Goal: Task Accomplishment & Management: Use online tool/utility

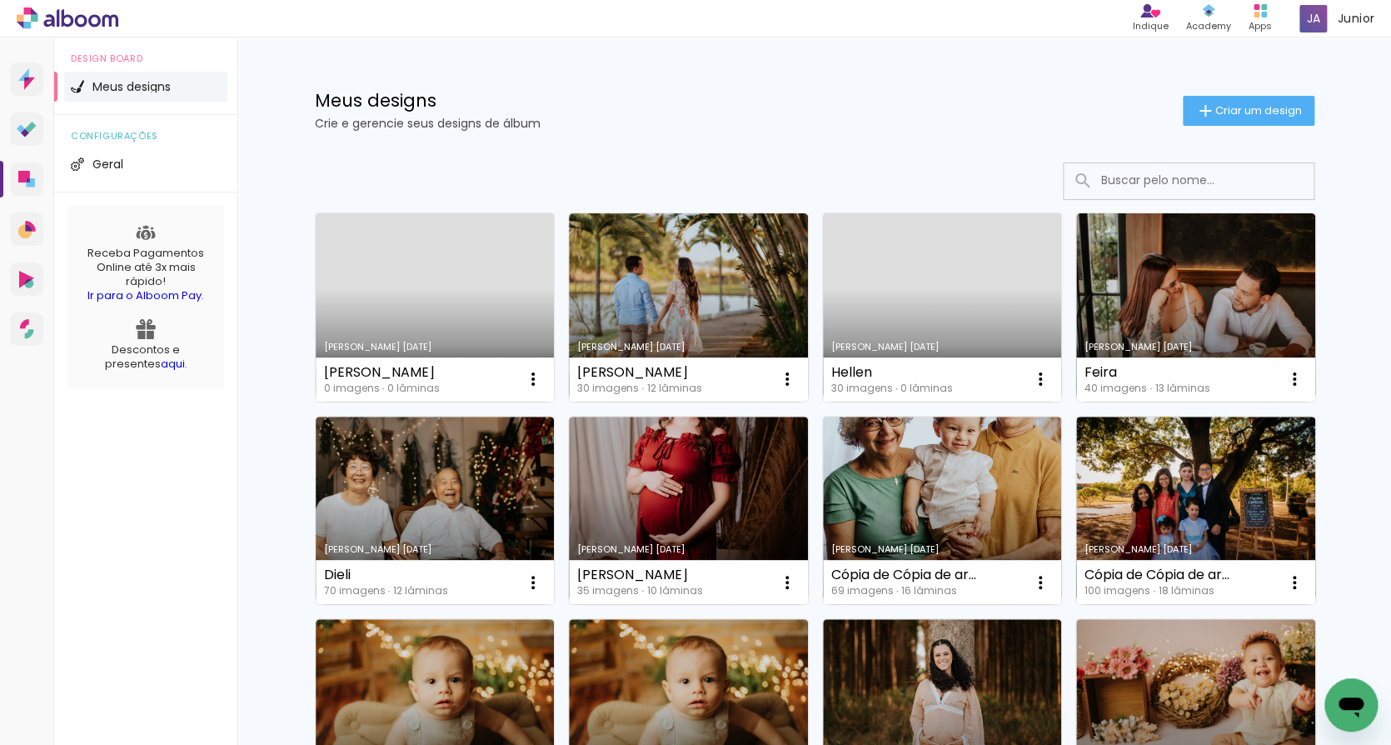
click at [401, 325] on link "Criado em [DATE]" at bounding box center [435, 307] width 239 height 188
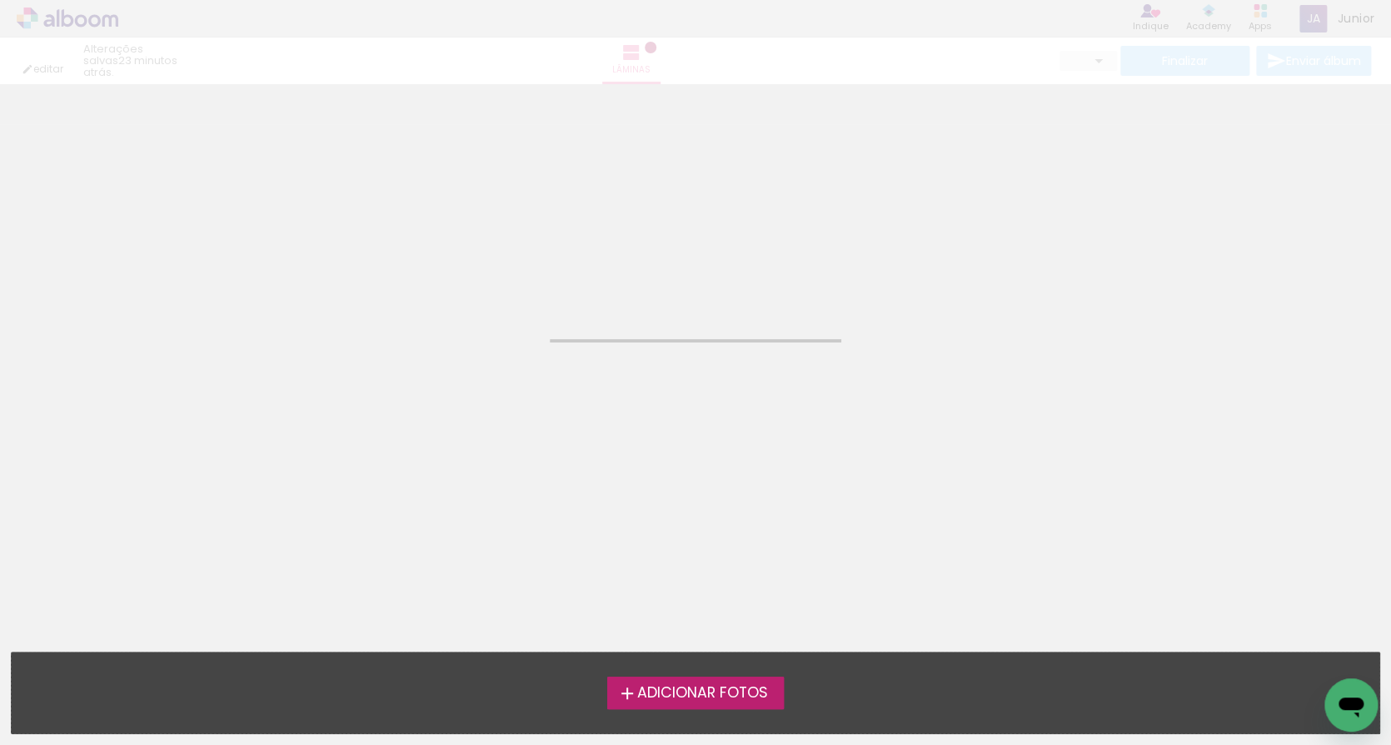
click at [688, 701] on span "Adicionar Fotos" at bounding box center [702, 693] width 131 height 15
click at [0, 0] on input "file" at bounding box center [0, 0] width 0 height 0
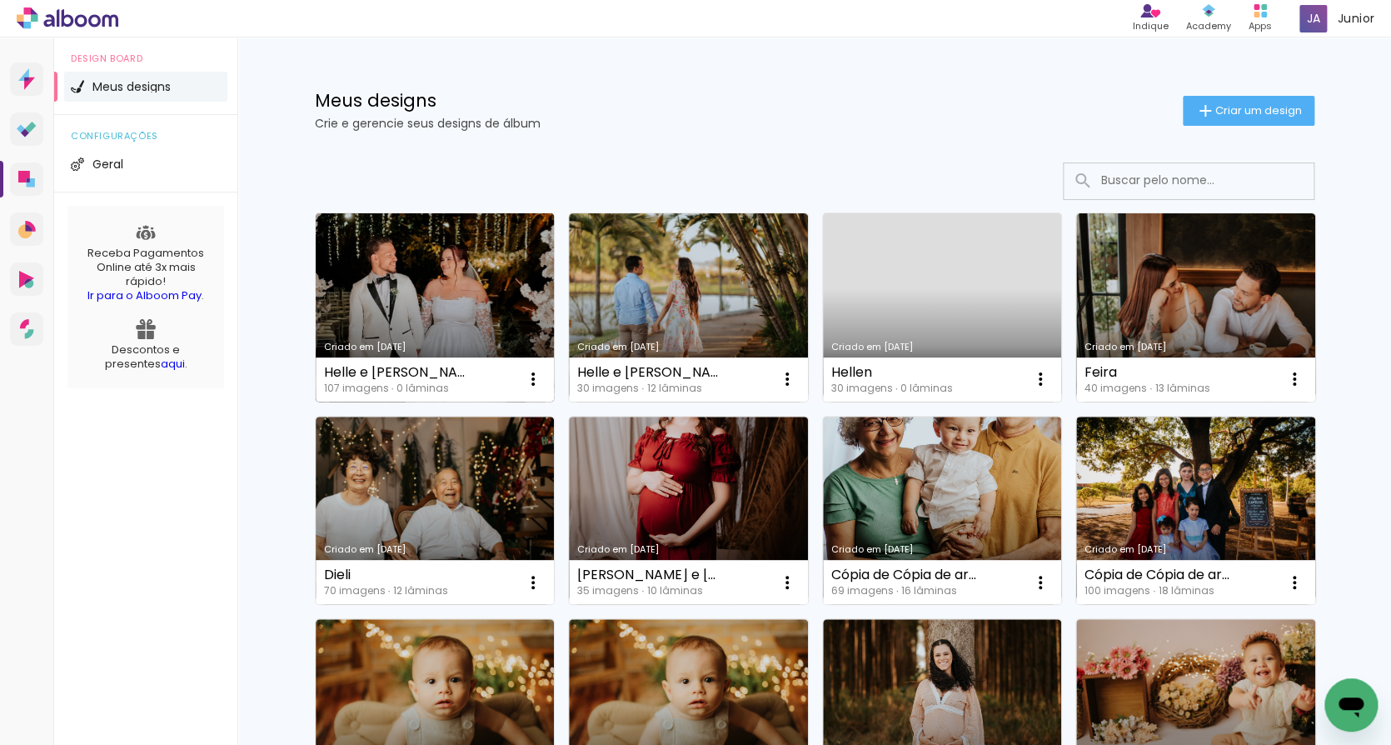
click at [418, 338] on link "Criado em [DATE]" at bounding box center [435, 307] width 239 height 188
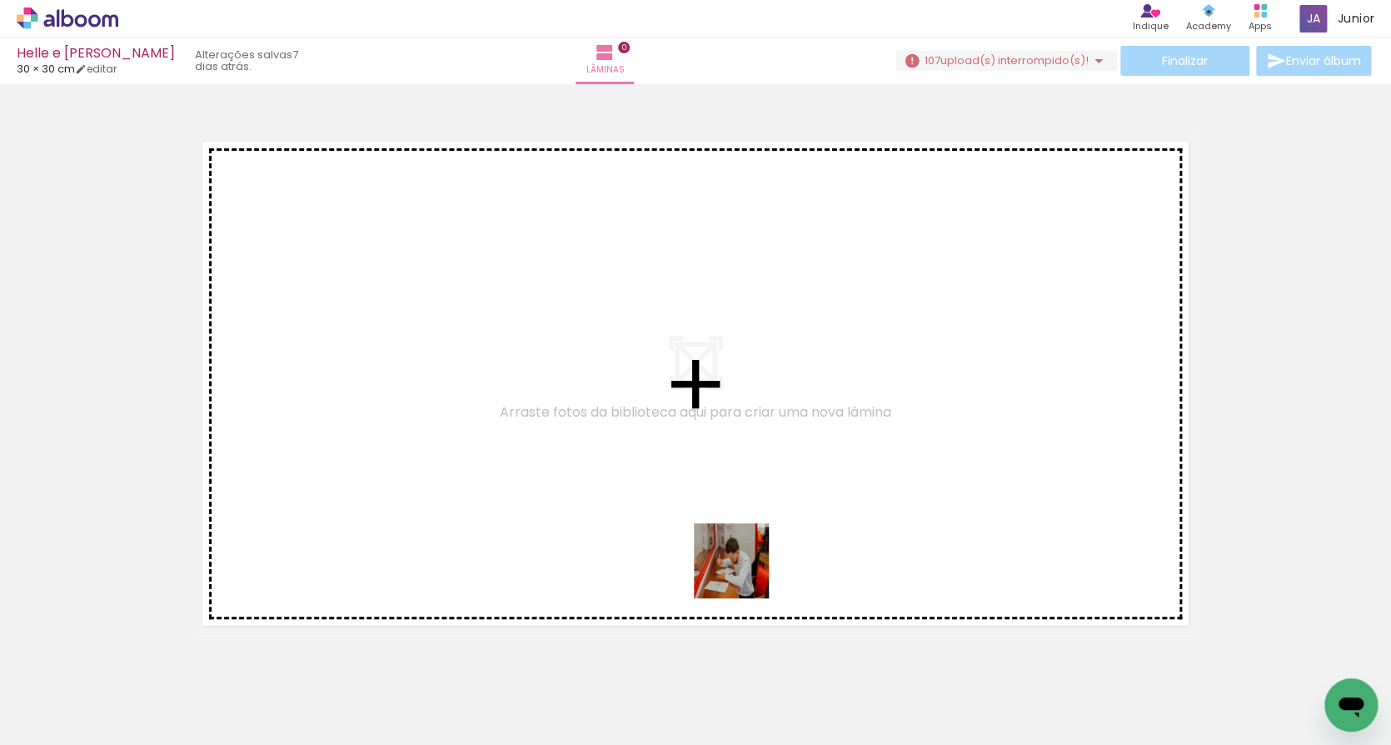
drag, startPoint x: 744, startPoint y: 700, endPoint x: 744, endPoint y: 568, distance: 131.6
click at [744, 568] on quentale-workspace at bounding box center [695, 372] width 1391 height 745
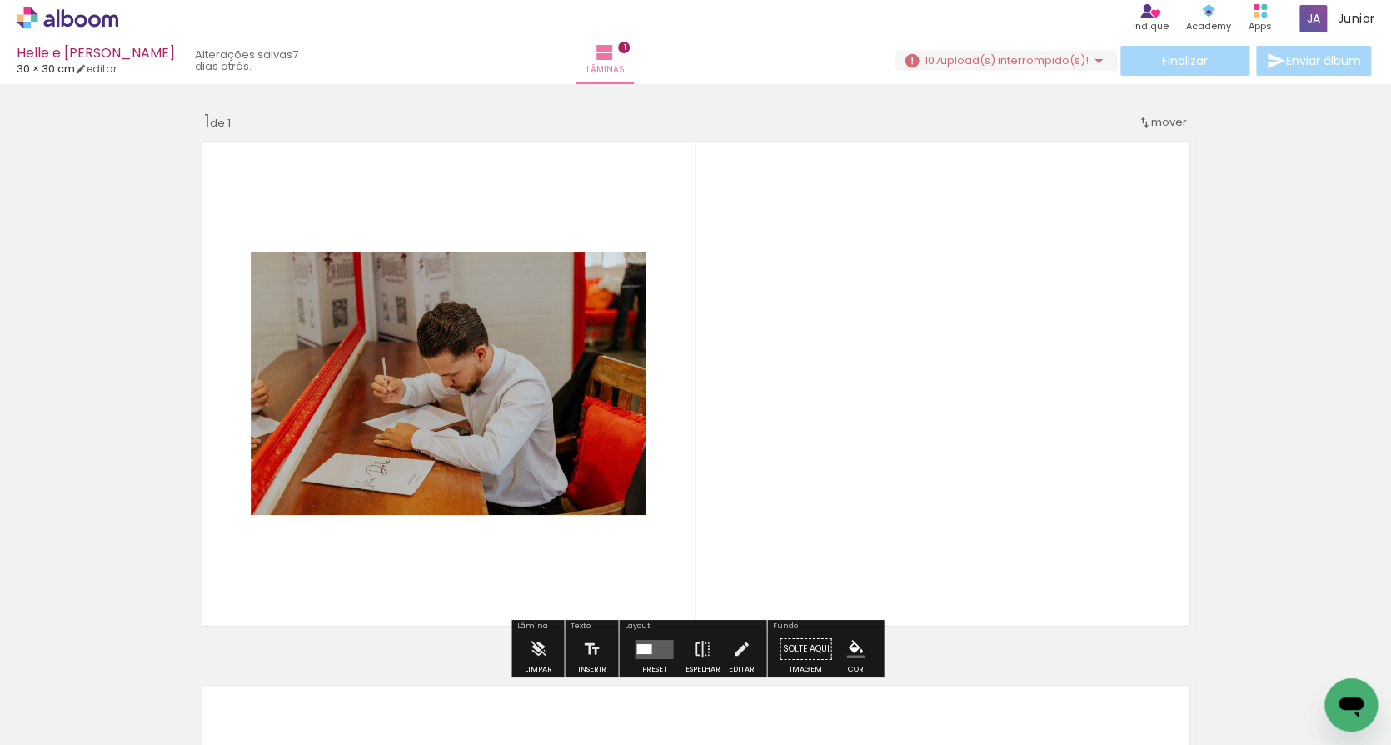
scroll to position [21, 0]
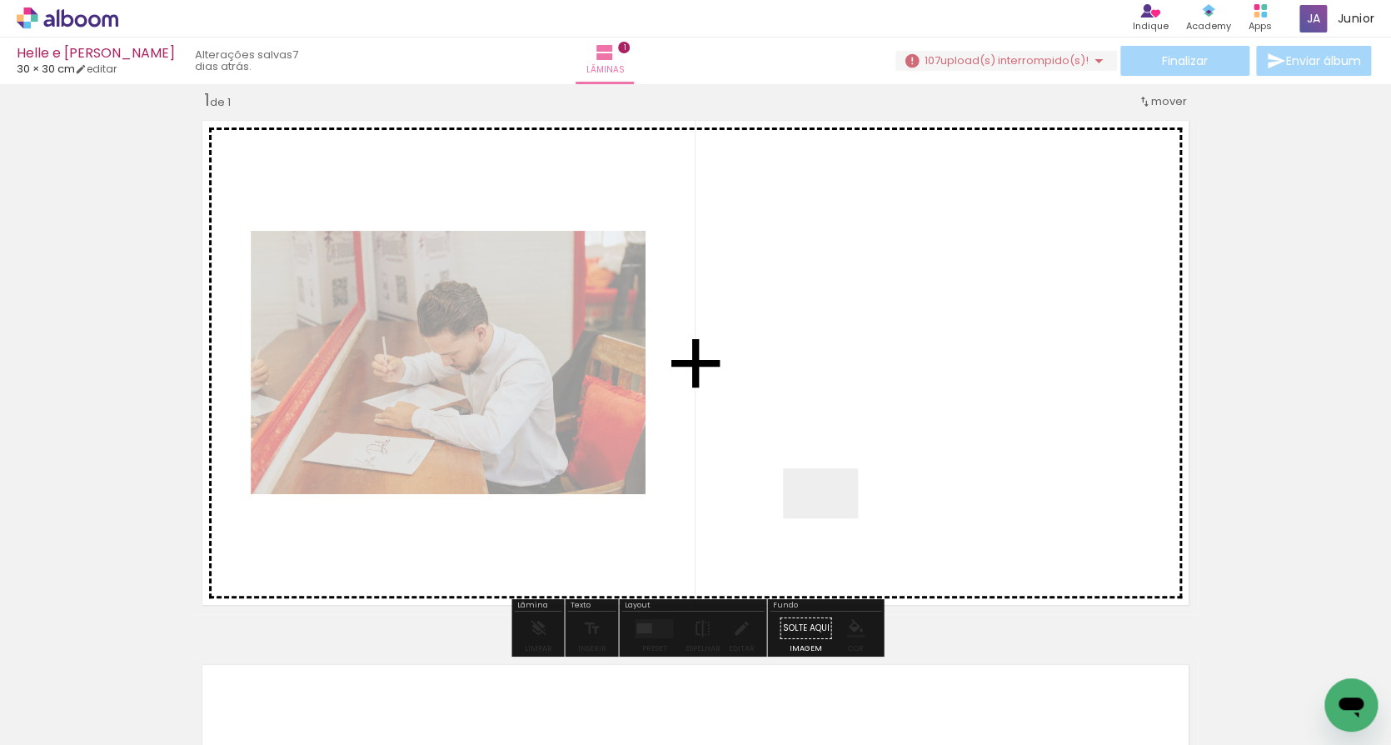
click at [834, 514] on quentale-workspace at bounding box center [695, 372] width 1391 height 745
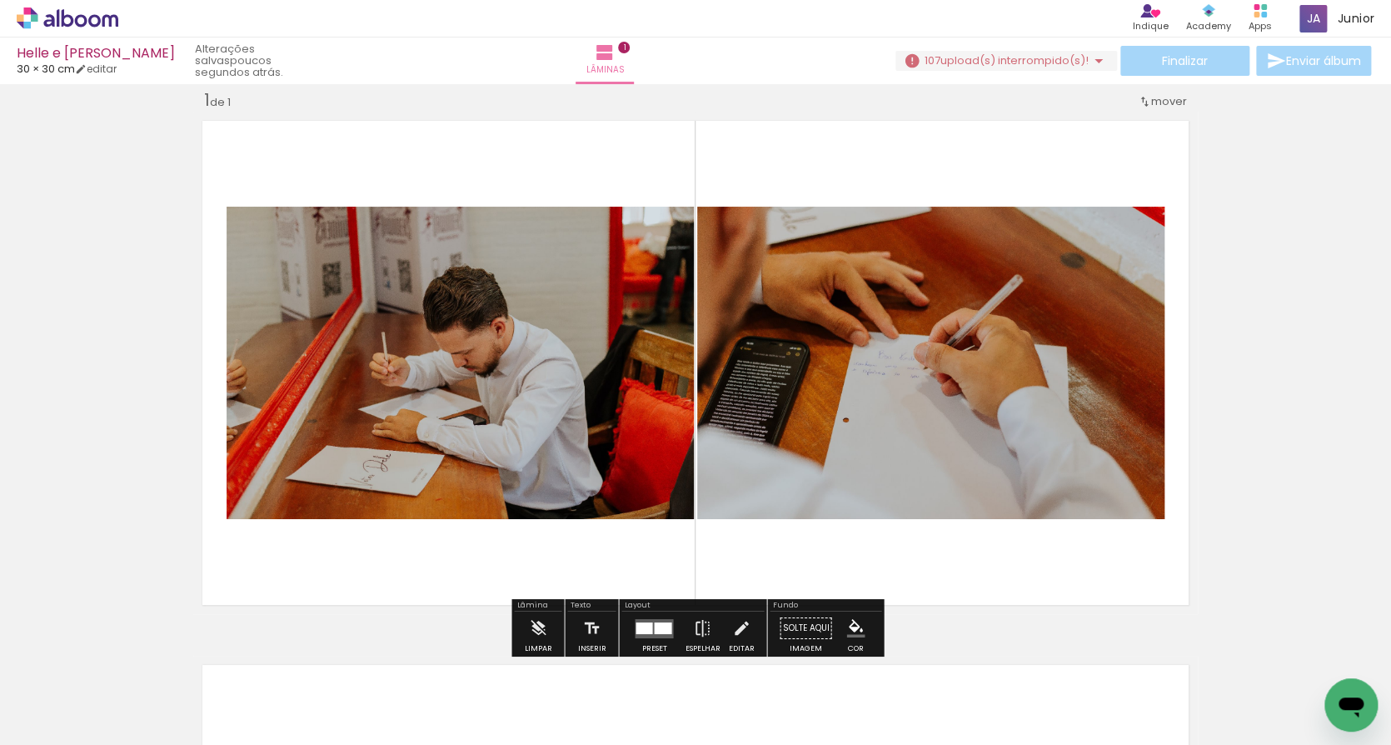
scroll to position [0, 0]
drag, startPoint x: 267, startPoint y: 701, endPoint x: 1257, endPoint y: 471, distance: 1015.7
click at [1257, 471] on quentale-workspace at bounding box center [695, 372] width 1391 height 745
click at [1257, 471] on div "Inserir lâmina 1 de 1" at bounding box center [695, 613] width 1391 height 1089
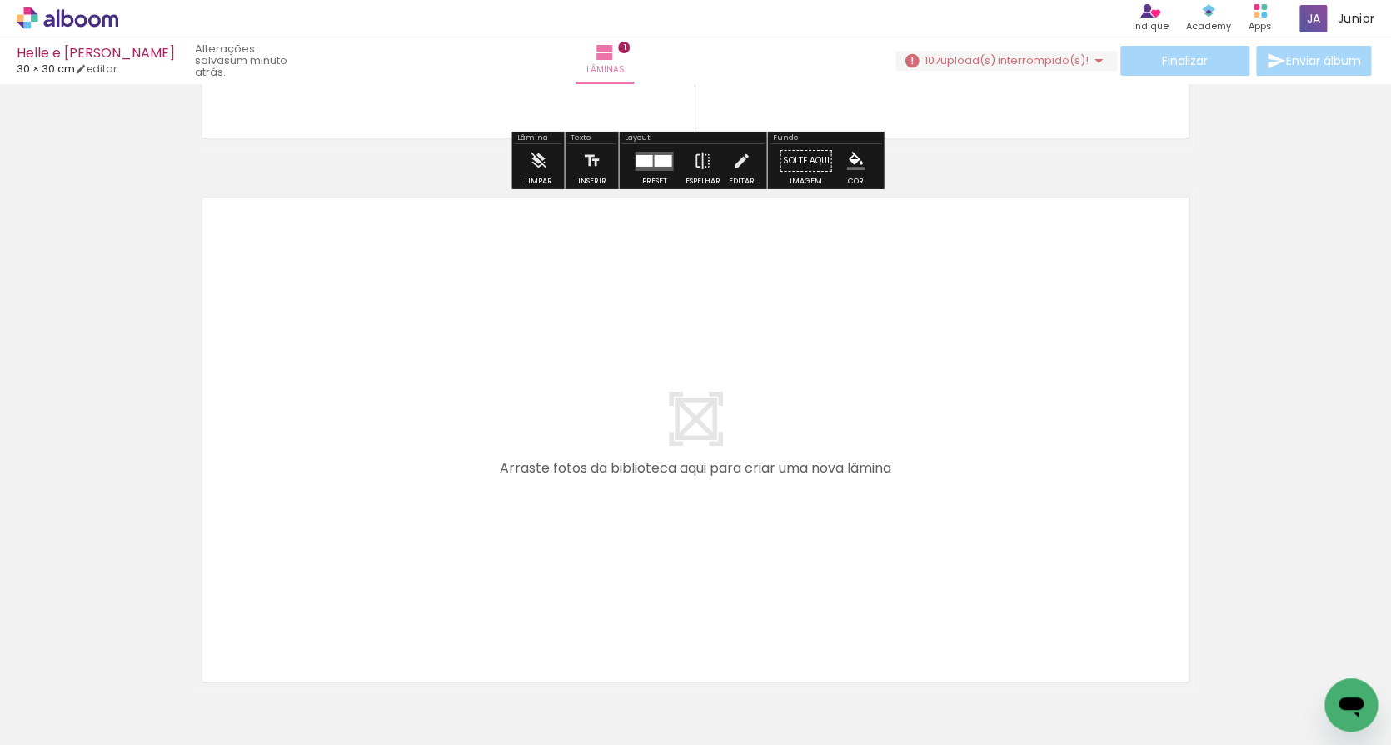
scroll to position [494, 0]
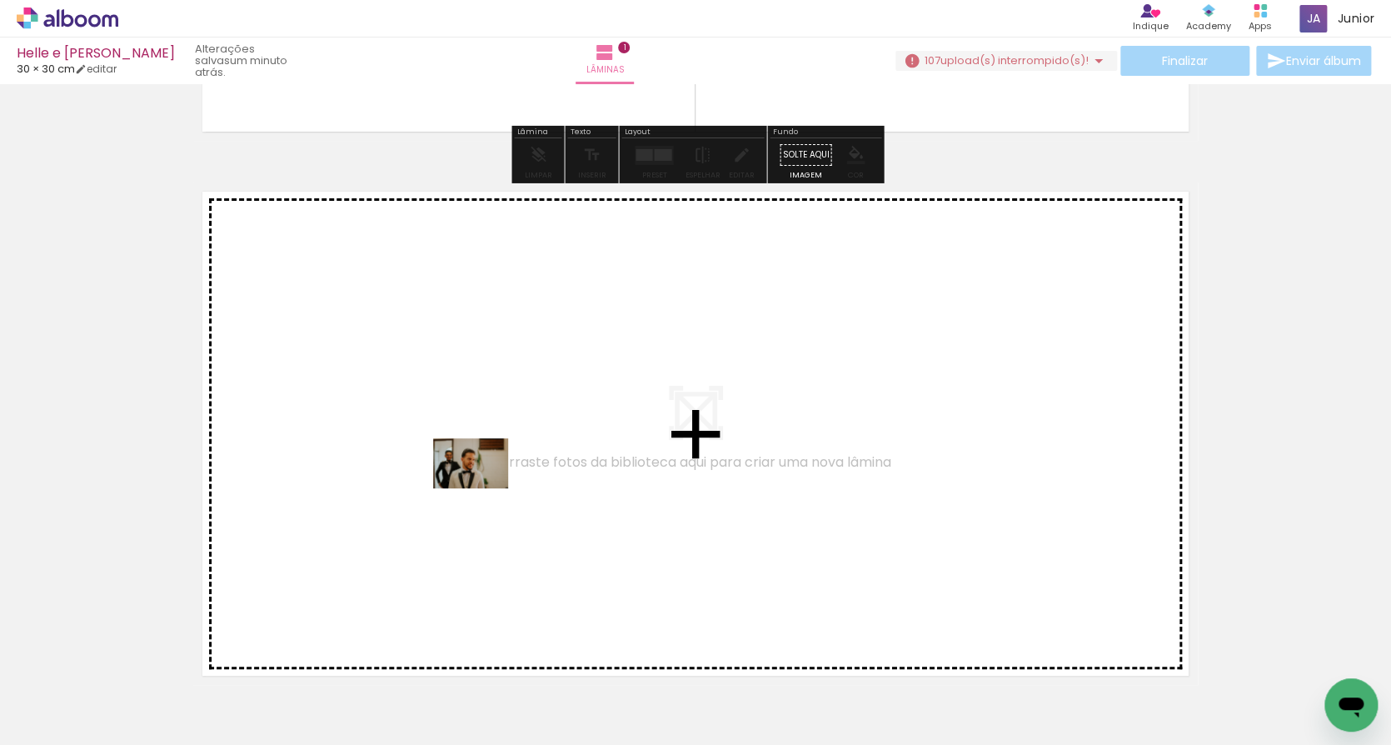
click at [483, 488] on quentale-workspace at bounding box center [695, 372] width 1391 height 745
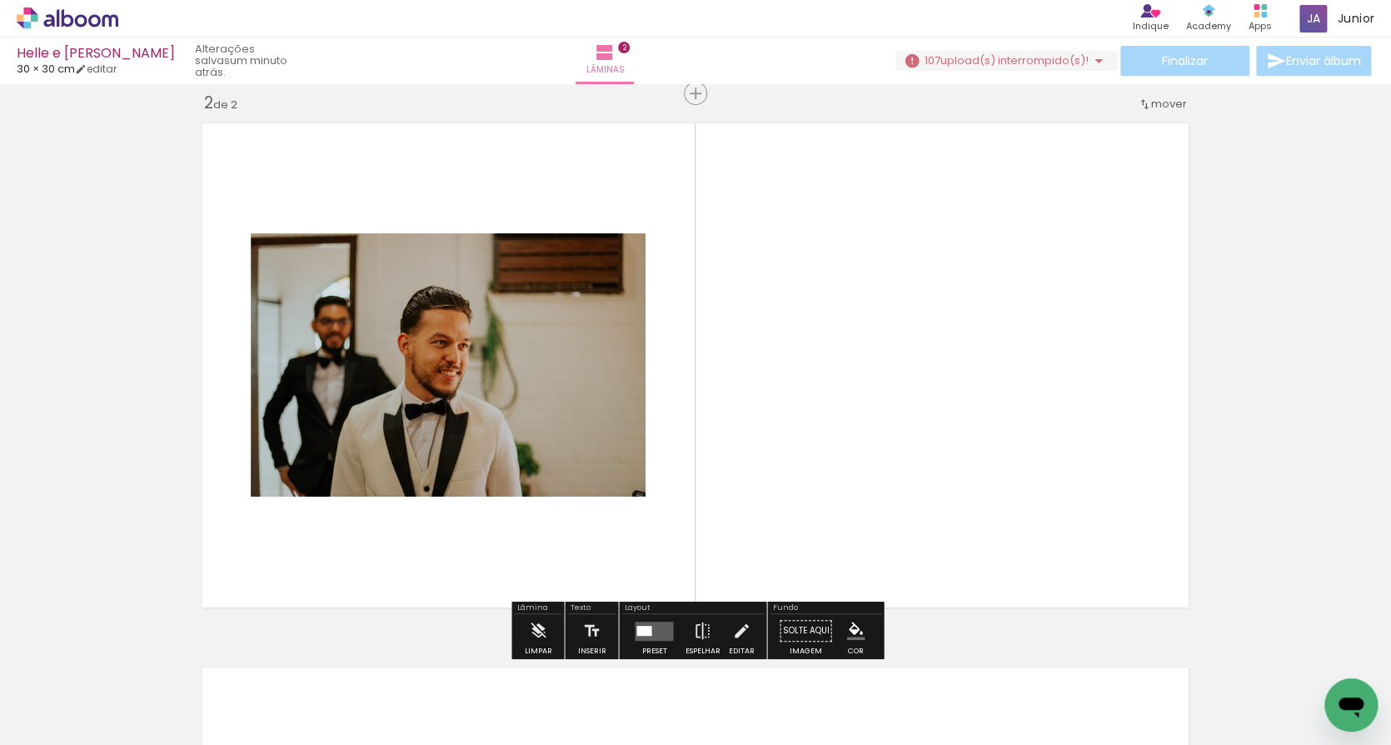
scroll to position [565, 0]
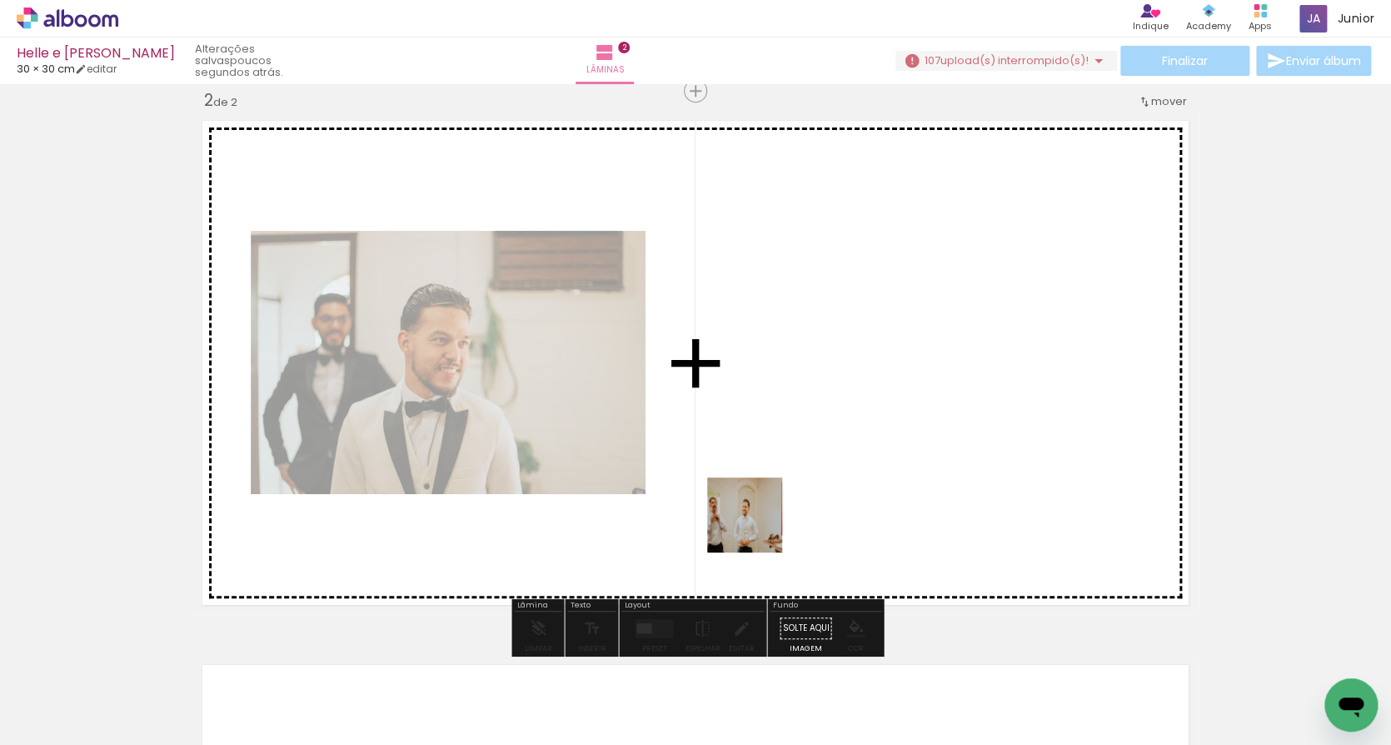
drag, startPoint x: 651, startPoint y: 686, endPoint x: 785, endPoint y: 507, distance: 223.6
click at [785, 507] on quentale-workspace at bounding box center [695, 372] width 1391 height 745
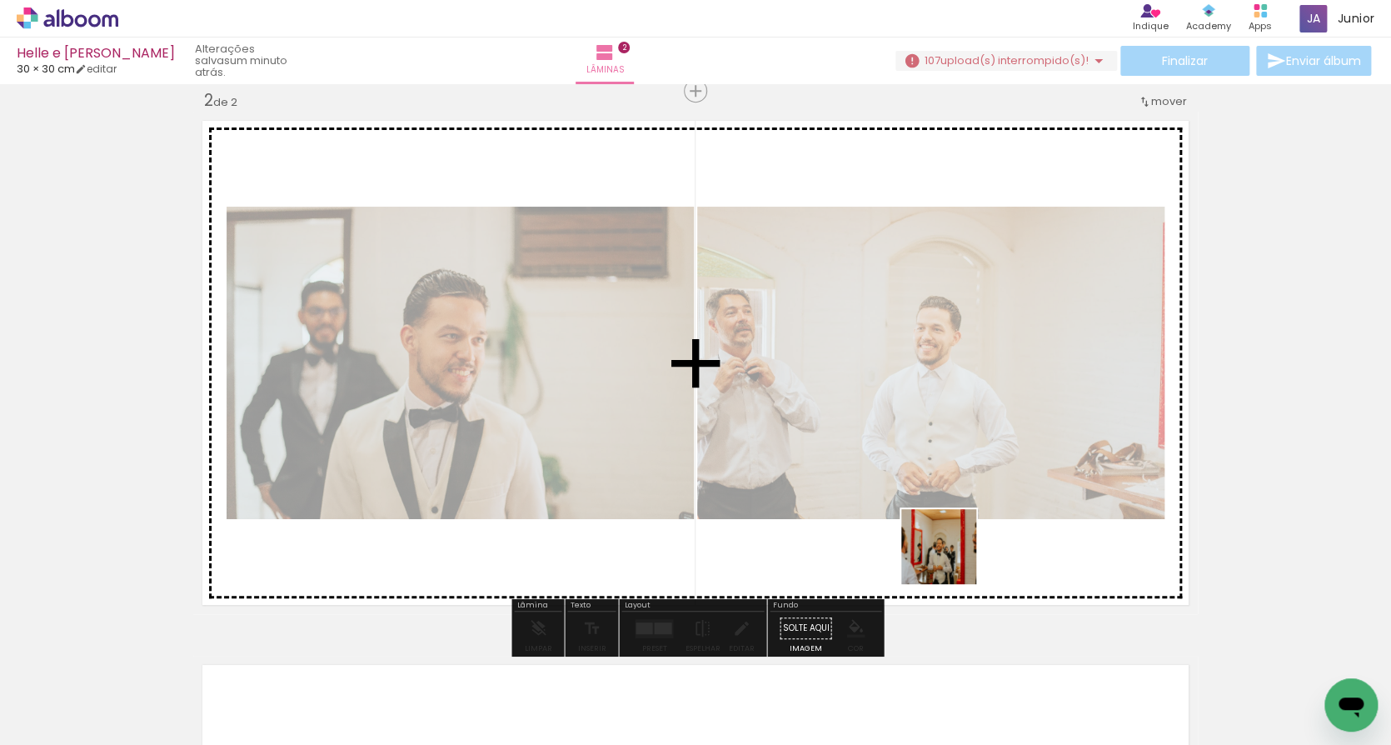
drag, startPoint x: 932, startPoint y: 699, endPoint x: 951, endPoint y: 559, distance: 141.2
click at [951, 559] on quentale-workspace at bounding box center [695, 372] width 1391 height 745
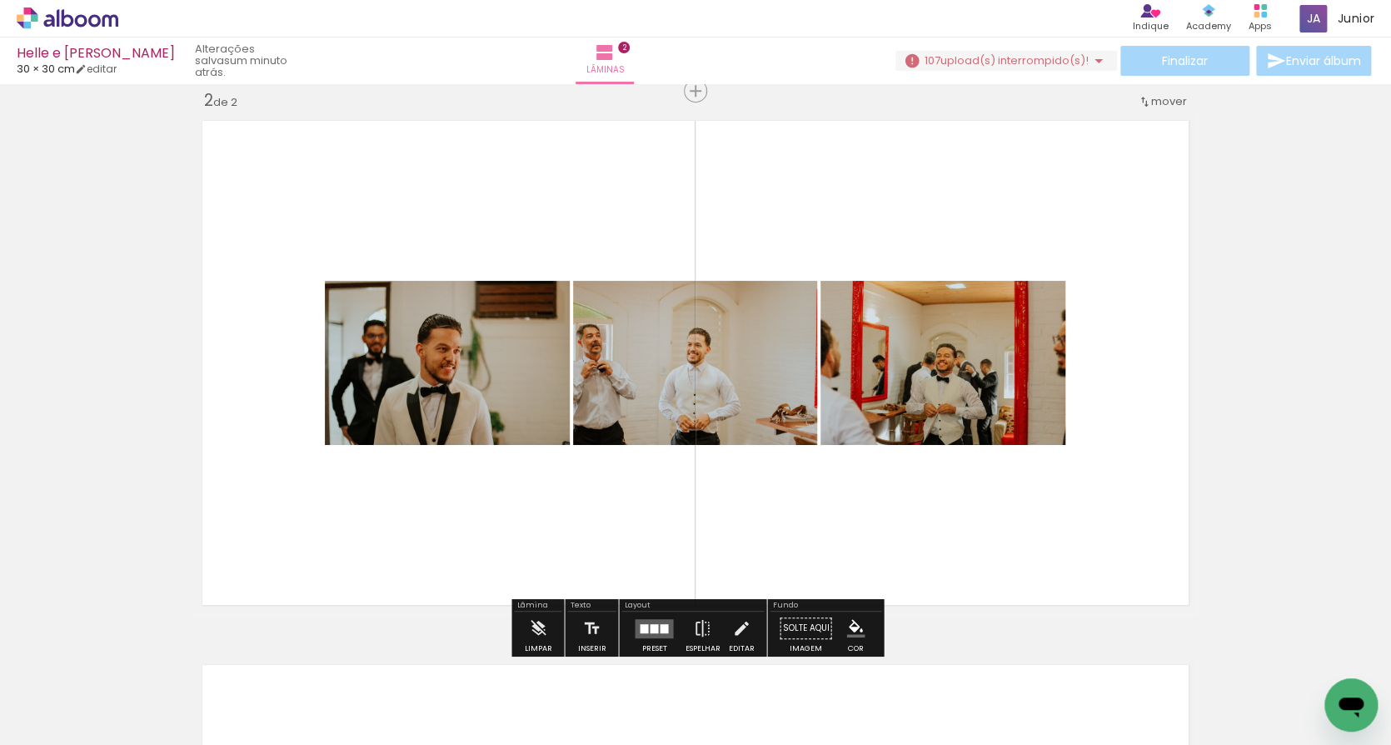
click at [660, 625] on div at bounding box center [664, 627] width 8 height 9
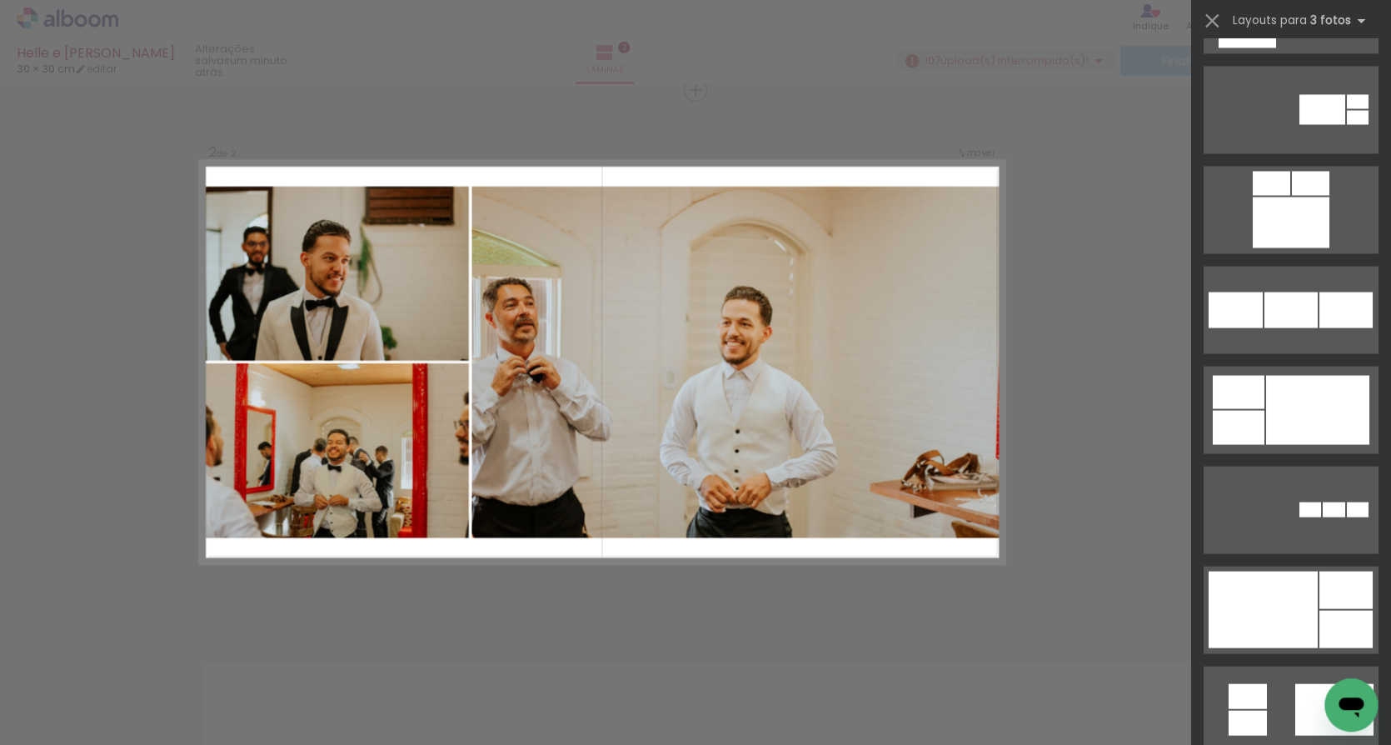
scroll to position [1534, 0]
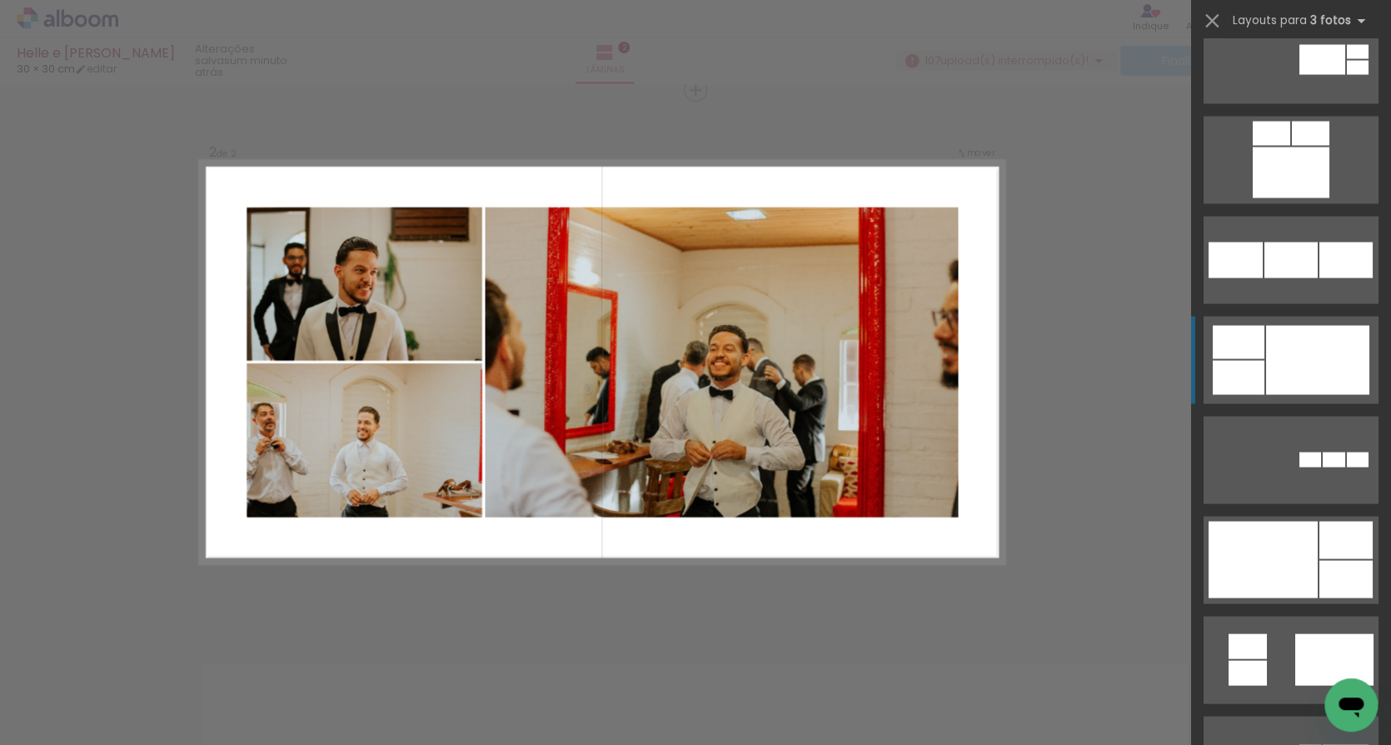
click at [1284, 357] on div at bounding box center [1317, 359] width 103 height 69
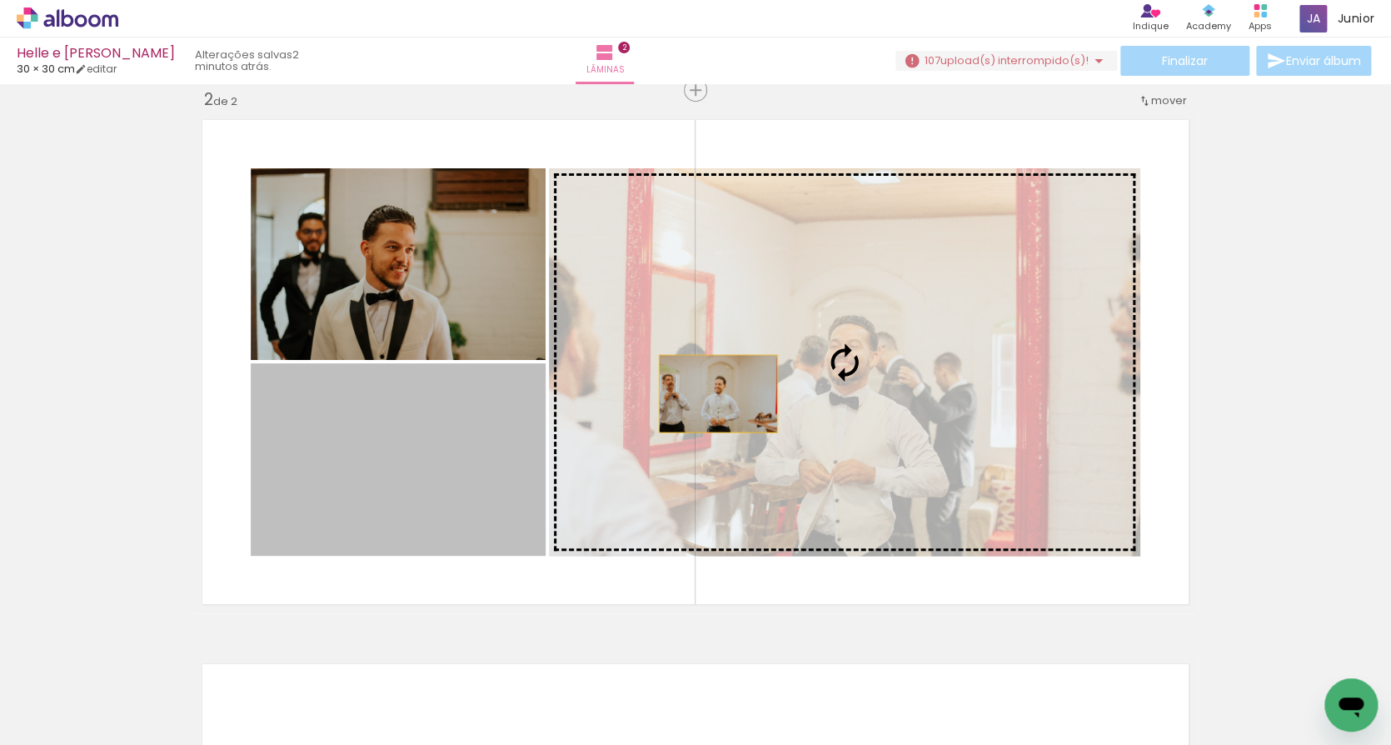
drag, startPoint x: 443, startPoint y: 427, endPoint x: 720, endPoint y: 394, distance: 279.4
click at [0, 0] on slot at bounding box center [0, 0] width 0 height 0
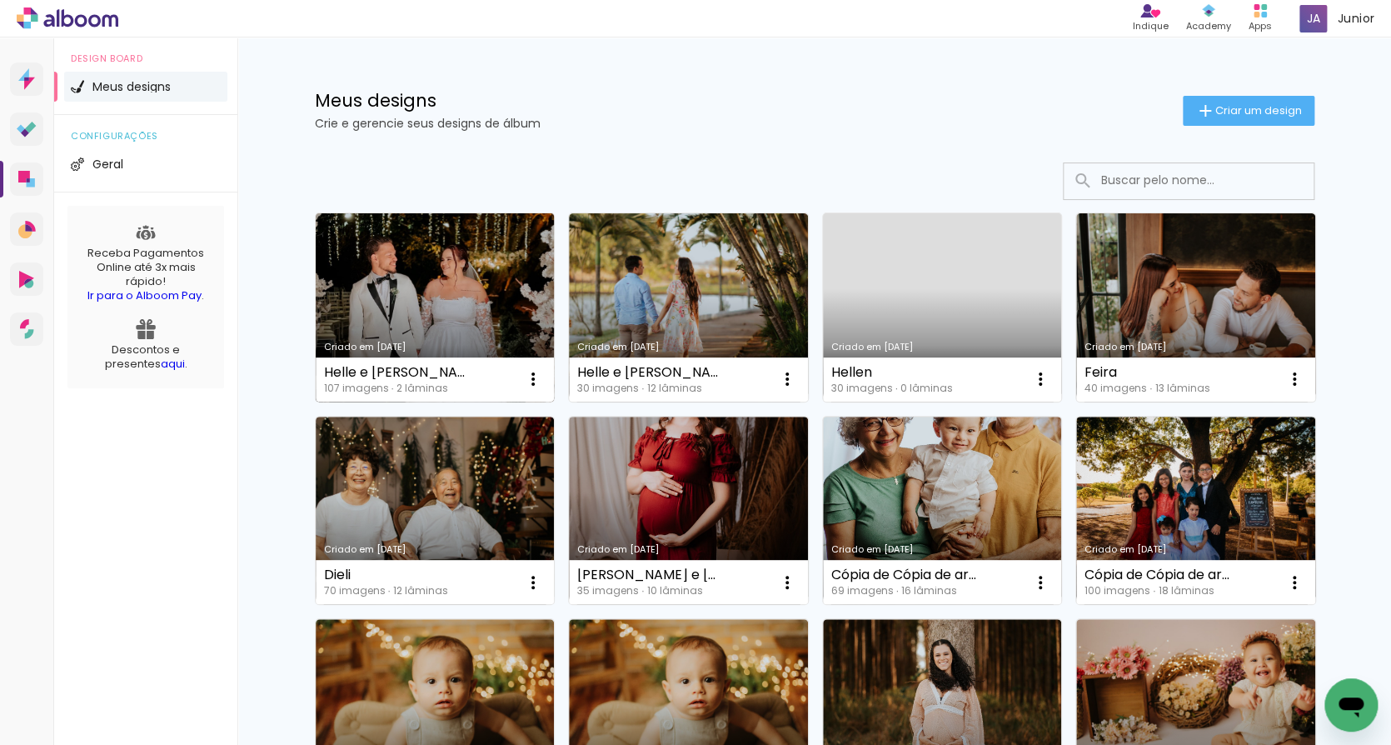
click at [453, 344] on div "Criado em [DATE]" at bounding box center [435, 346] width 222 height 9
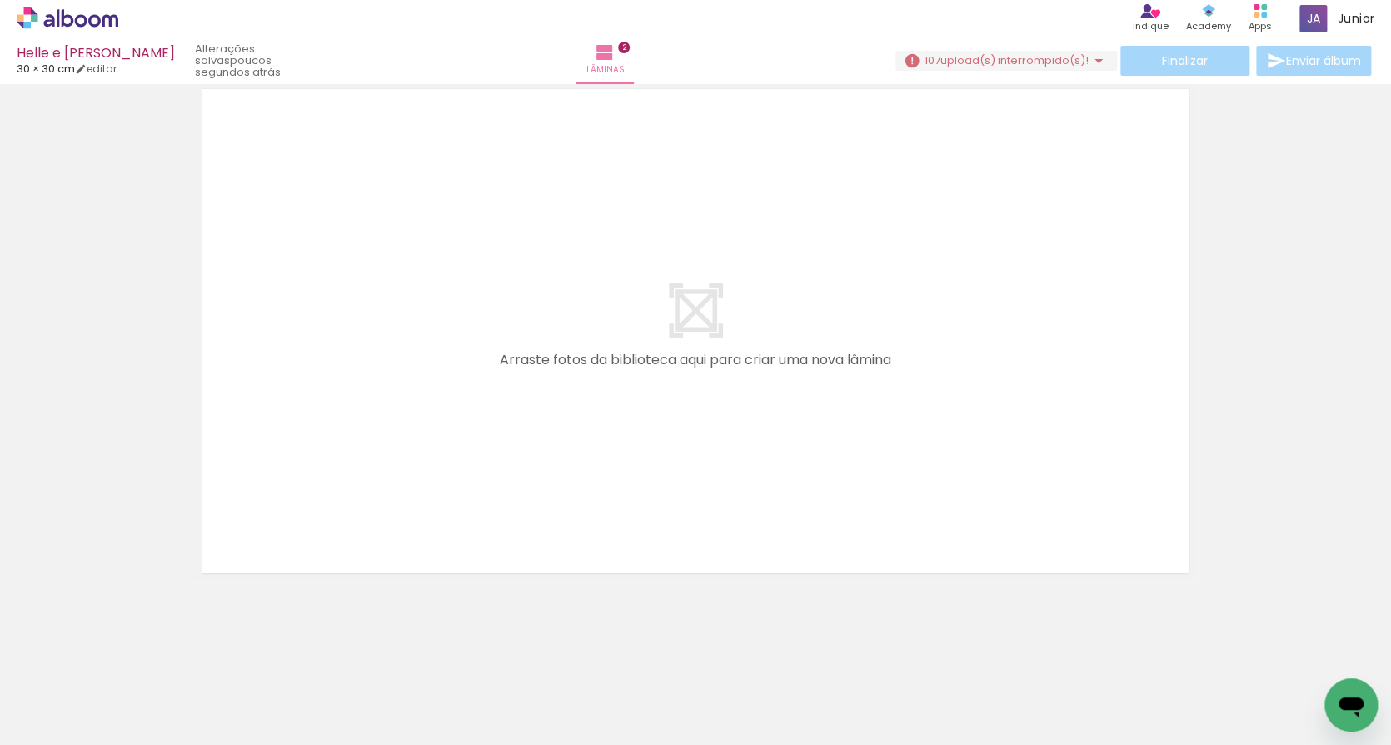
scroll to position [1140, 0]
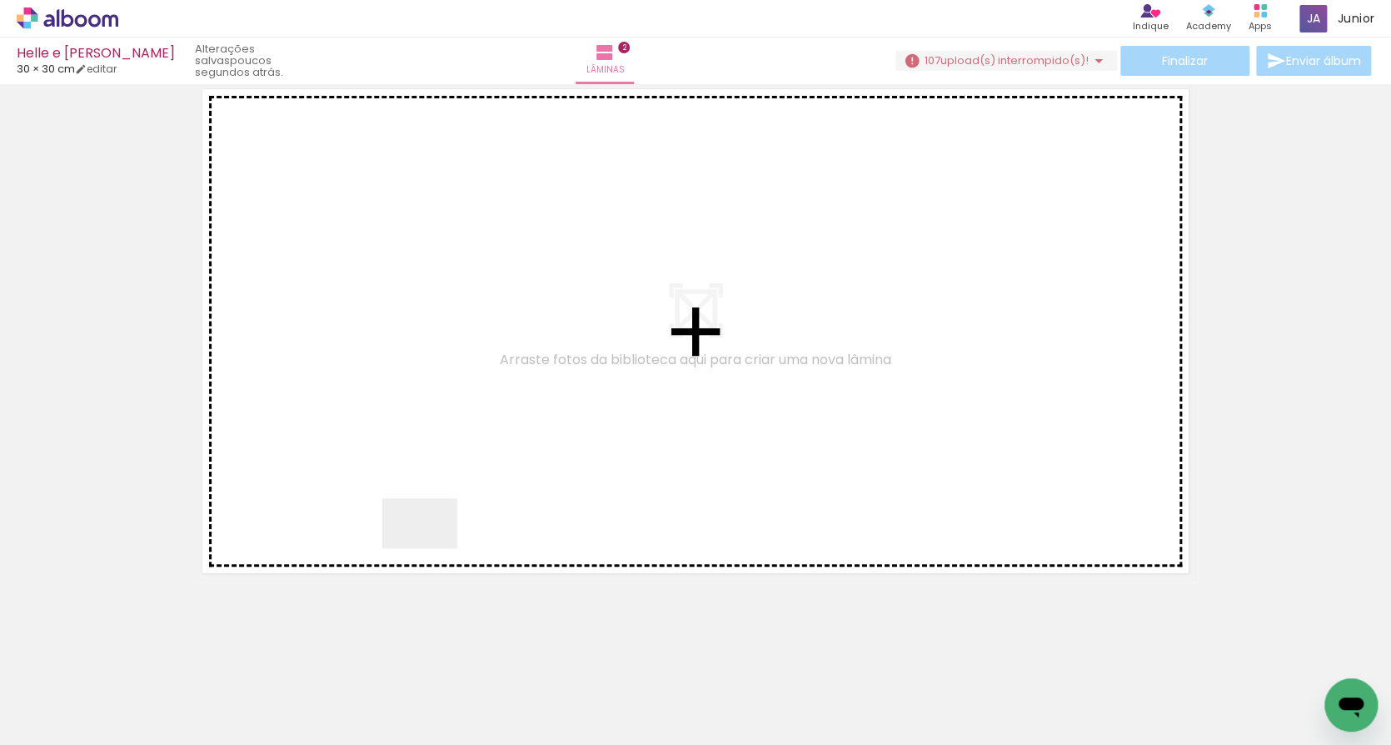
drag, startPoint x: 356, startPoint y: 686, endPoint x: 468, endPoint y: 494, distance: 221.7
click at [468, 494] on quentale-workspace at bounding box center [695, 372] width 1391 height 745
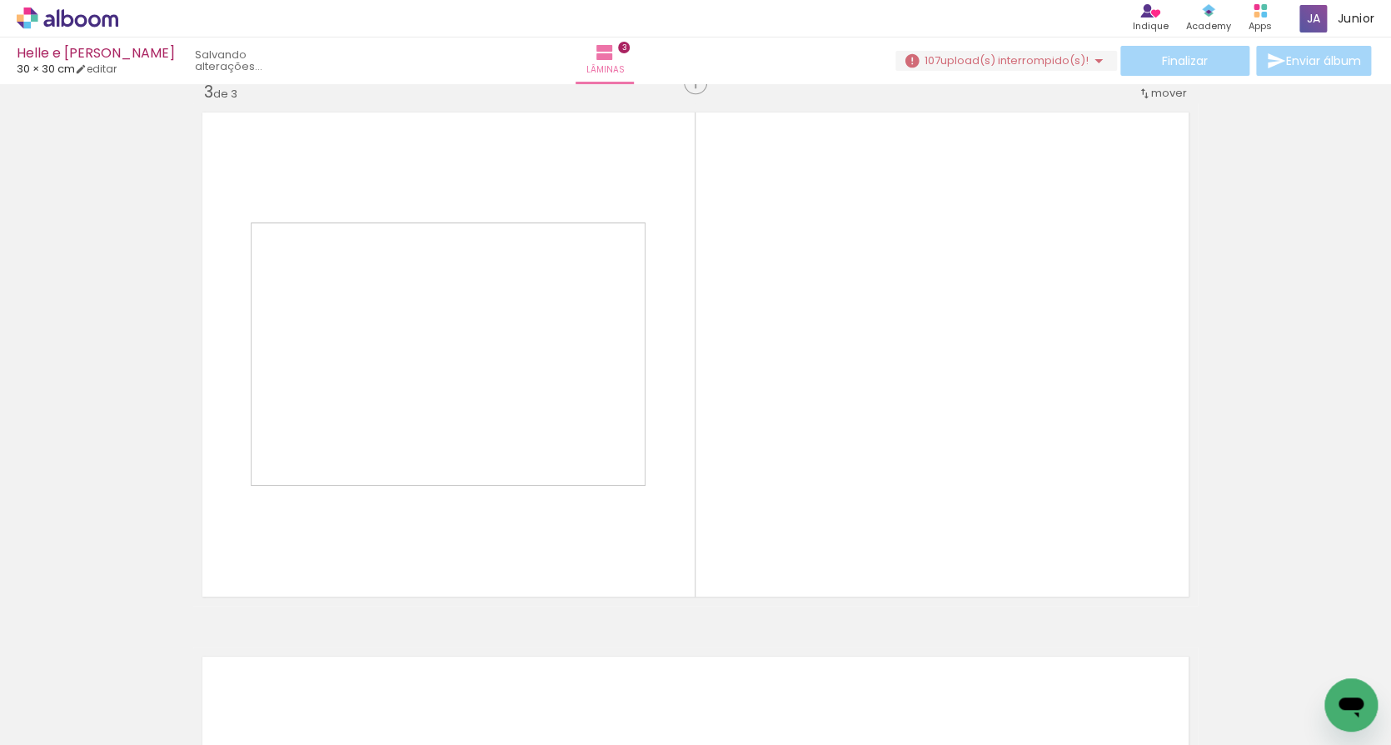
scroll to position [1109, 0]
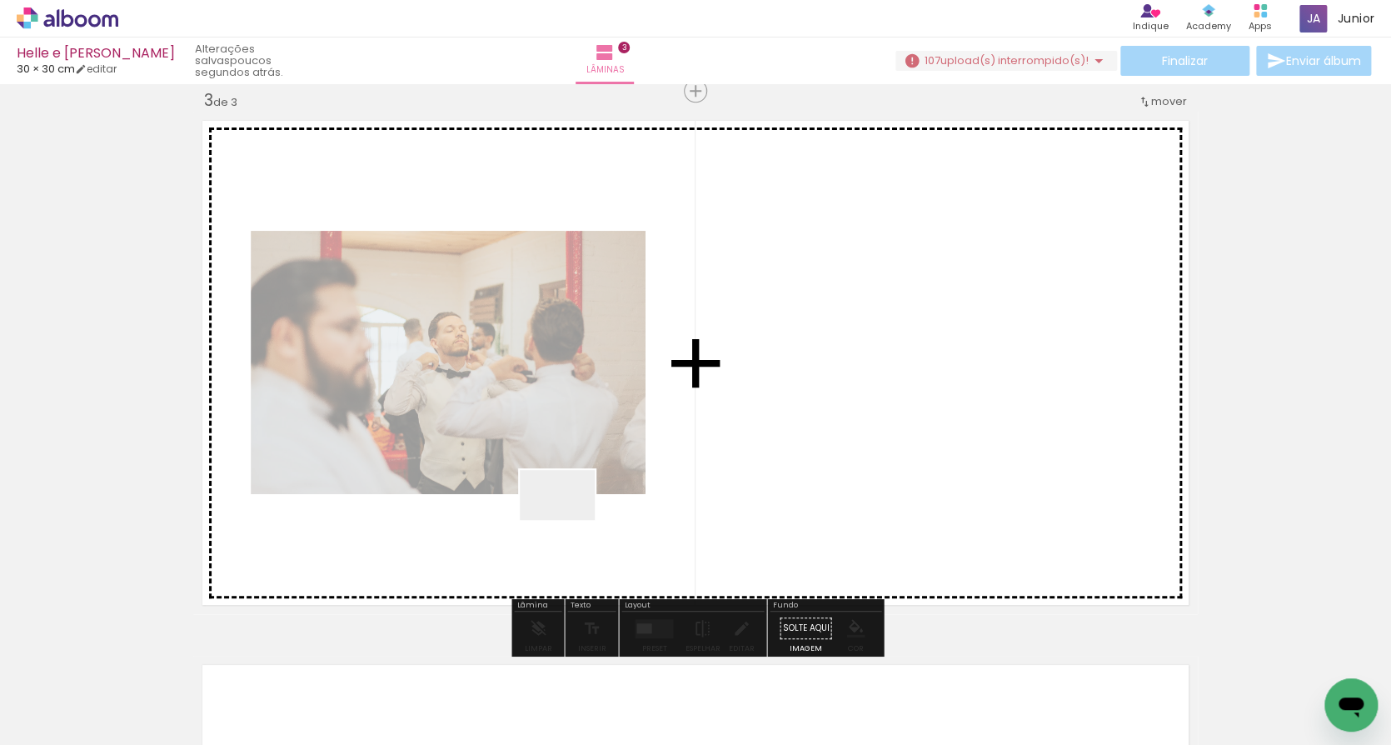
drag, startPoint x: 463, startPoint y: 688, endPoint x: 575, endPoint y: 517, distance: 204.0
click at [575, 517] on quentale-workspace at bounding box center [695, 372] width 1391 height 745
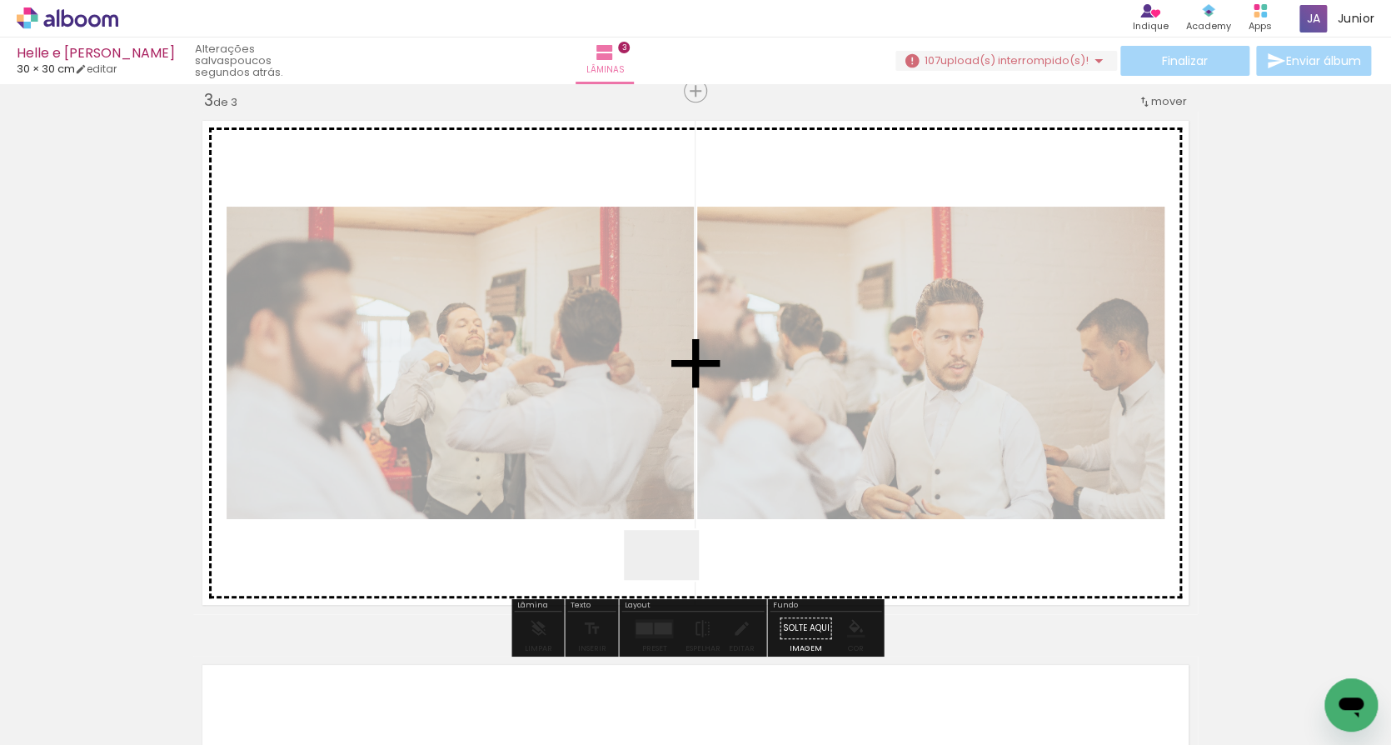
drag, startPoint x: 536, startPoint y: 705, endPoint x: 720, endPoint y: 542, distance: 246.1
click at [720, 542] on quentale-workspace at bounding box center [695, 372] width 1391 height 745
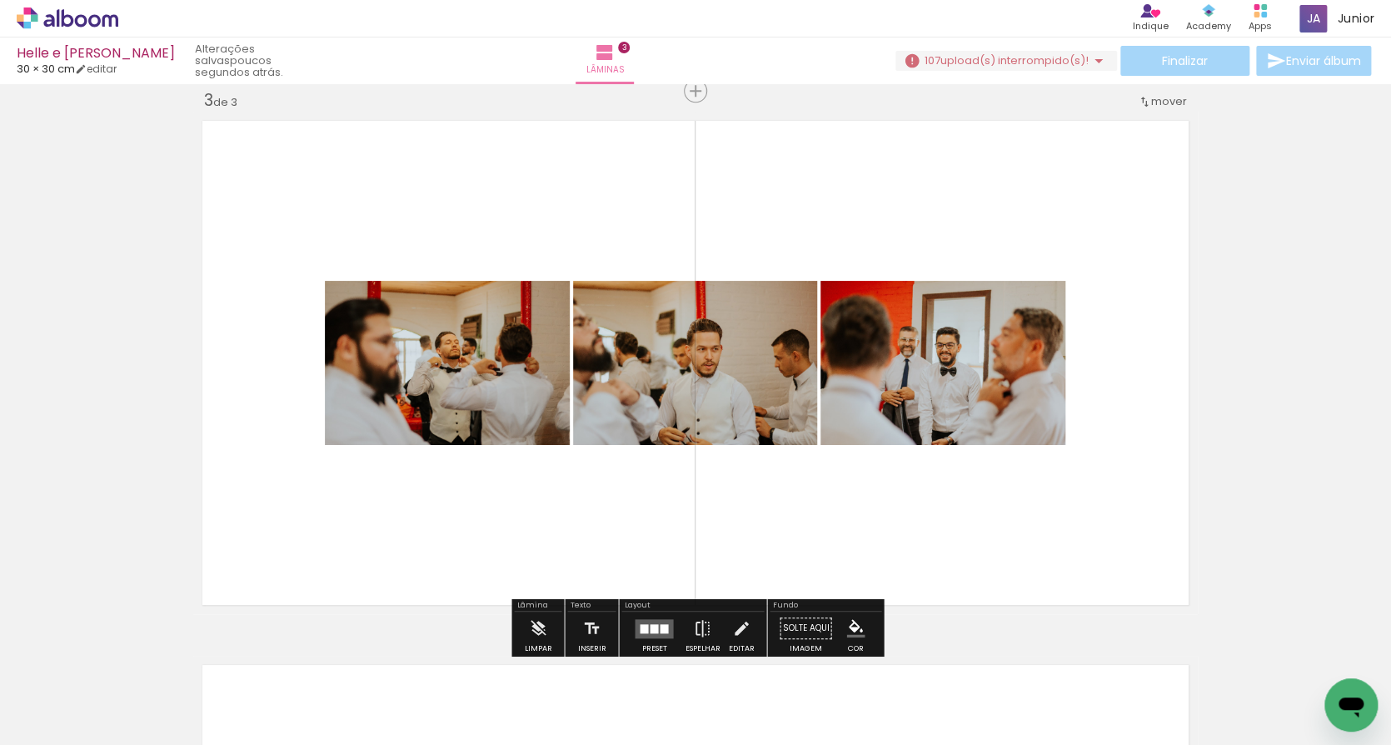
click at [660, 628] on div at bounding box center [664, 627] width 8 height 9
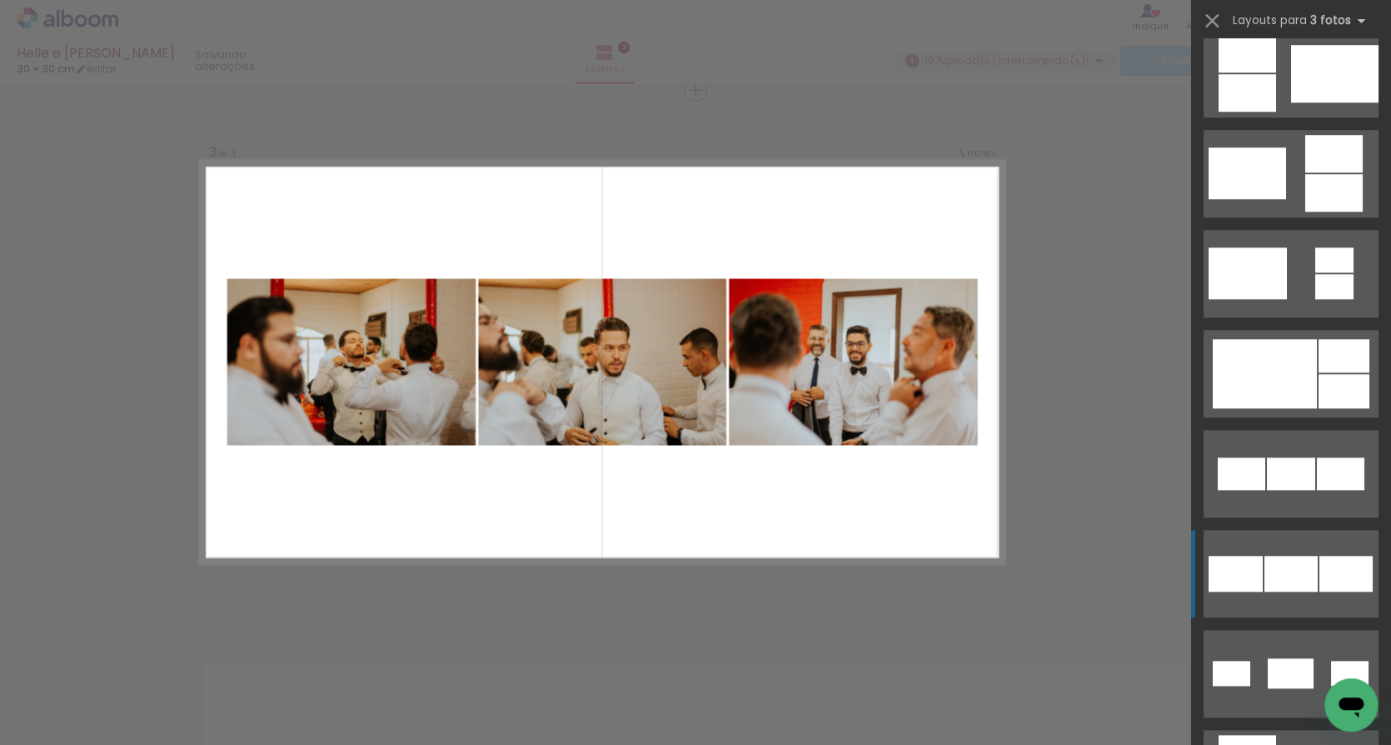
scroll to position [521, 0]
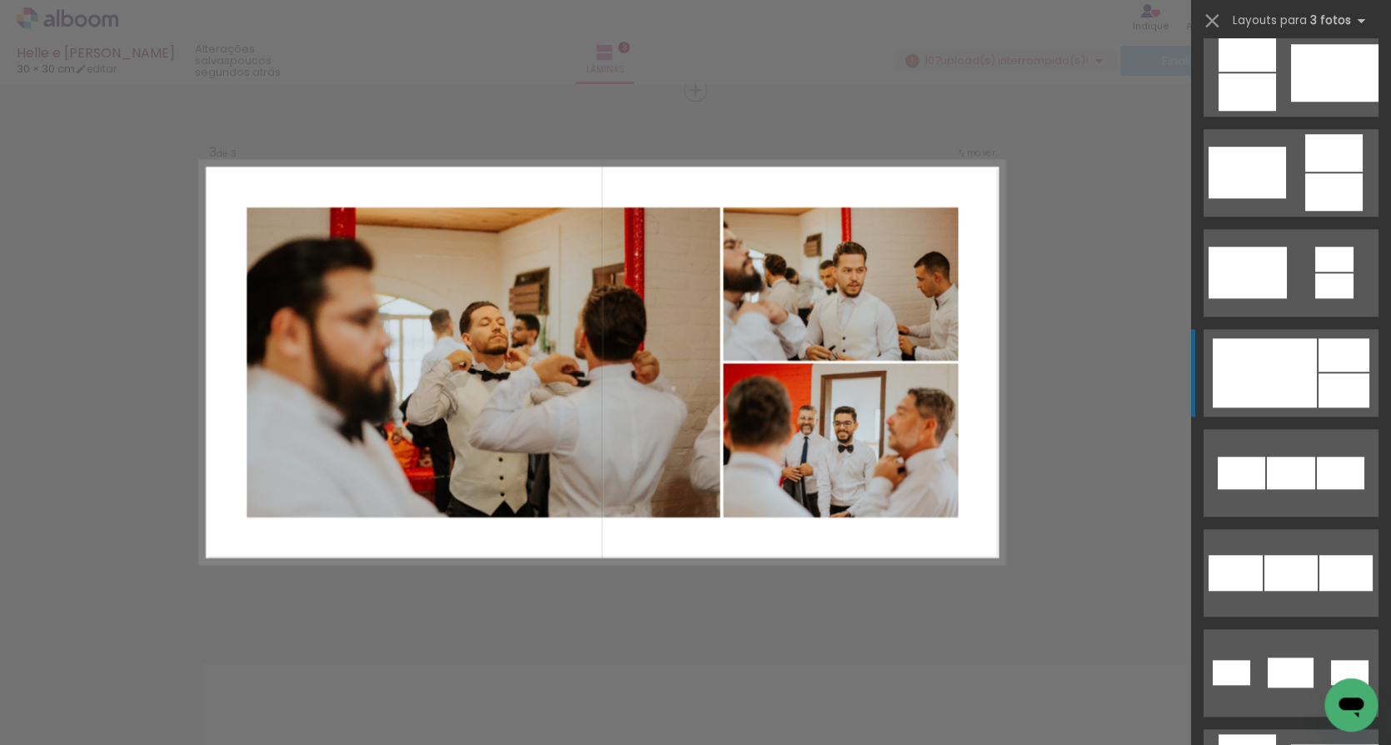
click at [1316, 365] on div at bounding box center [1265, 372] width 104 height 69
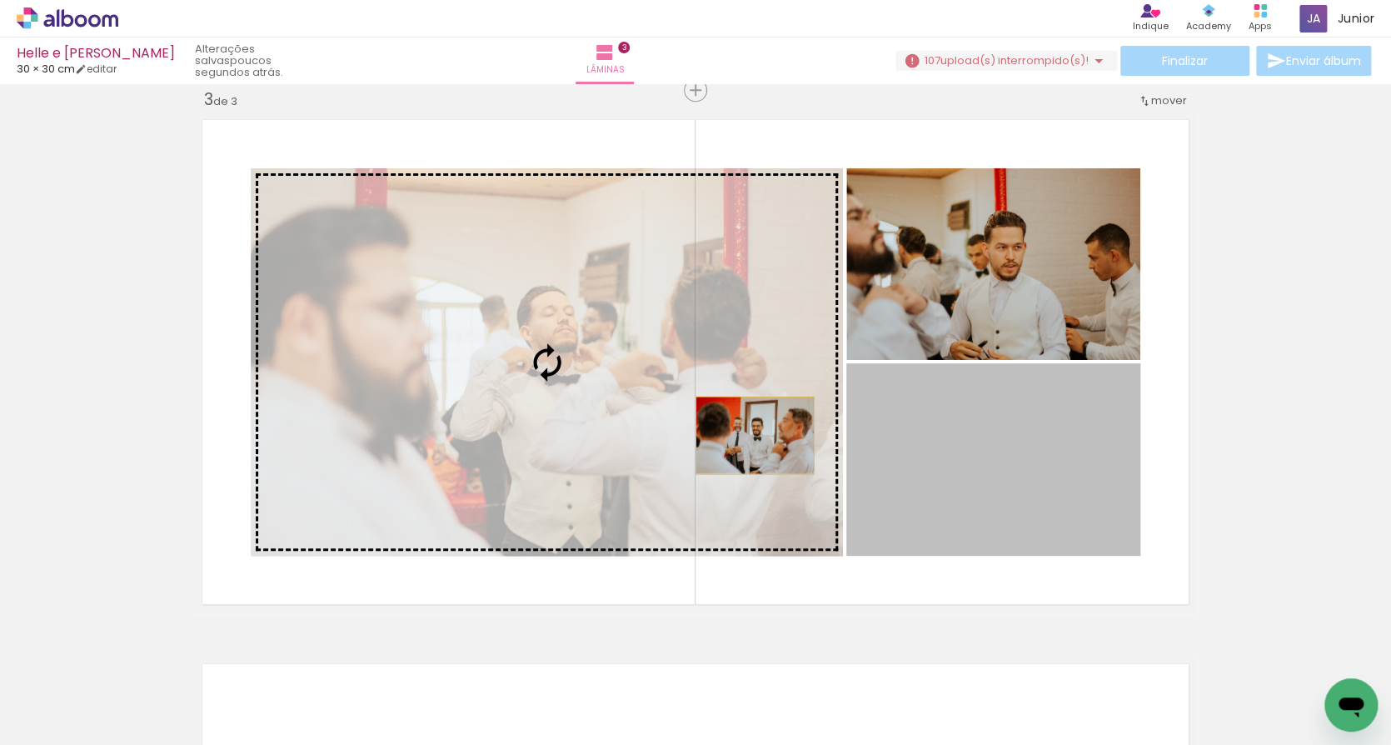
drag, startPoint x: 1015, startPoint y: 472, endPoint x: 708, endPoint y: 432, distance: 309.9
click at [0, 0] on slot at bounding box center [0, 0] width 0 height 0
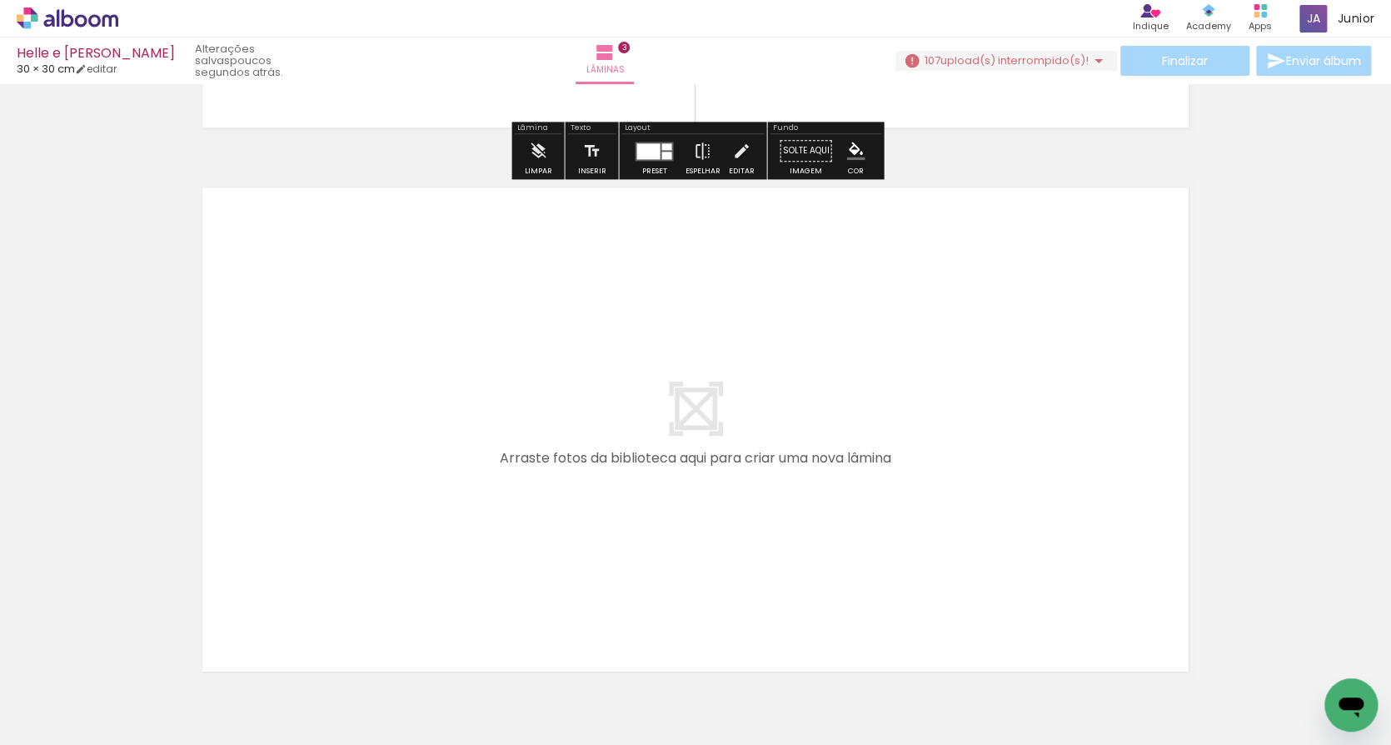
scroll to position [1587, 0]
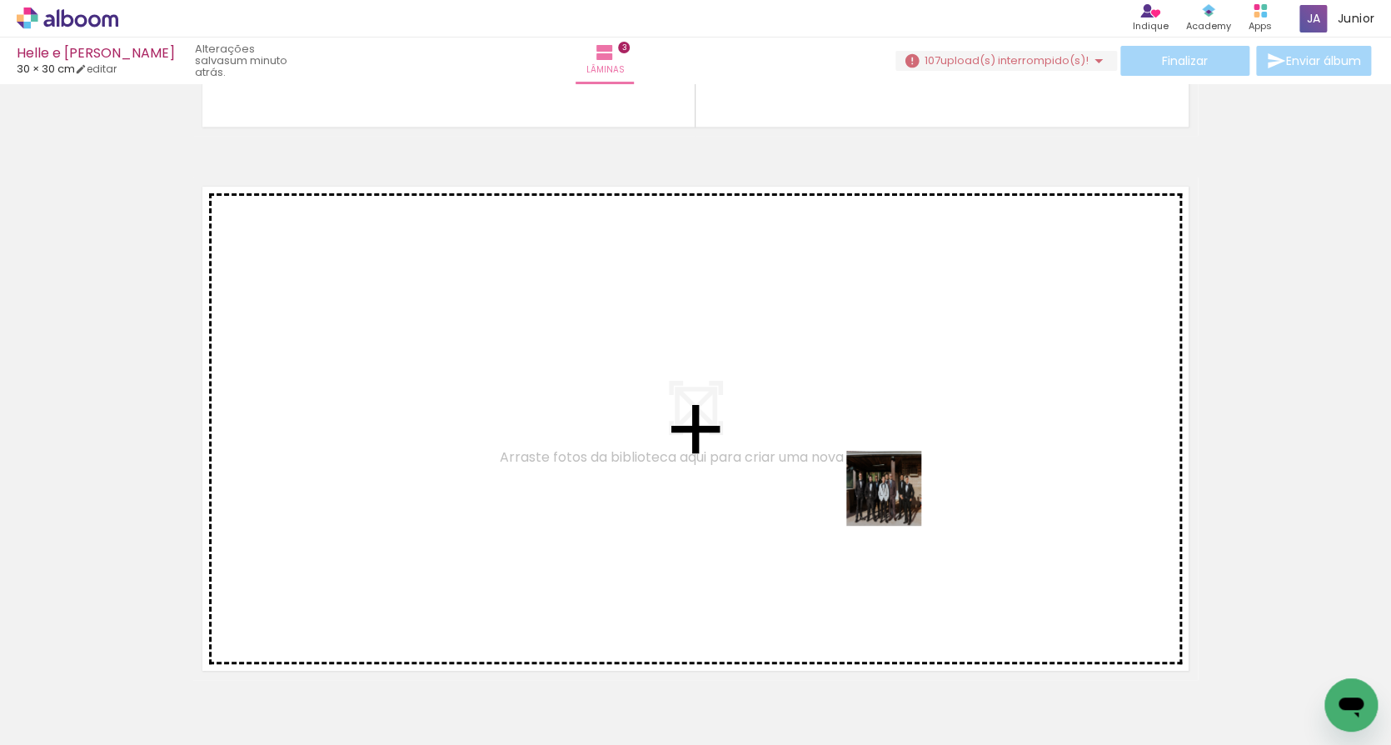
drag, startPoint x: 1000, startPoint y: 710, endPoint x: 894, endPoint y: 496, distance: 239.1
click at [894, 496] on quentale-workspace at bounding box center [695, 372] width 1391 height 745
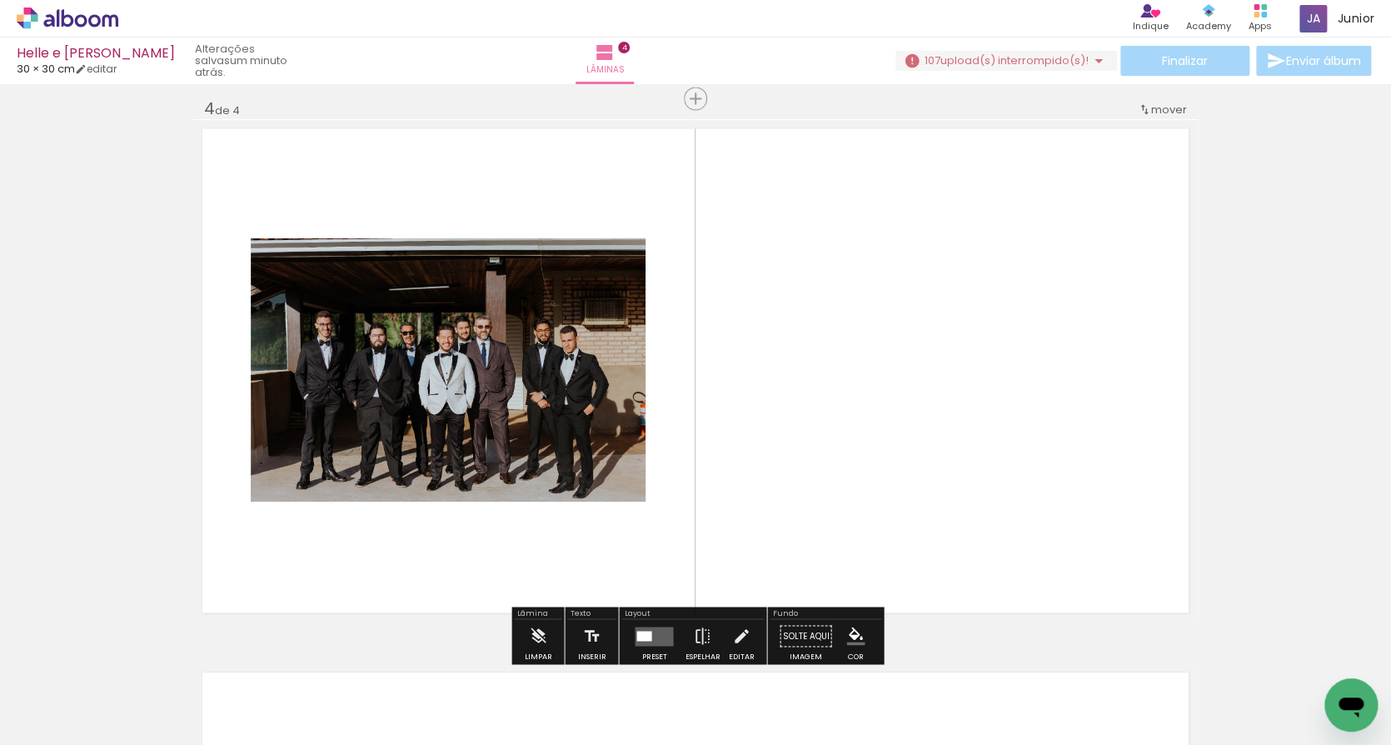
scroll to position [1653, 0]
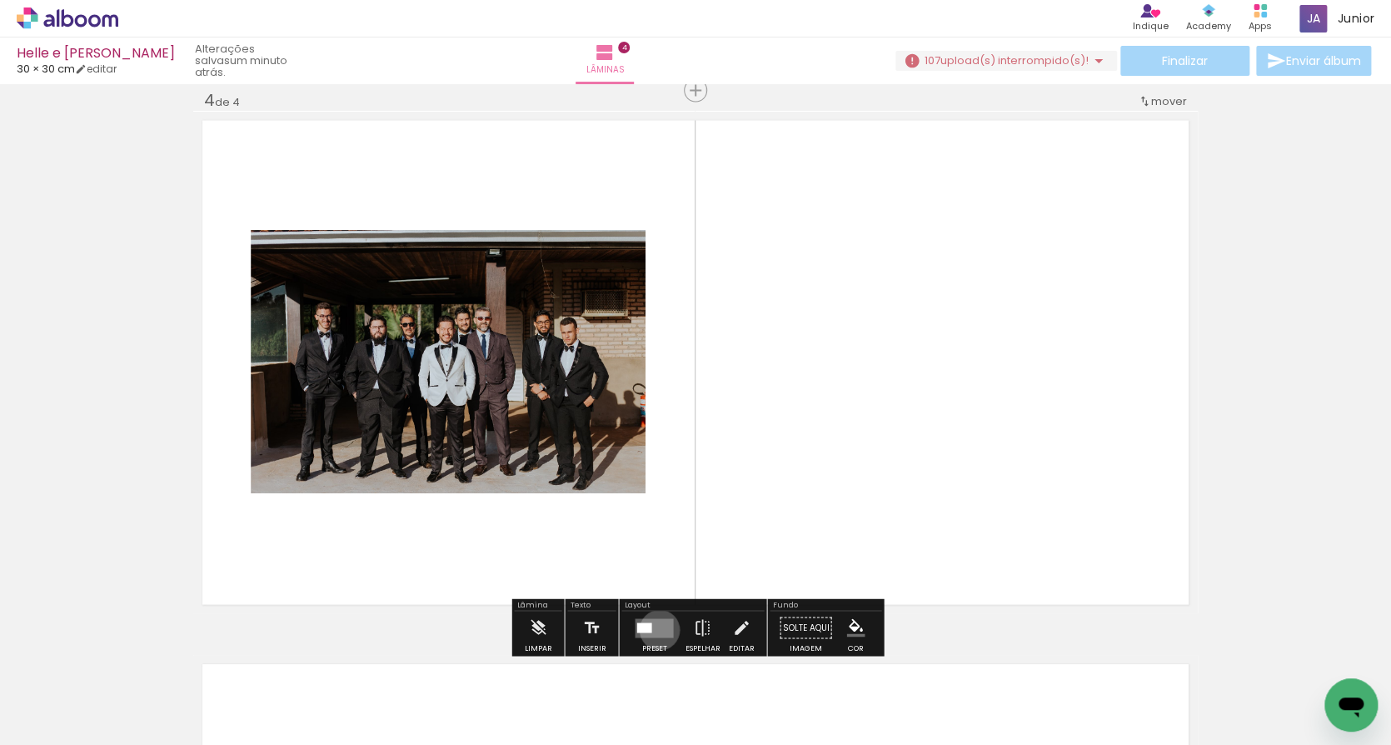
click at [656, 630] on quentale-layouter at bounding box center [654, 626] width 38 height 19
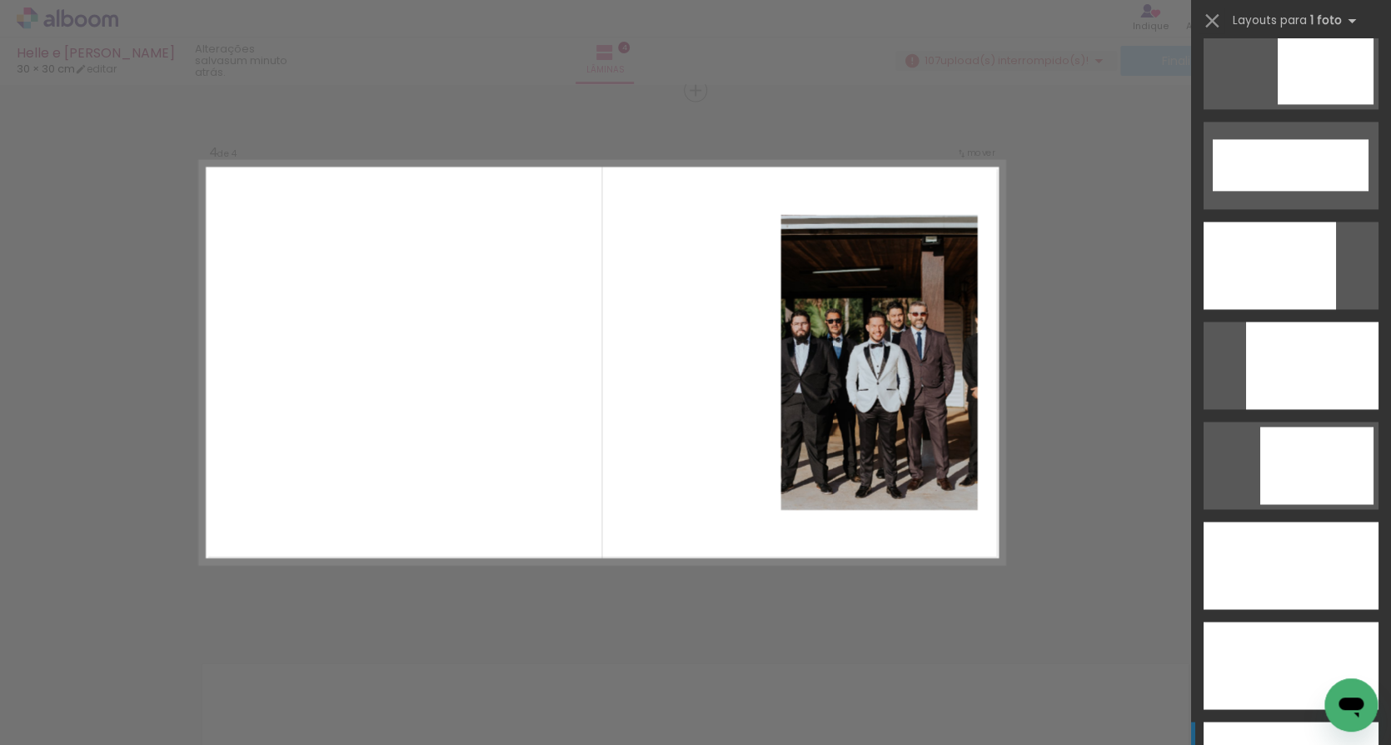
scroll to position [4329, 0]
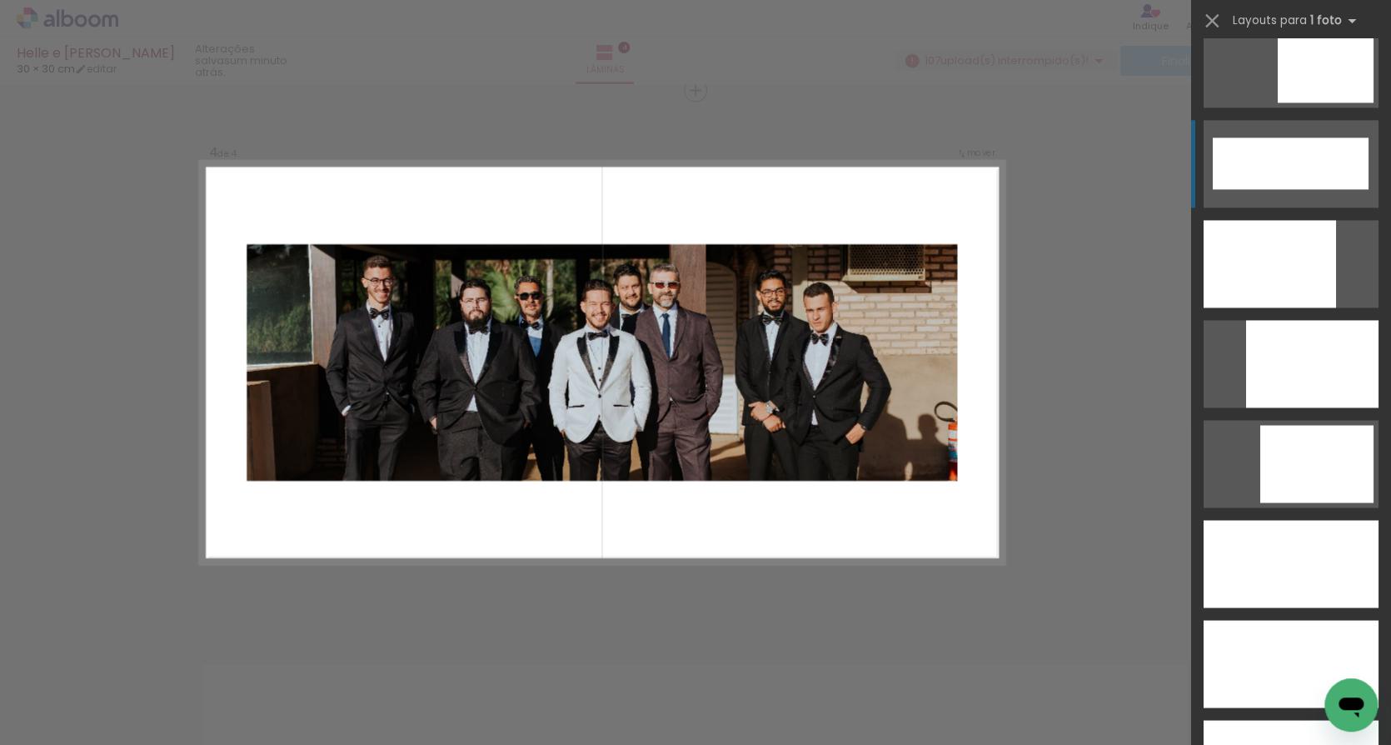
click at [1299, 175] on div at bounding box center [1291, 163] width 156 height 52
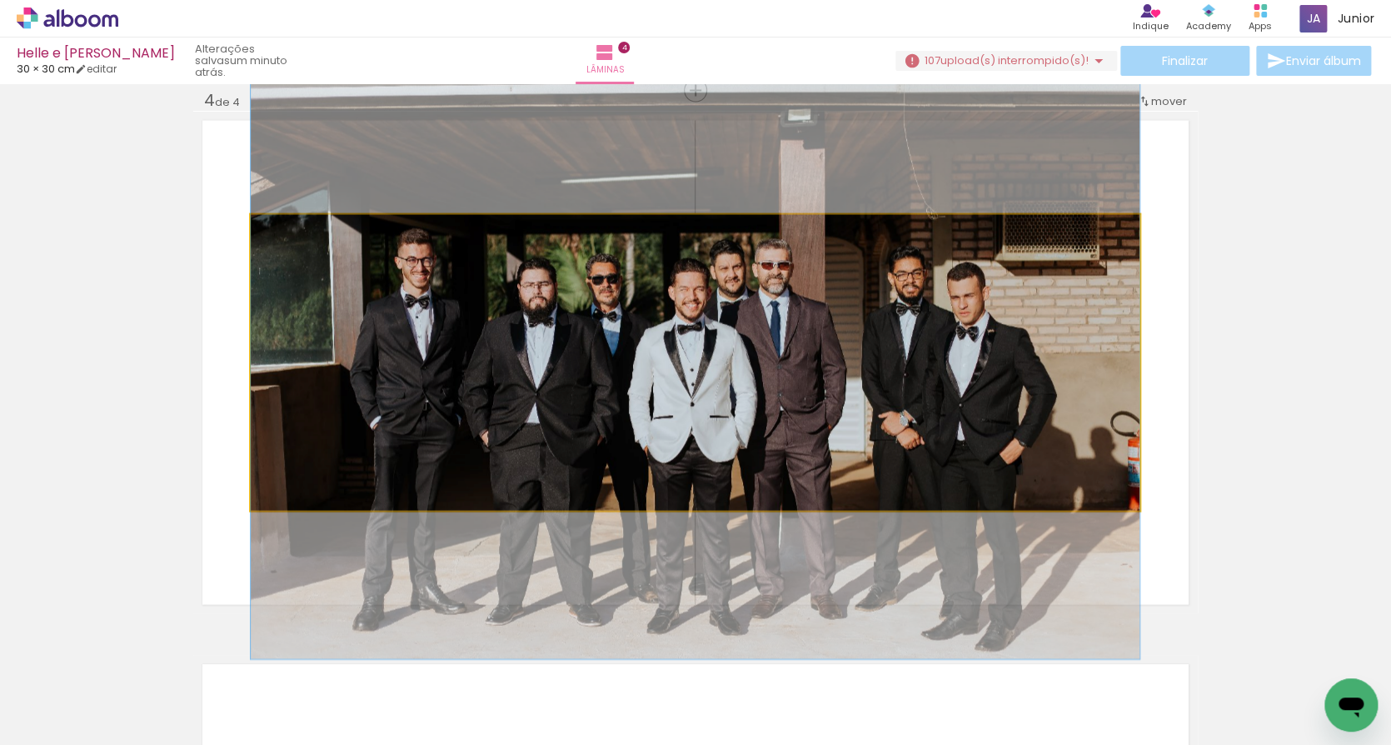
click at [846, 334] on quentale-photo at bounding box center [695, 362] width 889 height 296
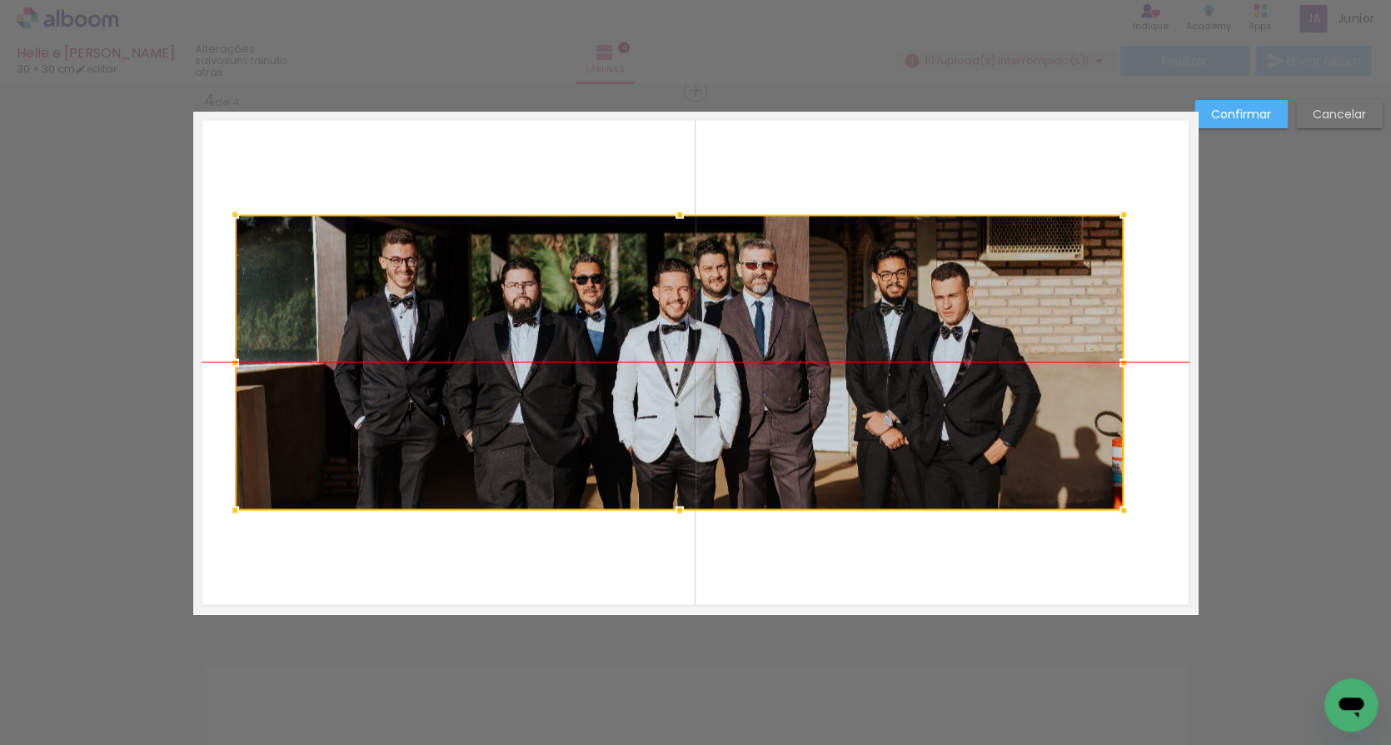
drag, startPoint x: 827, startPoint y: 336, endPoint x: 811, endPoint y: 337, distance: 15.9
click at [811, 337] on div at bounding box center [679, 362] width 889 height 296
click at [1119, 571] on quentale-layouter at bounding box center [695, 362] width 1005 height 502
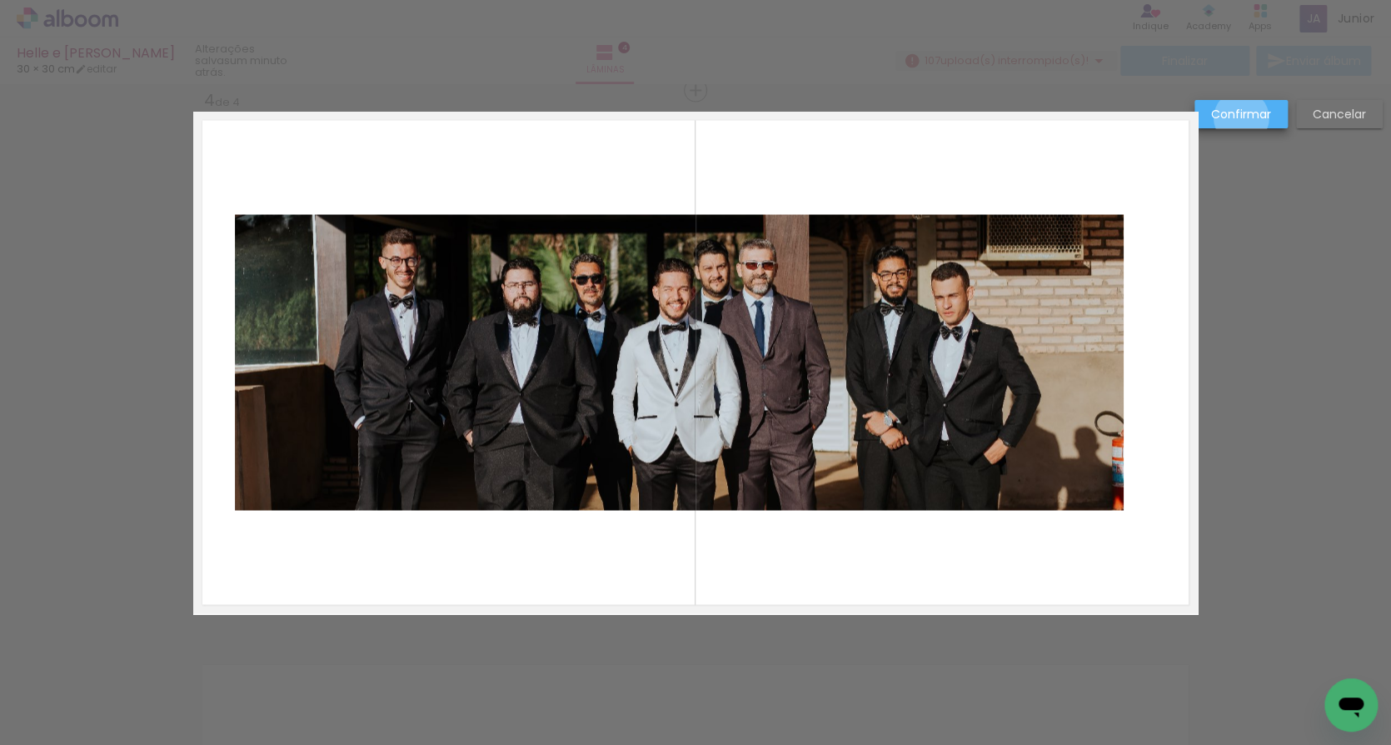
click at [0, 0] on slot "Confirmar" at bounding box center [0, 0] width 0 height 0
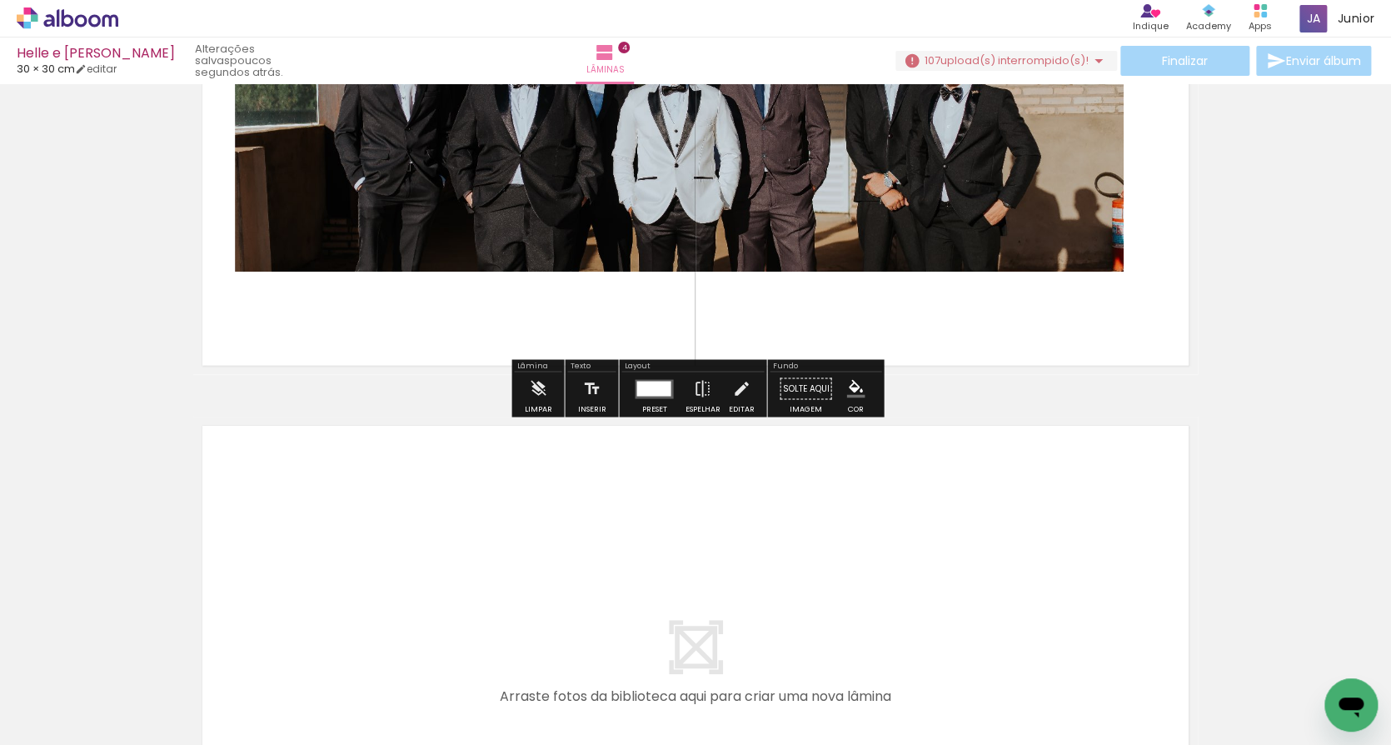
scroll to position [1916, 0]
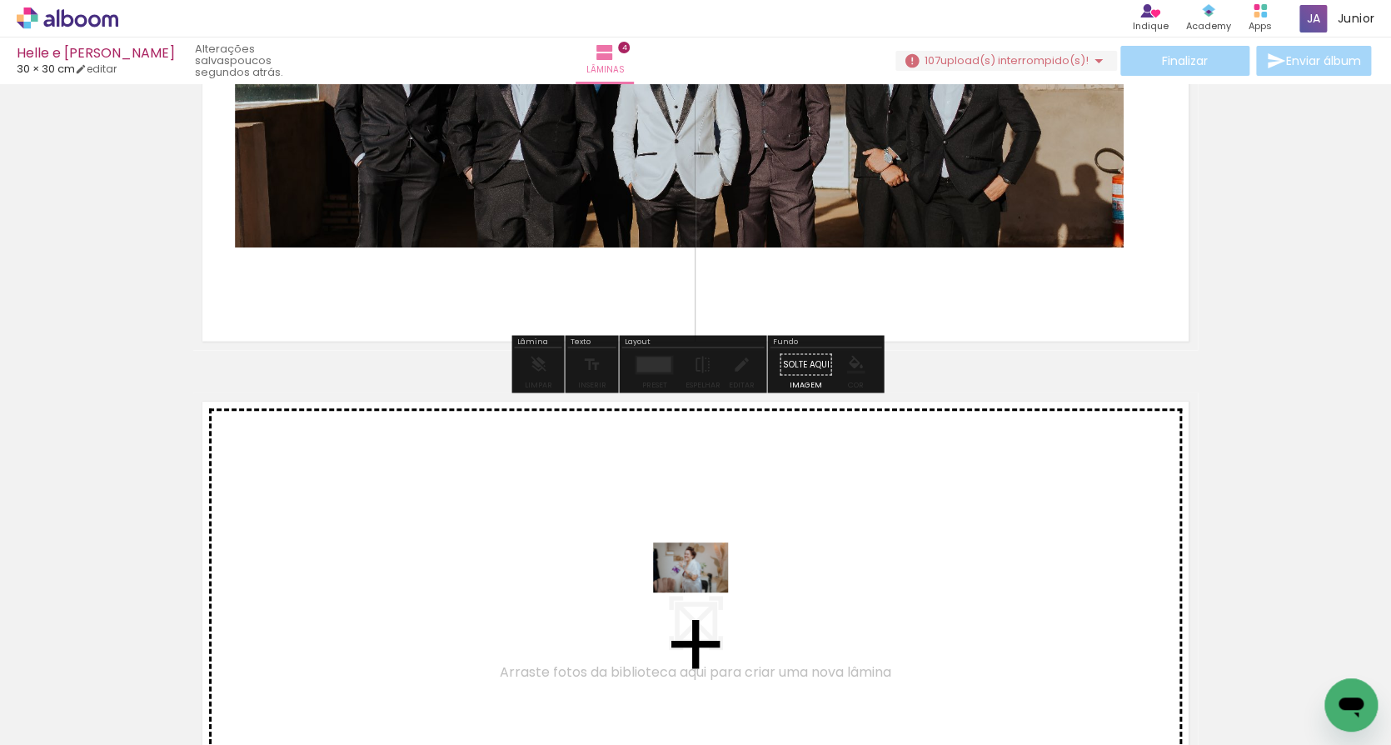
drag, startPoint x: 691, startPoint y: 707, endPoint x: 704, endPoint y: 582, distance: 125.6
click at [704, 582] on quentale-workspace at bounding box center [695, 372] width 1391 height 745
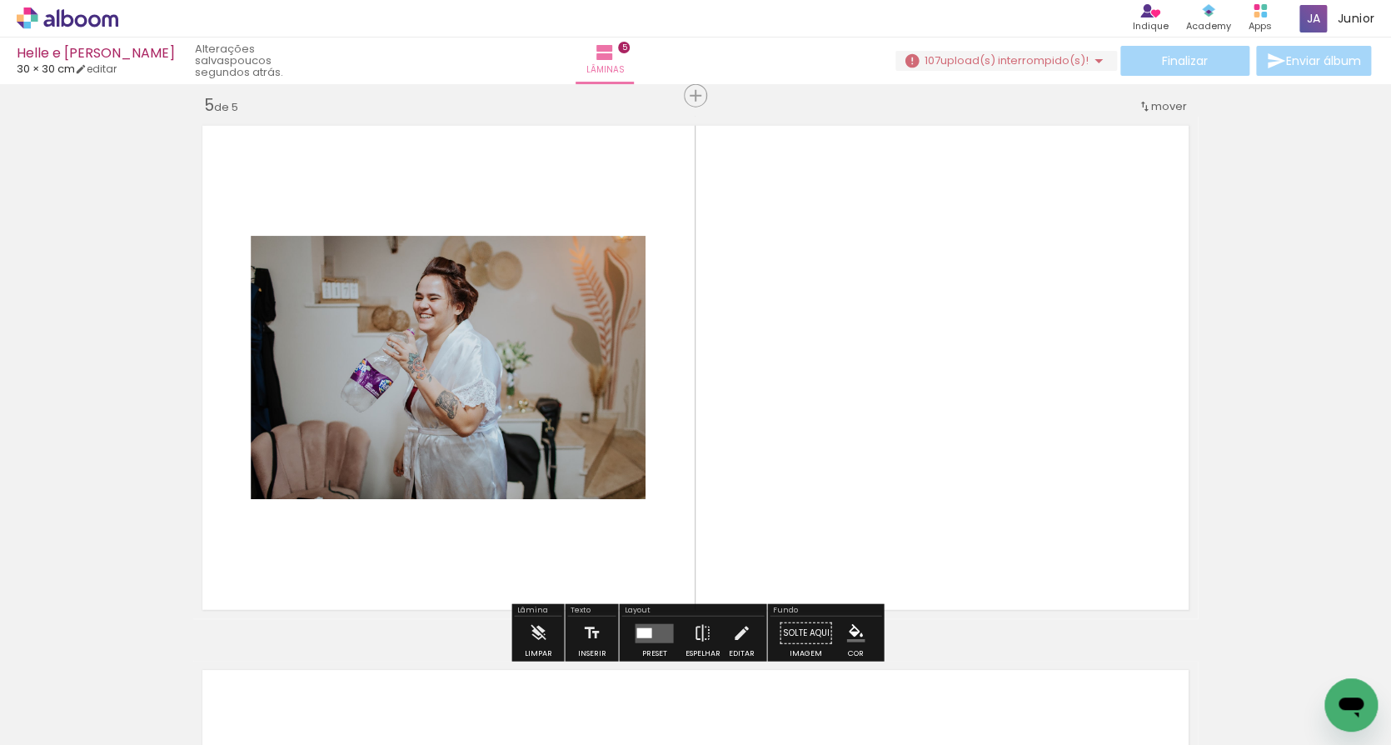
scroll to position [2197, 0]
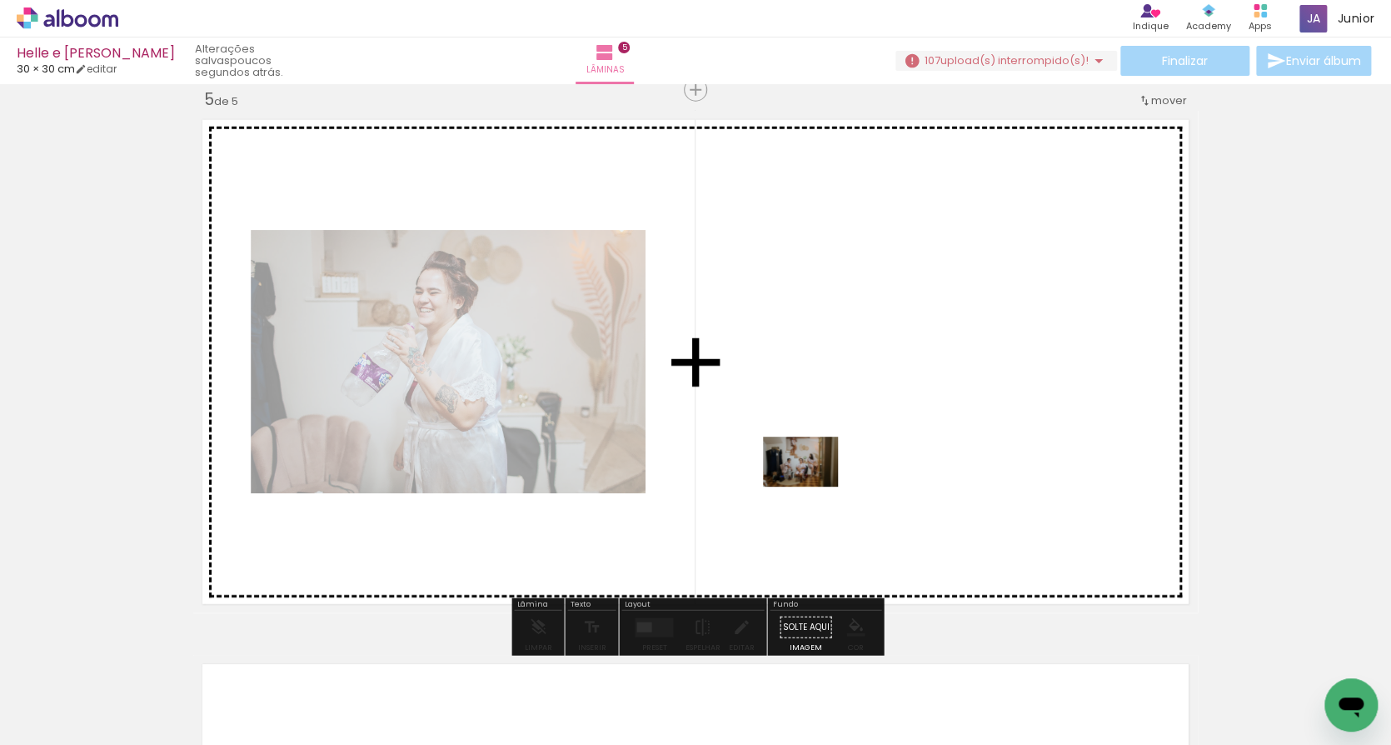
drag, startPoint x: 765, startPoint y: 696, endPoint x: 813, endPoint y: 486, distance: 215.4
click at [813, 486] on quentale-workspace at bounding box center [695, 372] width 1391 height 745
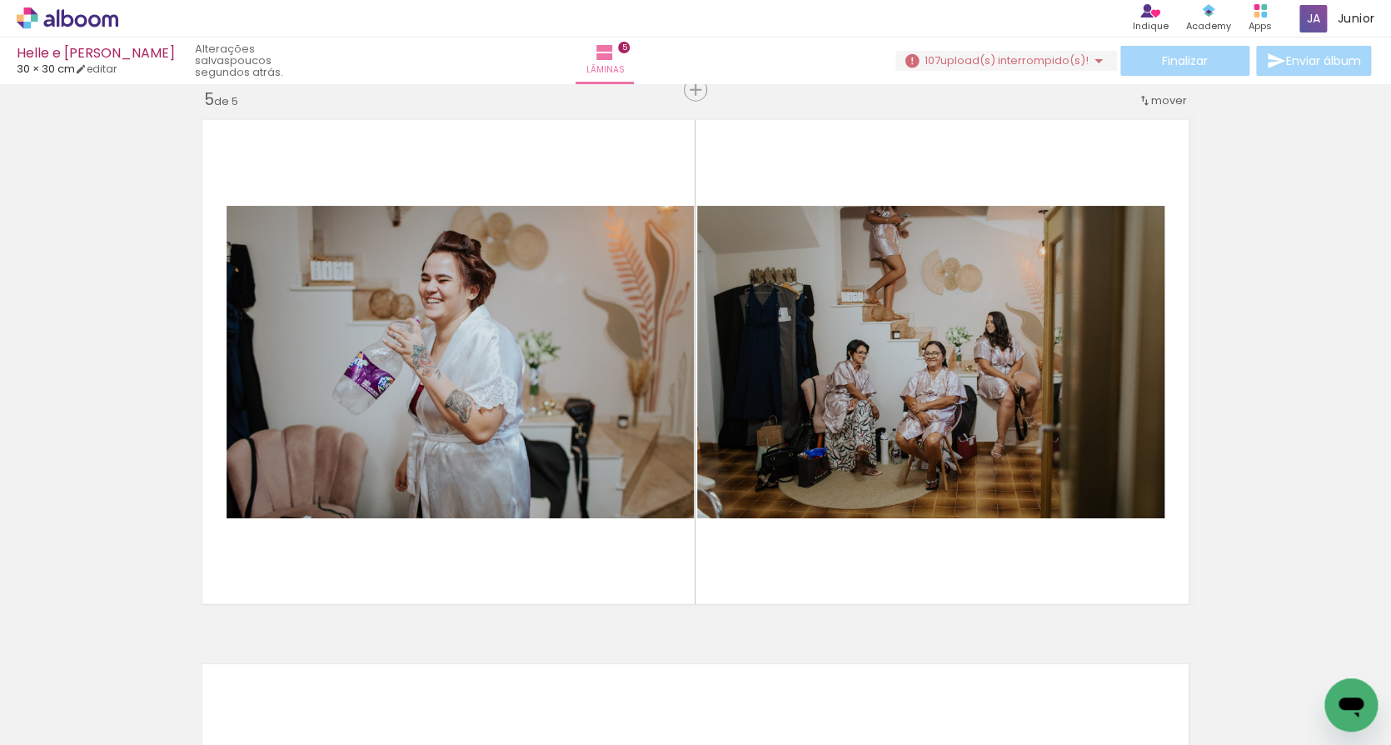
scroll to position [0, 6007]
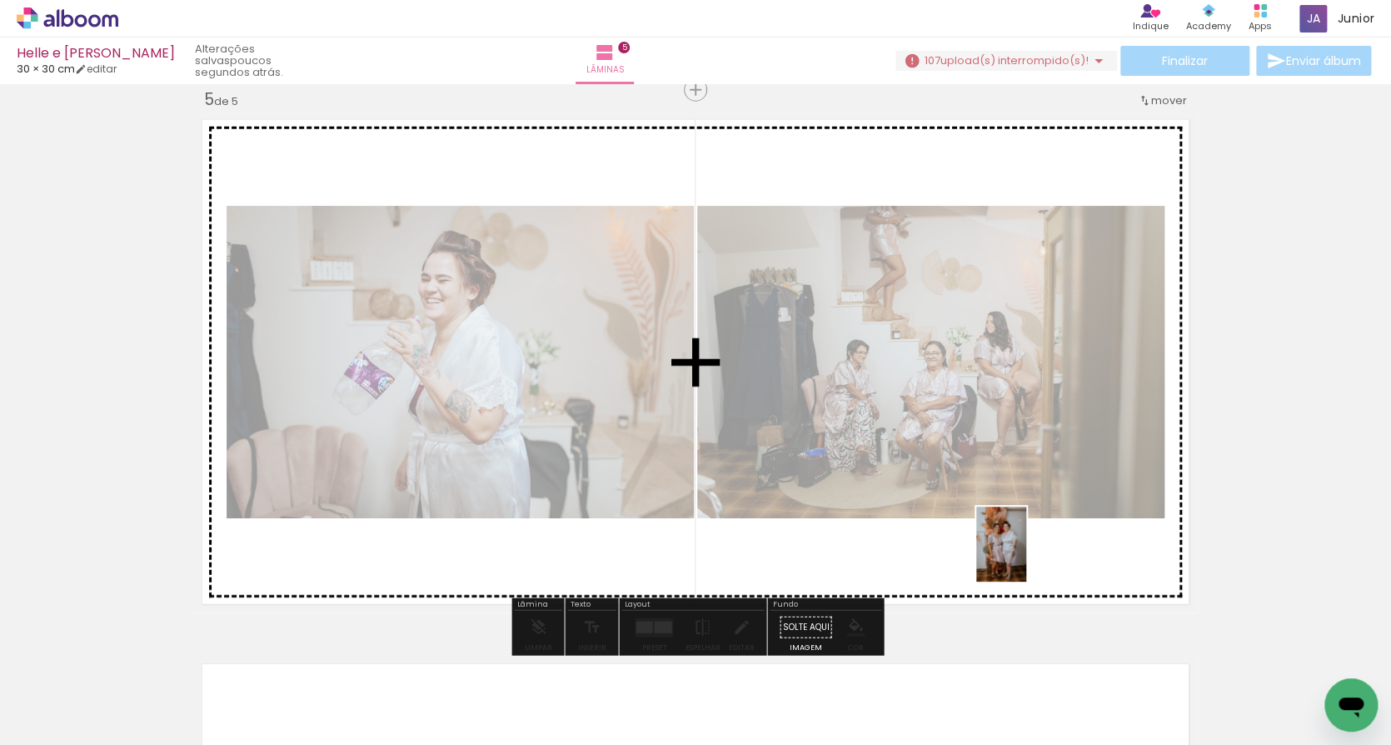
drag, startPoint x: 425, startPoint y: 706, endPoint x: 1026, endPoint y: 556, distance: 619.6
click at [1026, 556] on quentale-workspace at bounding box center [695, 372] width 1391 height 745
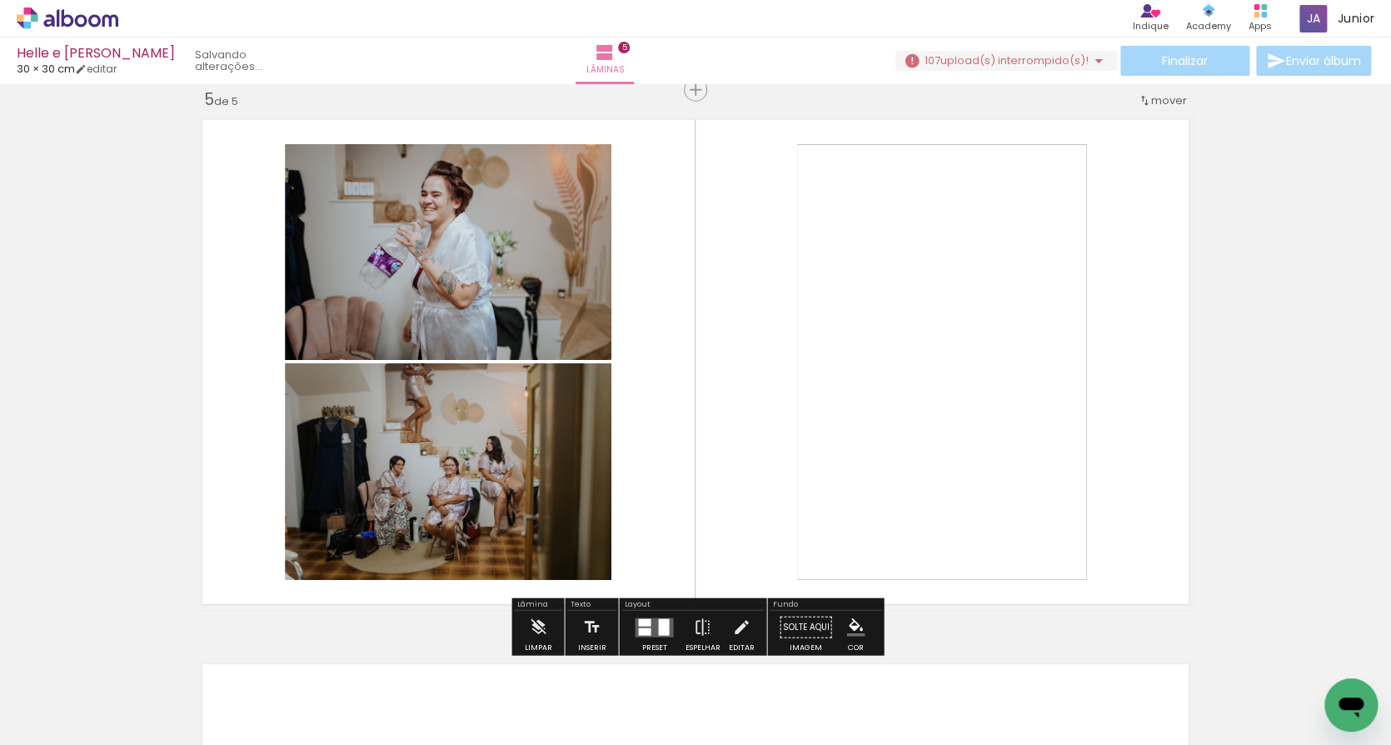
scroll to position [2196, 0]
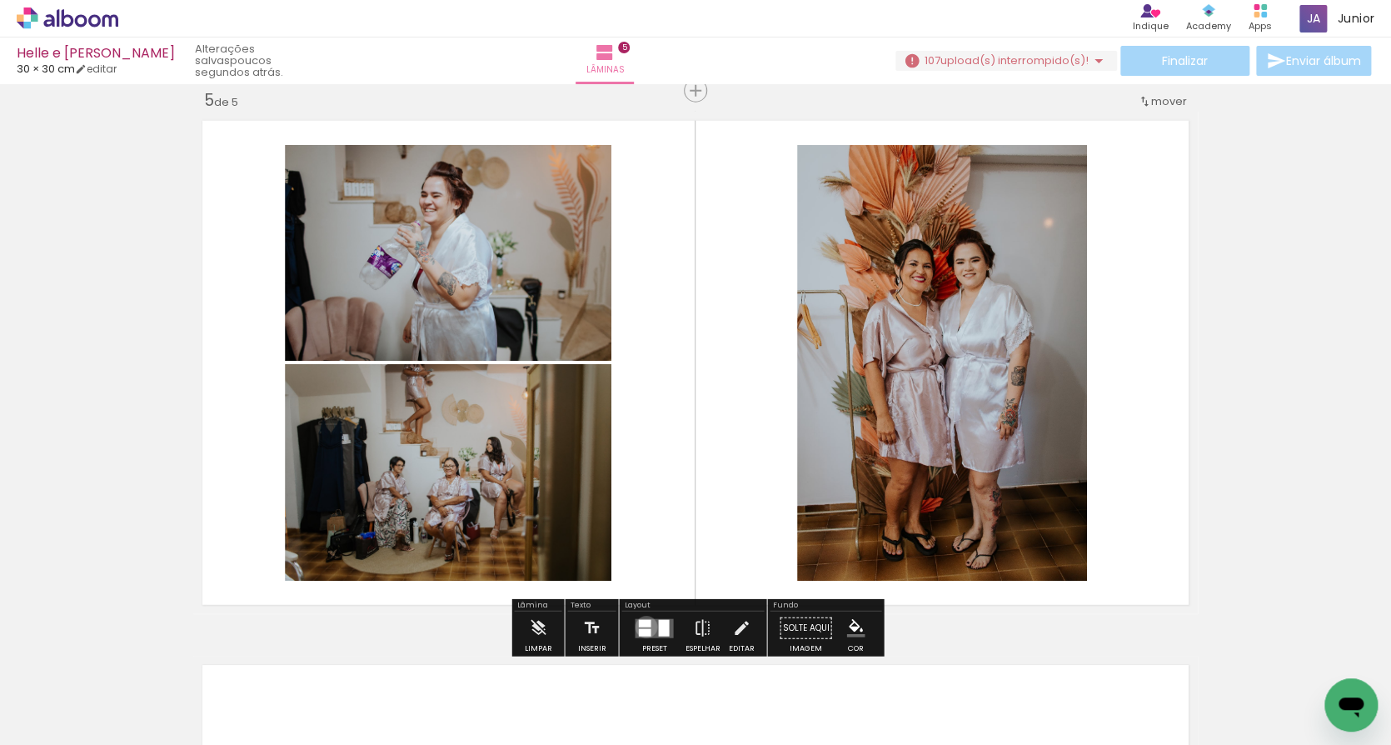
click at [642, 627] on quentale-layouter at bounding box center [654, 627] width 38 height 19
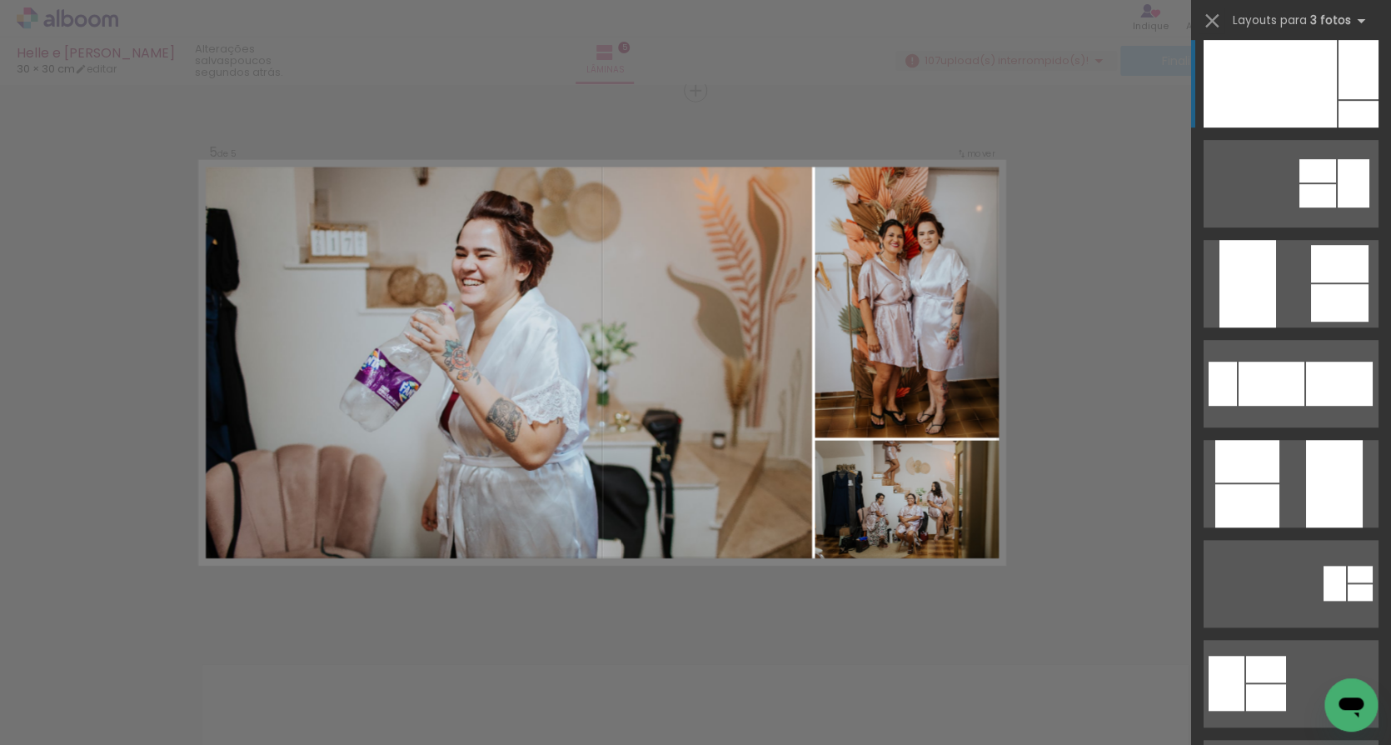
scroll to position [311, 0]
click at [1308, 93] on div at bounding box center [1270, 83] width 133 height 87
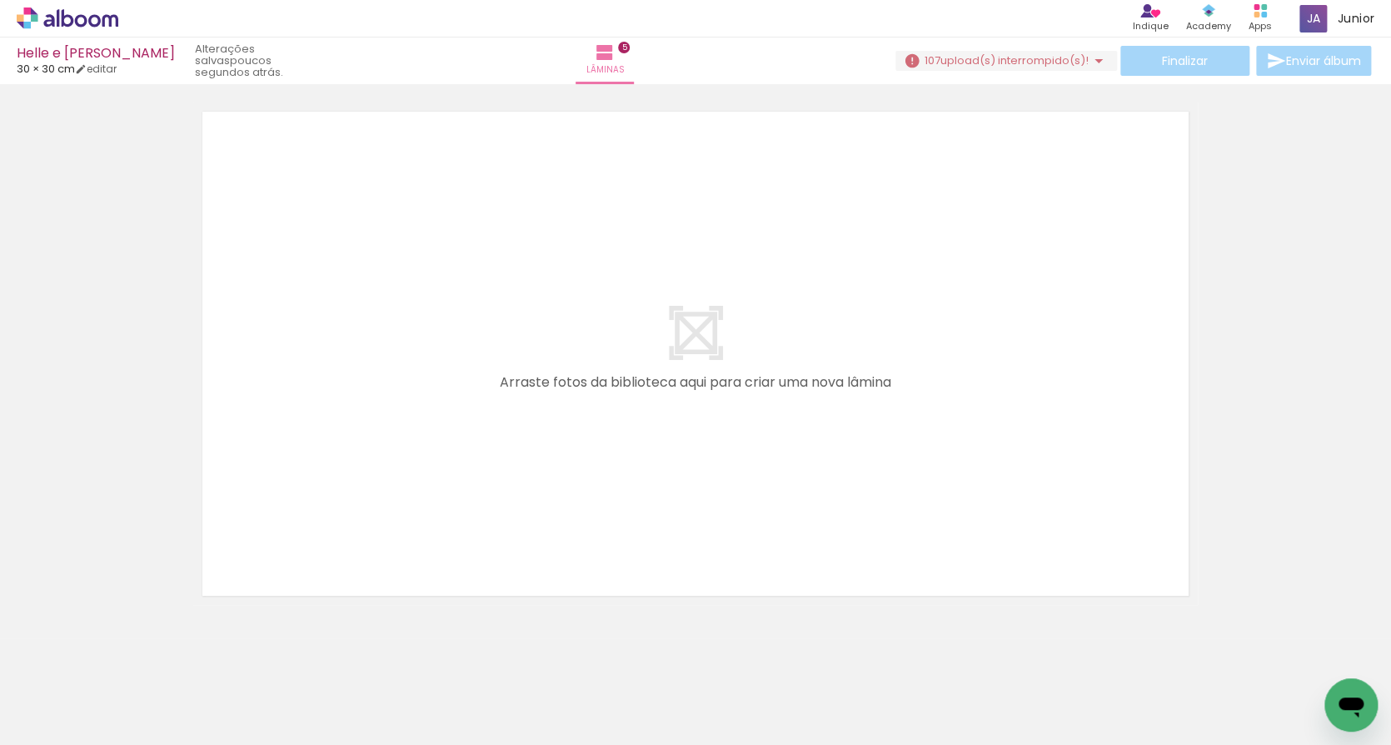
scroll to position [0, 6020]
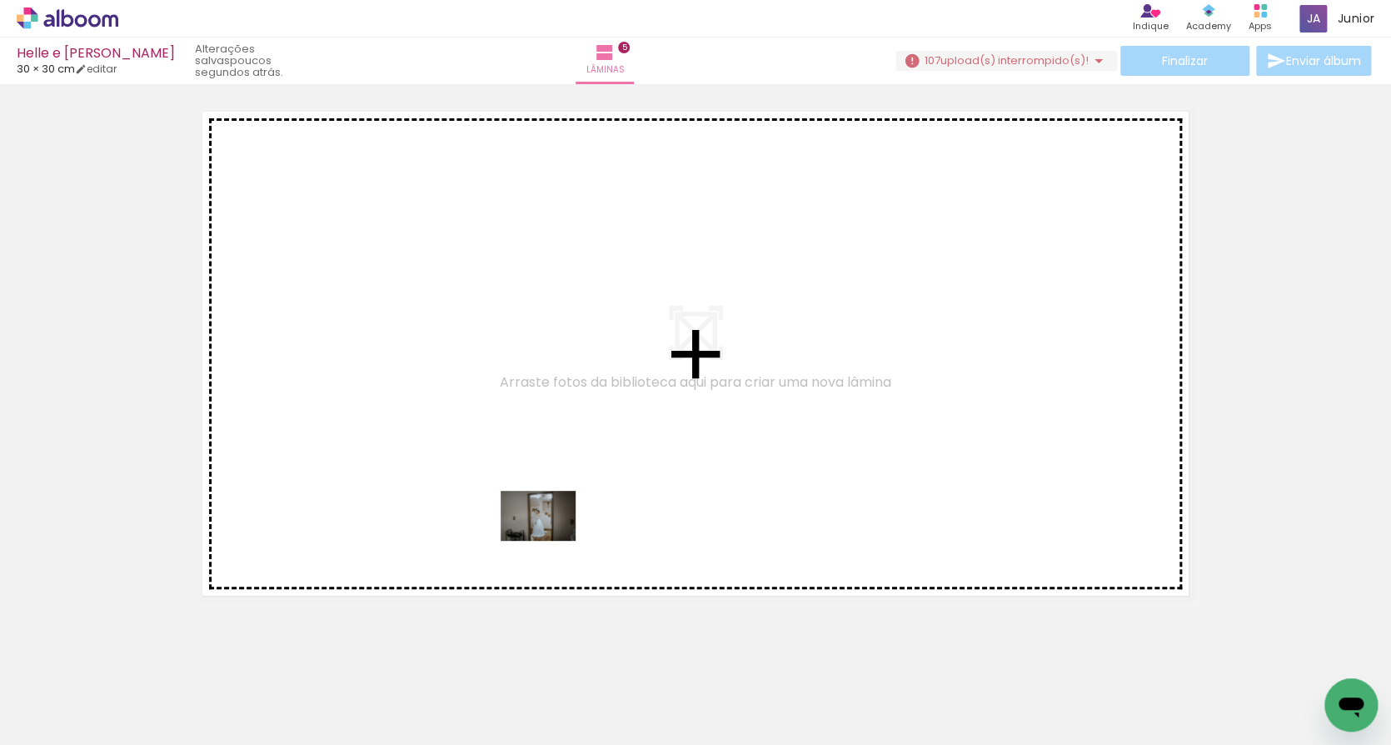
drag, startPoint x: 473, startPoint y: 705, endPoint x: 554, endPoint y: 533, distance: 189.7
click at [554, 533] on quentale-workspace at bounding box center [695, 372] width 1391 height 745
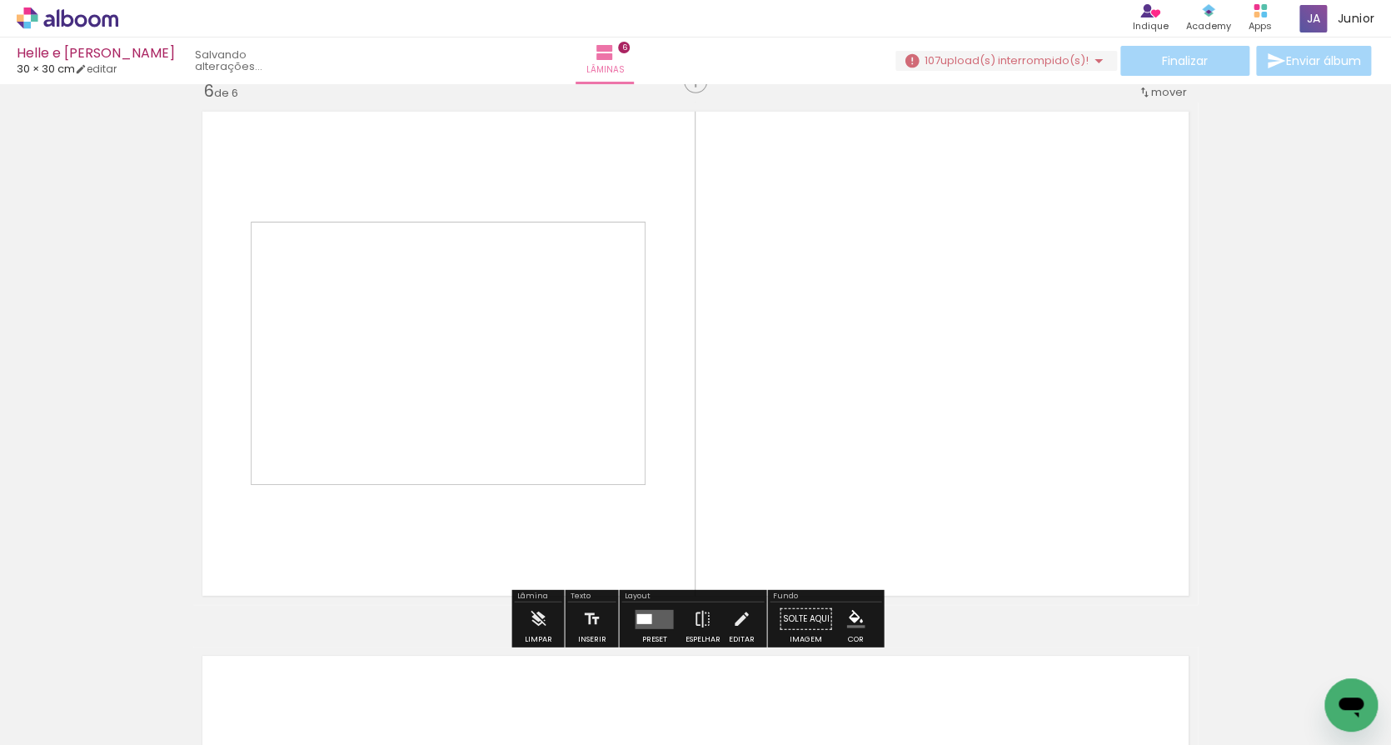
scroll to position [2741, 0]
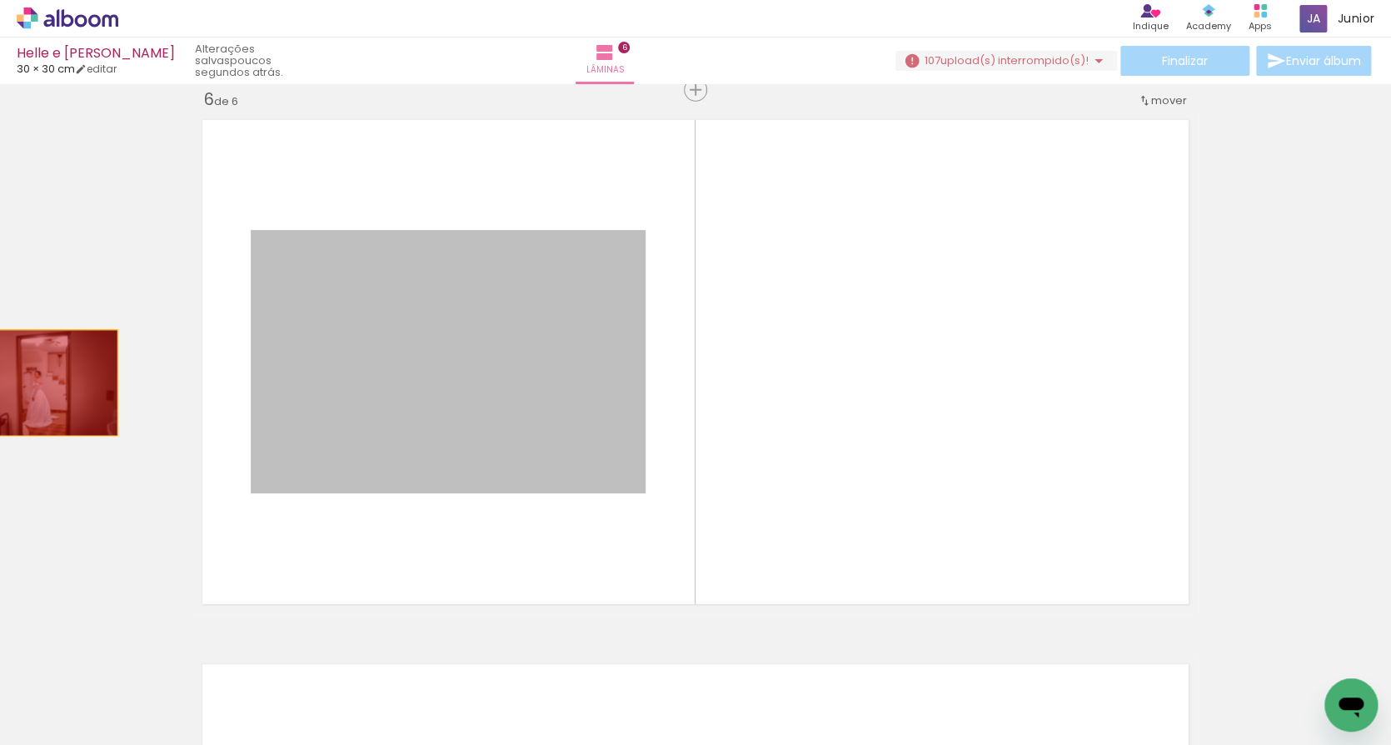
drag, startPoint x: 400, startPoint y: 415, endPoint x: 31, endPoint y: 382, distance: 370.4
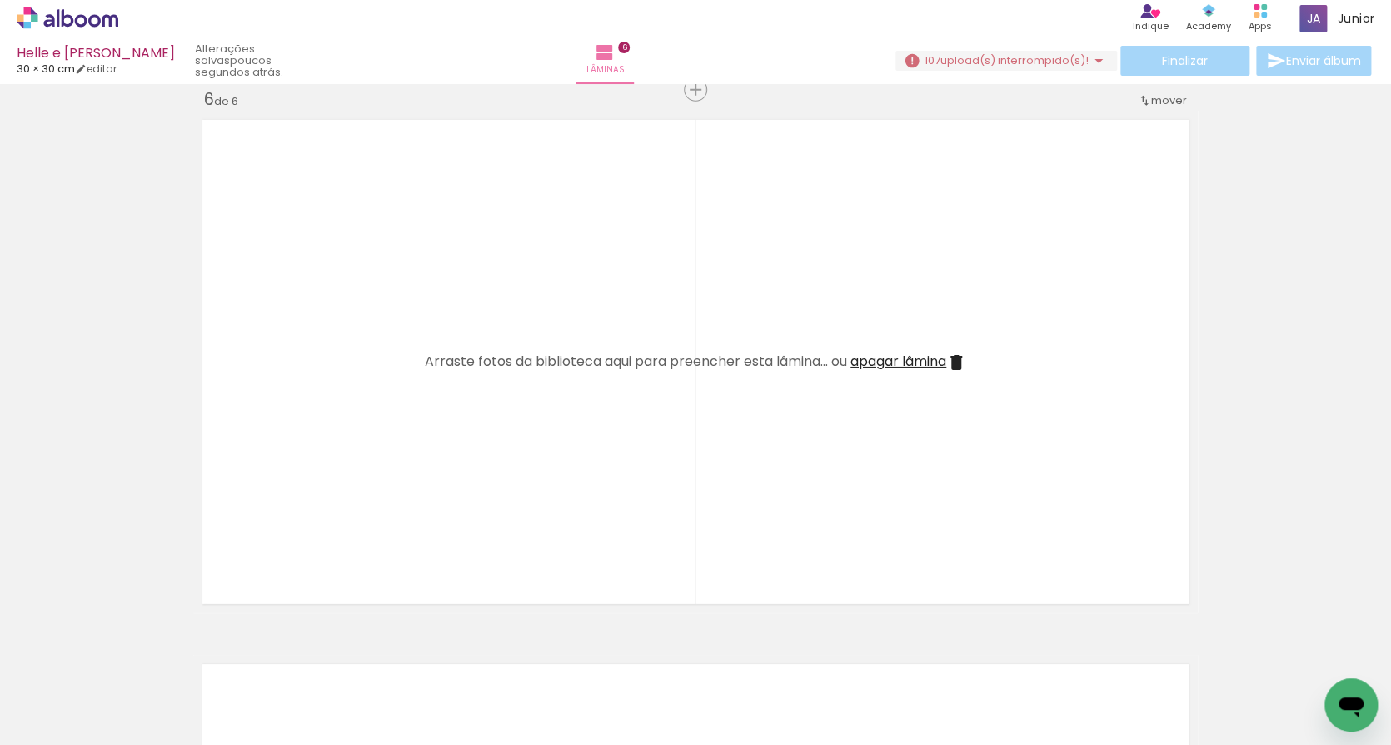
click at [461, 653] on iron-icon at bounding box center [453, 654] width 17 height 17
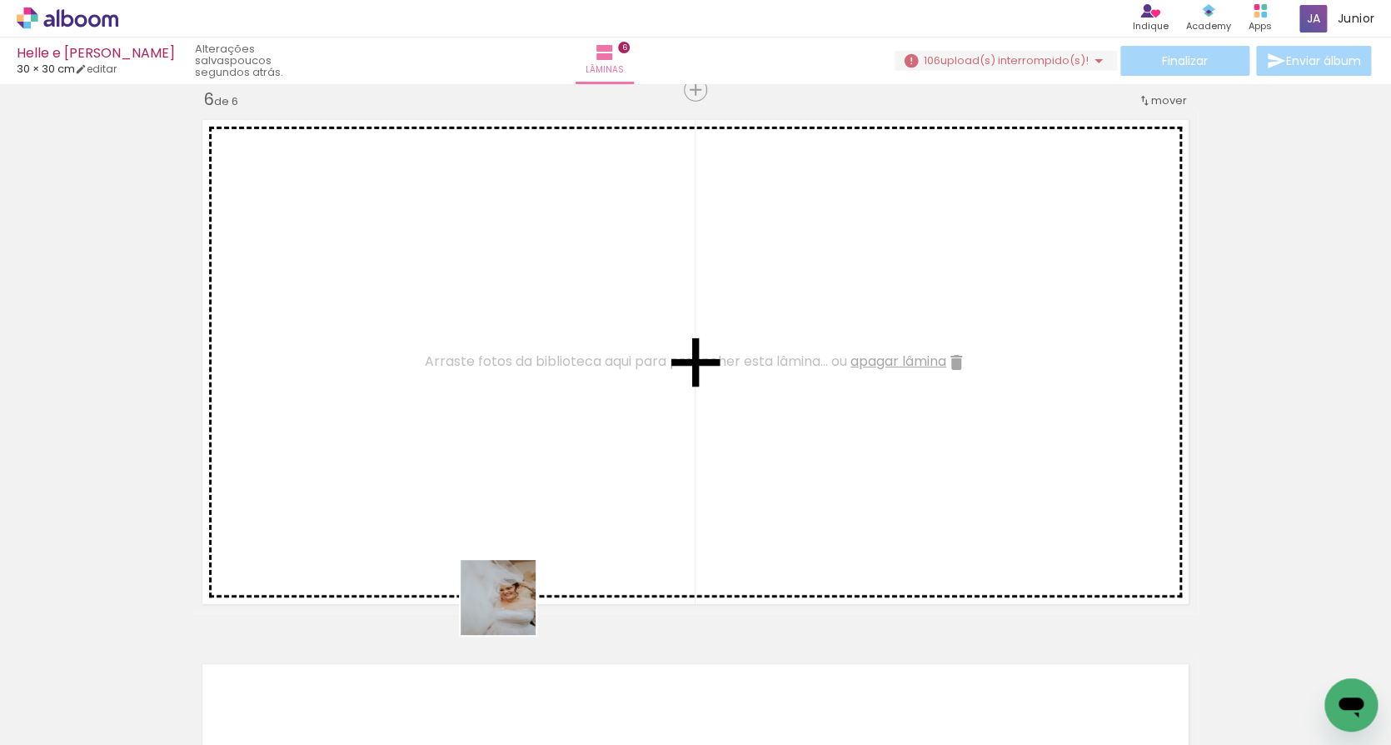
drag, startPoint x: 484, startPoint y: 709, endPoint x: 529, endPoint y: 524, distance: 190.3
click at [529, 524] on quentale-workspace at bounding box center [695, 372] width 1391 height 745
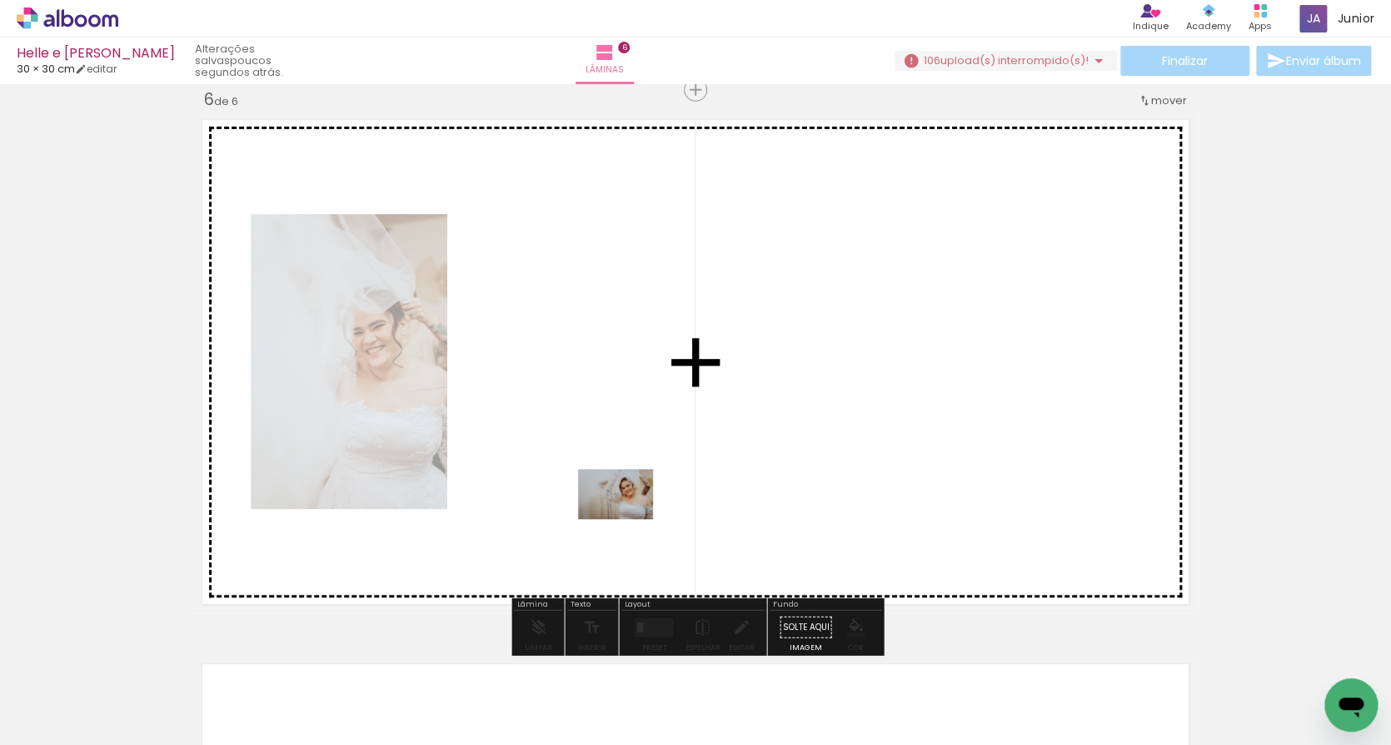
click at [628, 518] on quentale-workspace at bounding box center [695, 372] width 1391 height 745
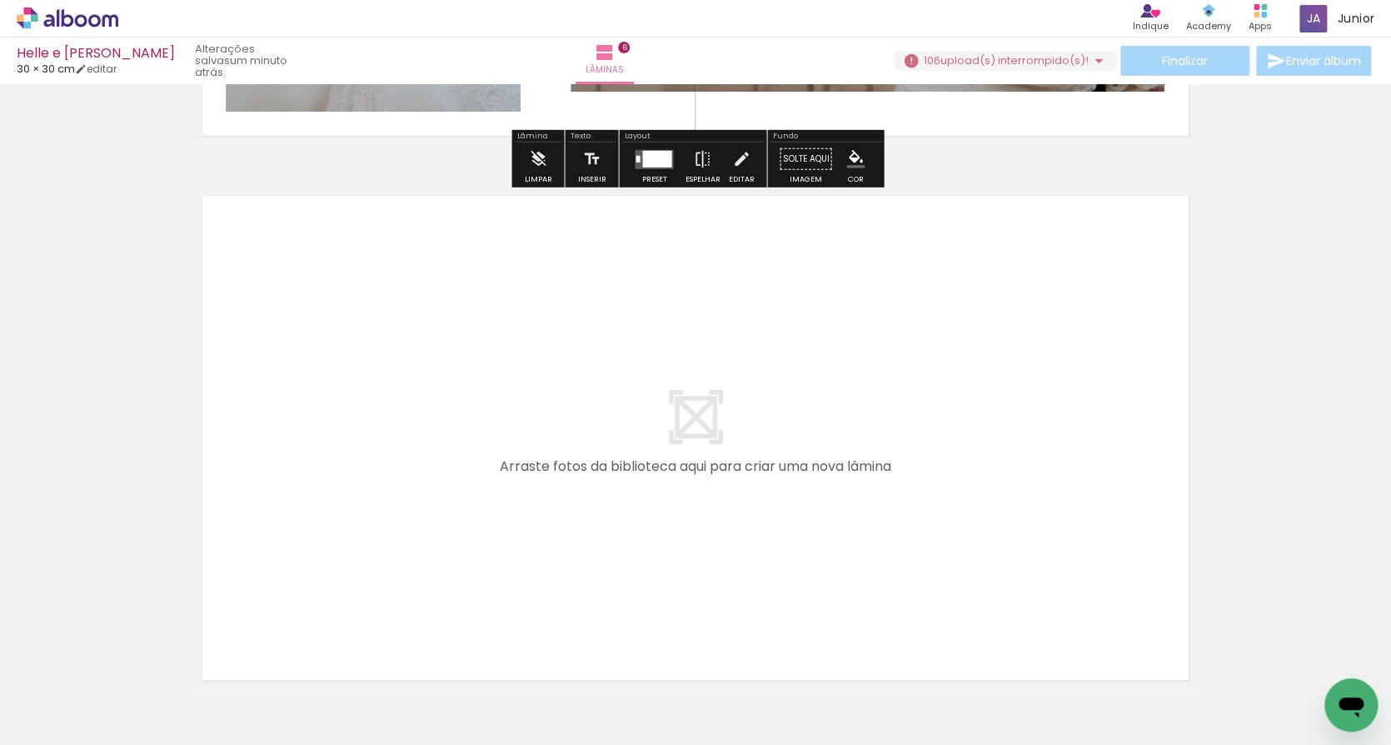
scroll to position [3211, 0]
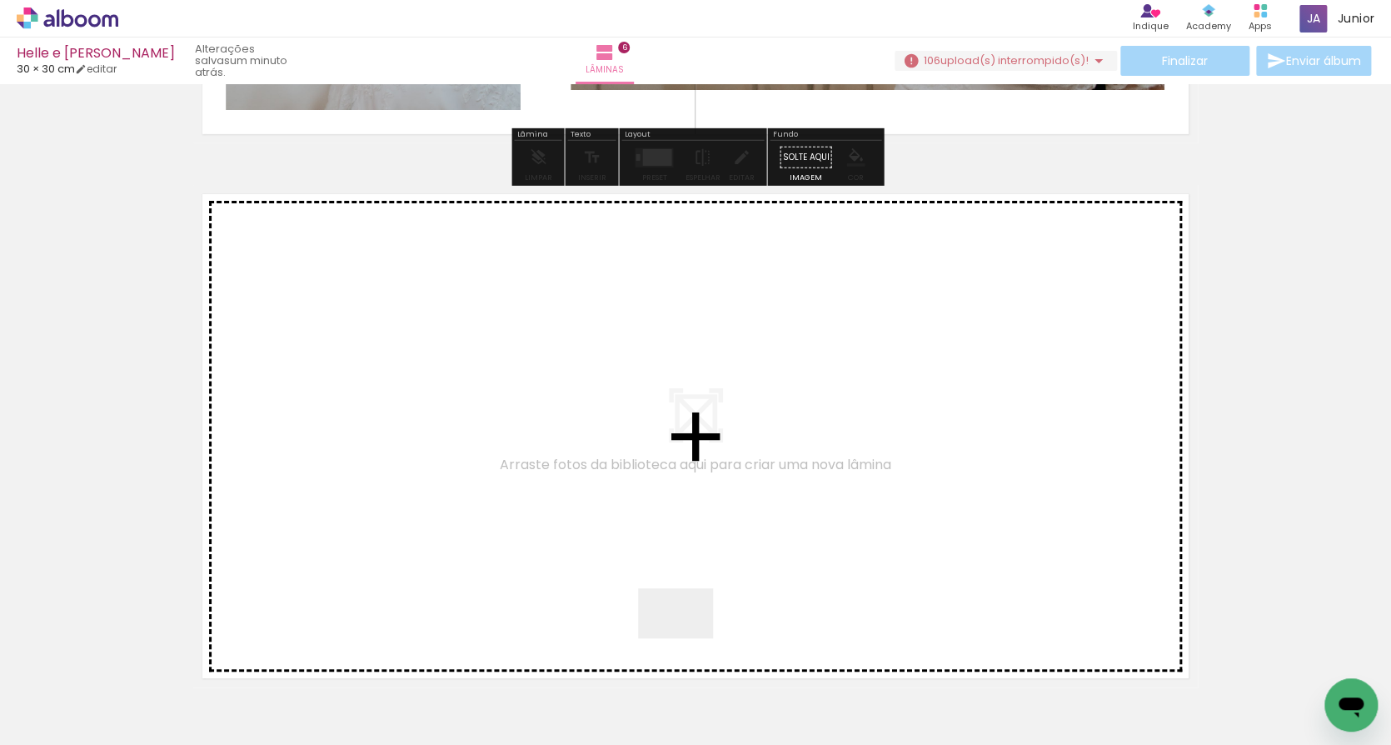
drag, startPoint x: 671, startPoint y: 700, endPoint x: 716, endPoint y: 571, distance: 135.9
click at [716, 571] on quentale-workspace at bounding box center [695, 372] width 1391 height 745
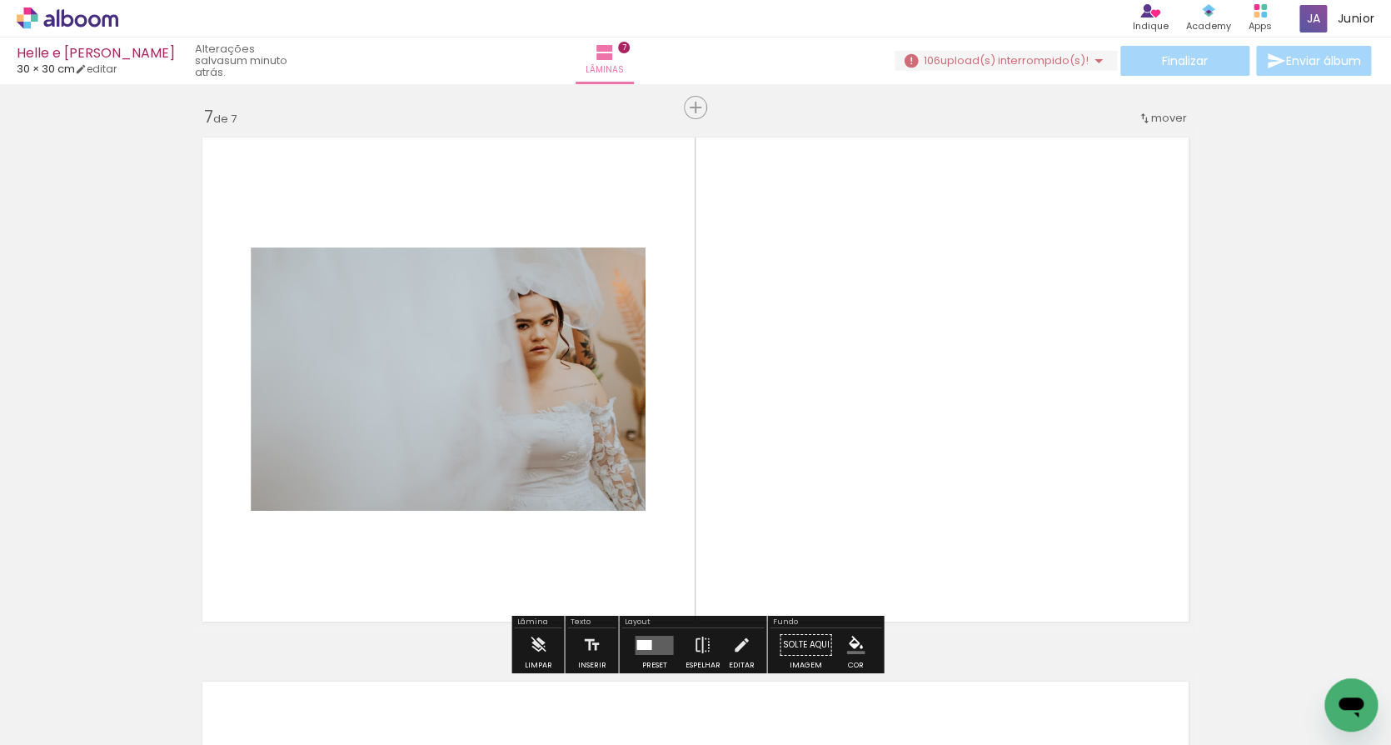
scroll to position [3284, 0]
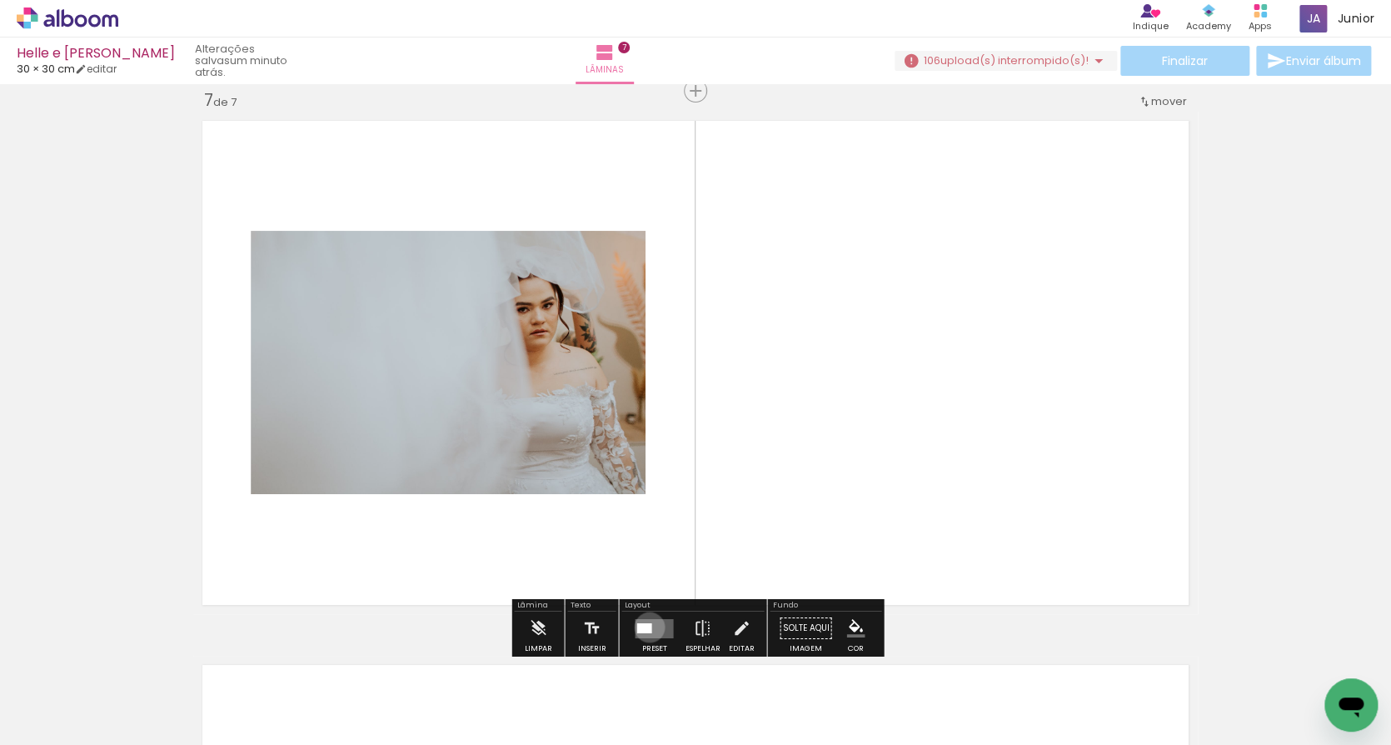
click at [646, 627] on div at bounding box center [643, 627] width 15 height 10
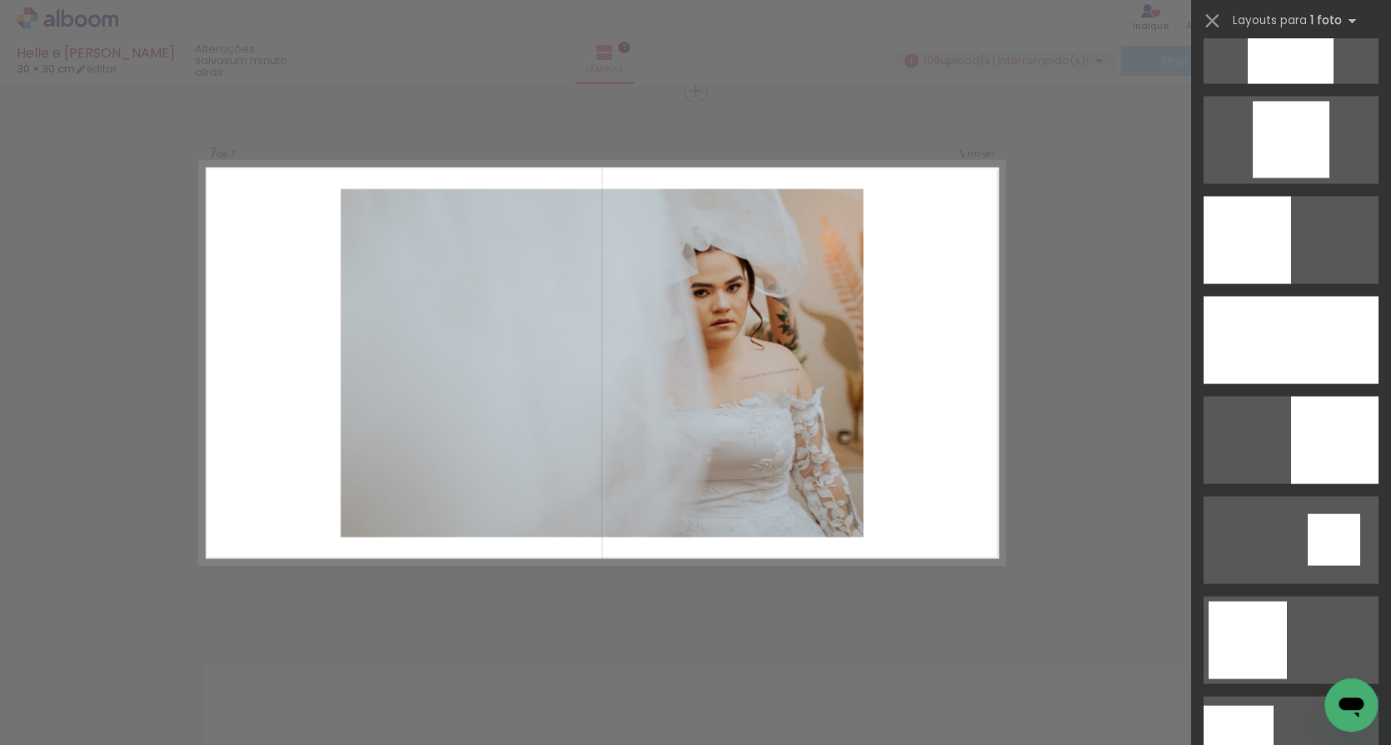
scroll to position [1554, 0]
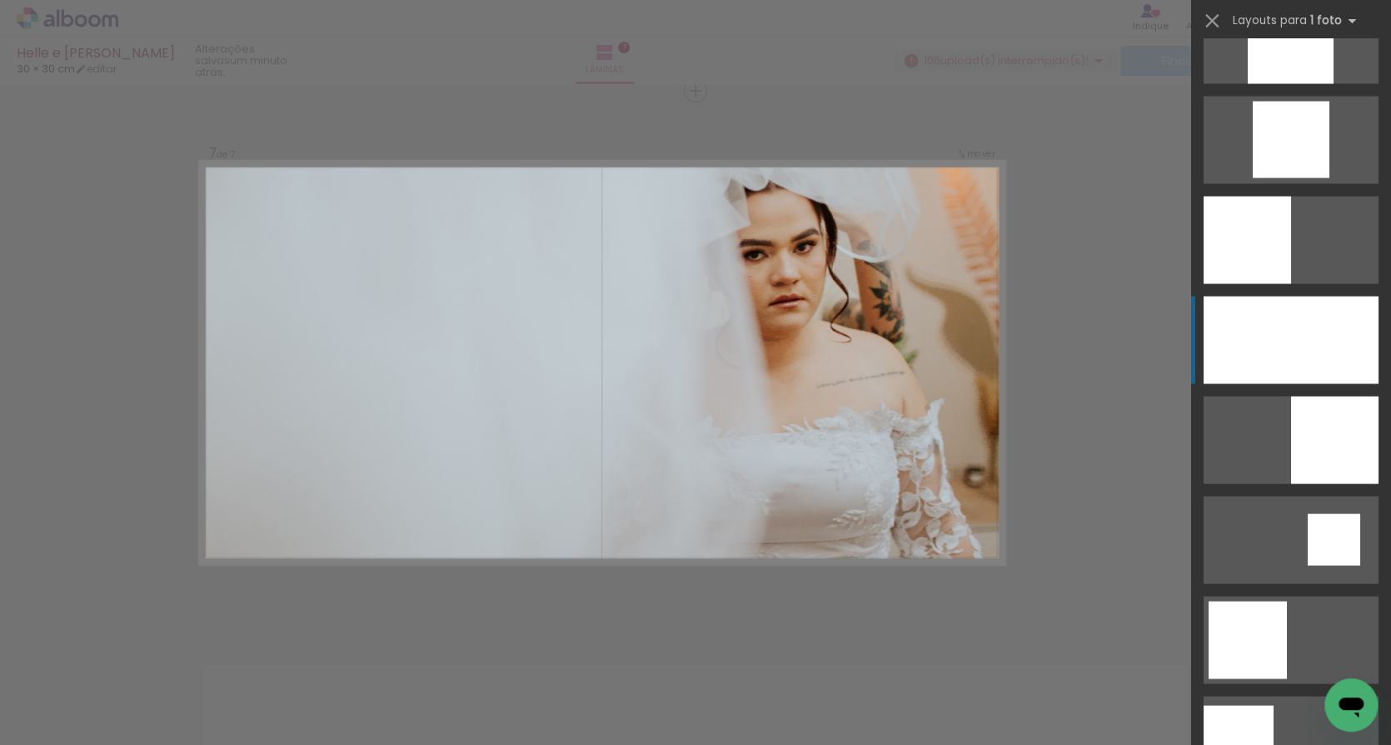
click at [1329, 327] on div at bounding box center [1291, 339] width 175 height 87
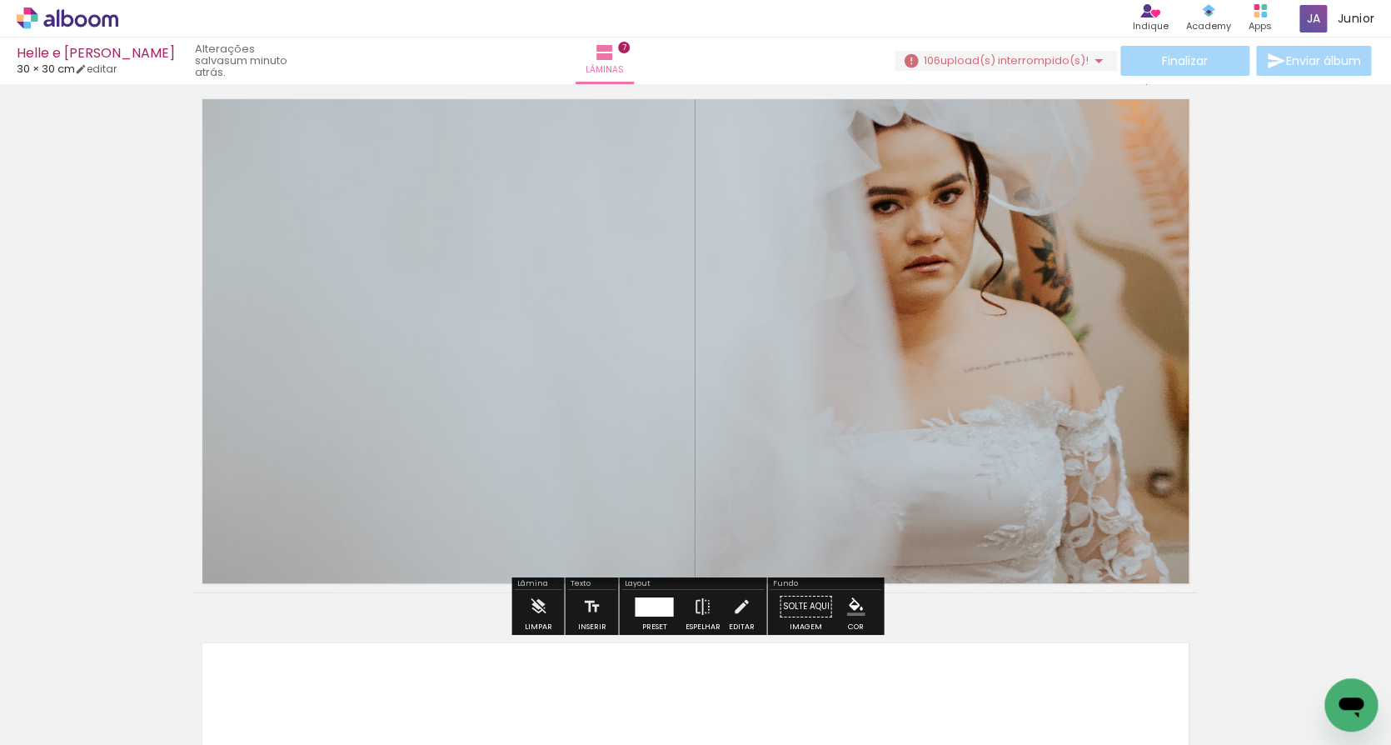
scroll to position [3309, 0]
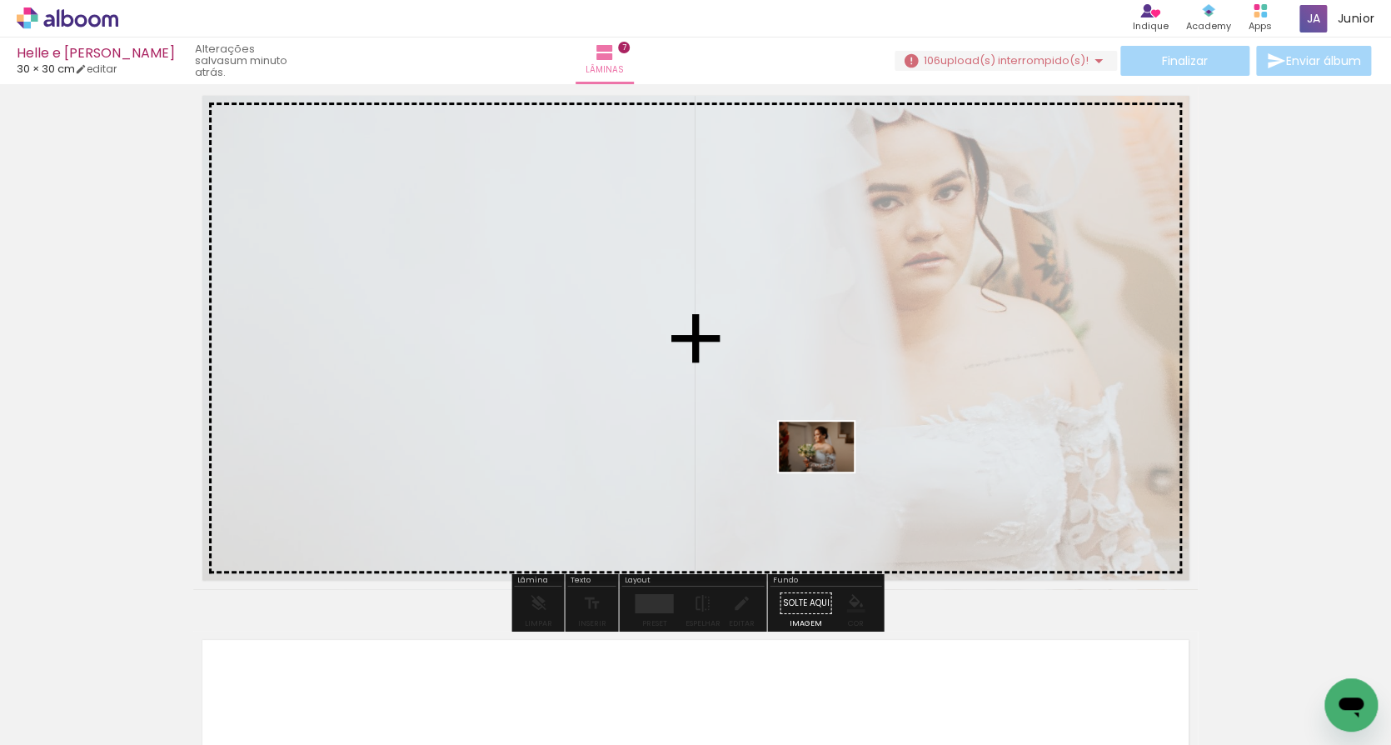
drag, startPoint x: 768, startPoint y: 699, endPoint x: 829, endPoint y: 456, distance: 250.7
click at [829, 456] on quentale-workspace at bounding box center [695, 372] width 1391 height 745
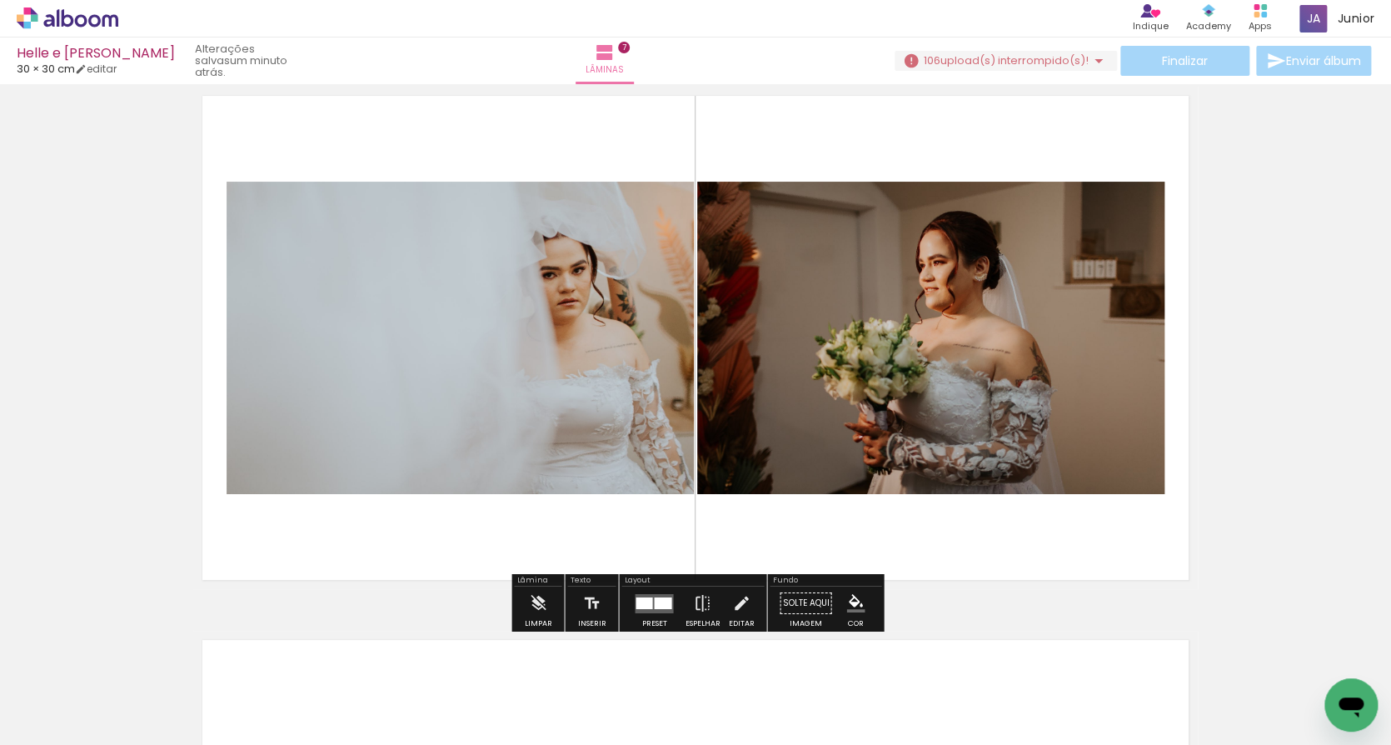
click at [645, 657] on iron-icon at bounding box center [639, 654] width 17 height 17
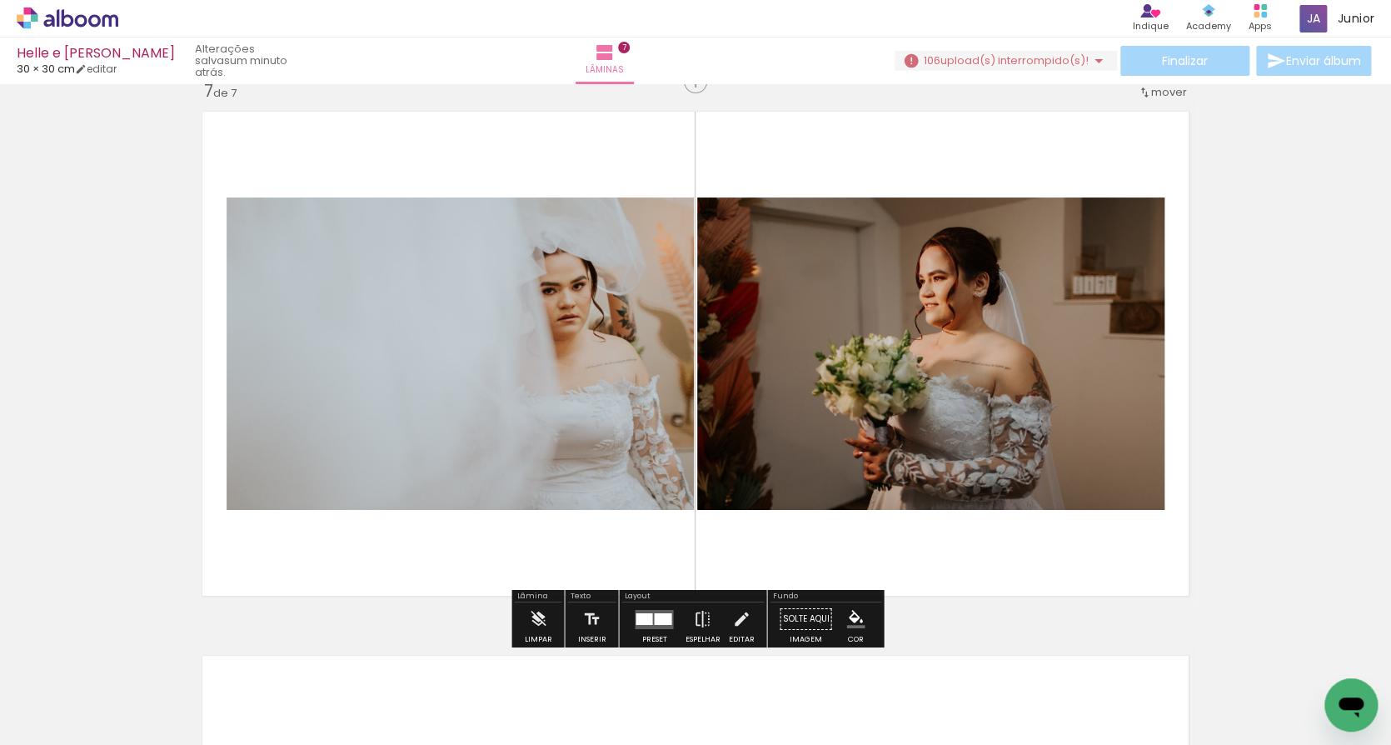
scroll to position [3285, 0]
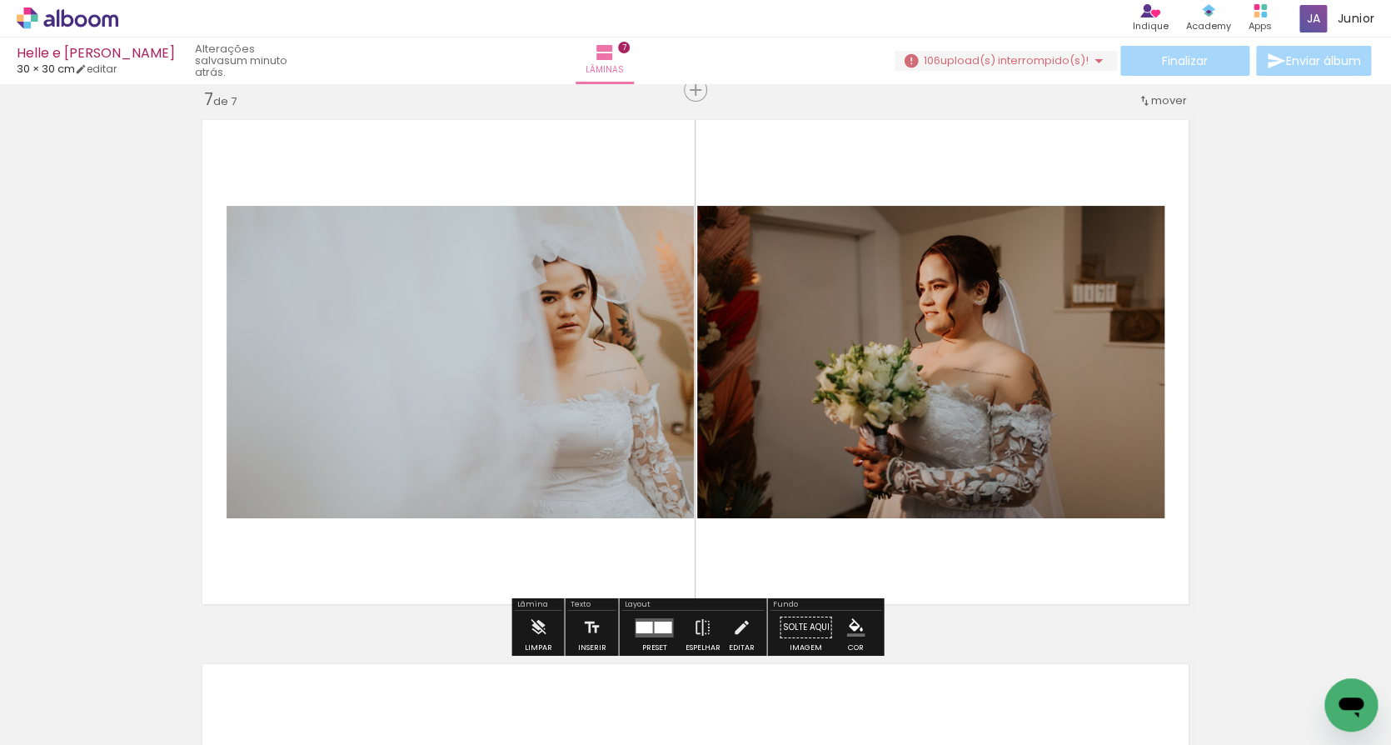
click at [645, 652] on iron-icon at bounding box center [639, 654] width 17 height 17
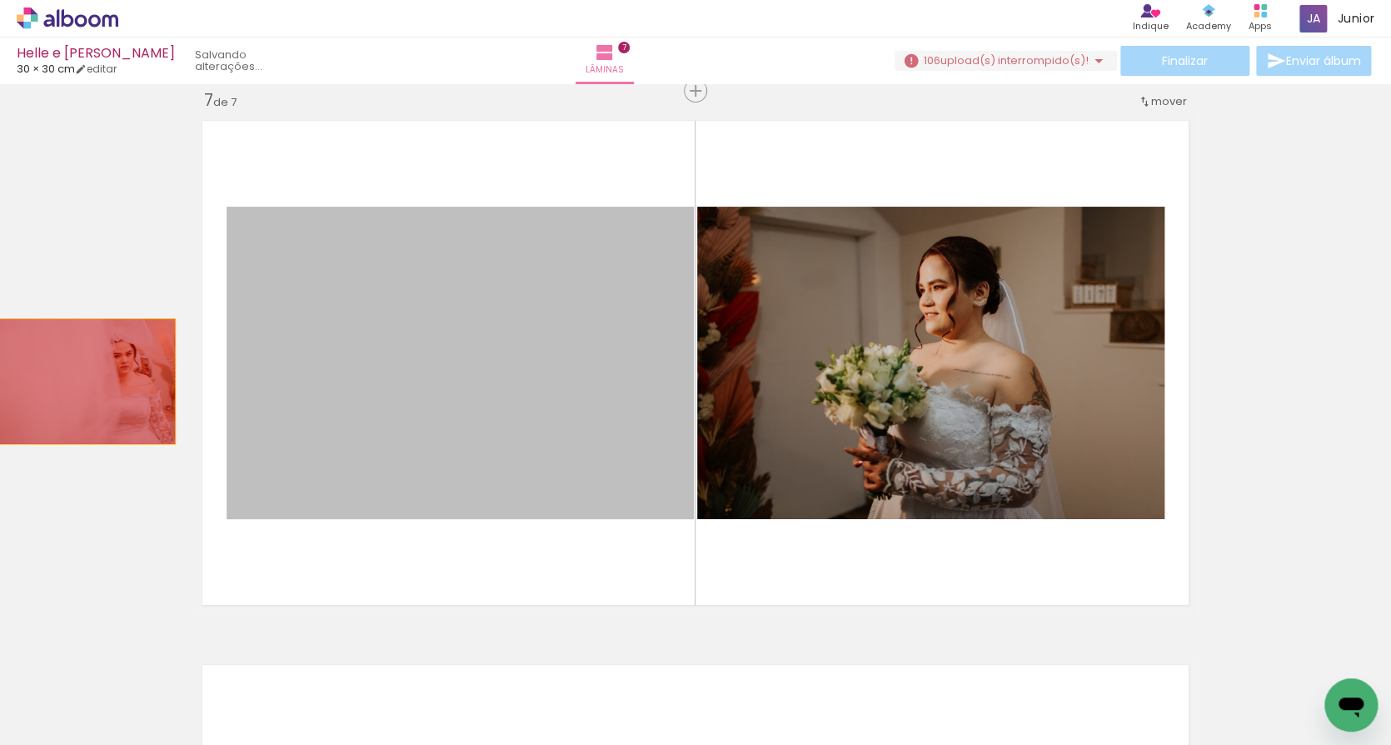
drag, startPoint x: 506, startPoint y: 393, endPoint x: 82, endPoint y: 381, distance: 425.0
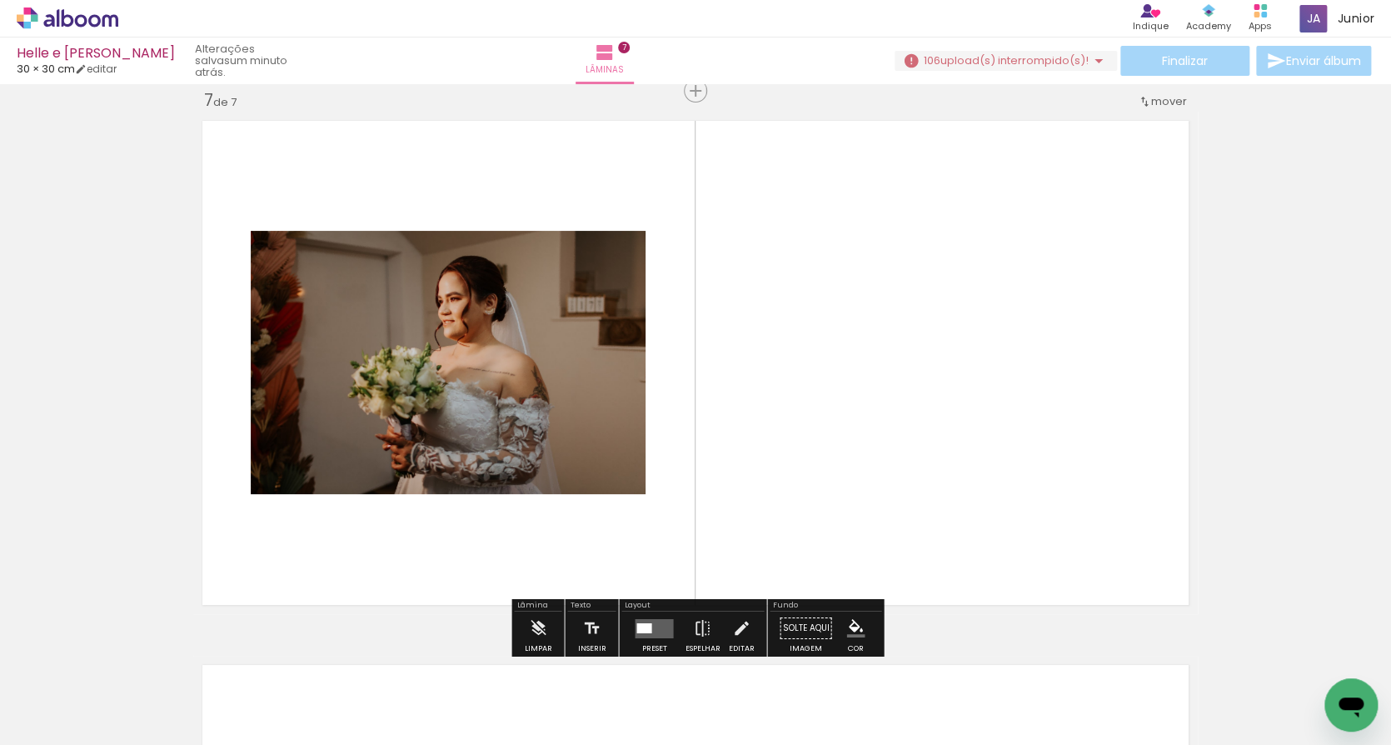
click at [648, 657] on iron-icon at bounding box center [639, 654] width 17 height 17
click at [646, 624] on div at bounding box center [643, 627] width 15 height 10
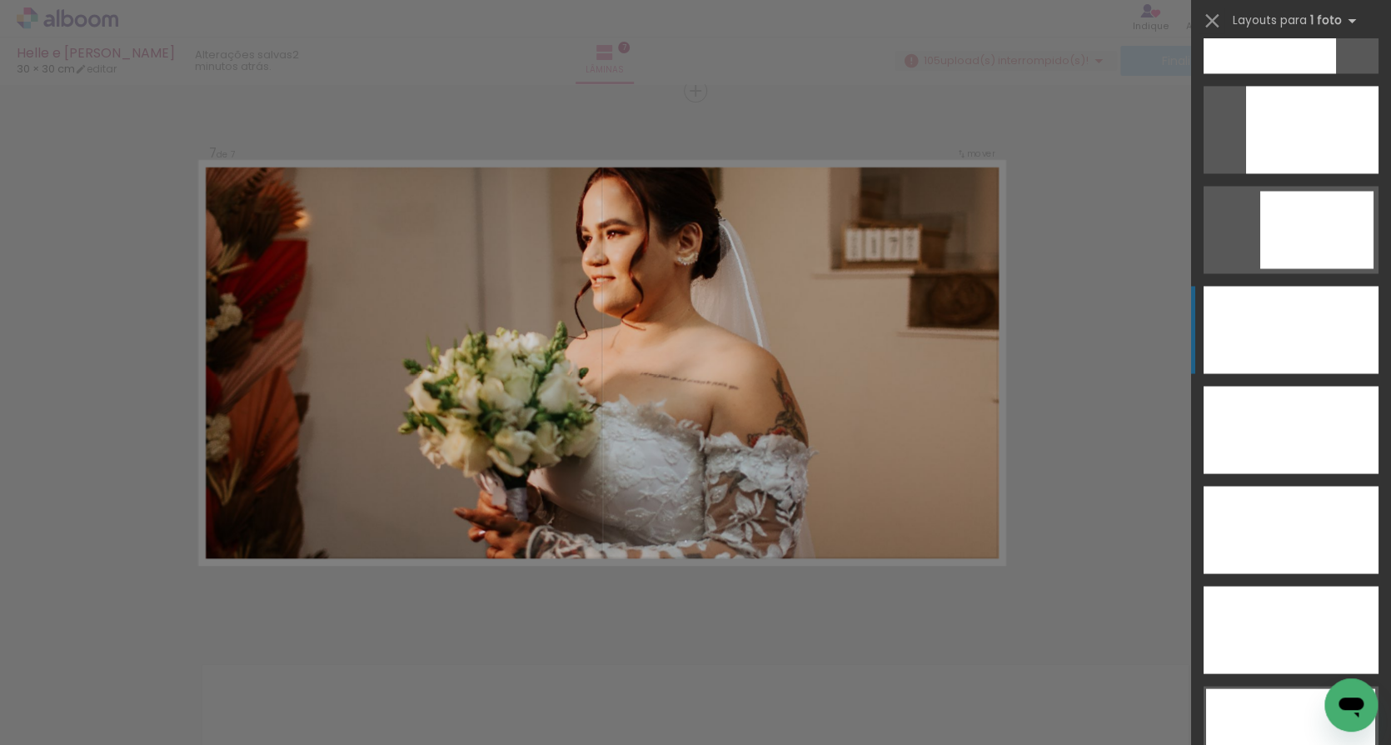
scroll to position [4567, 0]
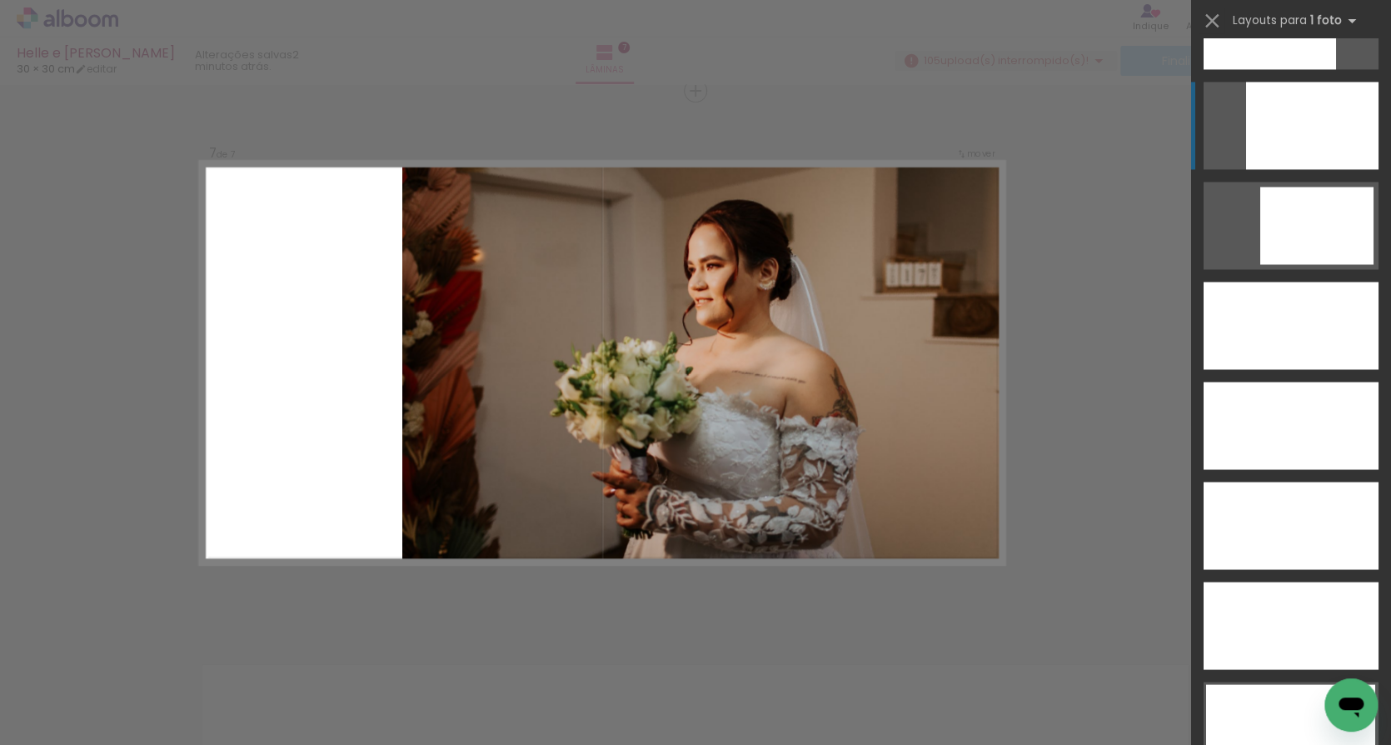
click at [1286, 121] on div at bounding box center [1312, 125] width 132 height 87
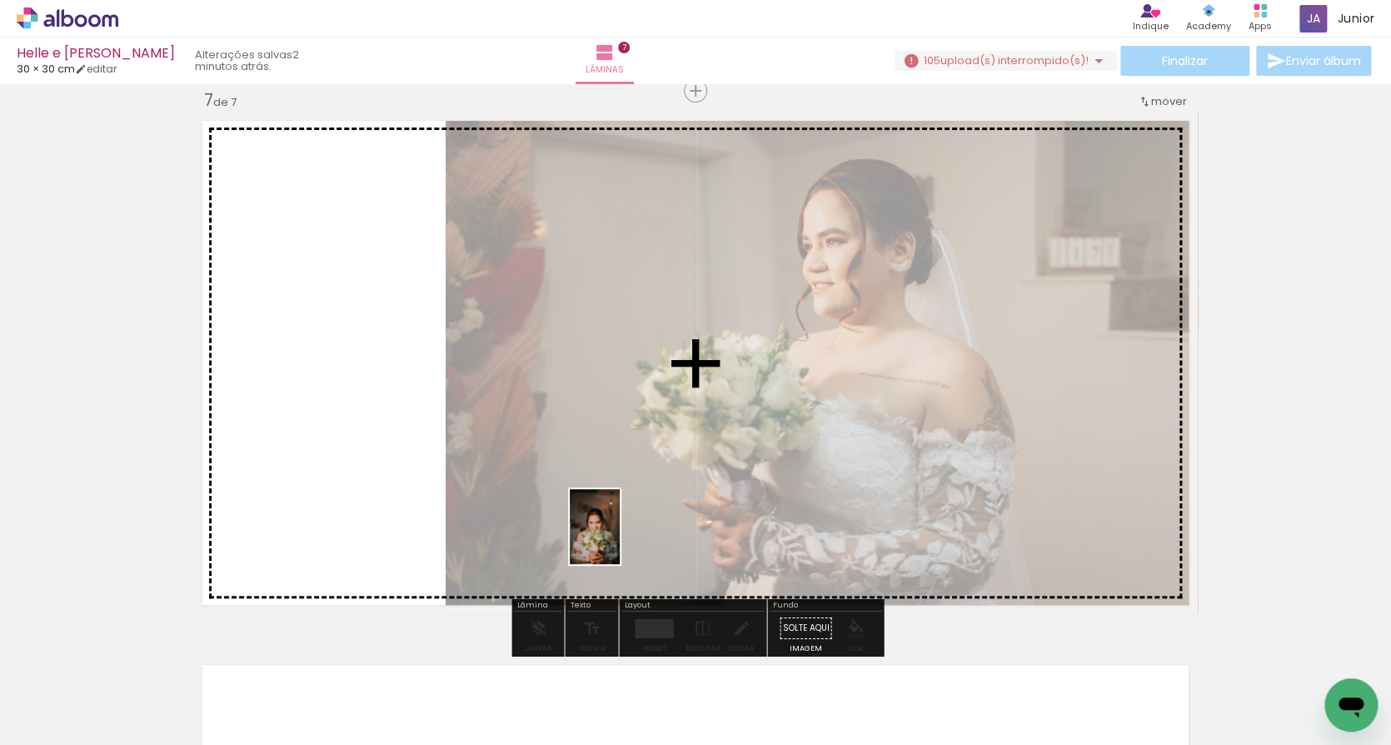
drag, startPoint x: 760, startPoint y: 705, endPoint x: 545, endPoint y: 500, distance: 297.5
click at [546, 500] on quentale-workspace at bounding box center [695, 372] width 1391 height 745
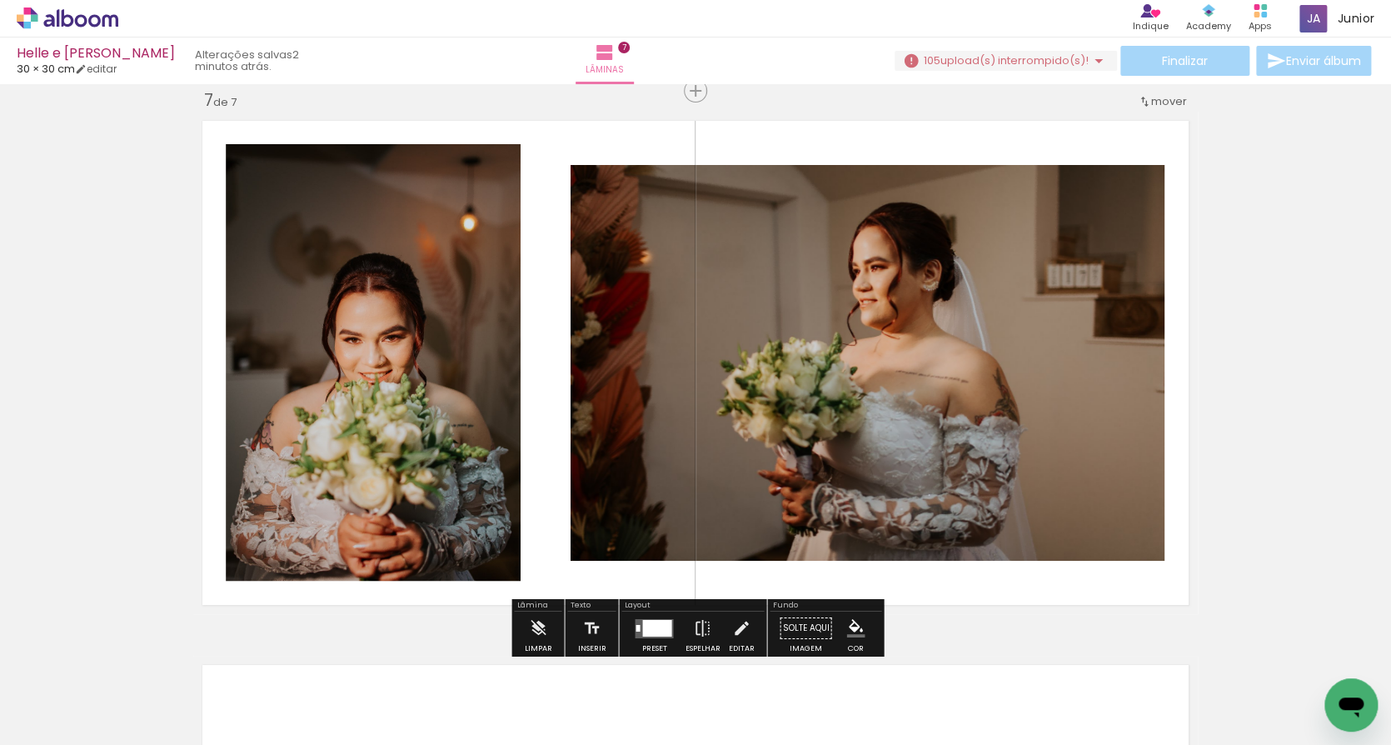
click at [642, 627] on div at bounding box center [656, 627] width 29 height 17
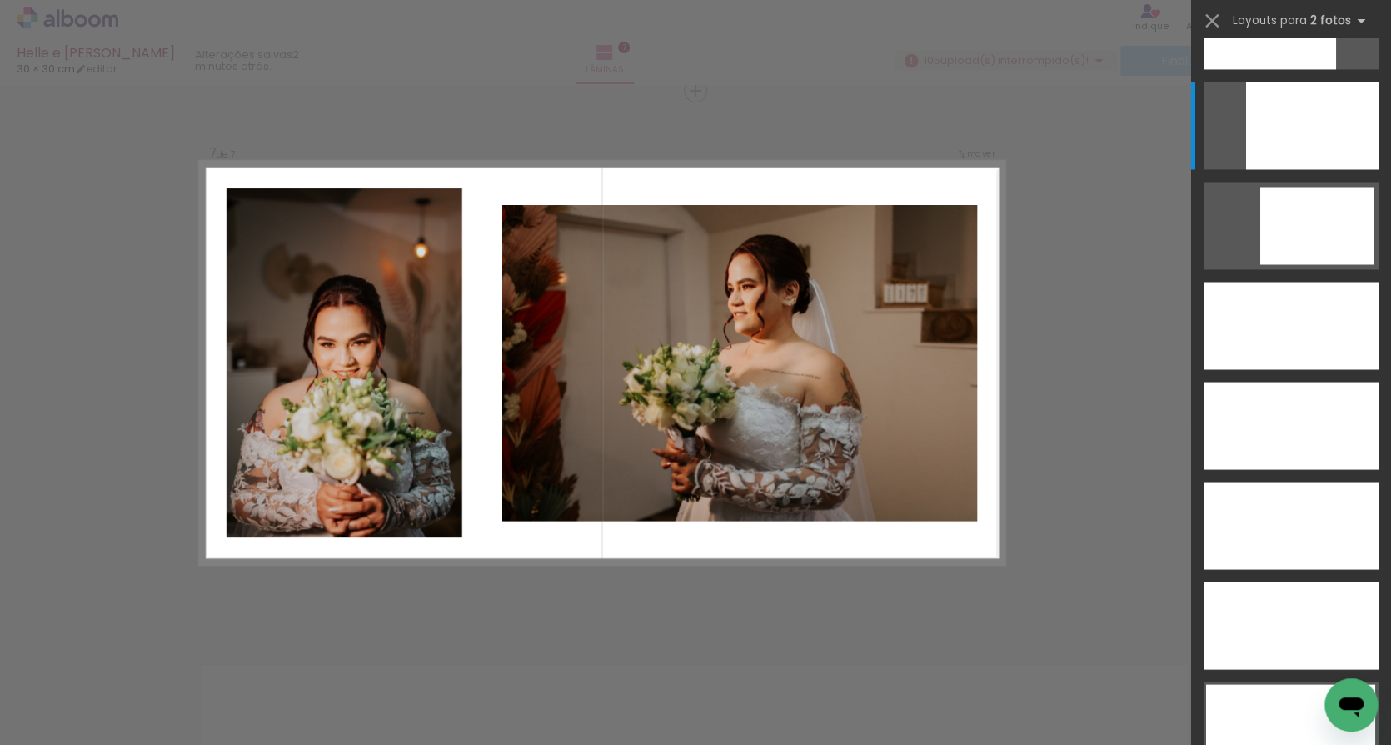
scroll to position [0, 0]
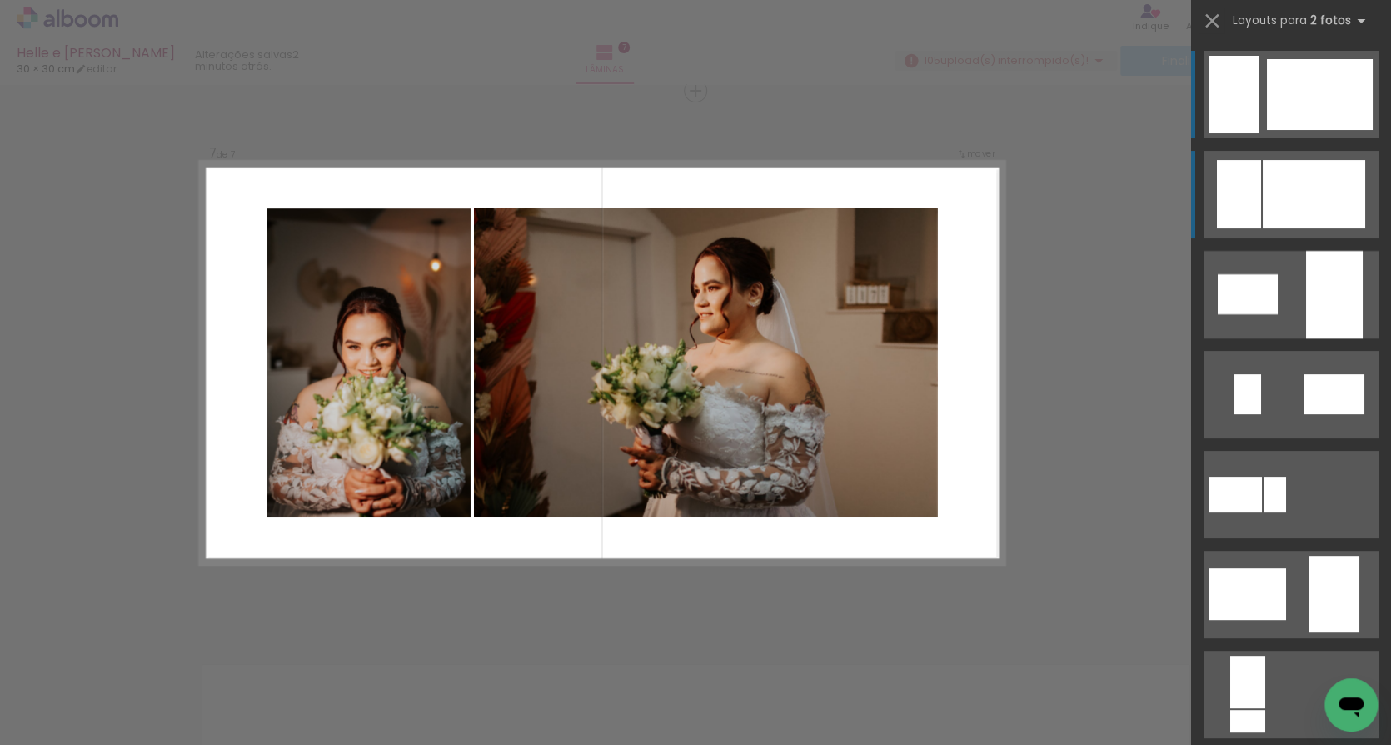
click at [1254, 185] on div at bounding box center [1239, 194] width 44 height 68
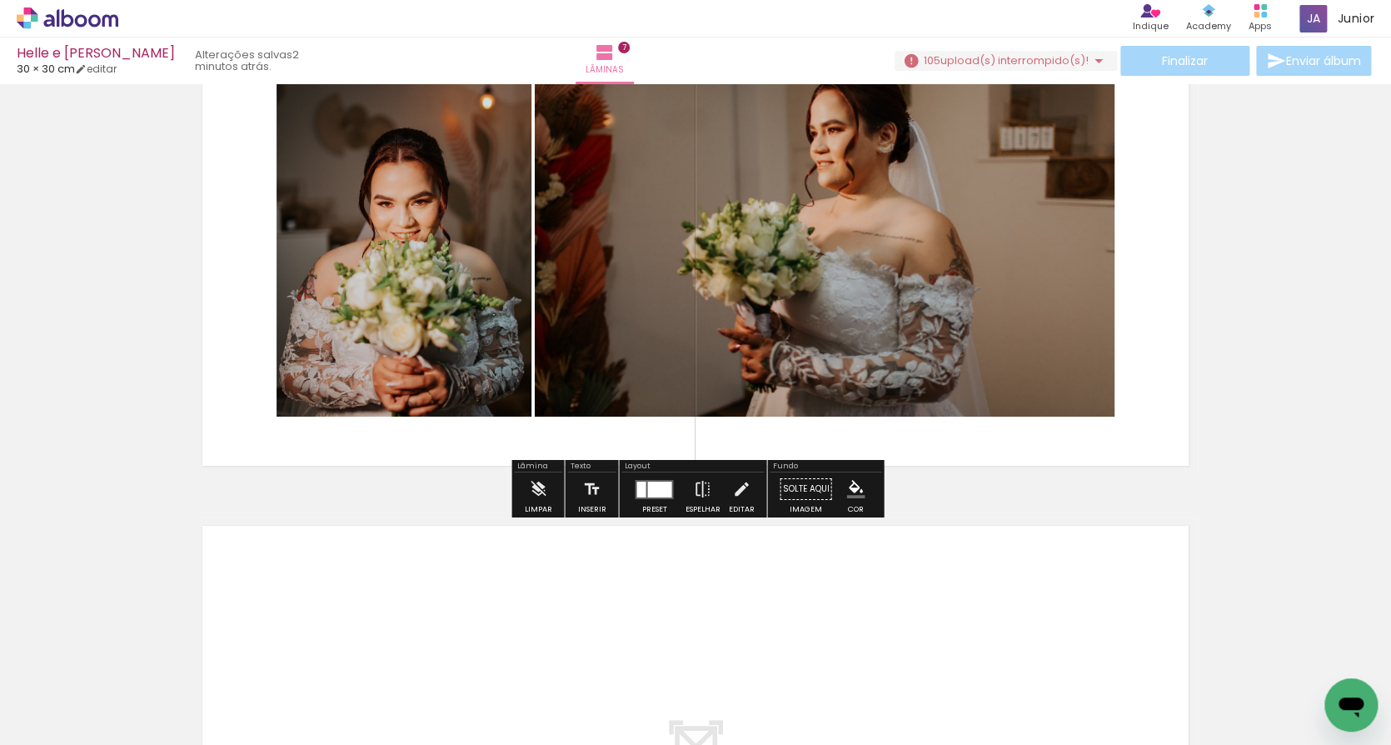
scroll to position [3440, 0]
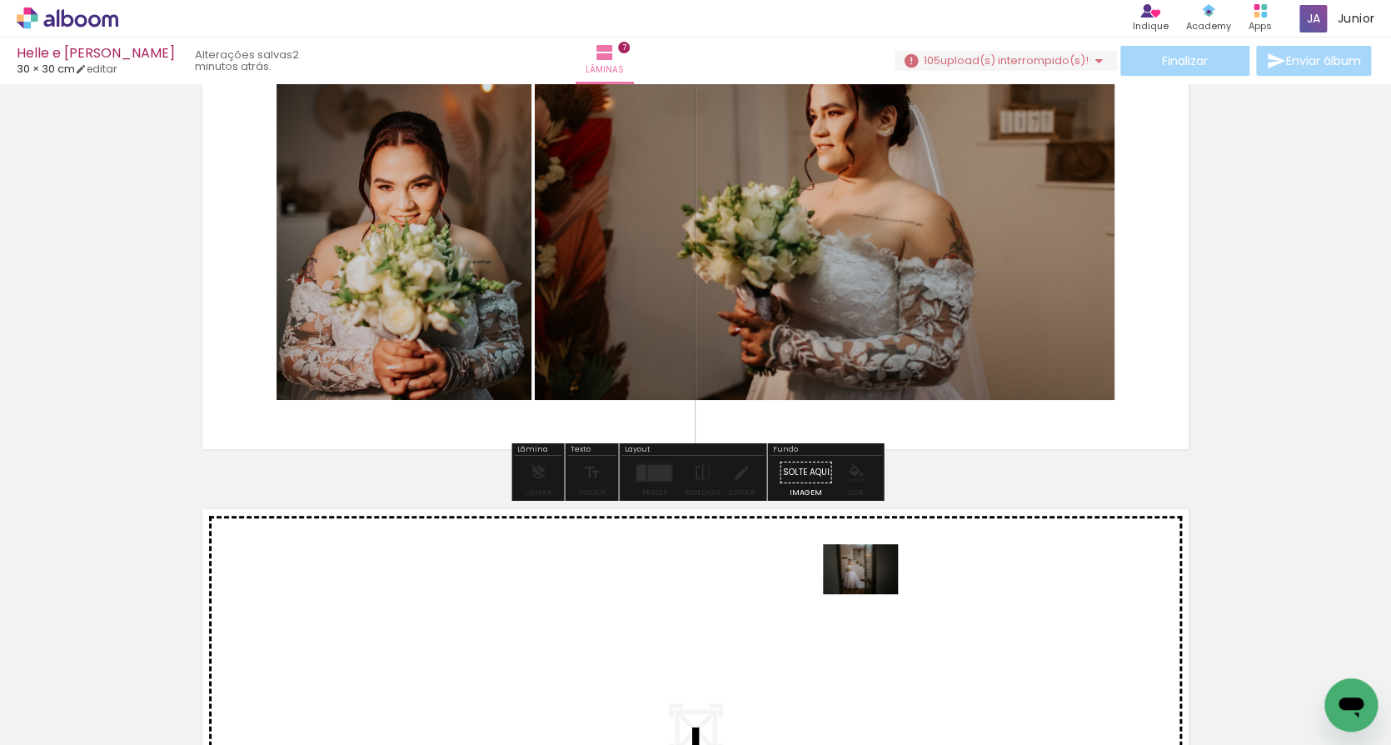
drag, startPoint x: 860, startPoint y: 695, endPoint x: 873, endPoint y: 591, distance: 104.1
click at [873, 591] on quentale-workspace at bounding box center [695, 372] width 1391 height 745
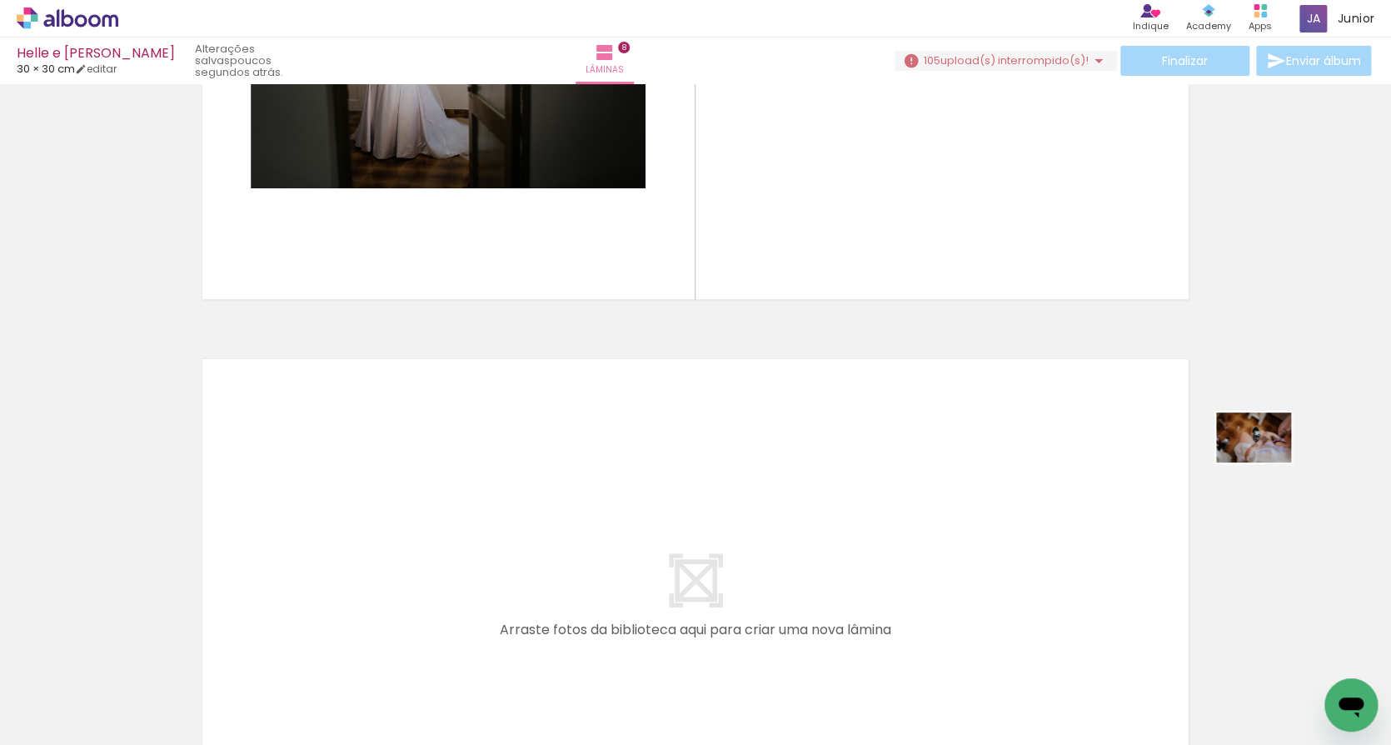
scroll to position [4161, 0]
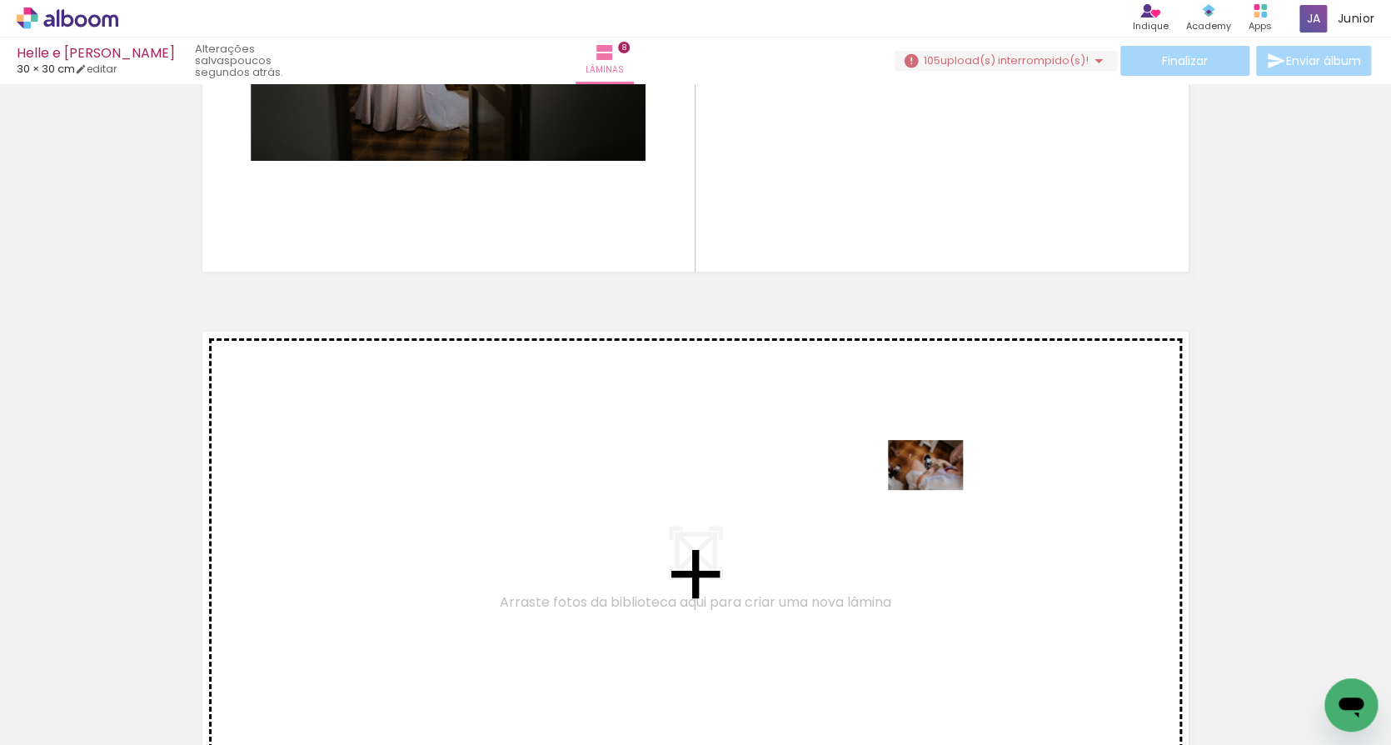
drag, startPoint x: 667, startPoint y: 704, endPoint x: 929, endPoint y: 490, distance: 338.0
click at [929, 490] on quentale-workspace at bounding box center [695, 372] width 1391 height 745
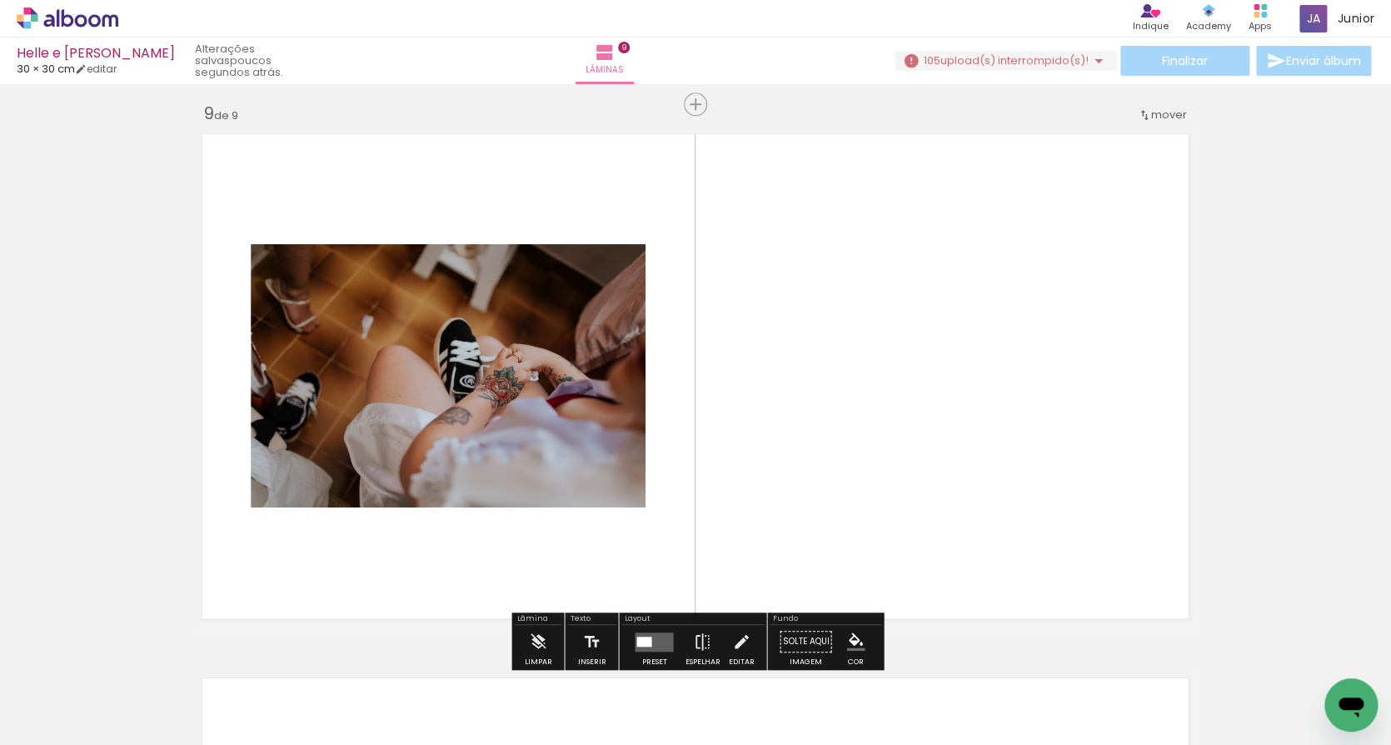
scroll to position [4372, 0]
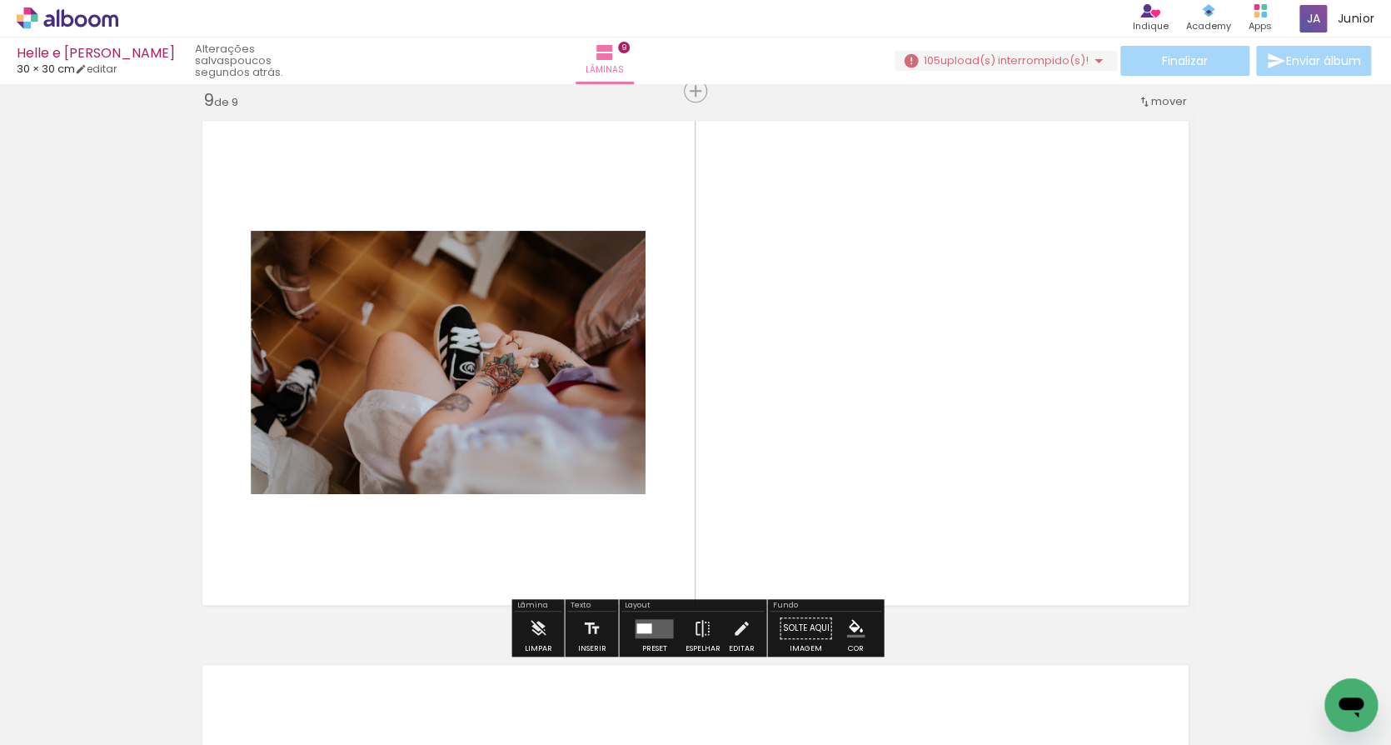
click at [640, 624] on div at bounding box center [643, 627] width 15 height 10
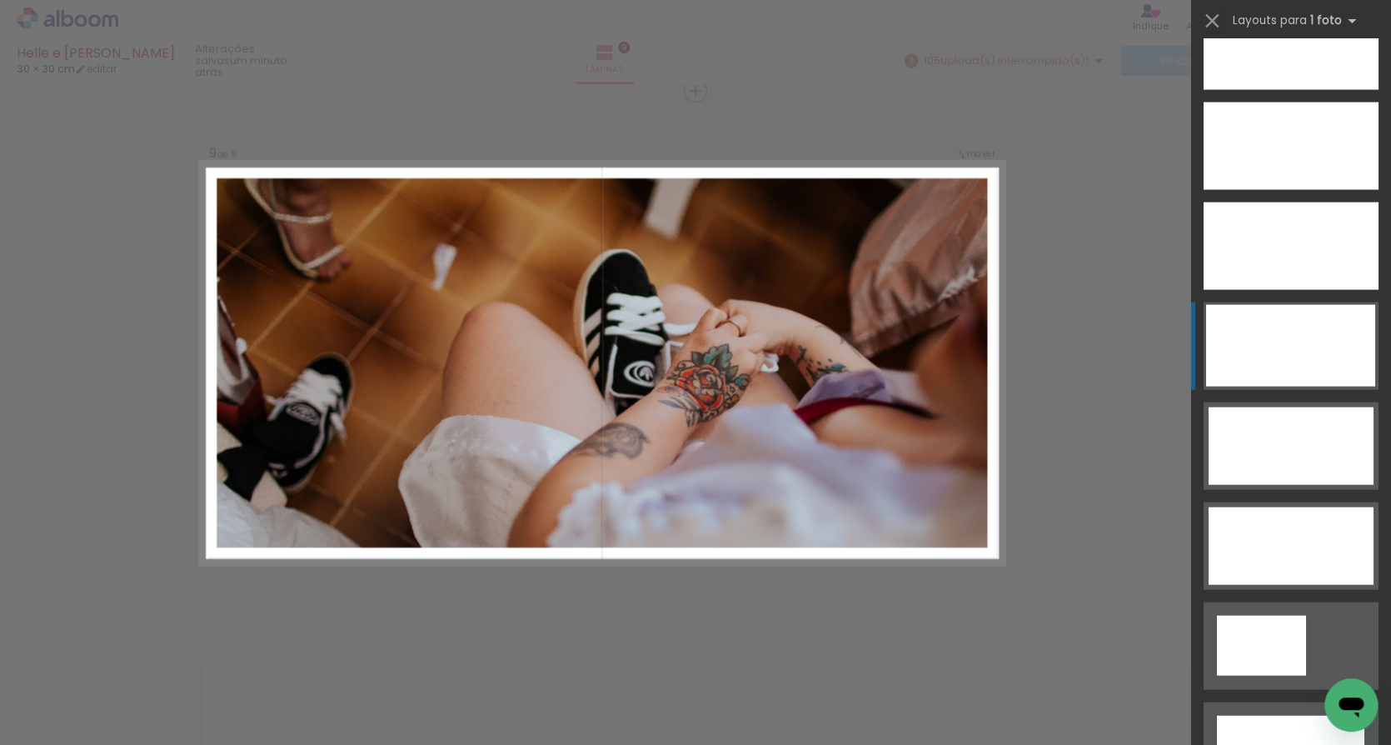
scroll to position [4965, 0]
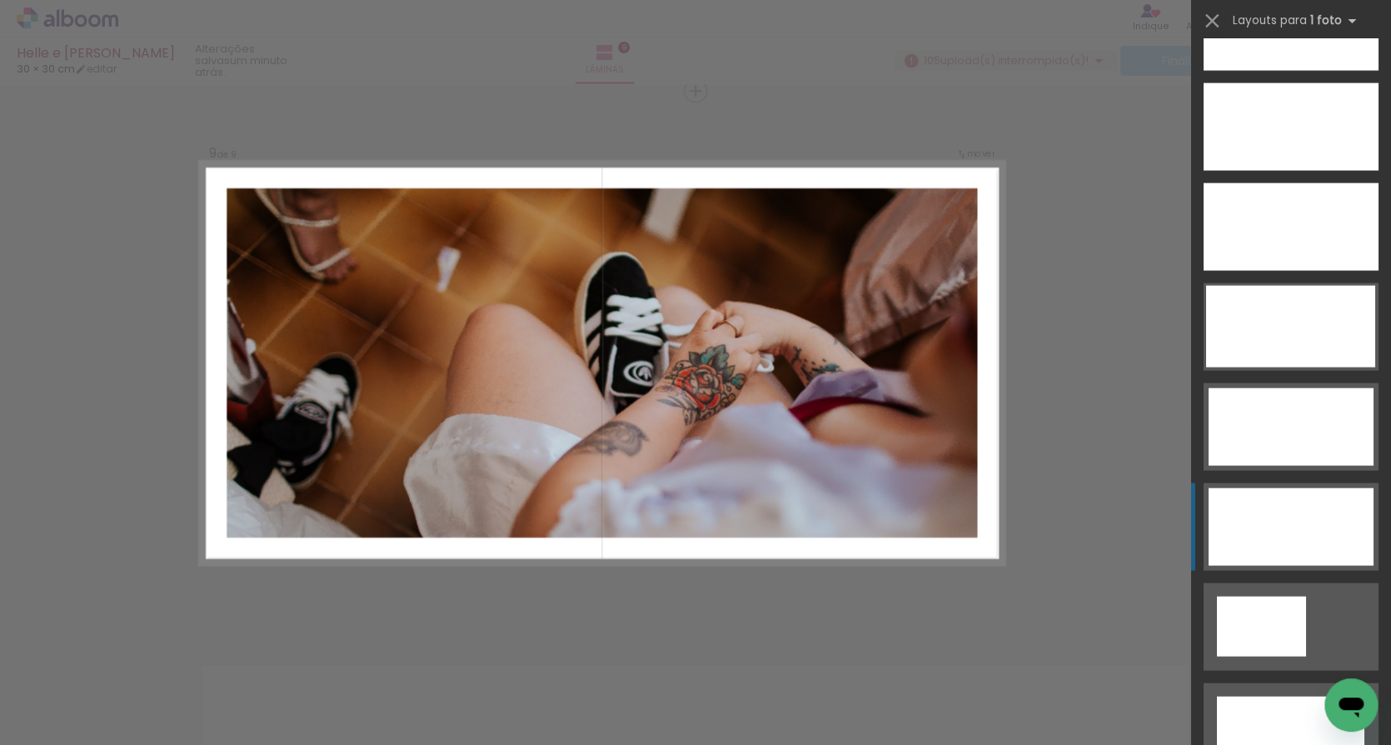
click at [1269, 526] on div at bounding box center [1291, 526] width 165 height 77
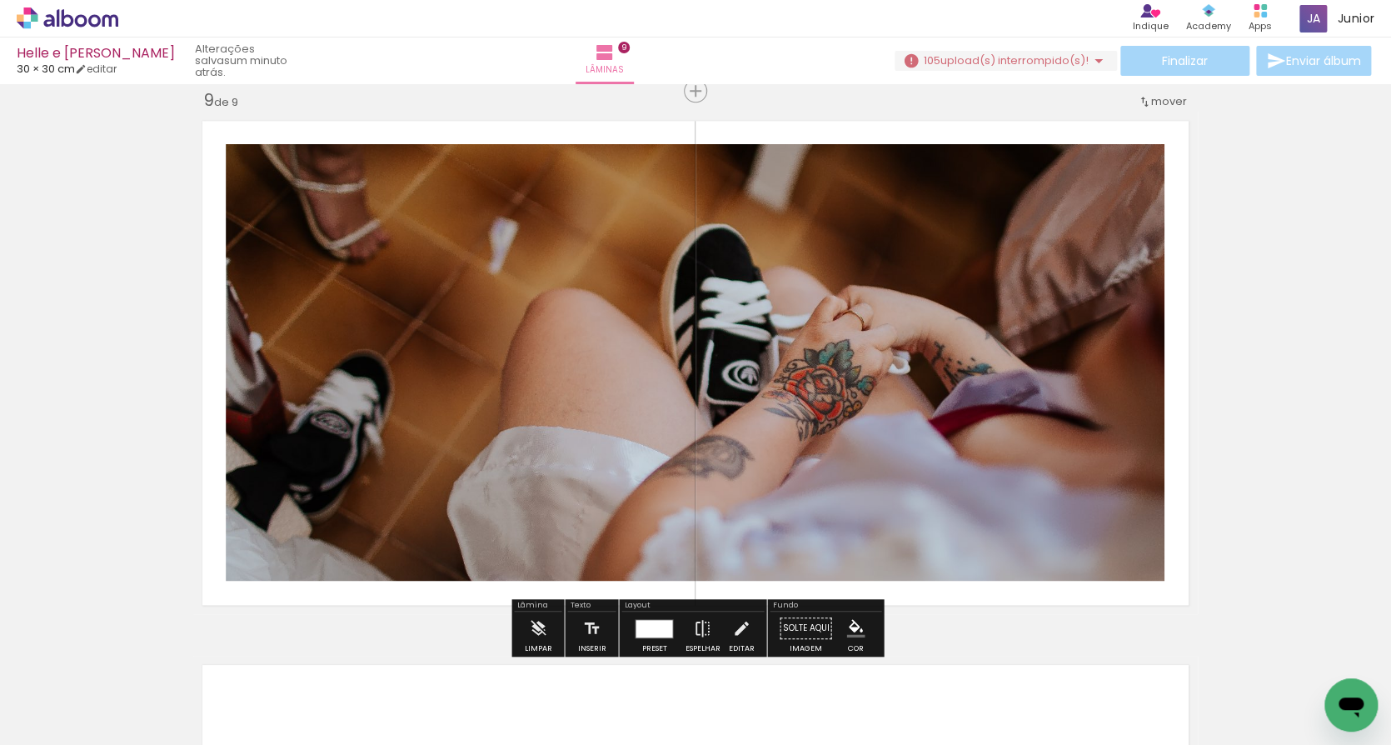
click at [1174, 97] on span "mover" at bounding box center [1169, 101] width 36 height 16
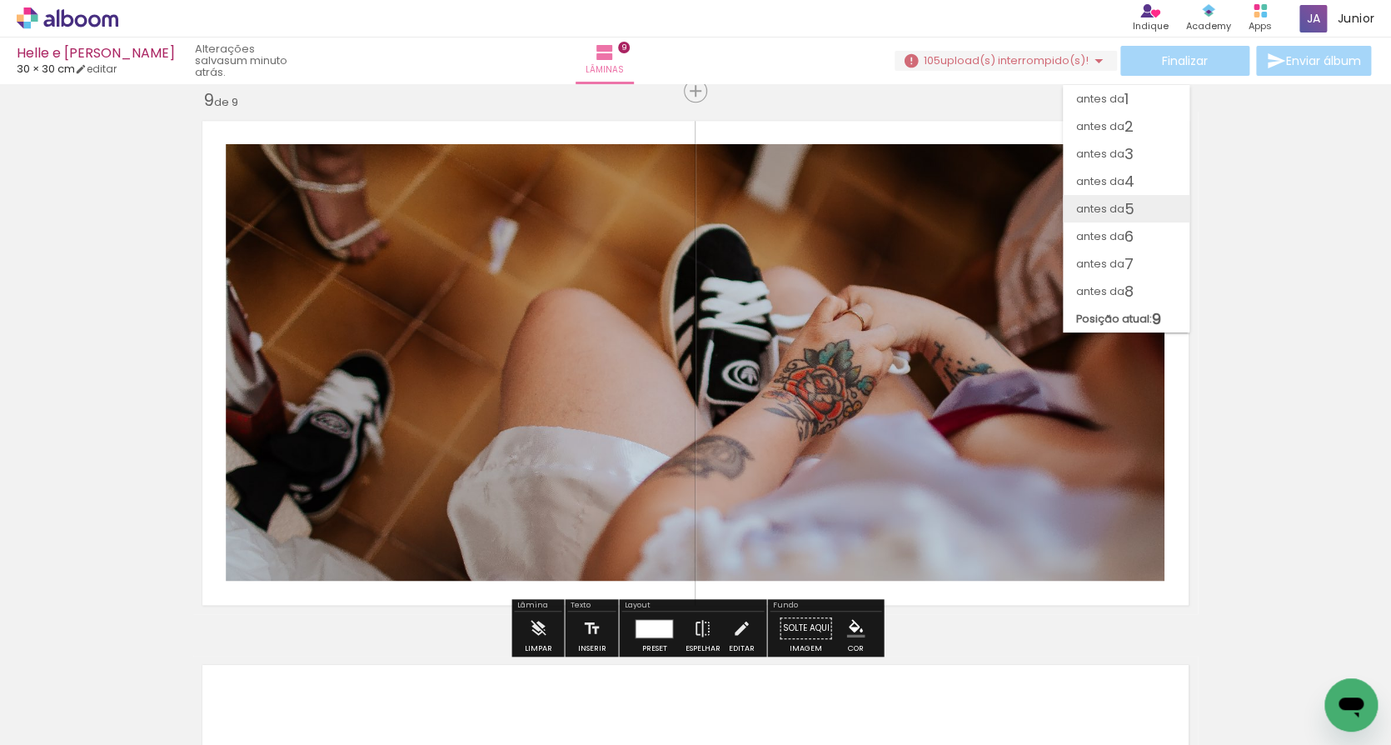
click at [1153, 199] on paper-item "antes da 5" at bounding box center [1126, 208] width 127 height 27
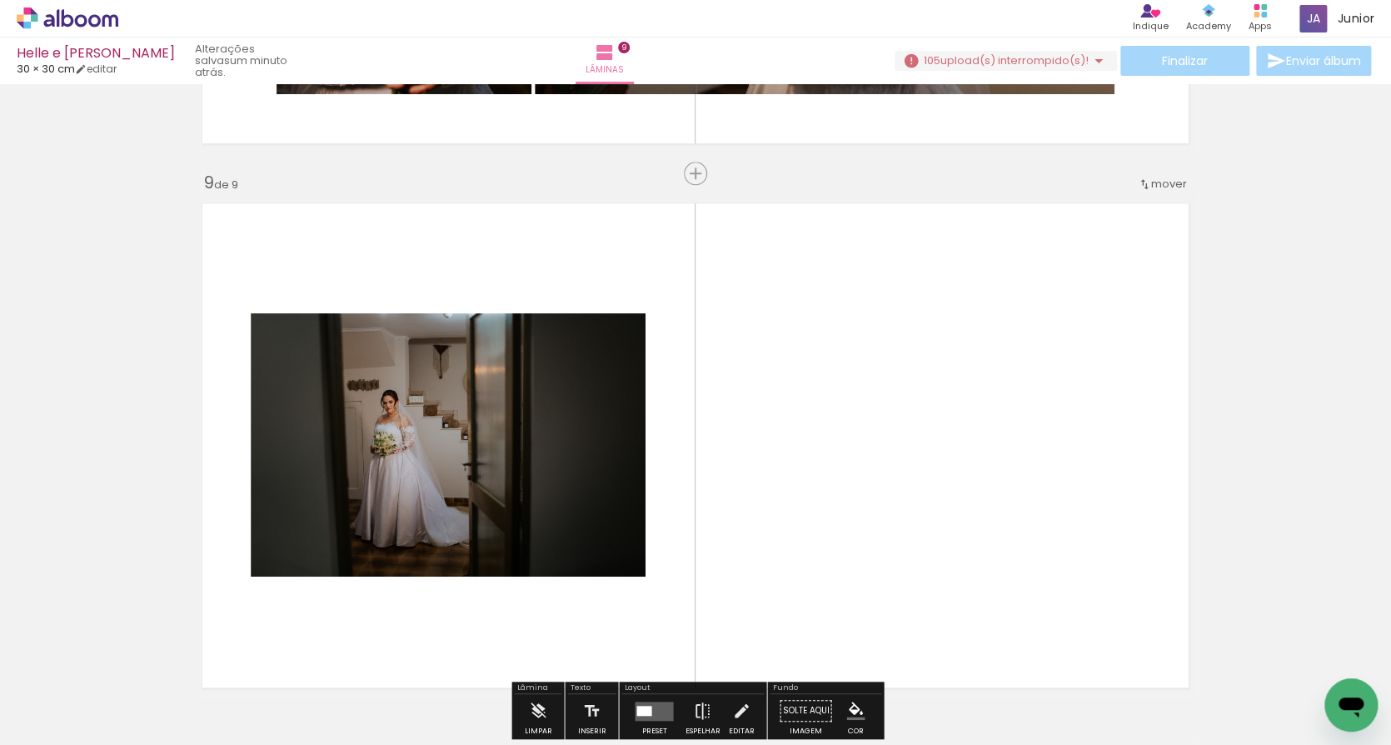
scroll to position [4291, 0]
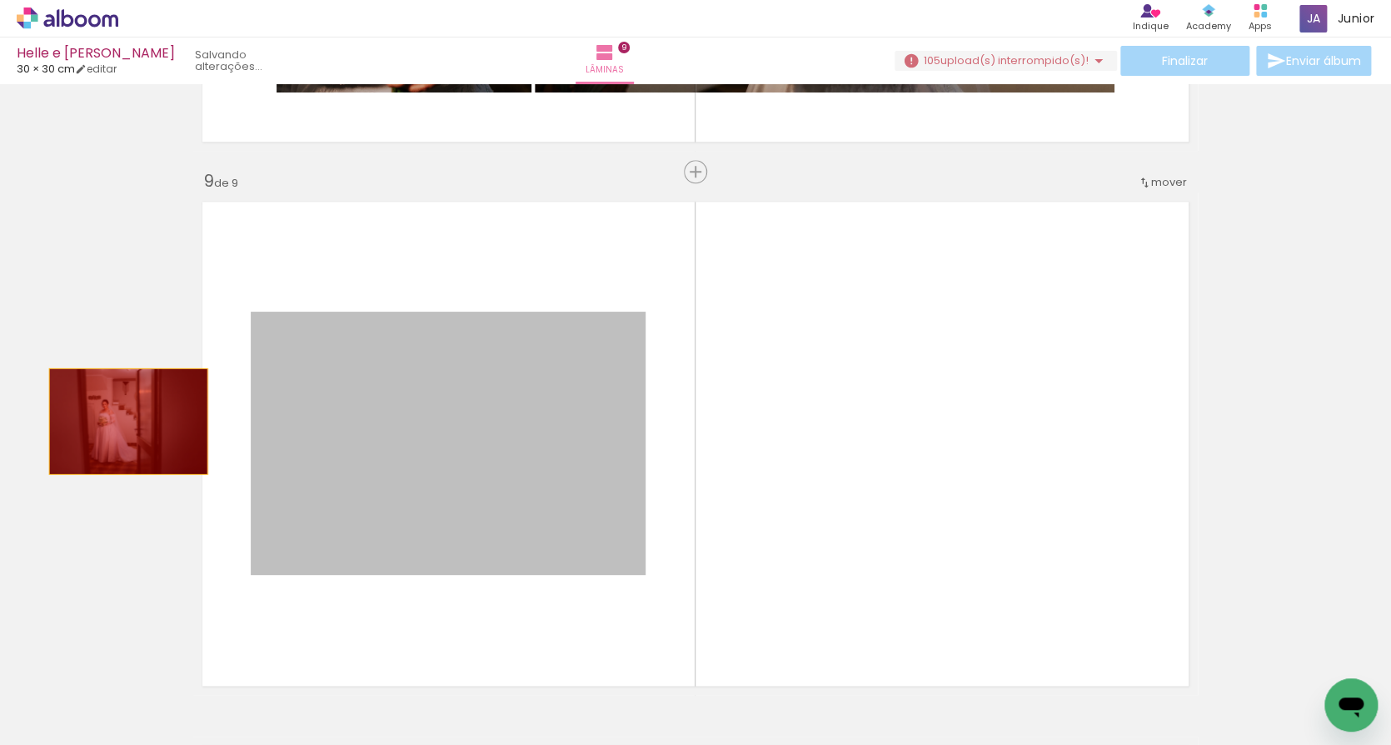
drag, startPoint x: 421, startPoint y: 440, endPoint x: 111, endPoint y: 421, distance: 310.4
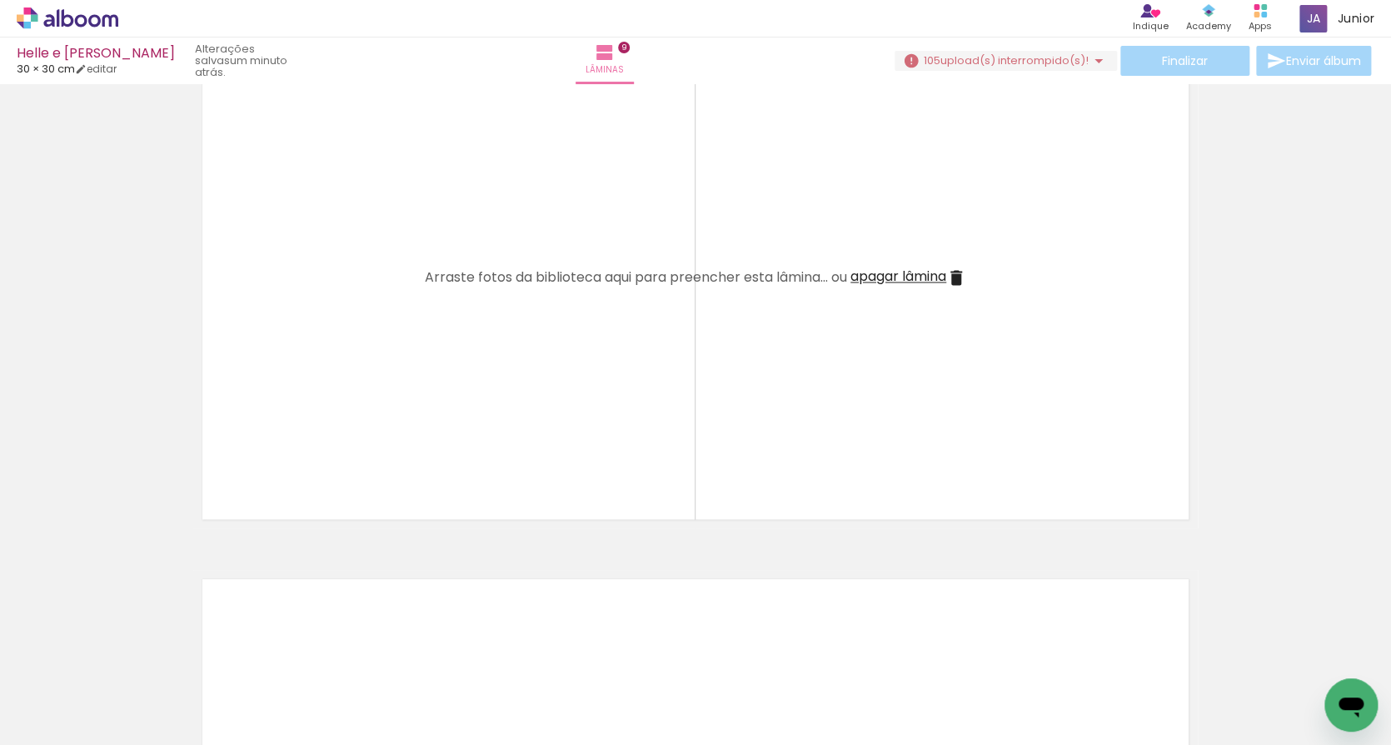
scroll to position [0, 8005]
drag, startPoint x: 845, startPoint y: 699, endPoint x: 850, endPoint y: 626, distance: 73.5
click at [850, 626] on quentale-workspace at bounding box center [695, 372] width 1391 height 745
click at [1094, 56] on iron-icon at bounding box center [1099, 61] width 20 height 20
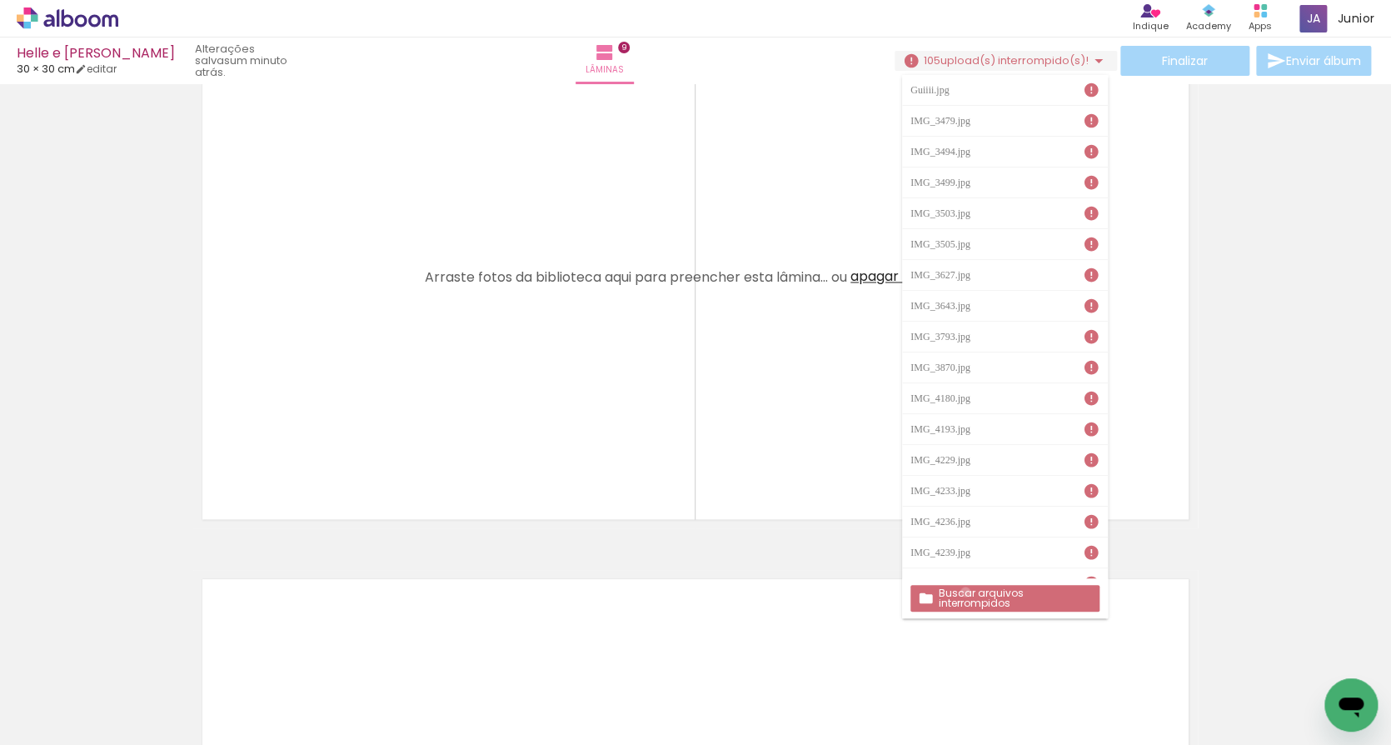
click at [0, 0] on slot "Buscar arquivos interrompidos" at bounding box center [0, 0] width 0 height 0
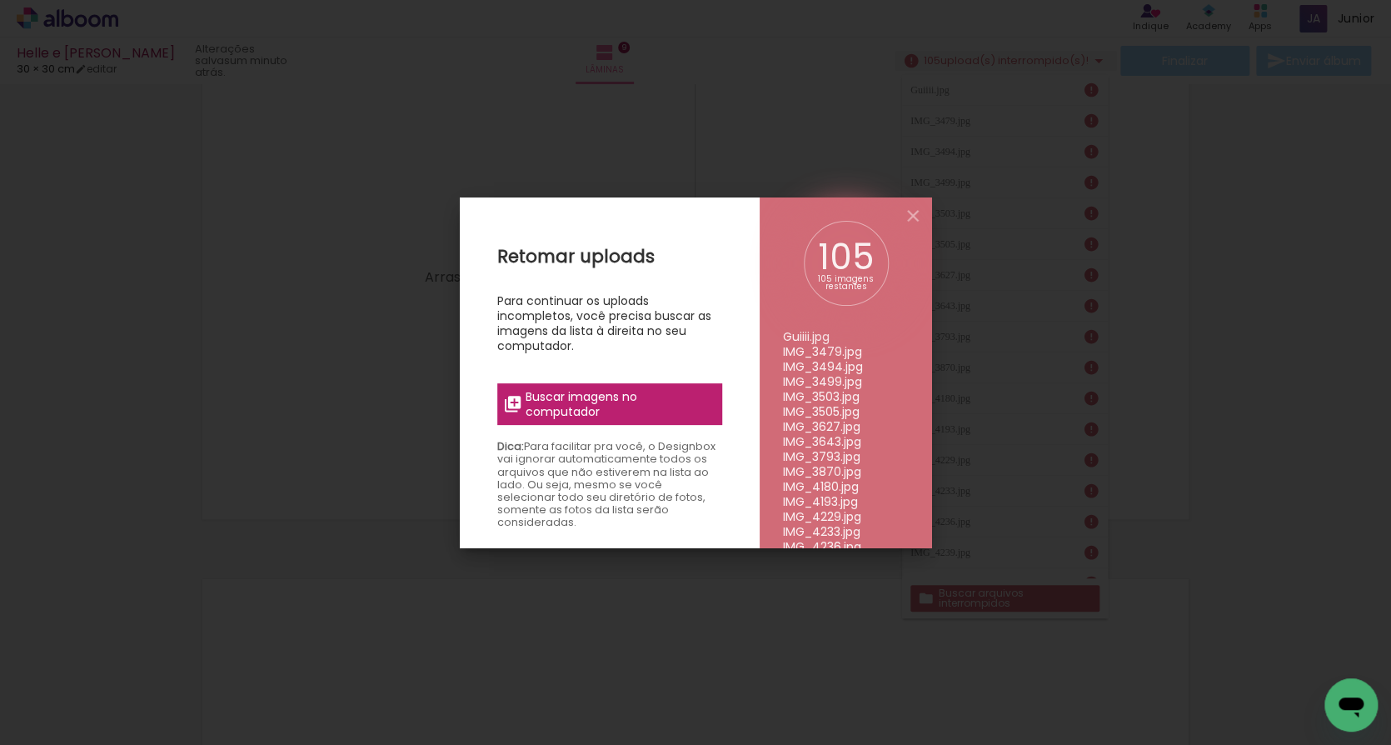
click at [588, 396] on span "Buscar imagens no computador" at bounding box center [619, 404] width 186 height 30
click at [0, 0] on input "file" at bounding box center [0, 0] width 0 height 0
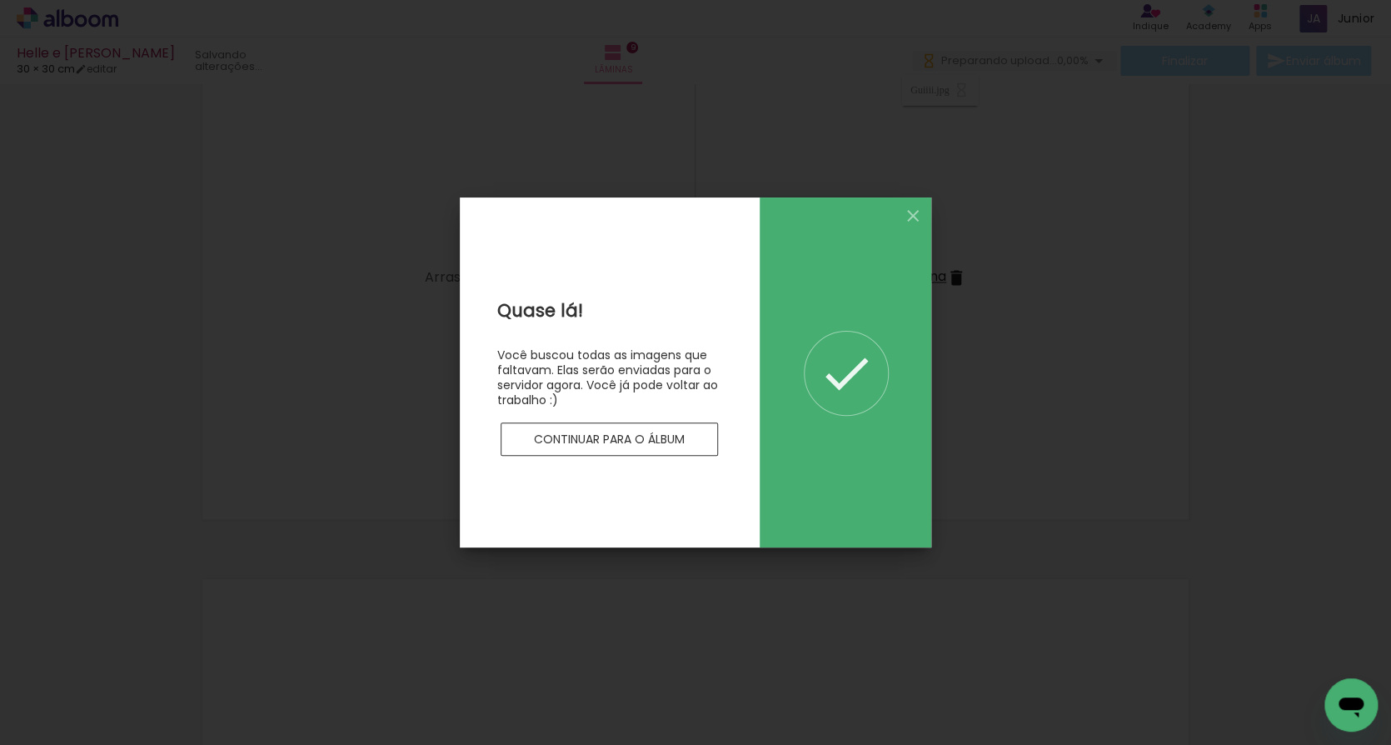
scroll to position [0, 0]
click at [0, 0] on slot "Continuar para o álbum" at bounding box center [0, 0] width 0 height 0
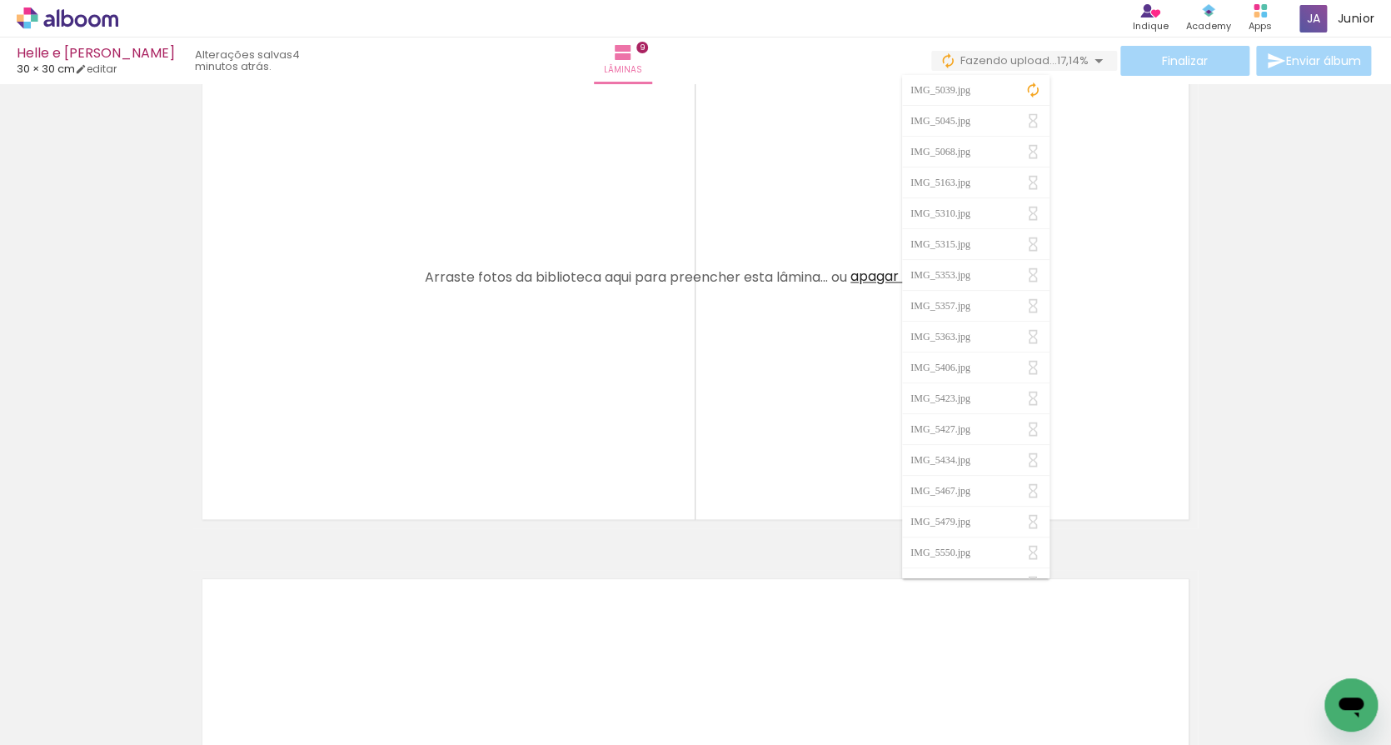
scroll to position [0, 8351]
click at [496, 687] on div at bounding box center [491, 688] width 47 height 82
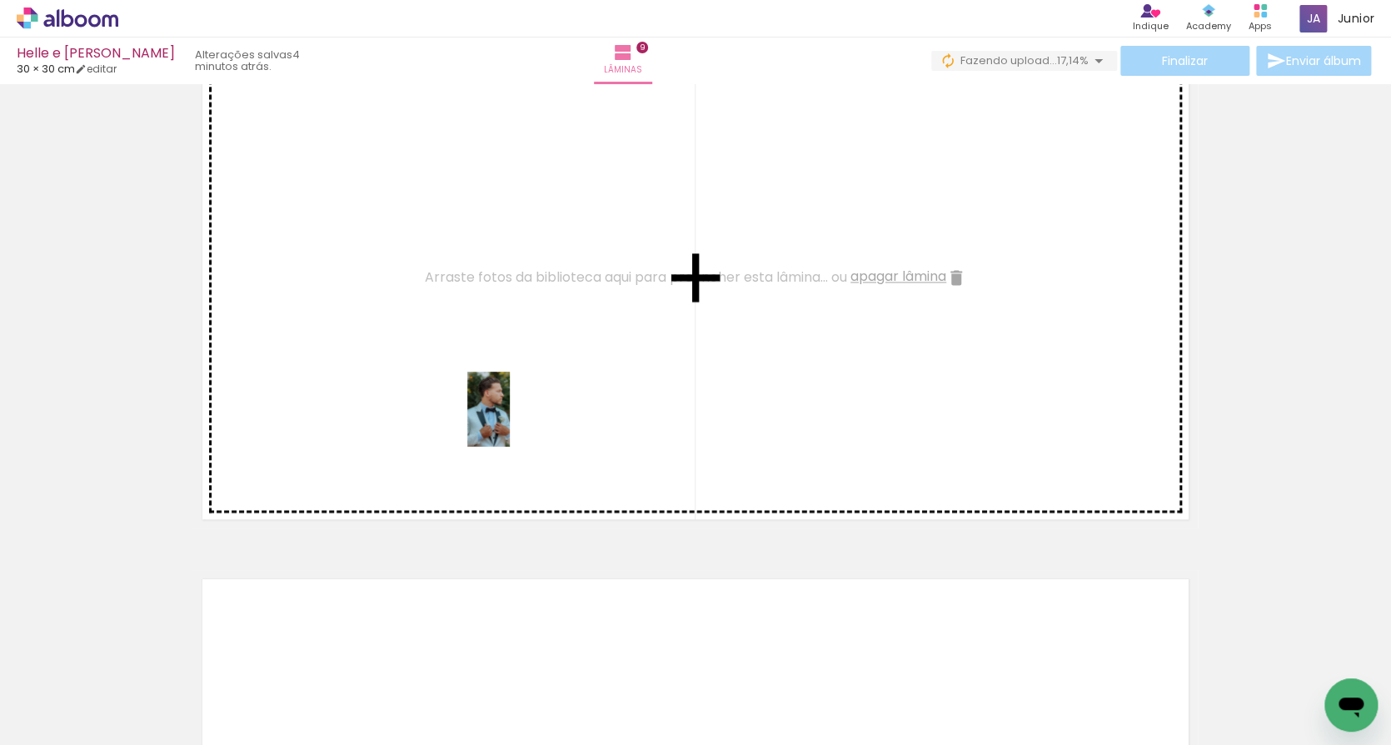
drag, startPoint x: 488, startPoint y: 693, endPoint x: 517, endPoint y: 421, distance: 273.1
click at [517, 421] on quentale-workspace at bounding box center [695, 372] width 1391 height 745
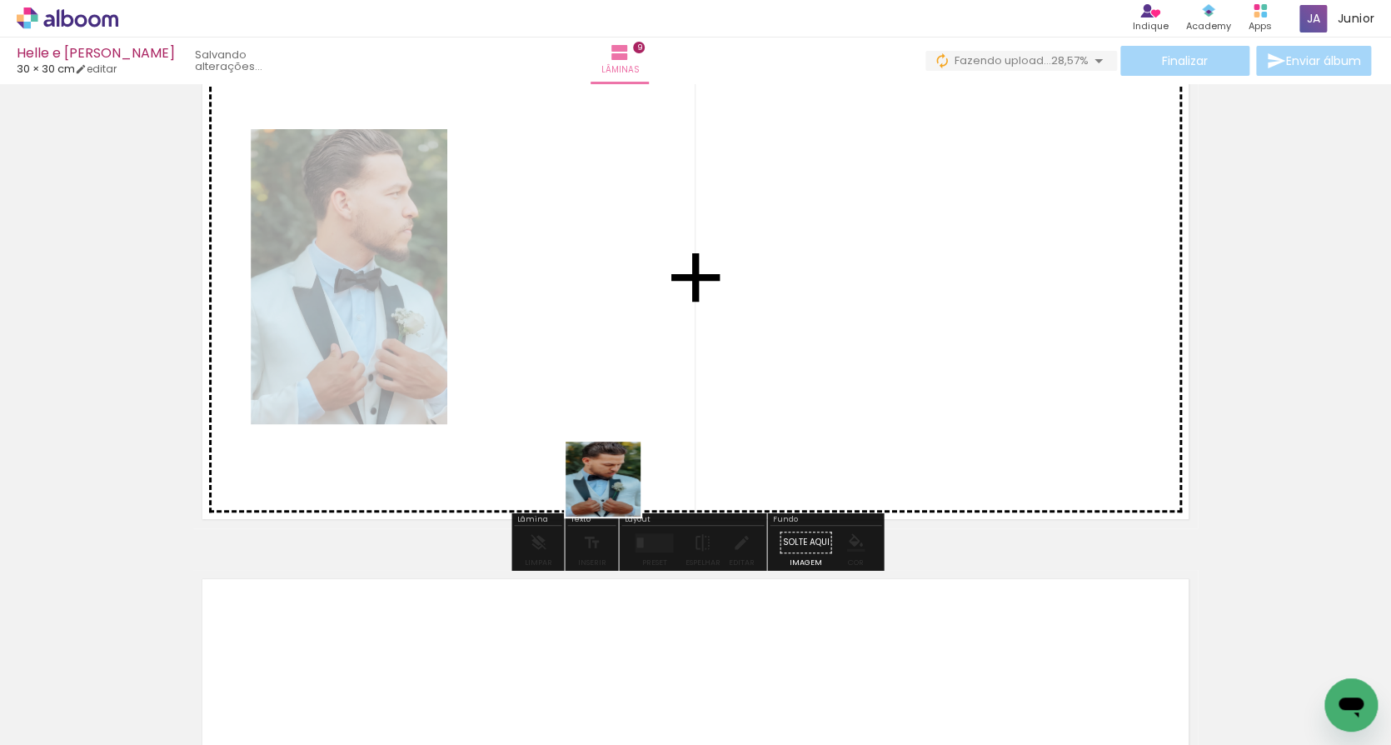
drag, startPoint x: 583, startPoint y: 705, endPoint x: 616, endPoint y: 409, distance: 297.5
click at [616, 409] on quentale-workspace at bounding box center [695, 372] width 1391 height 745
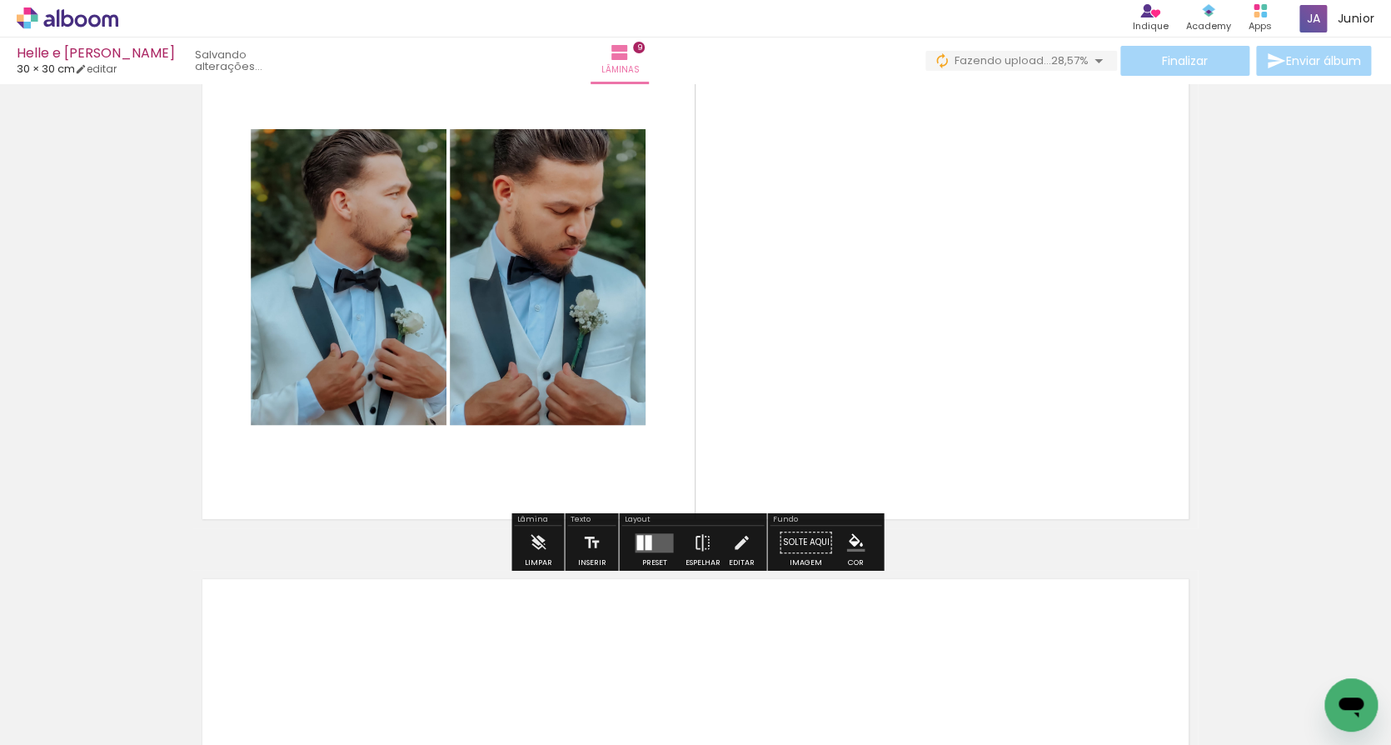
scroll to position [4457, 0]
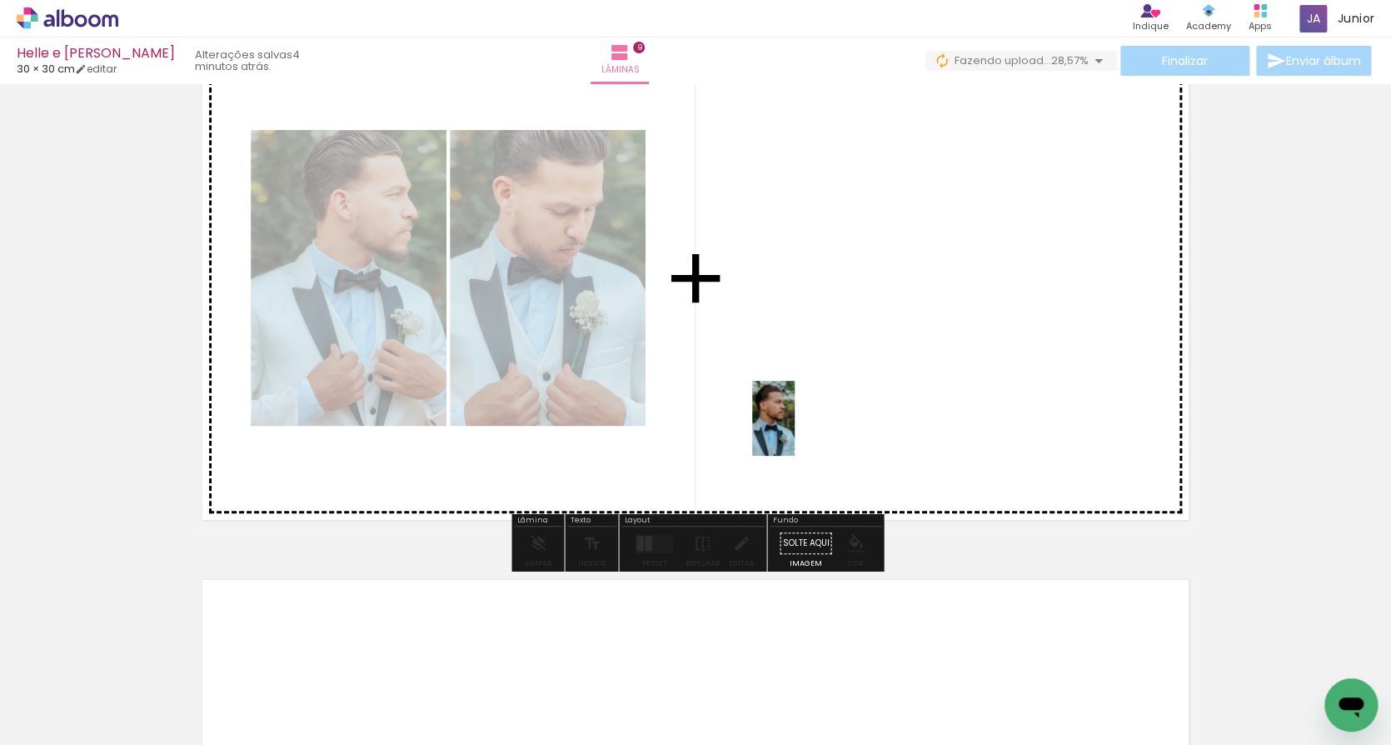
drag, startPoint x: 686, startPoint y: 701, endPoint x: 834, endPoint y: 622, distance: 167.7
click at [805, 427] on quentale-workspace at bounding box center [695, 372] width 1391 height 745
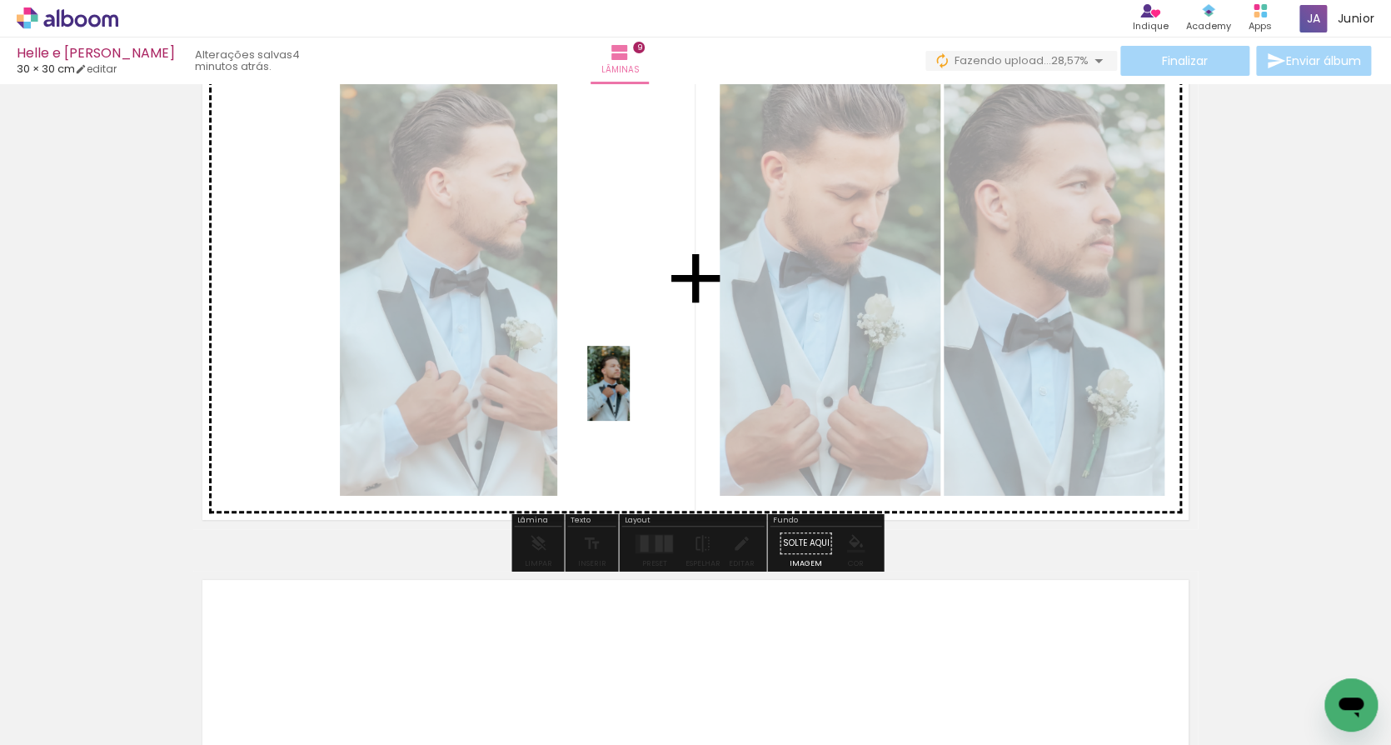
drag, startPoint x: 771, startPoint y: 696, endPoint x: 637, endPoint y: 396, distance: 329.2
click at [637, 396] on quentale-workspace at bounding box center [695, 372] width 1391 height 745
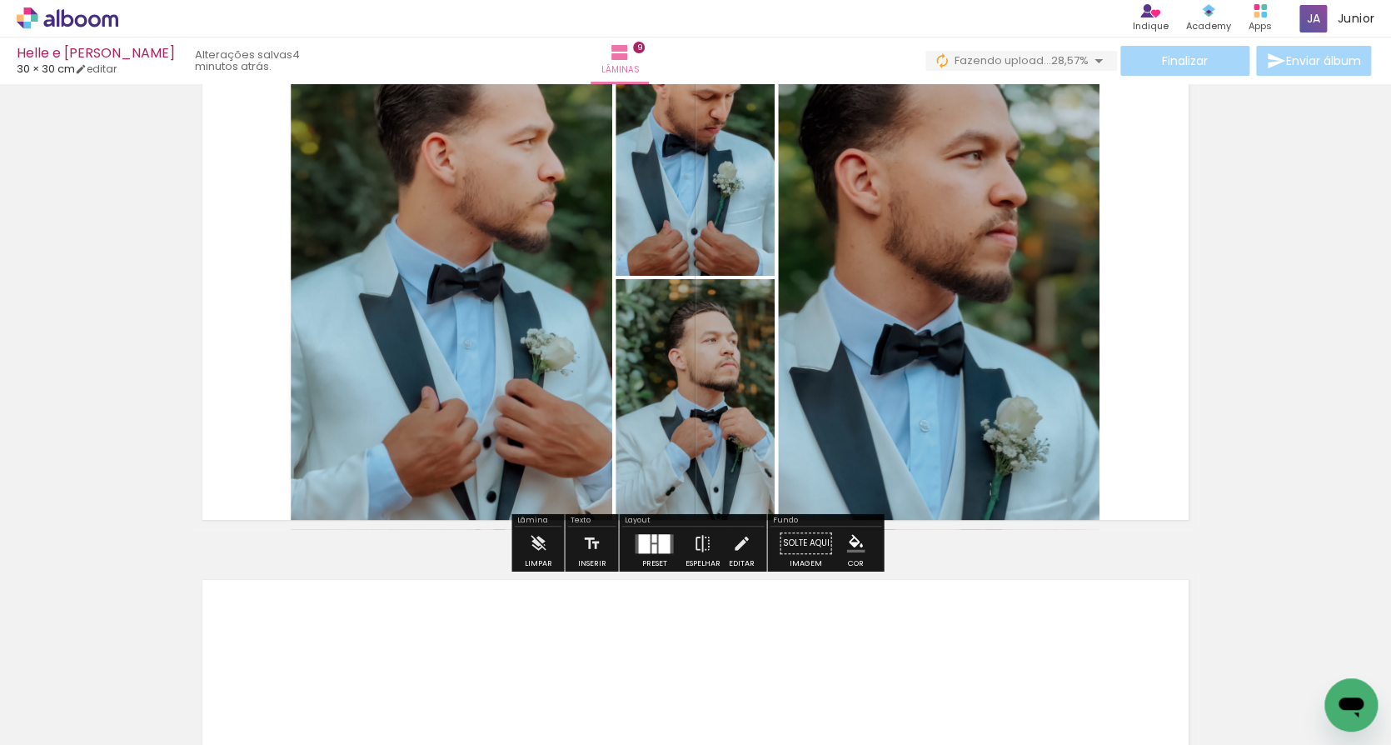
click at [651, 559] on div at bounding box center [653, 542] width 45 height 33
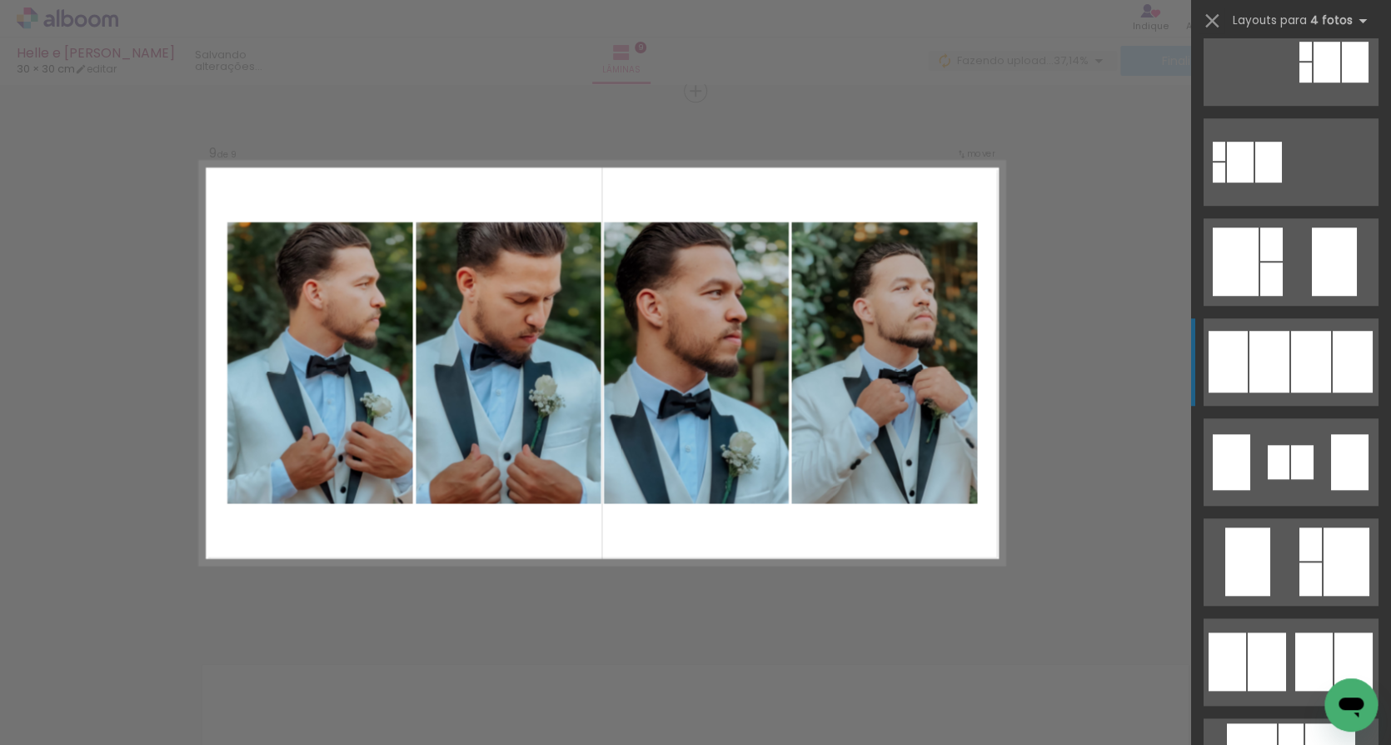
scroll to position [540, 0]
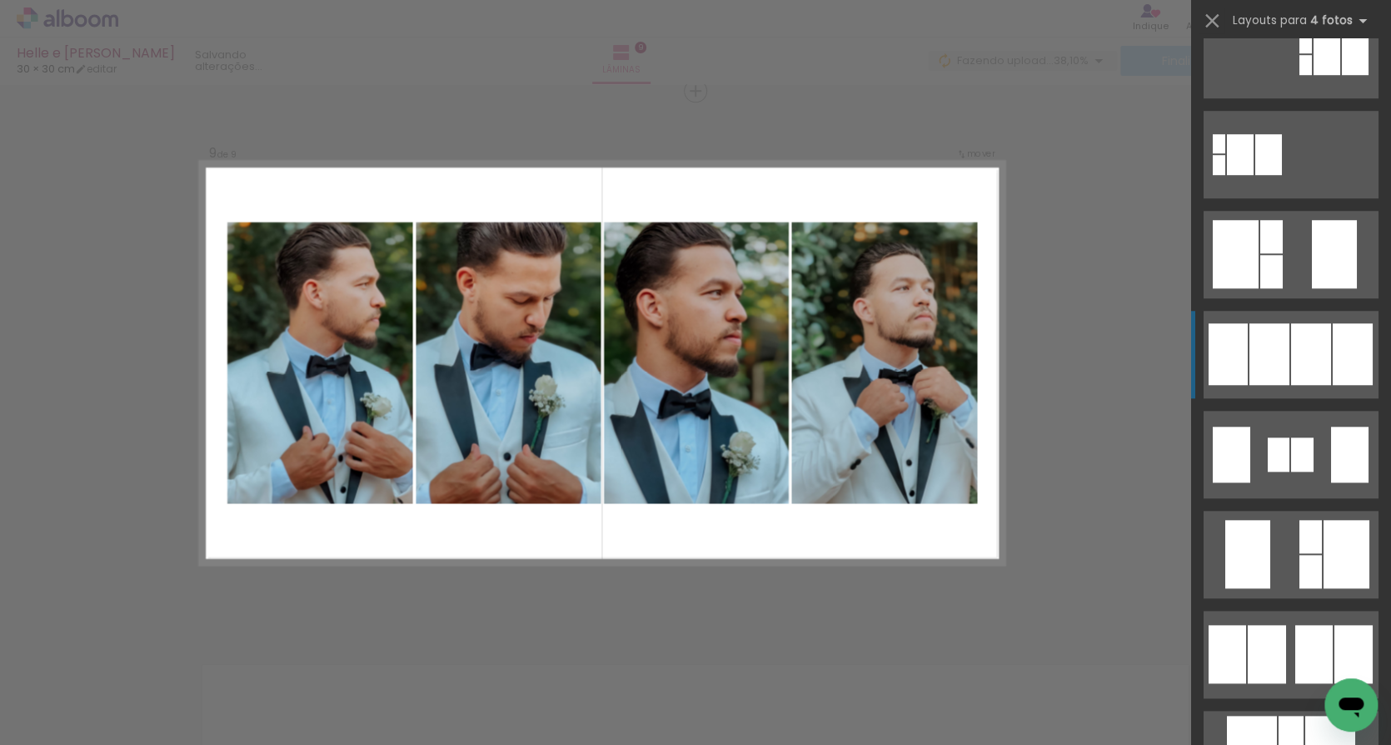
click at [1285, 371] on div at bounding box center [1269, 354] width 40 height 62
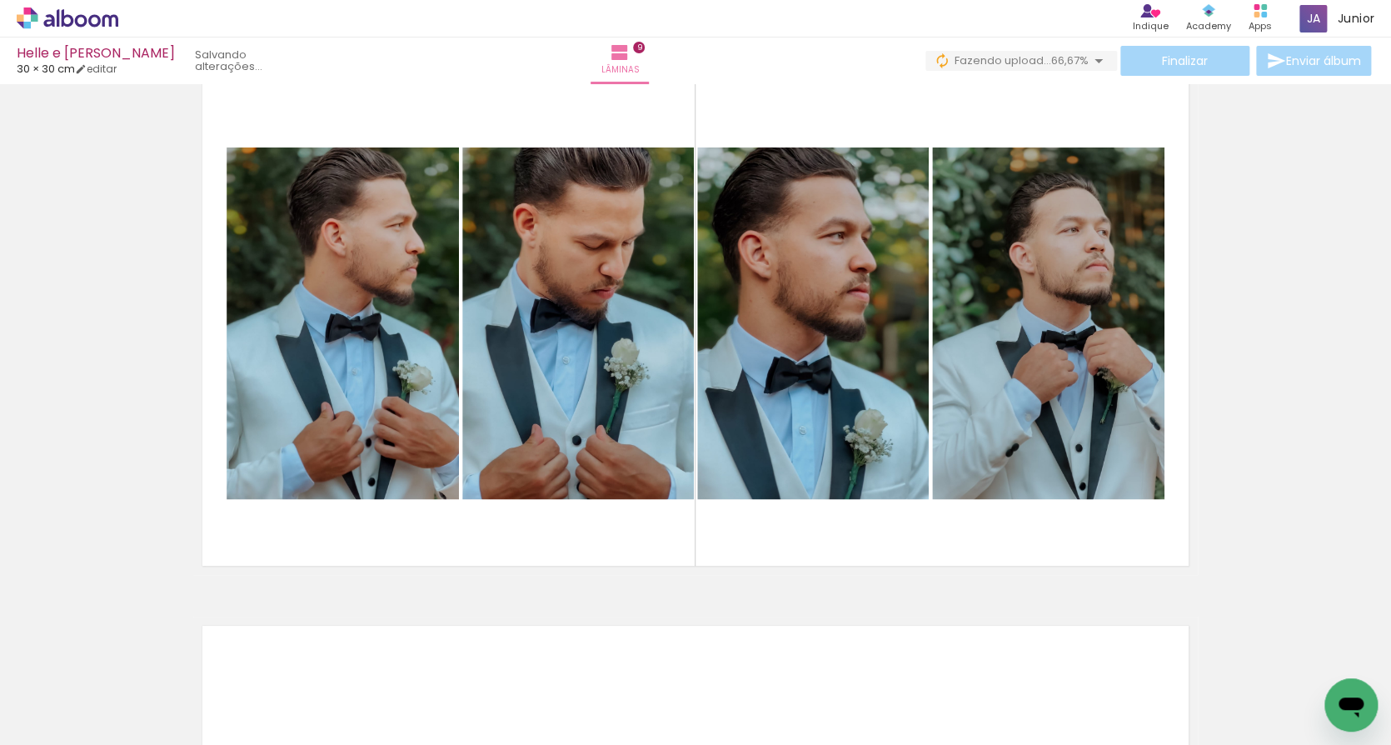
scroll to position [0, 5104]
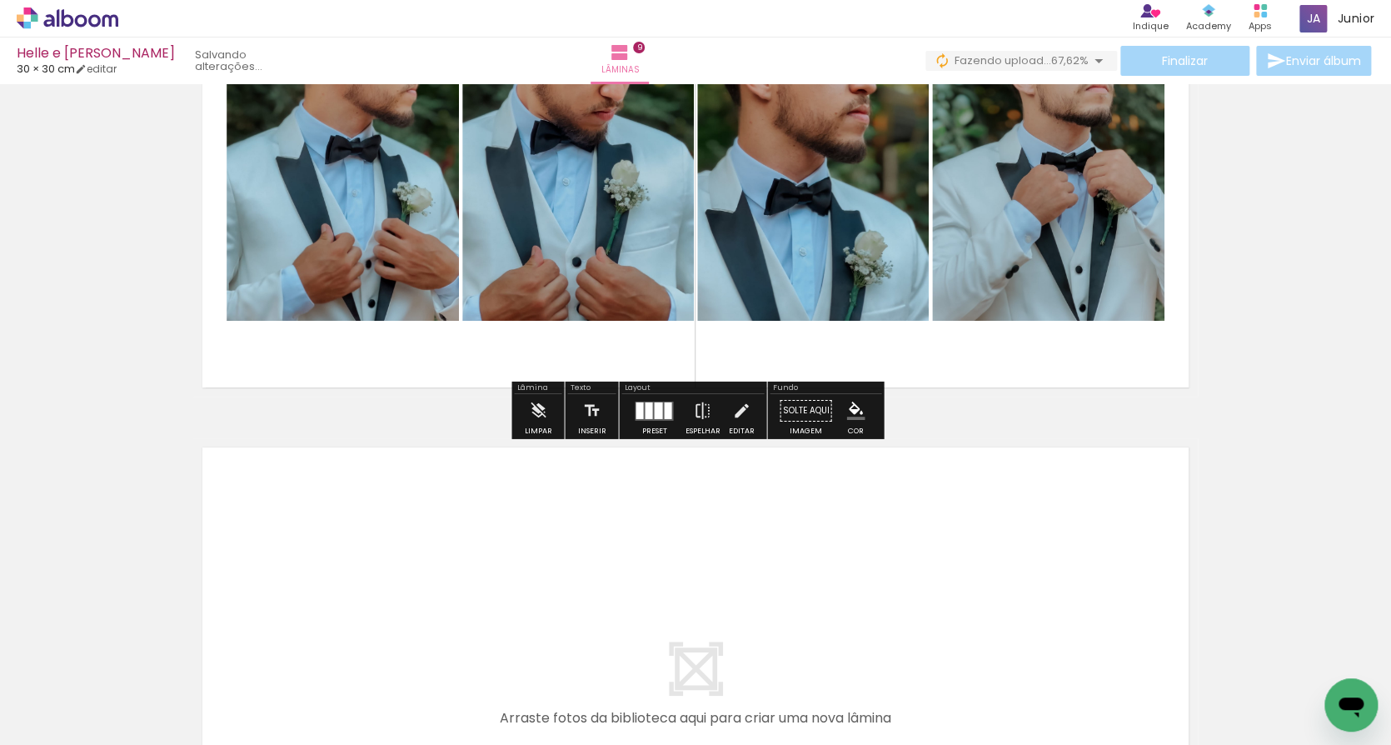
scroll to position [4658, 0]
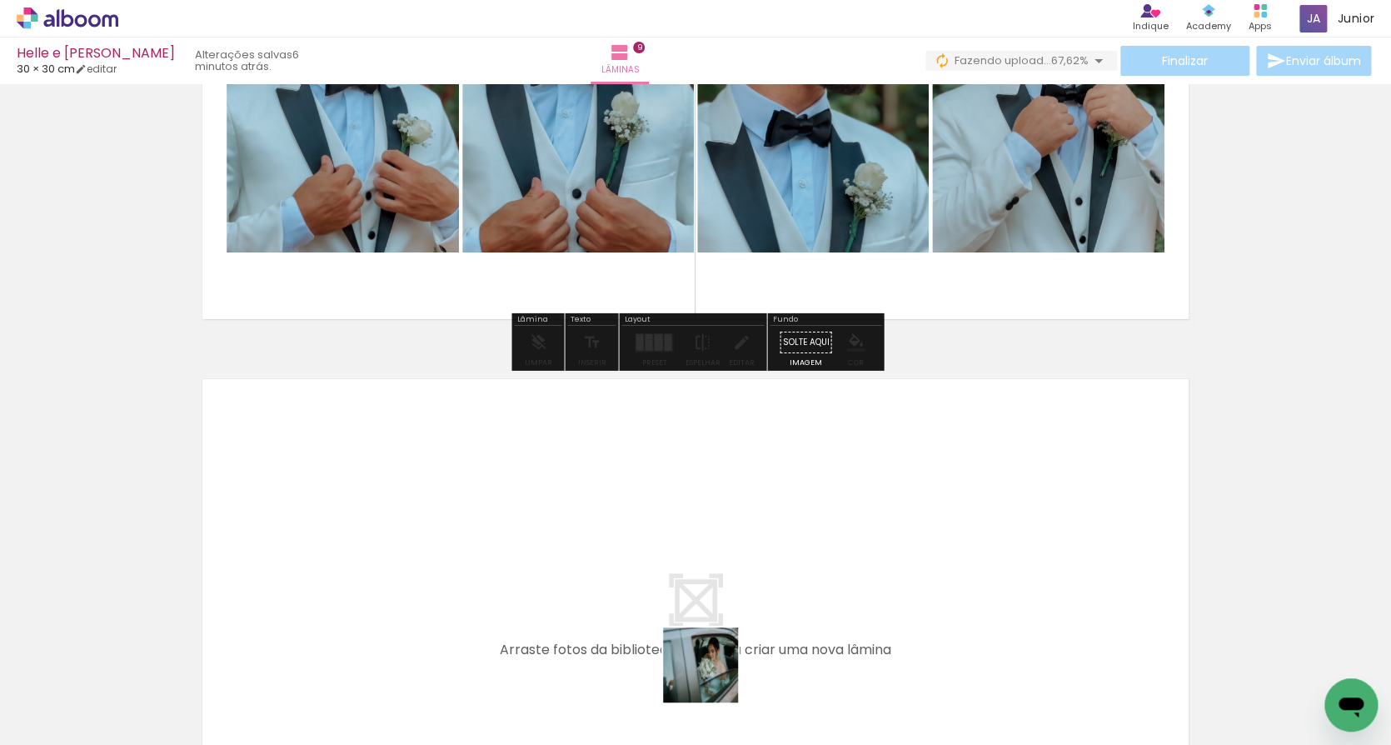
drag, startPoint x: 719, startPoint y: 702, endPoint x: 677, endPoint y: 542, distance: 165.3
click at [677, 542] on quentale-workspace at bounding box center [695, 372] width 1391 height 745
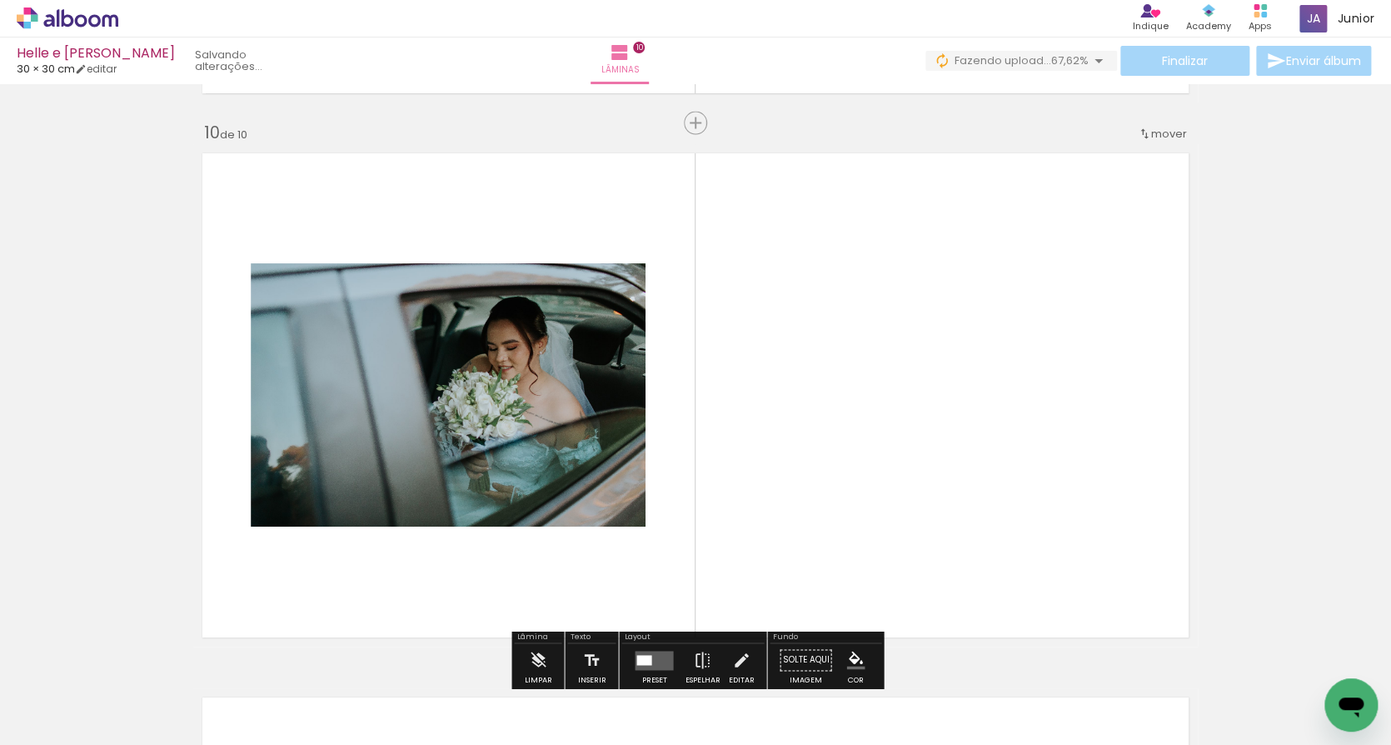
scroll to position [4917, 0]
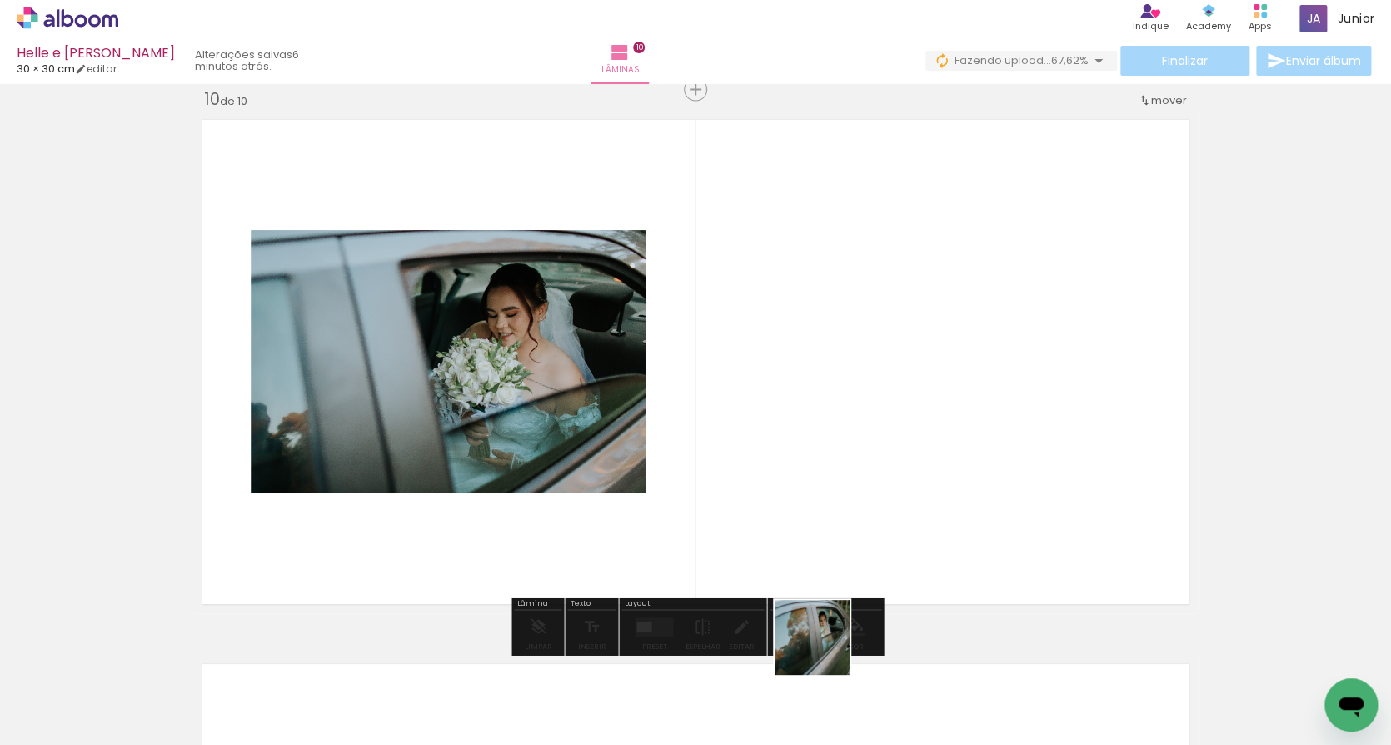
drag, startPoint x: 818, startPoint y: 688, endPoint x: 843, endPoint y: 493, distance: 196.5
click at [843, 493] on quentale-workspace at bounding box center [695, 372] width 1391 height 745
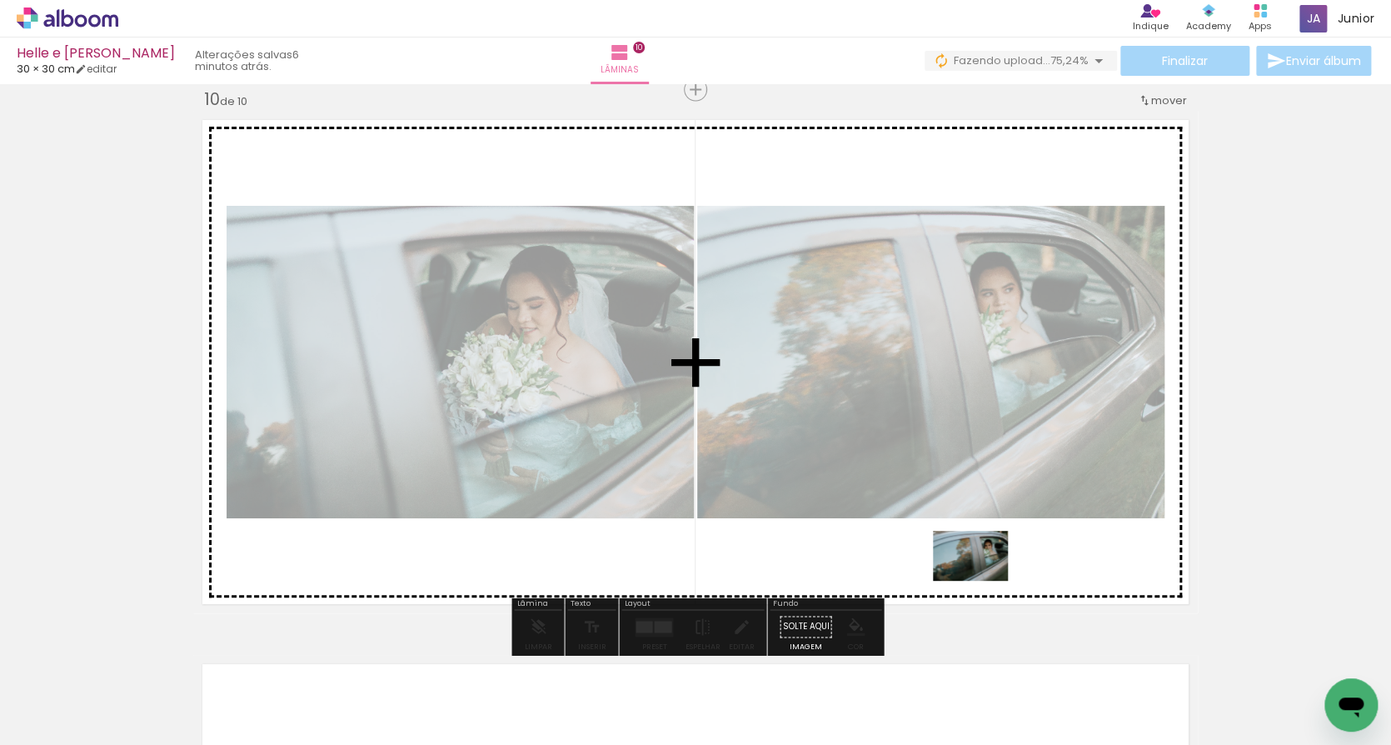
drag, startPoint x: 897, startPoint y: 705, endPoint x: 983, endPoint y: 581, distance: 150.9
click at [983, 581] on quentale-workspace at bounding box center [695, 372] width 1391 height 745
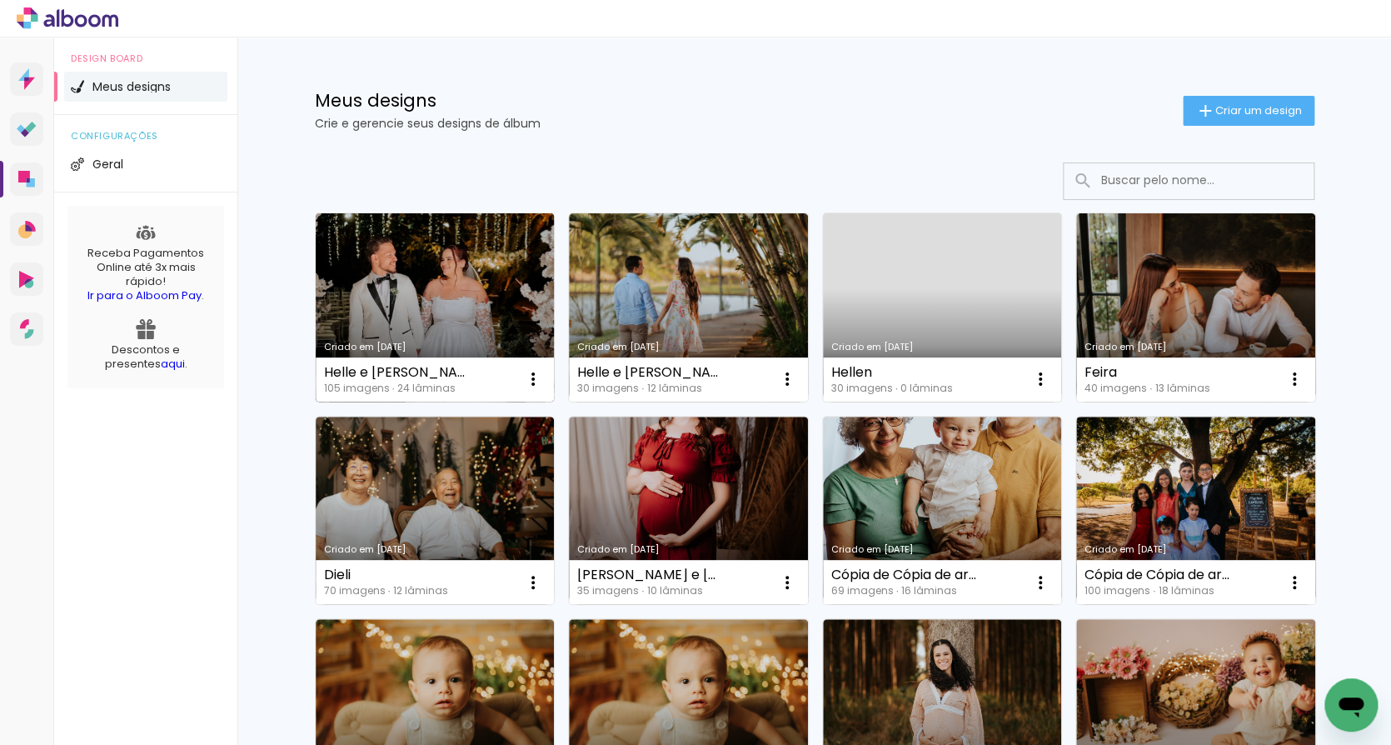
click at [398, 297] on link "Criado em [DATE]" at bounding box center [435, 307] width 239 height 188
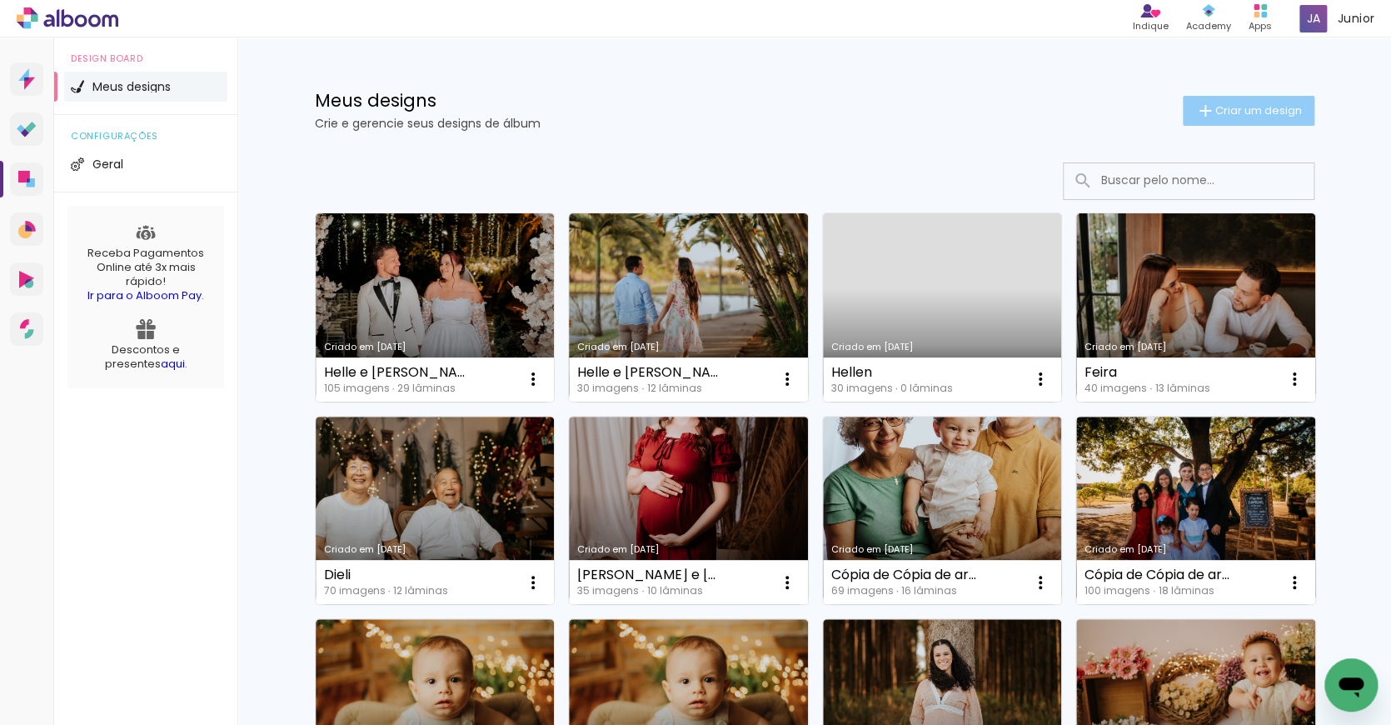
click at [1233, 110] on span "Criar um design" at bounding box center [1258, 110] width 87 height 11
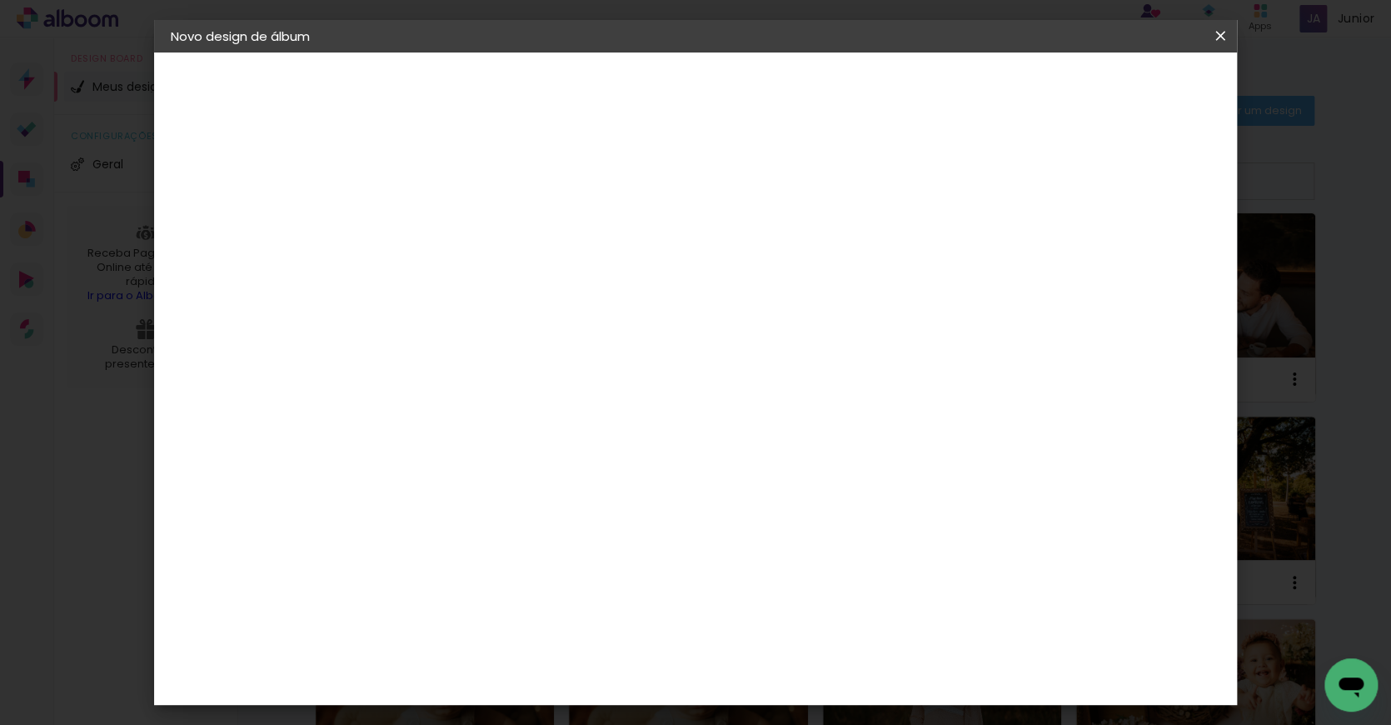
click at [443, 224] on input at bounding box center [443, 223] width 0 height 26
type input "hellen"
click at [0, 0] on slot "Avançar" at bounding box center [0, 0] width 0 height 0
click at [503, 406] on paper-item "Clan Color" at bounding box center [486, 427] width 180 height 43
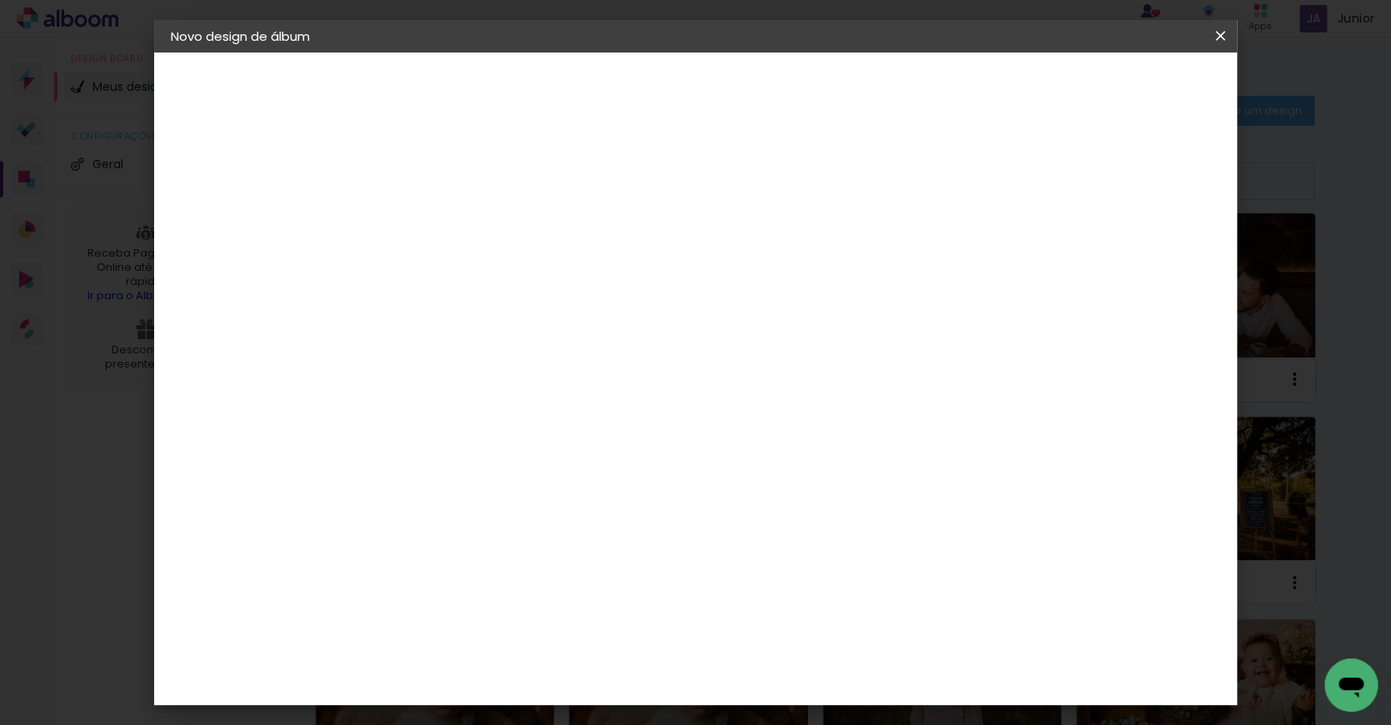
click at [0, 0] on slot "Avançar" at bounding box center [0, 0] width 0 height 0
click at [556, 416] on span "25 × 60" at bounding box center [516, 433] width 77 height 34
click at [0, 0] on slot "Avançar" at bounding box center [0, 0] width 0 height 0
click at [1129, 86] on span "Iniciar design" at bounding box center [1091, 88] width 76 height 12
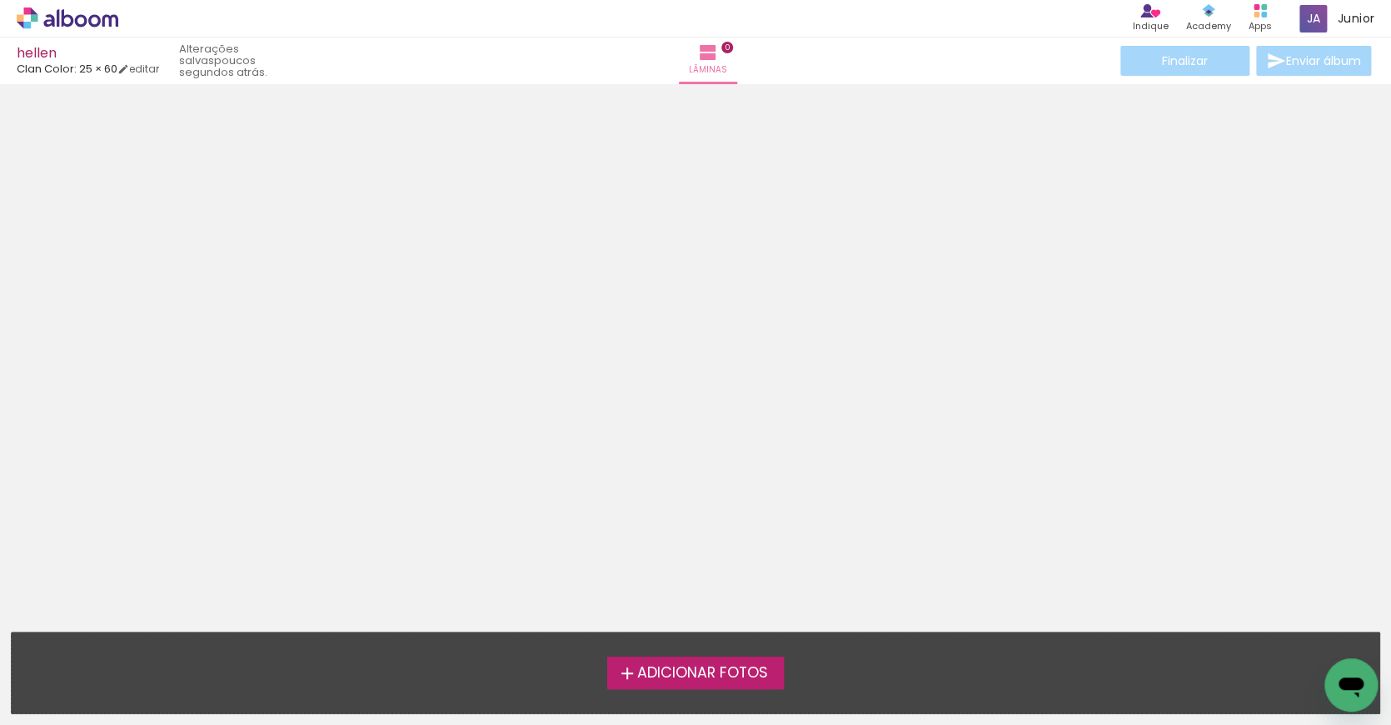
click at [755, 666] on span "Adicionar Fotos" at bounding box center [702, 673] width 131 height 15
click at [0, 0] on input "file" at bounding box center [0, 0] width 0 height 0
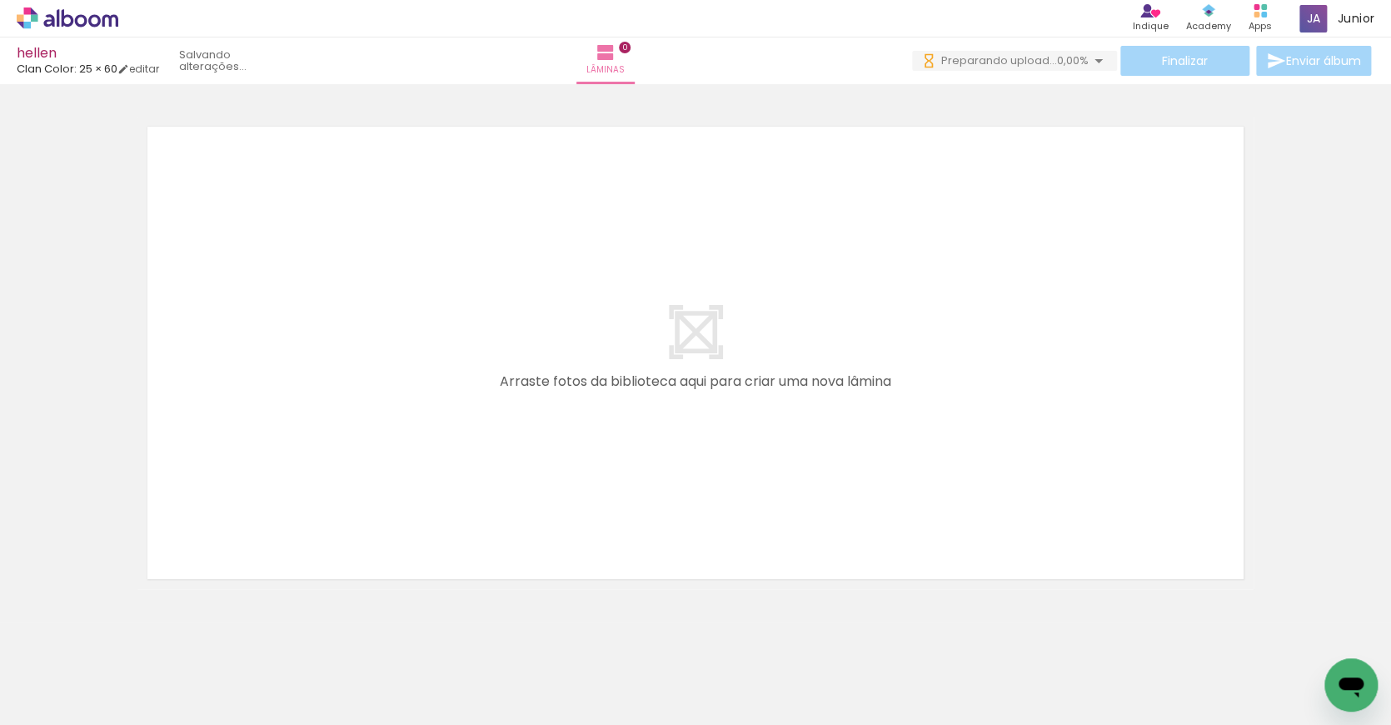
click at [73, 700] on span "Adicionar Fotos" at bounding box center [59, 702] width 50 height 18
click at [0, 0] on input "file" at bounding box center [0, 0] width 0 height 0
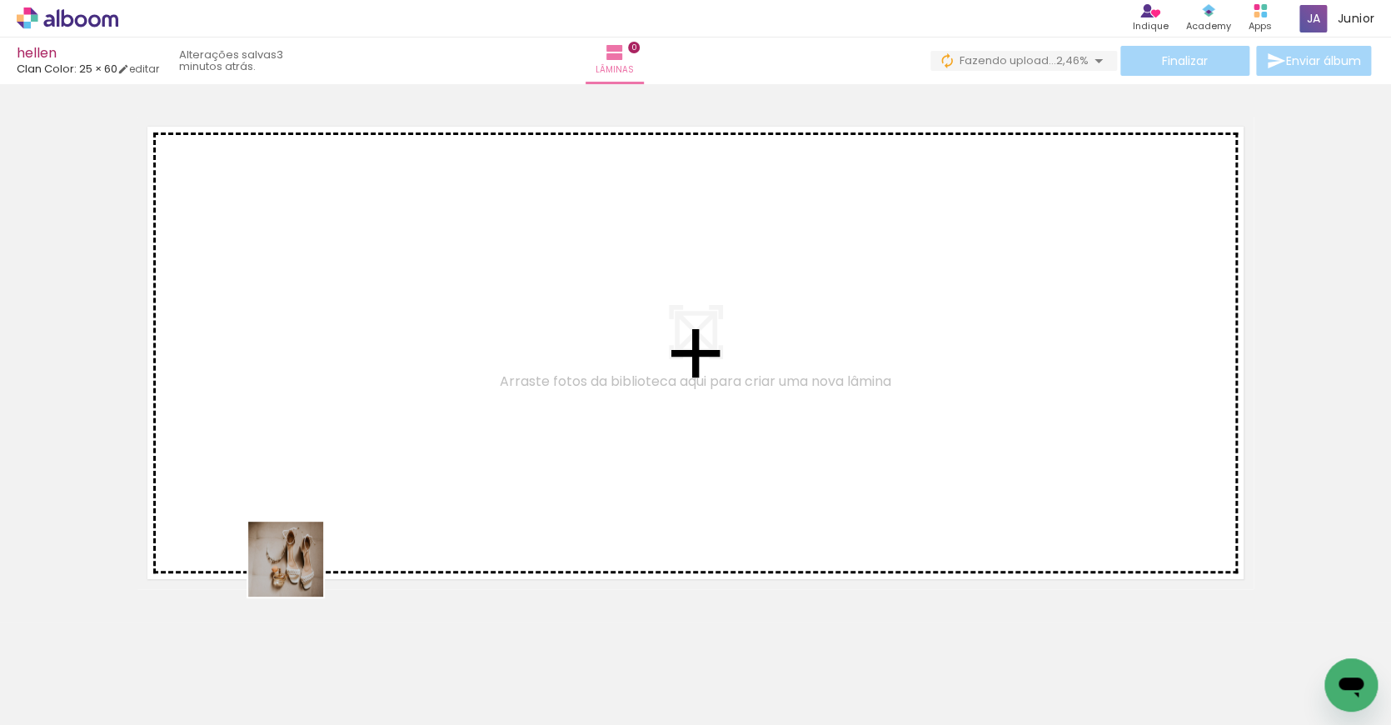
drag, startPoint x: 277, startPoint y: 661, endPoint x: 317, endPoint y: 538, distance: 129.6
click at [317, 502] on quentale-workspace at bounding box center [695, 362] width 1391 height 725
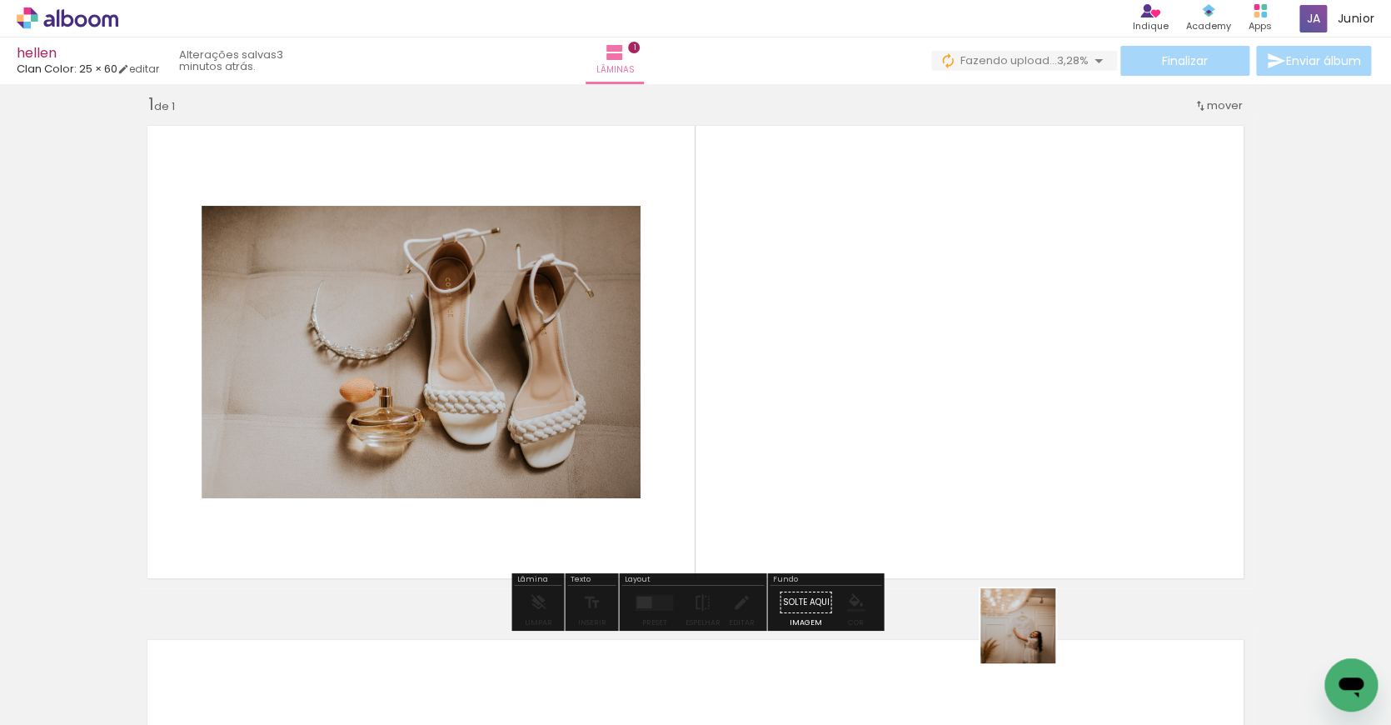
drag, startPoint x: 1033, startPoint y: 694, endPoint x: 975, endPoint y: 538, distance: 166.3
click at [981, 524] on quentale-workspace at bounding box center [695, 362] width 1391 height 725
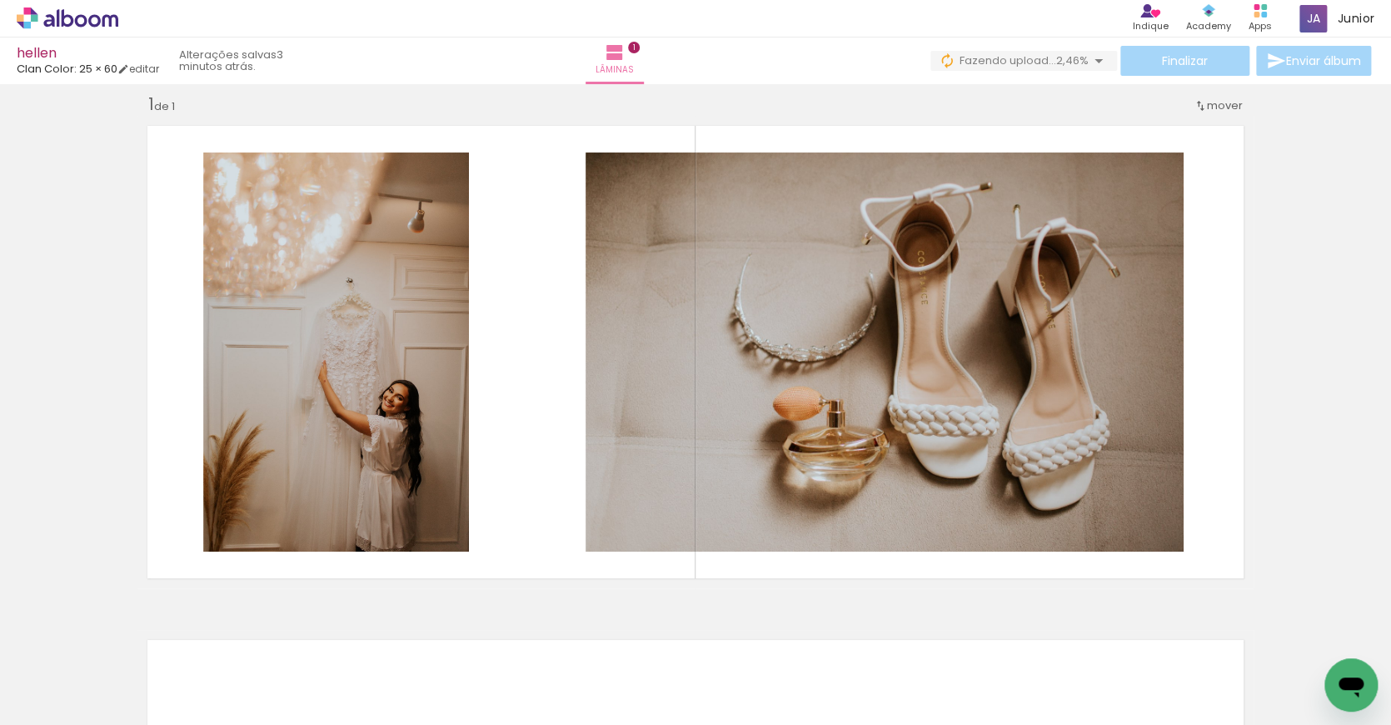
click at [1210, 685] on div at bounding box center [1208, 668] width 82 height 55
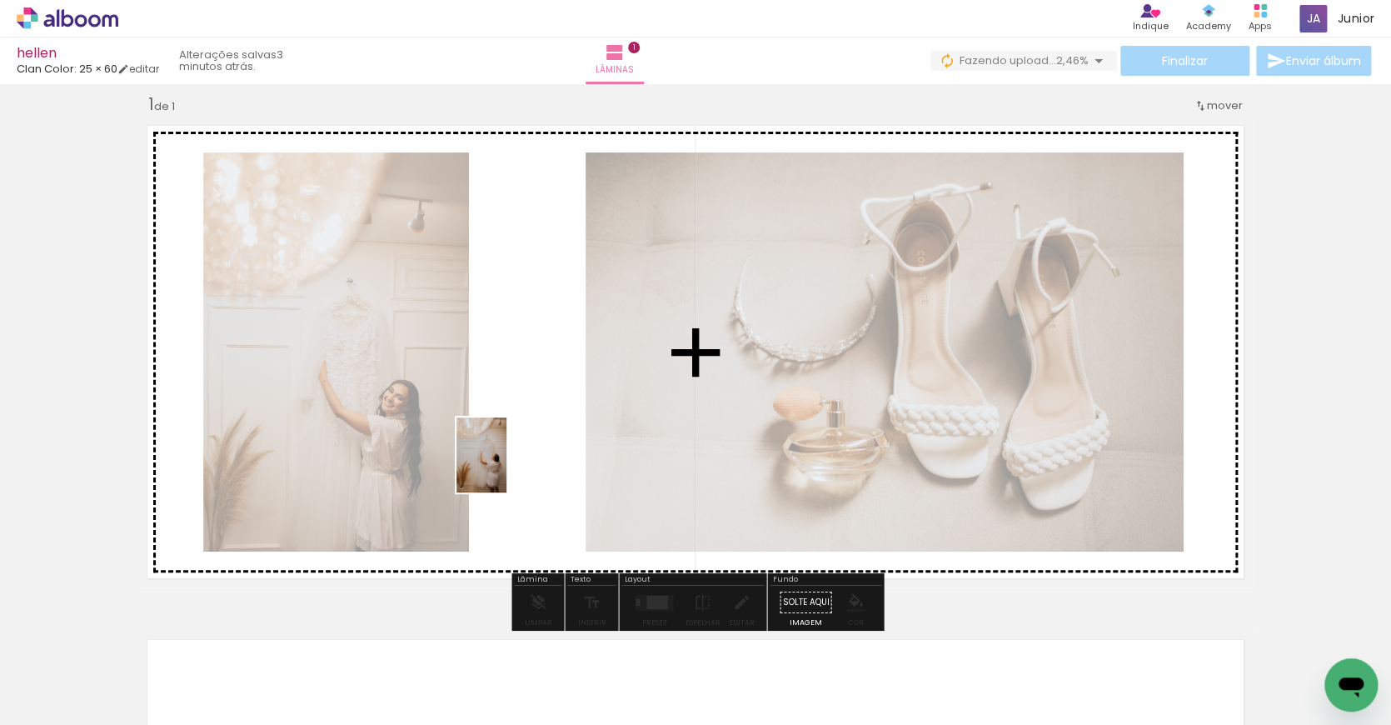
drag, startPoint x: 1125, startPoint y: 686, endPoint x: 500, endPoint y: 466, distance: 662.8
click at [500, 466] on quentale-workspace at bounding box center [695, 362] width 1391 height 725
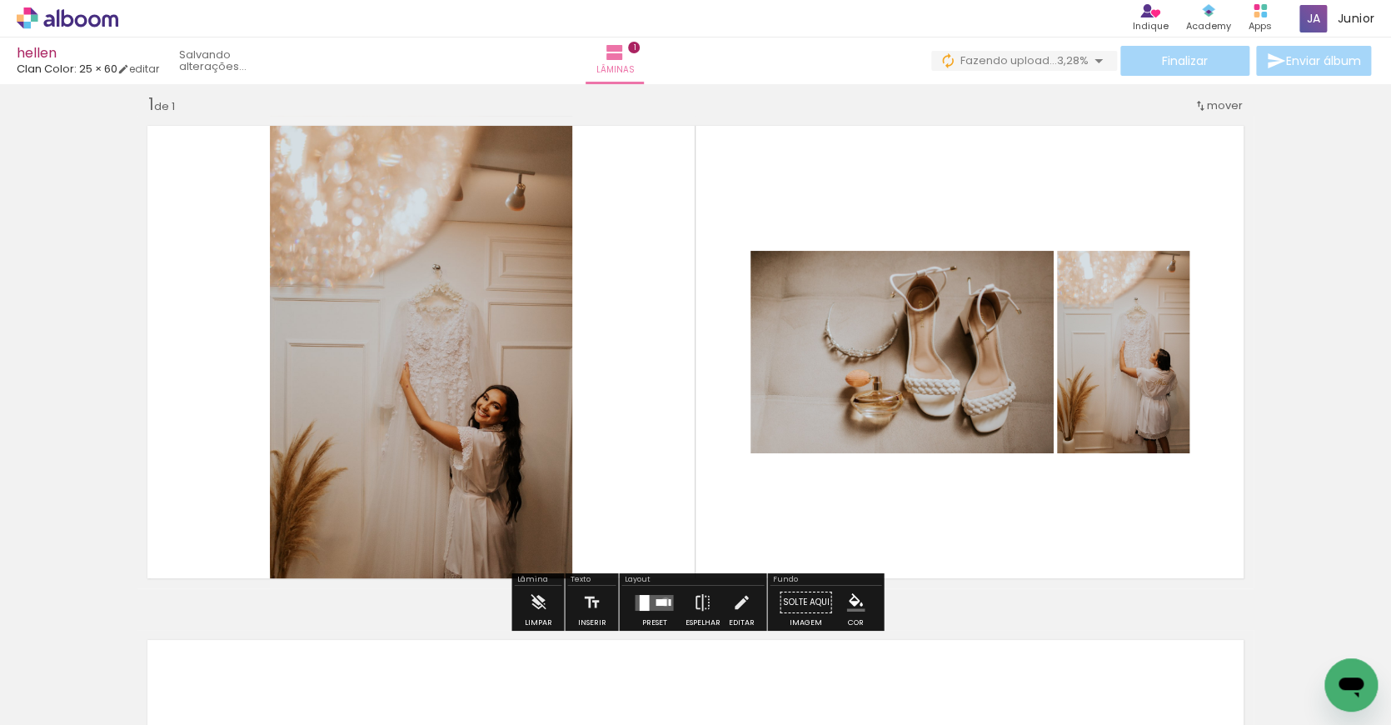
click at [661, 601] on div at bounding box center [661, 601] width 11 height 7
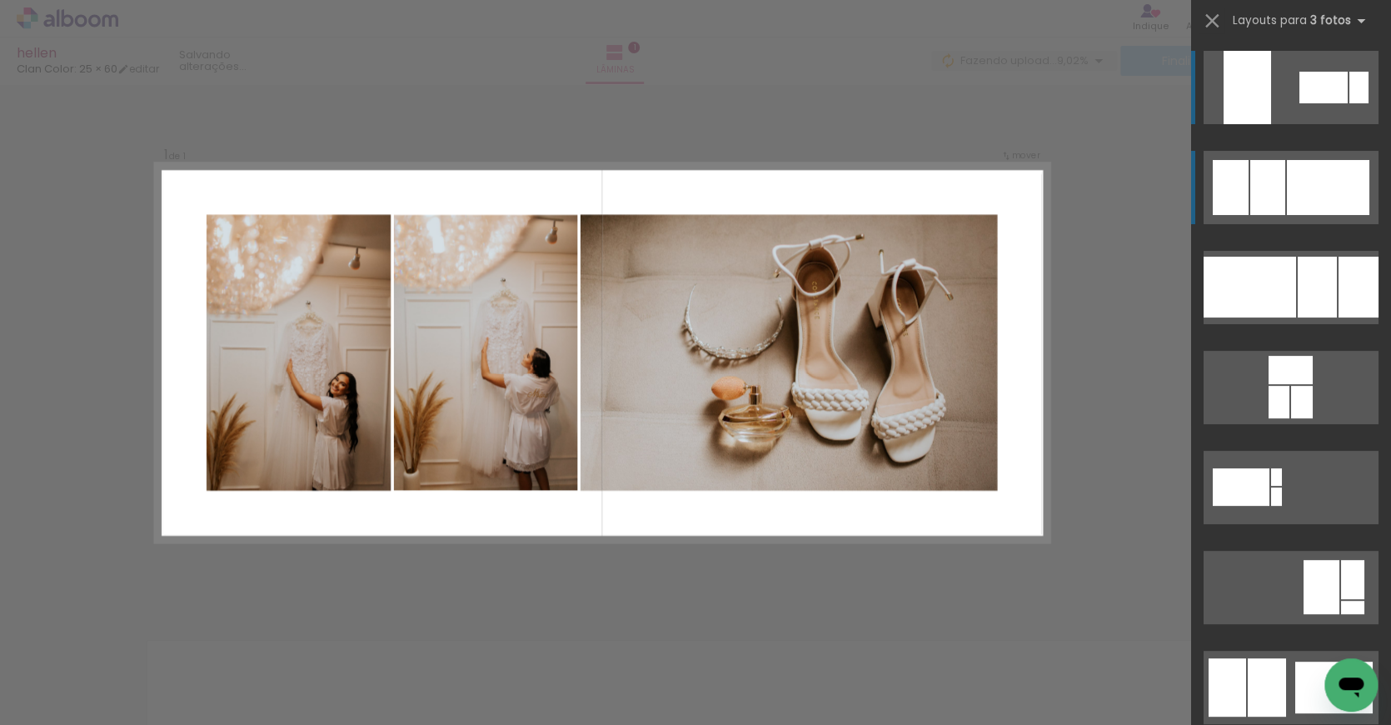
click at [1277, 207] on div at bounding box center [1267, 187] width 35 height 55
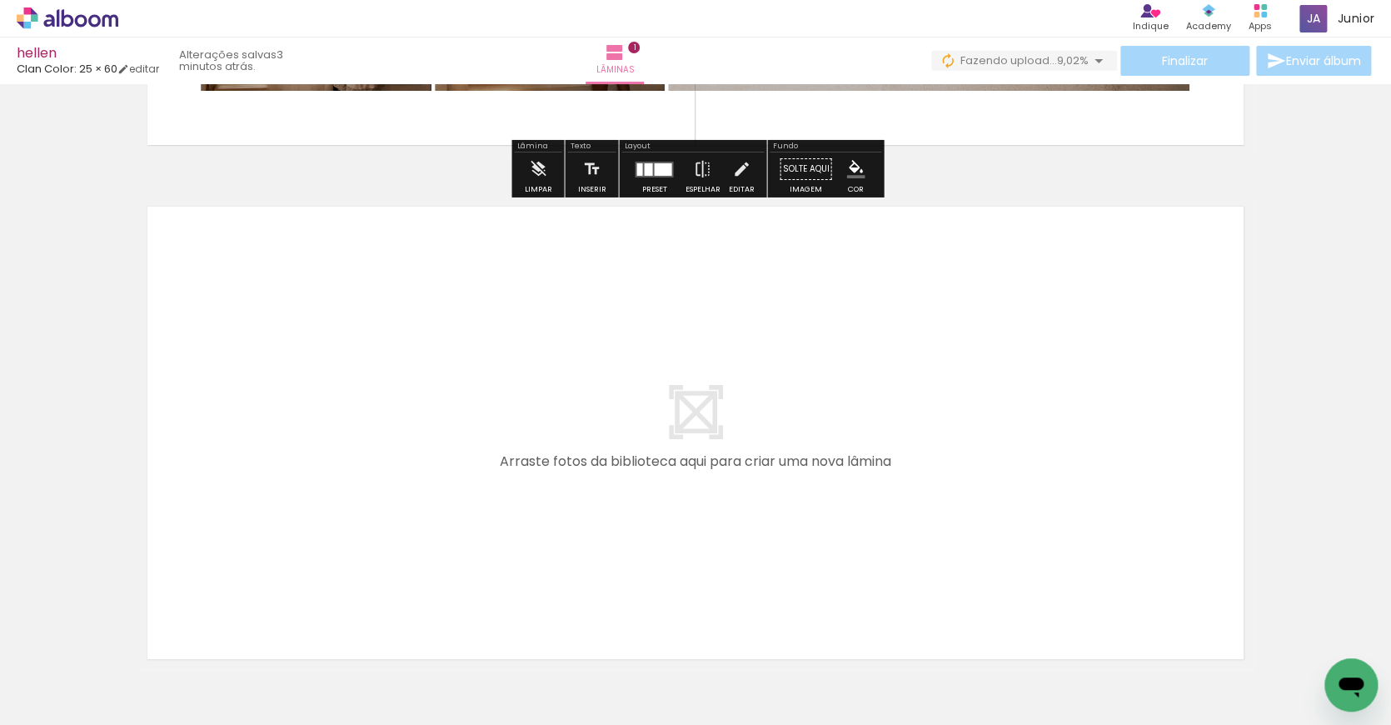
scroll to position [451, 0]
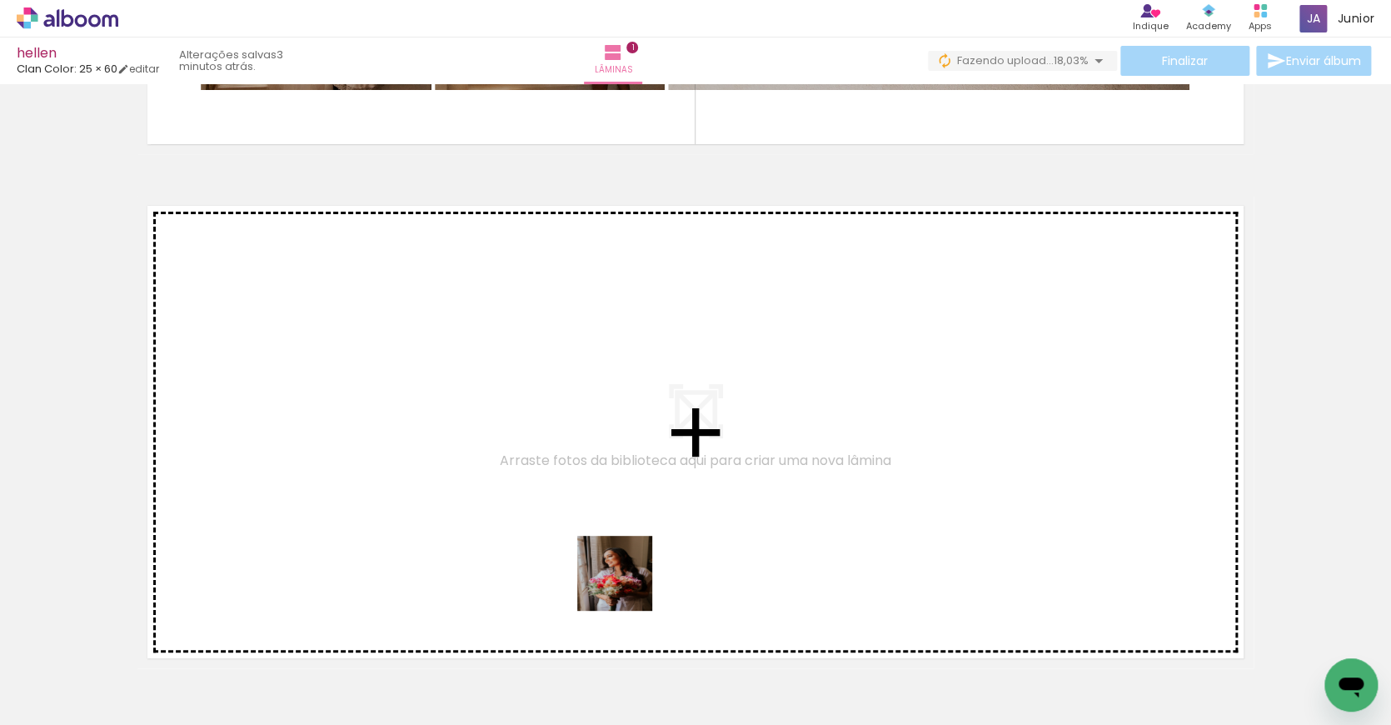
click at [619, 549] on quentale-workspace at bounding box center [695, 362] width 1391 height 725
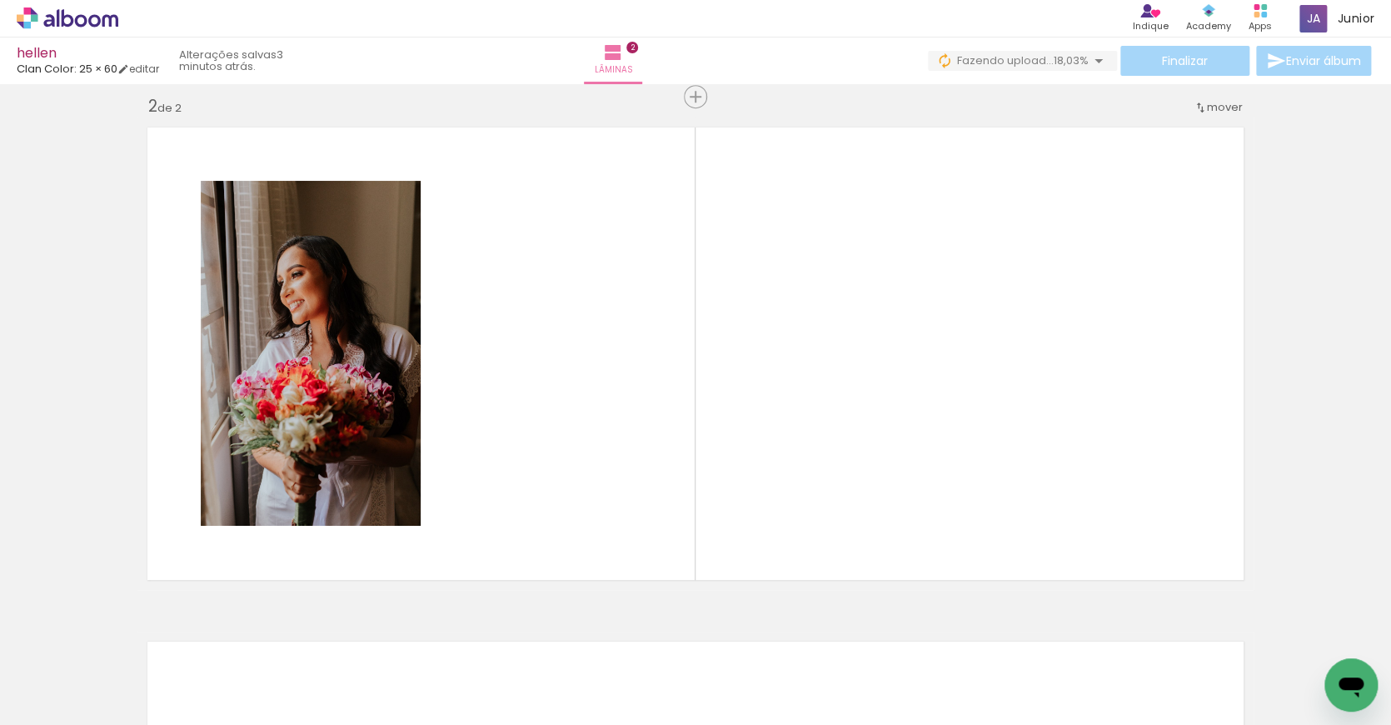
scroll to position [530, 0]
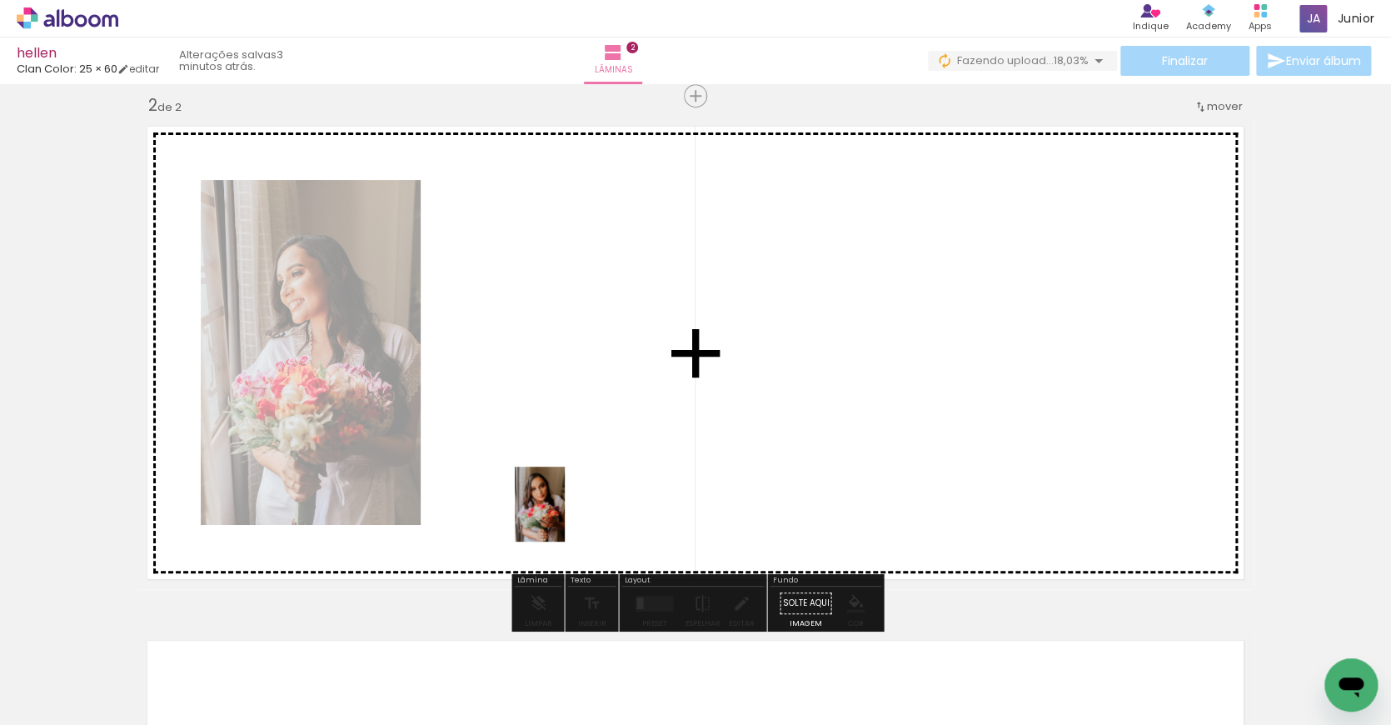
drag, startPoint x: 577, startPoint y: 683, endPoint x: 565, endPoint y: 516, distance: 167.1
click at [565, 516] on quentale-workspace at bounding box center [695, 362] width 1391 height 725
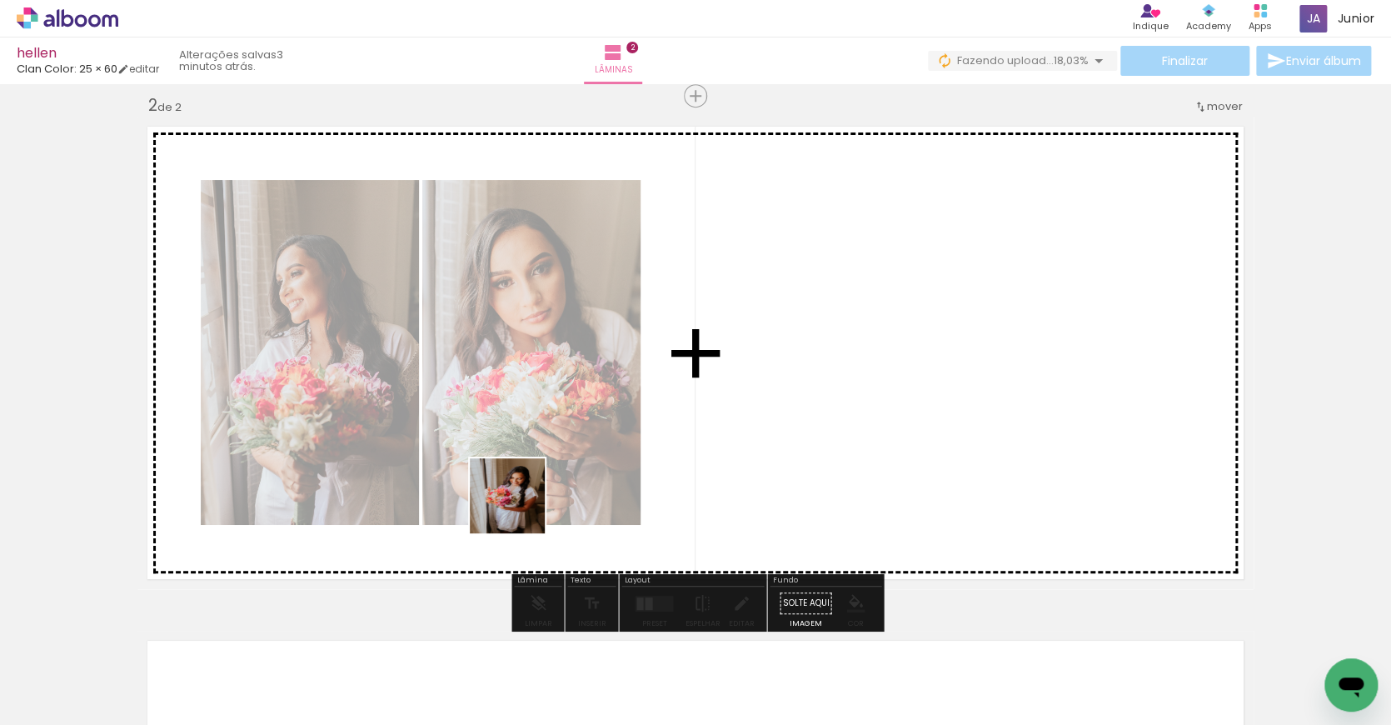
drag, startPoint x: 466, startPoint y: 671, endPoint x: 521, endPoint y: 503, distance: 177.3
click at [521, 503] on quentale-workspace at bounding box center [695, 362] width 1391 height 725
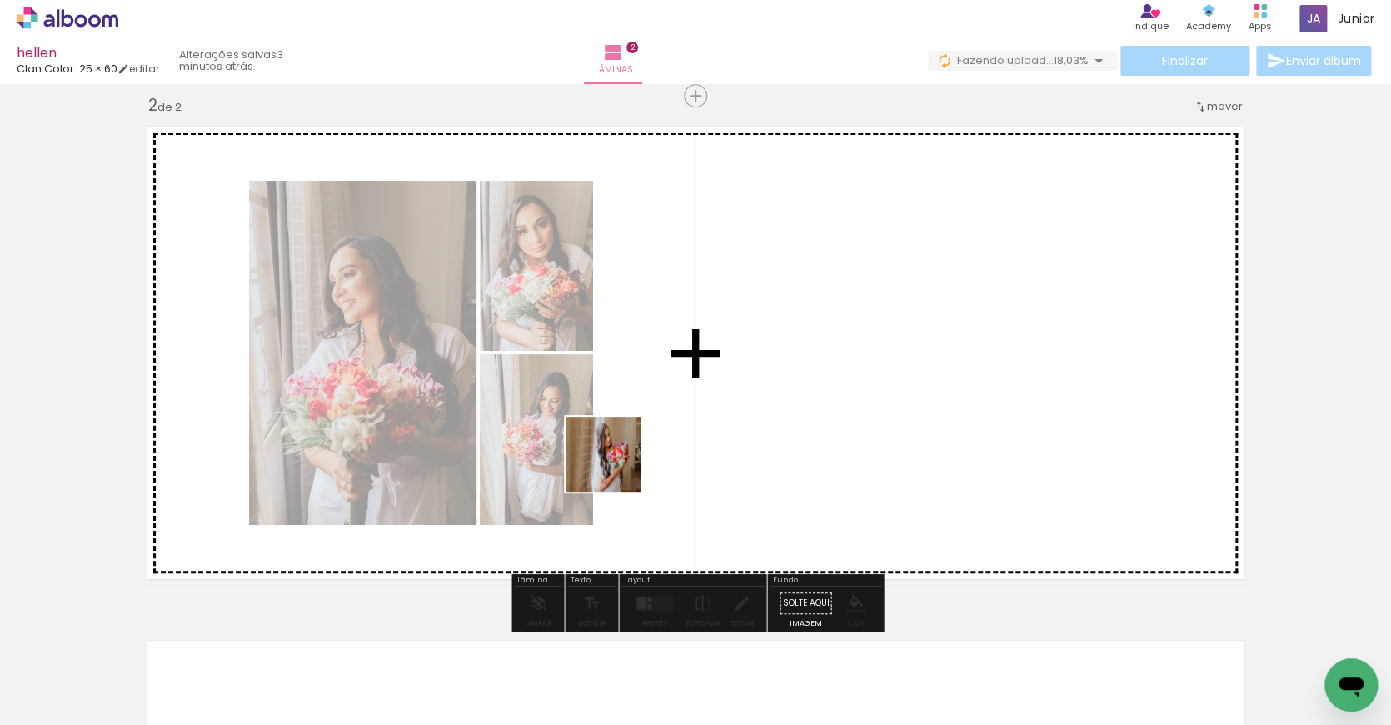
click at [651, 456] on quentale-workspace at bounding box center [695, 362] width 1391 height 725
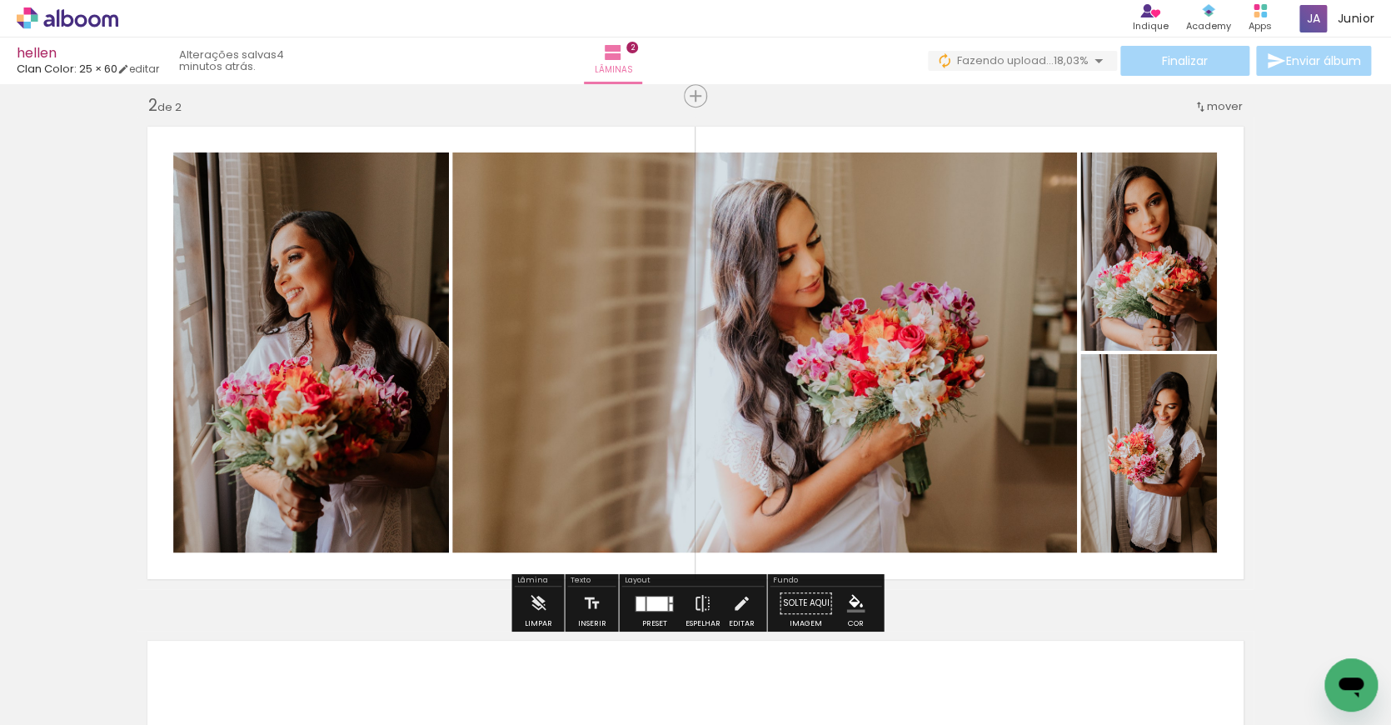
click at [658, 601] on div at bounding box center [656, 603] width 21 height 14
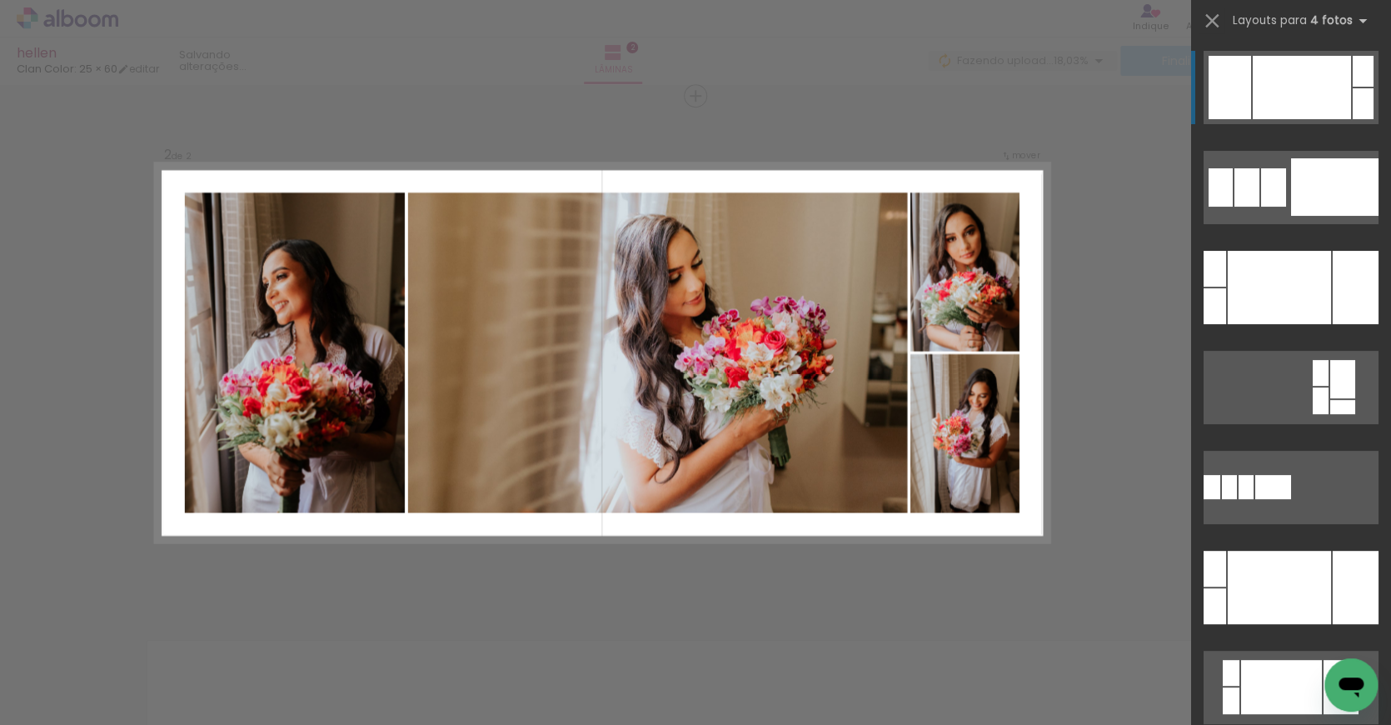
scroll to position [531, 0]
click at [1124, 342] on div "Confirmar Cancelar" at bounding box center [695, 345] width 1391 height 1582
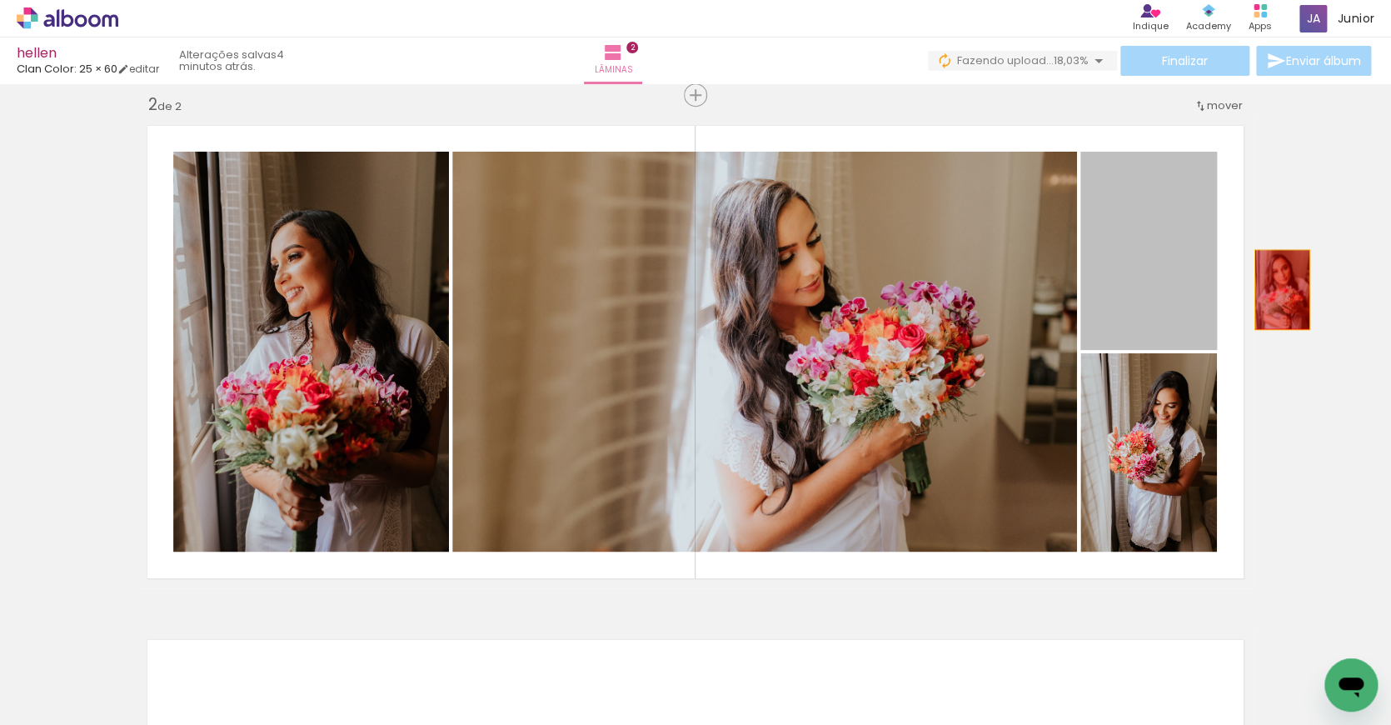
drag, startPoint x: 1137, startPoint y: 292, endPoint x: 1282, endPoint y: 290, distance: 145.0
click at [1282, 290] on div "Inserir lâmina 1 de 2 Inserir lâmina 2 de 2" at bounding box center [695, 330] width 1391 height 1543
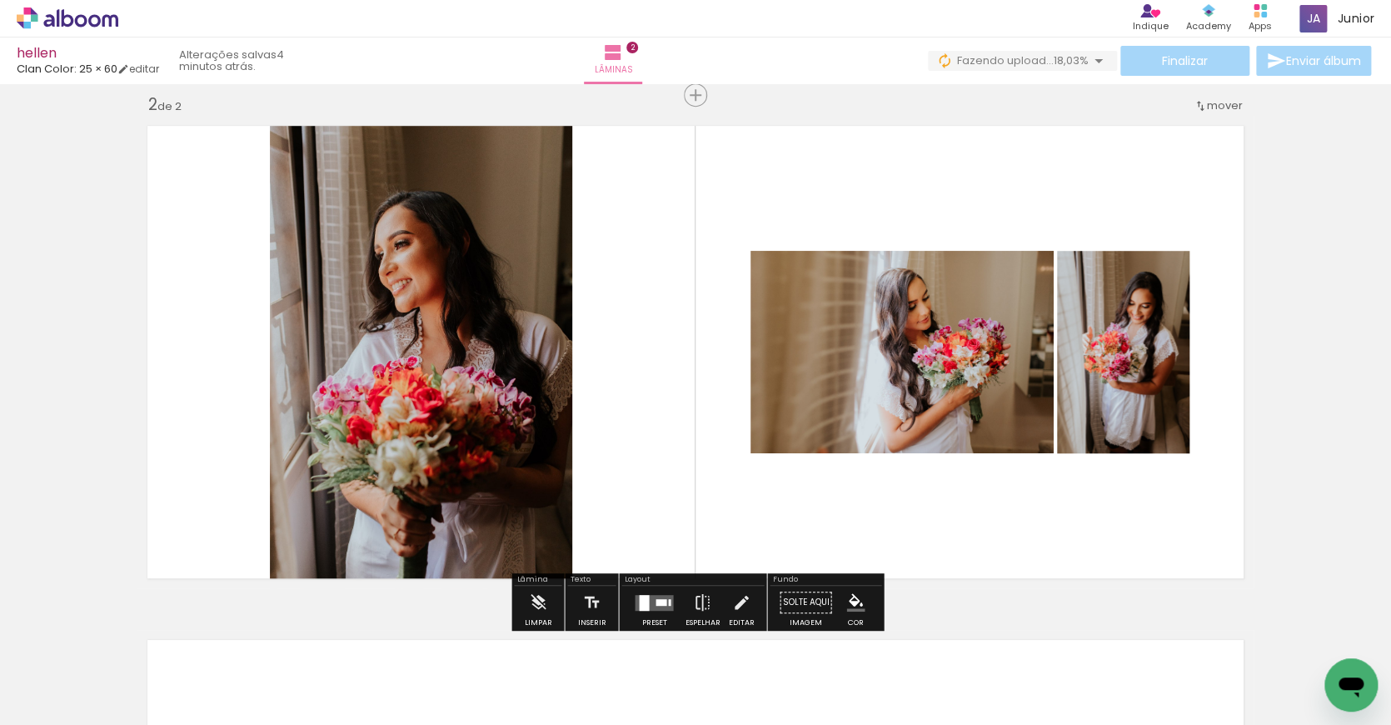
click at [656, 604] on div at bounding box center [661, 601] width 11 height 7
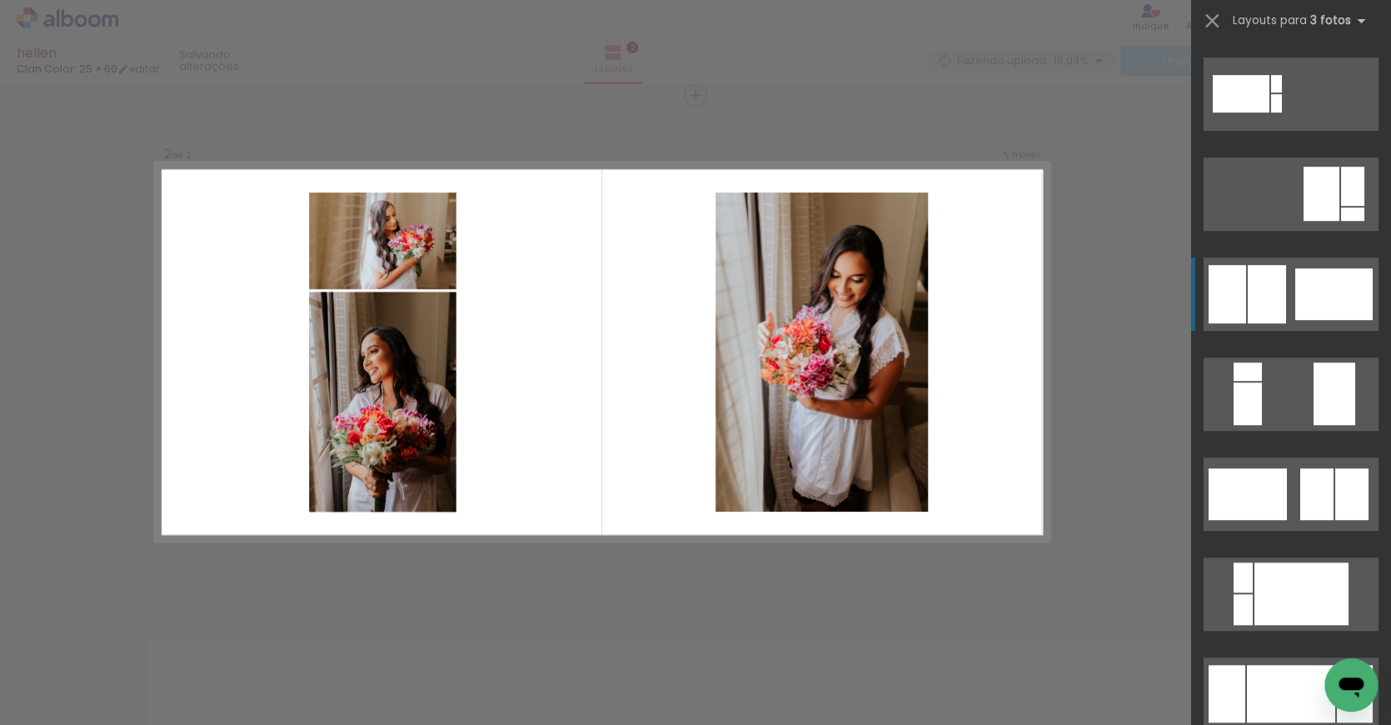
scroll to position [400, 0]
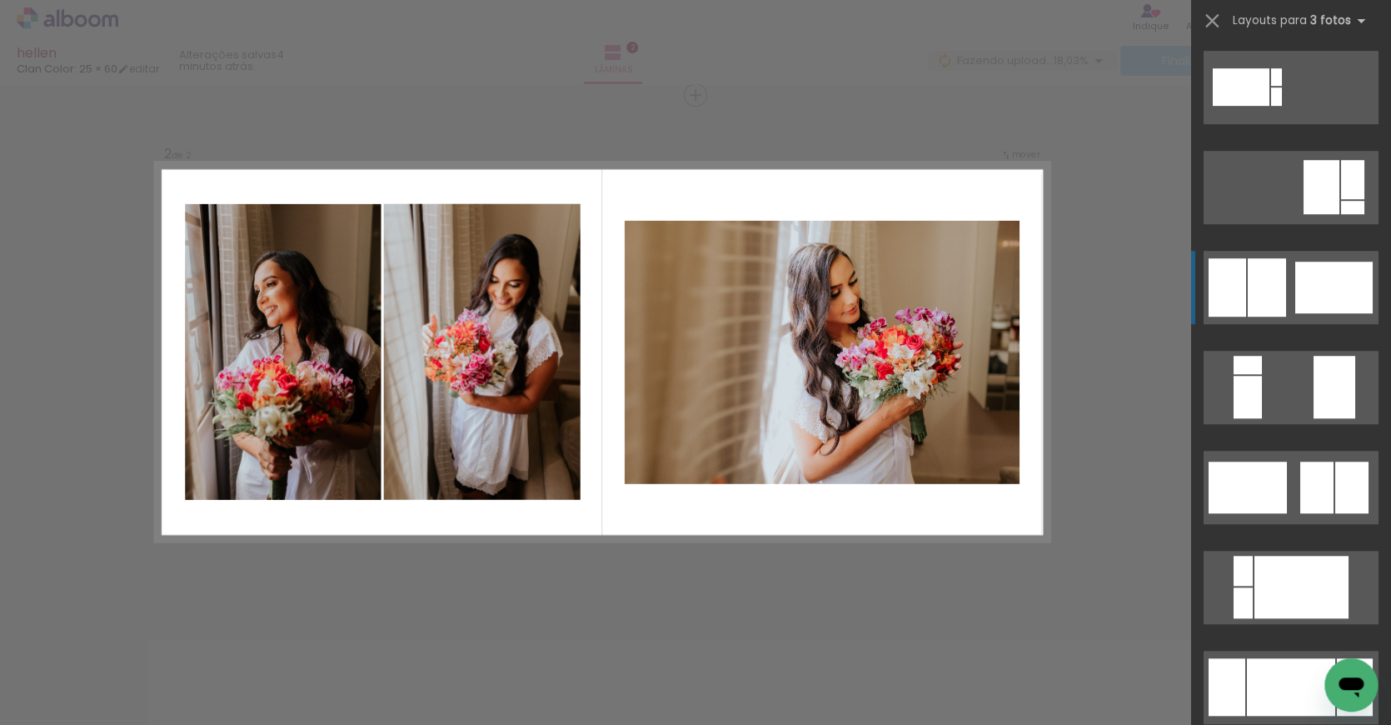
click at [1299, 288] on div at bounding box center [1333, 288] width 77 height 52
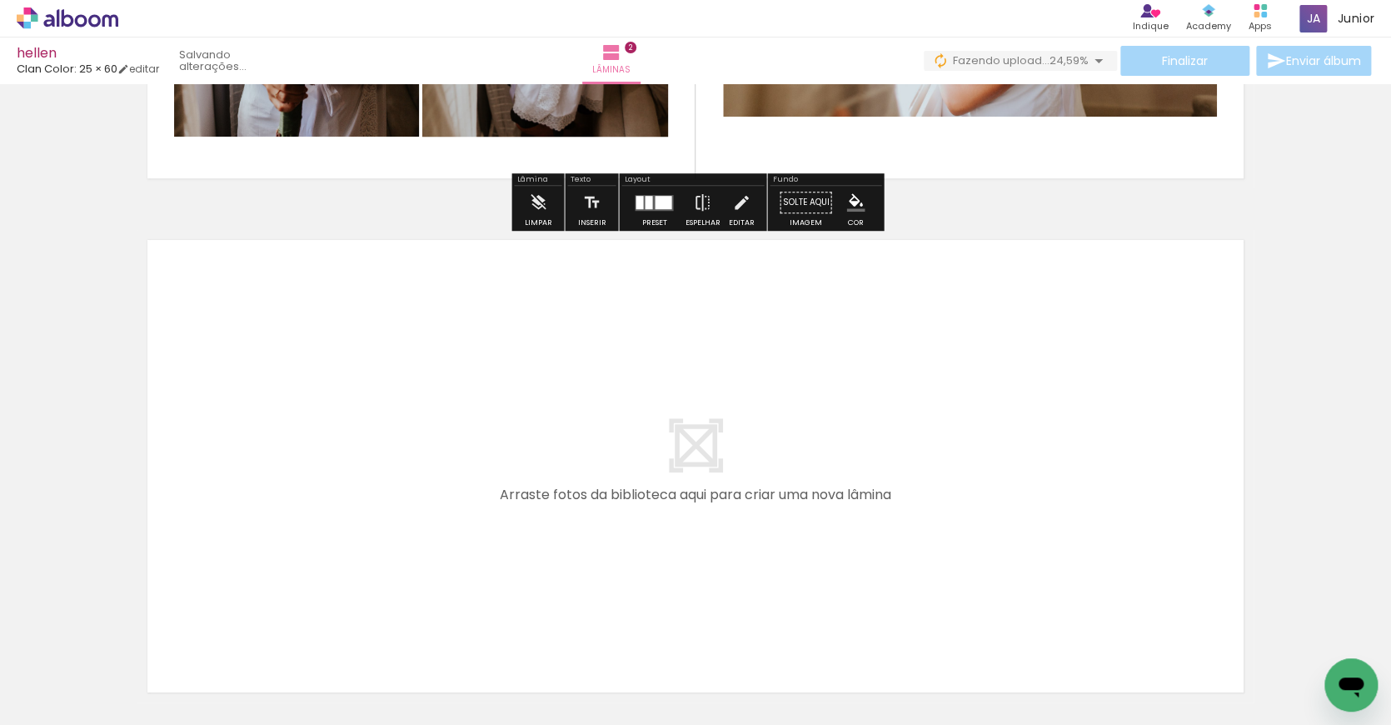
scroll to position [931, 0]
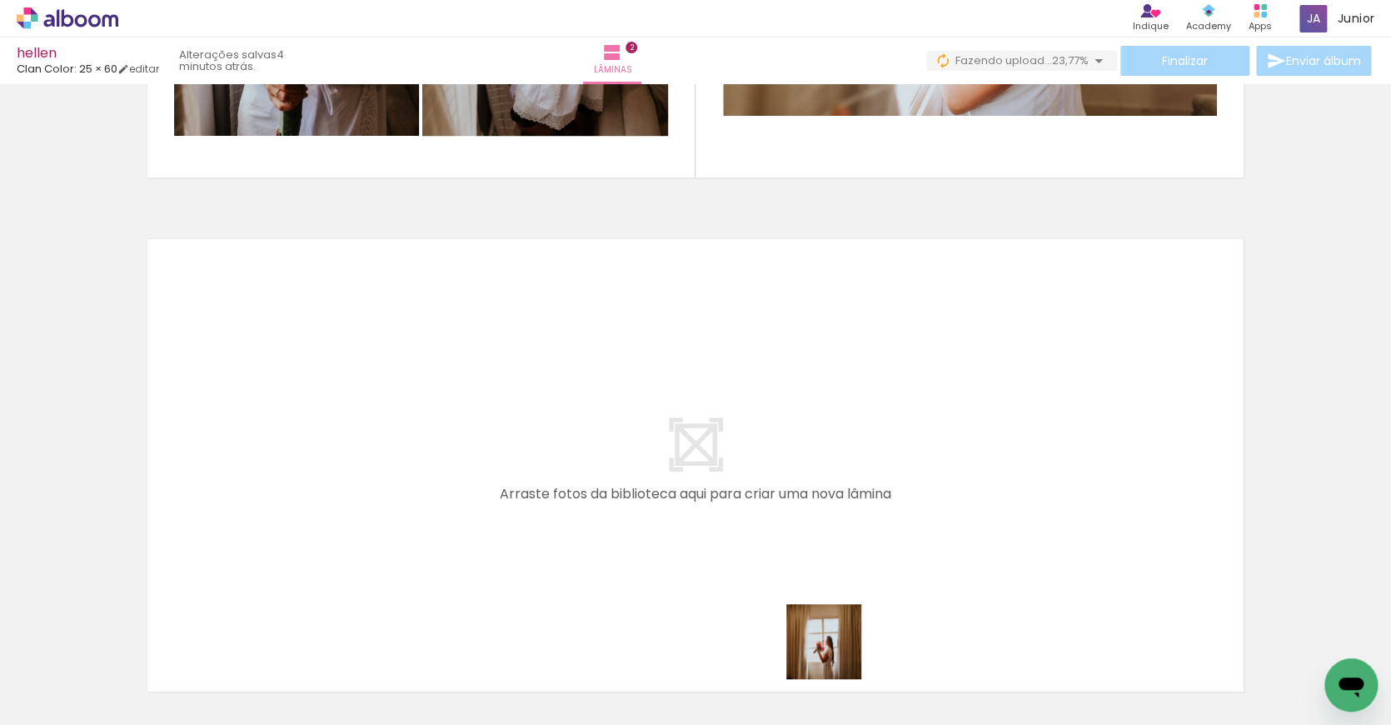
drag, startPoint x: 842, startPoint y: 686, endPoint x: 813, endPoint y: 563, distance: 126.7
click at [813, 563] on quentale-workspace at bounding box center [695, 362] width 1391 height 725
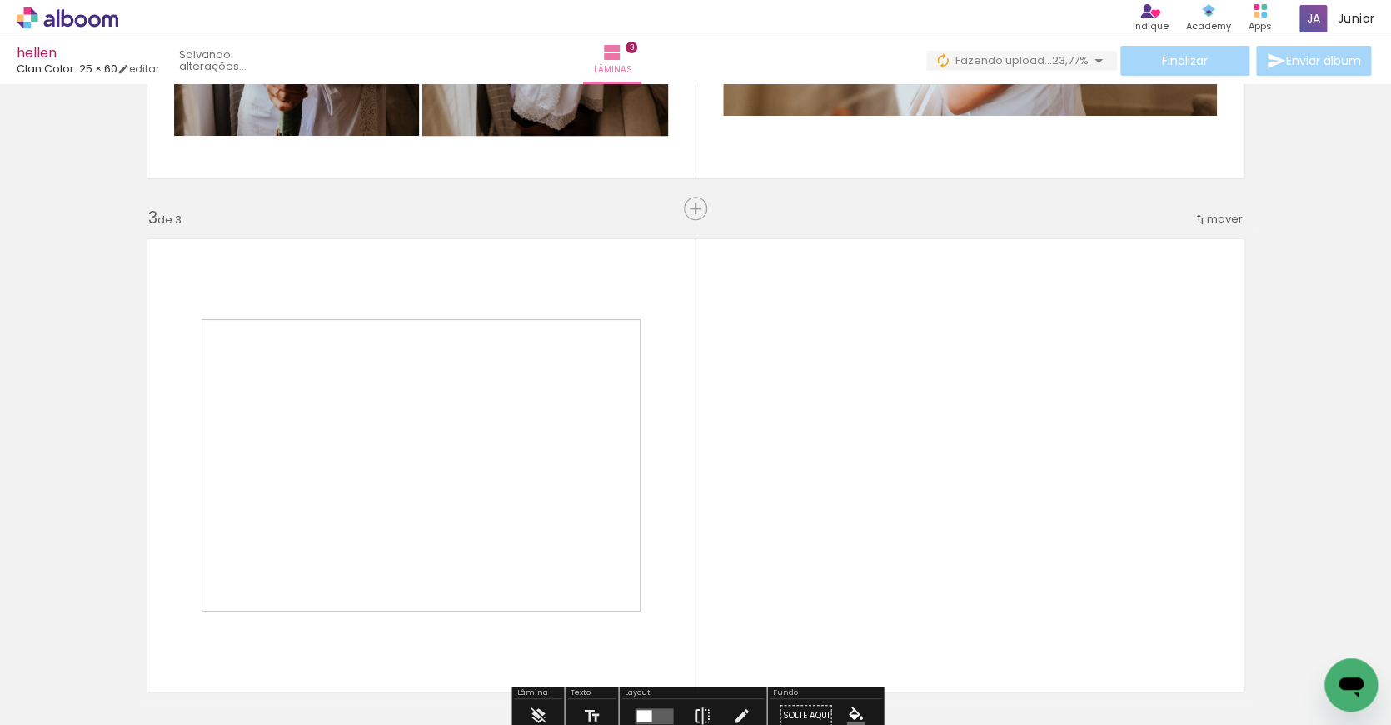
scroll to position [1045, 0]
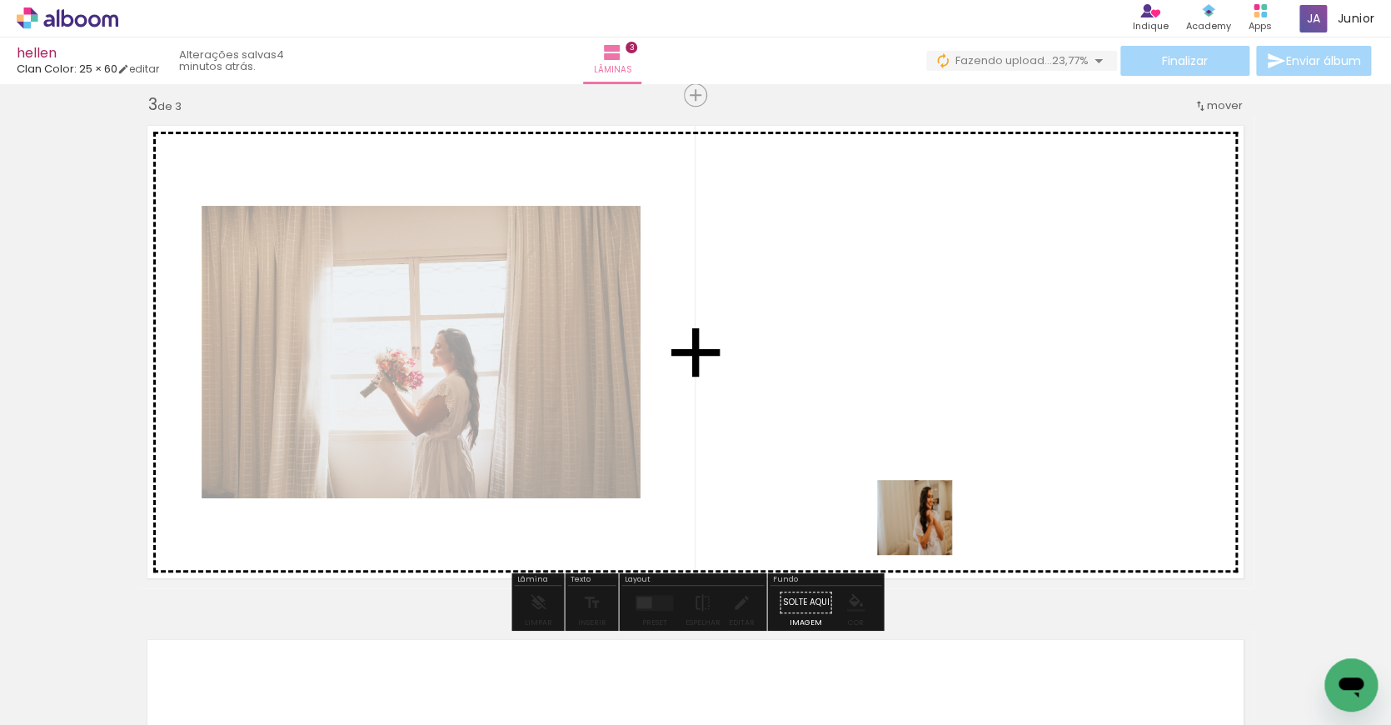
drag, startPoint x: 938, startPoint y: 676, endPoint x: 925, endPoint y: 521, distance: 155.4
click at [925, 521] on quentale-workspace at bounding box center [695, 362] width 1391 height 725
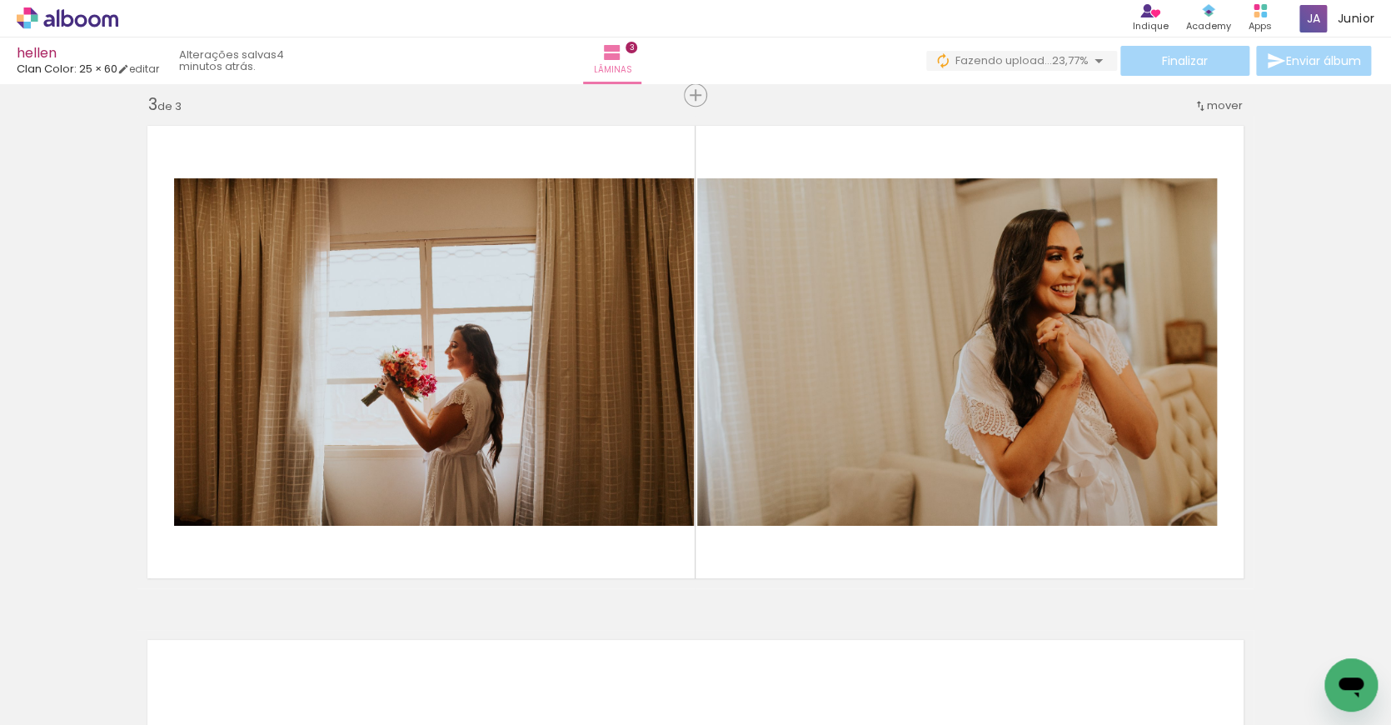
scroll to position [0, 6530]
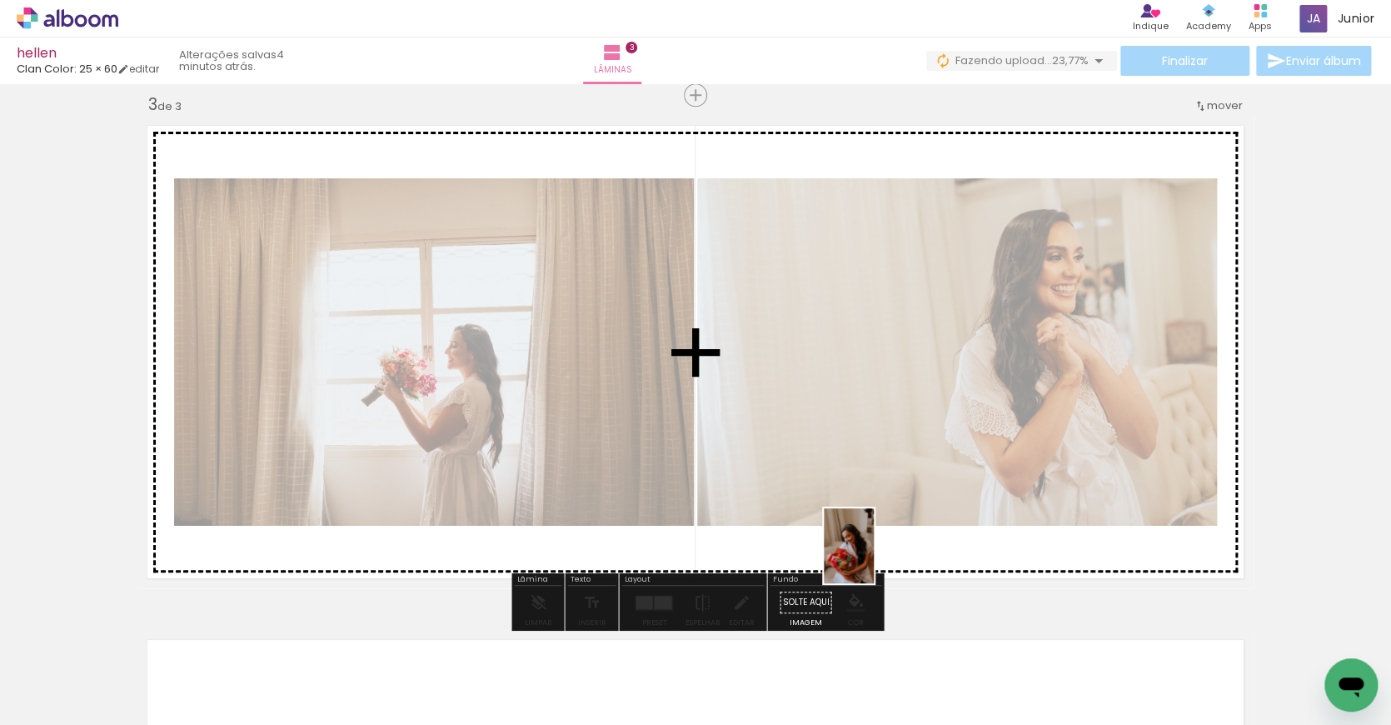
drag, startPoint x: 538, startPoint y: 693, endPoint x: 874, endPoint y: 558, distance: 361.8
click at [874, 558] on quentale-workspace at bounding box center [695, 362] width 1391 height 725
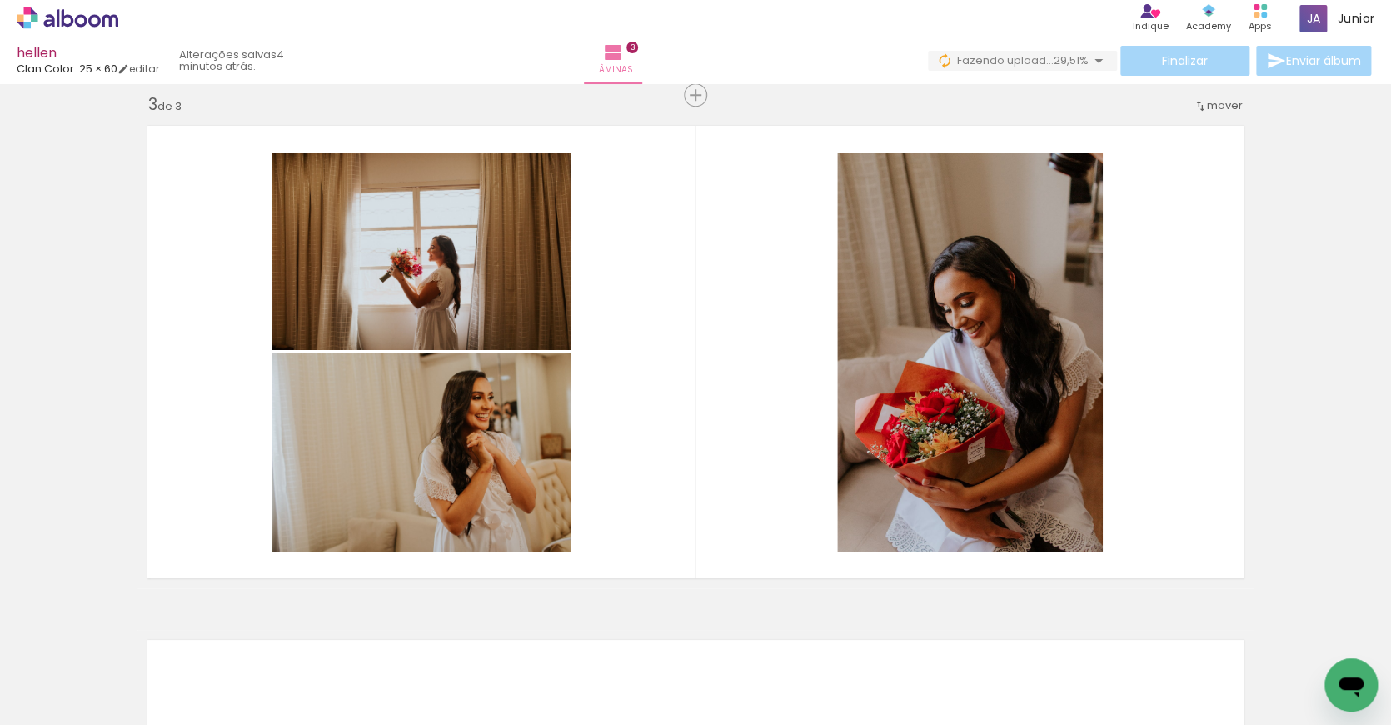
scroll to position [0, 4733]
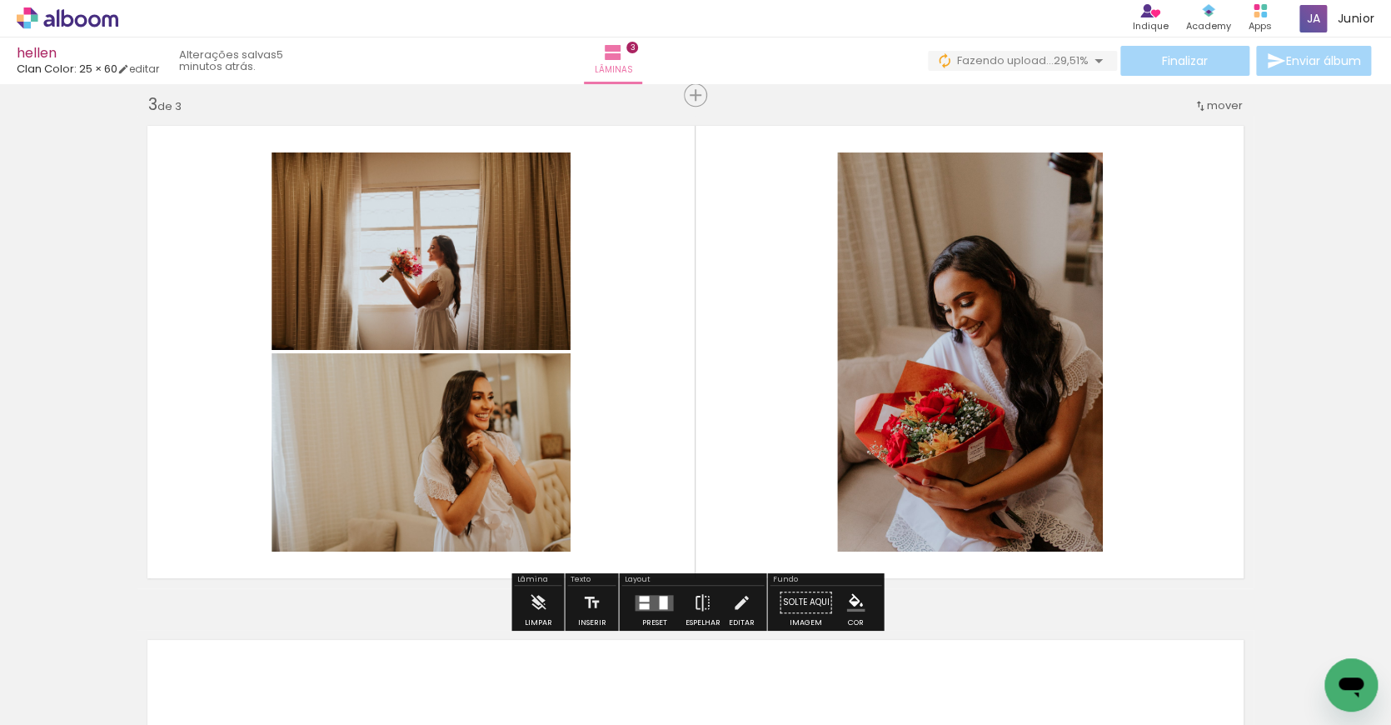
click at [647, 600] on quentale-layouter at bounding box center [654, 602] width 38 height 16
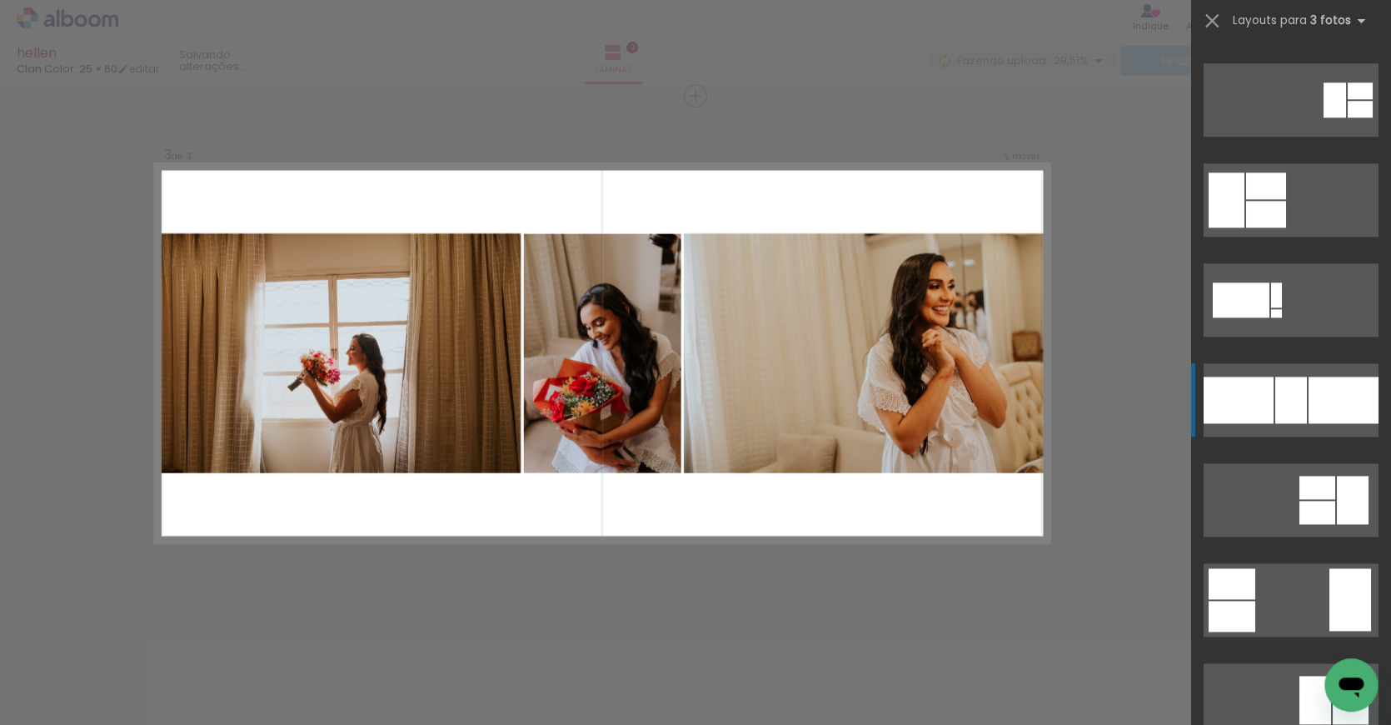
scroll to position [788, 0]
click at [1319, 407] on div at bounding box center [1344, 399] width 70 height 47
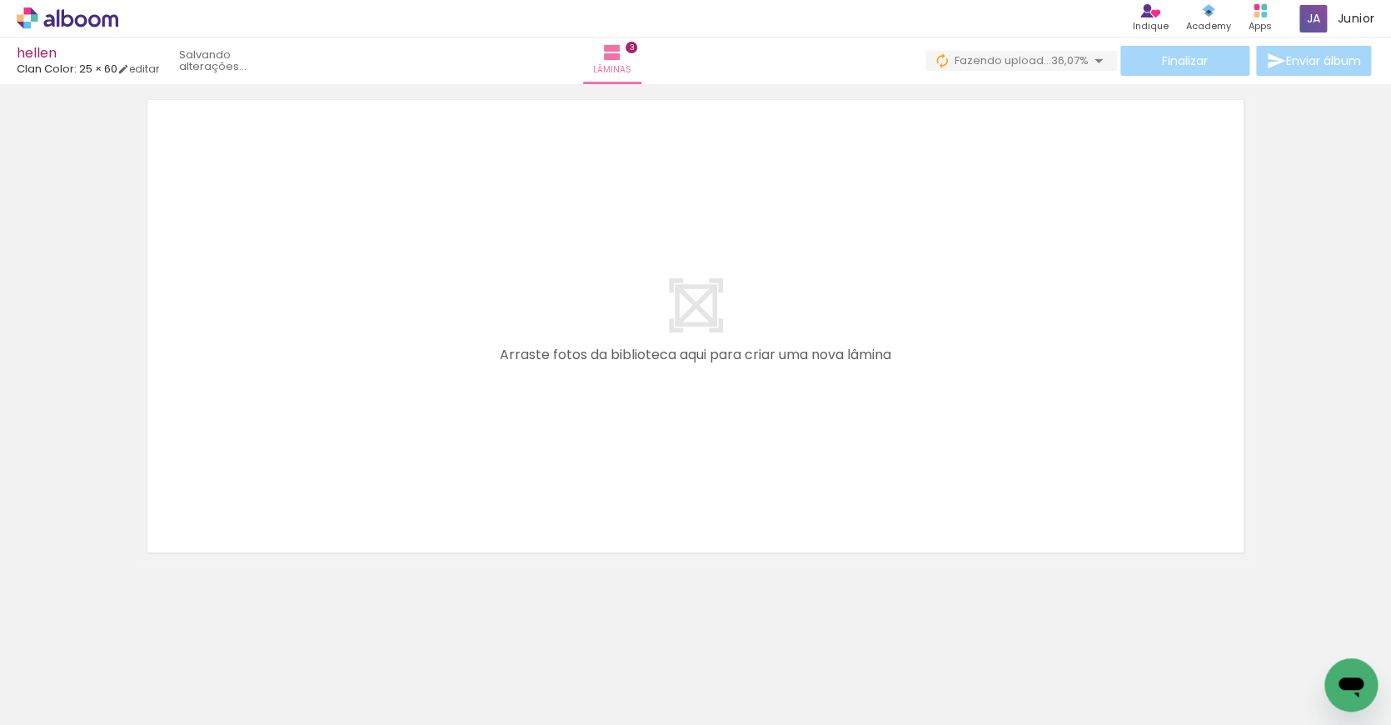
scroll to position [0, 5689]
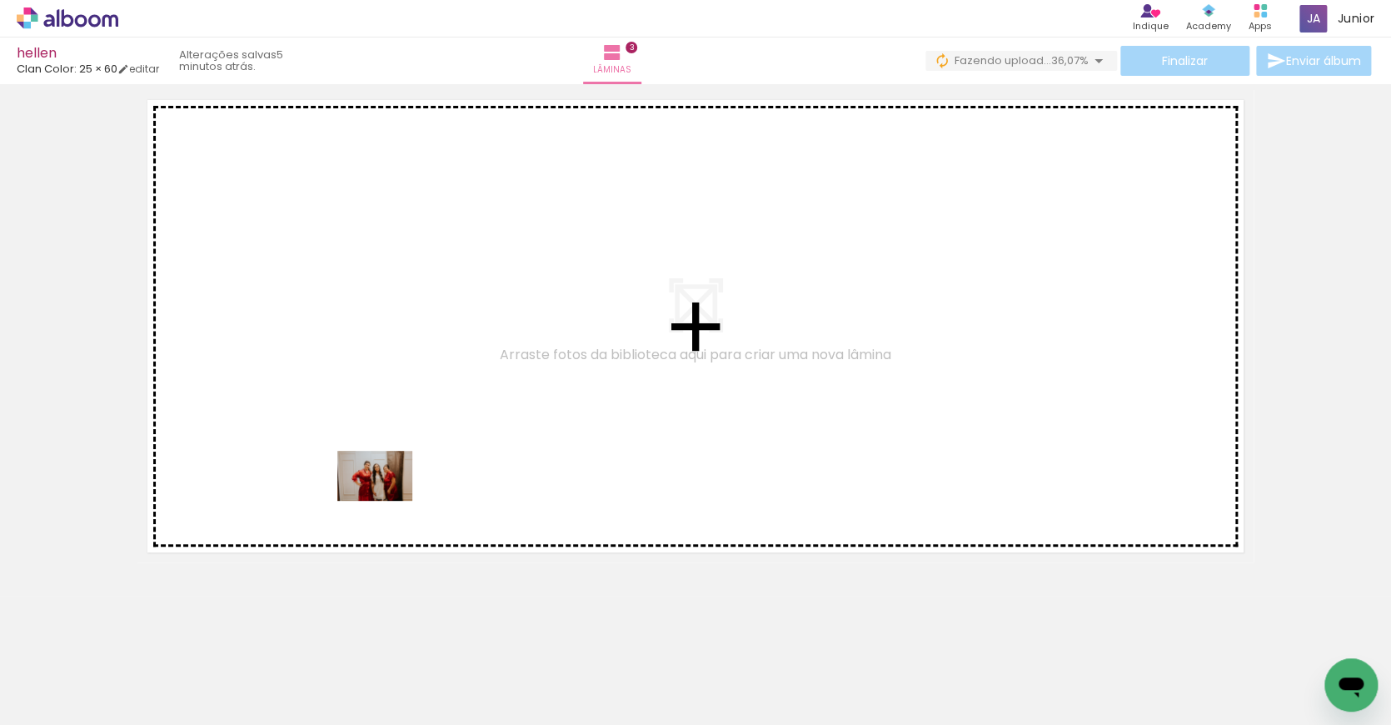
drag, startPoint x: 277, startPoint y: 666, endPoint x: 387, endPoint y: 501, distance: 198.9
click at [387, 501] on quentale-workspace at bounding box center [695, 362] width 1391 height 725
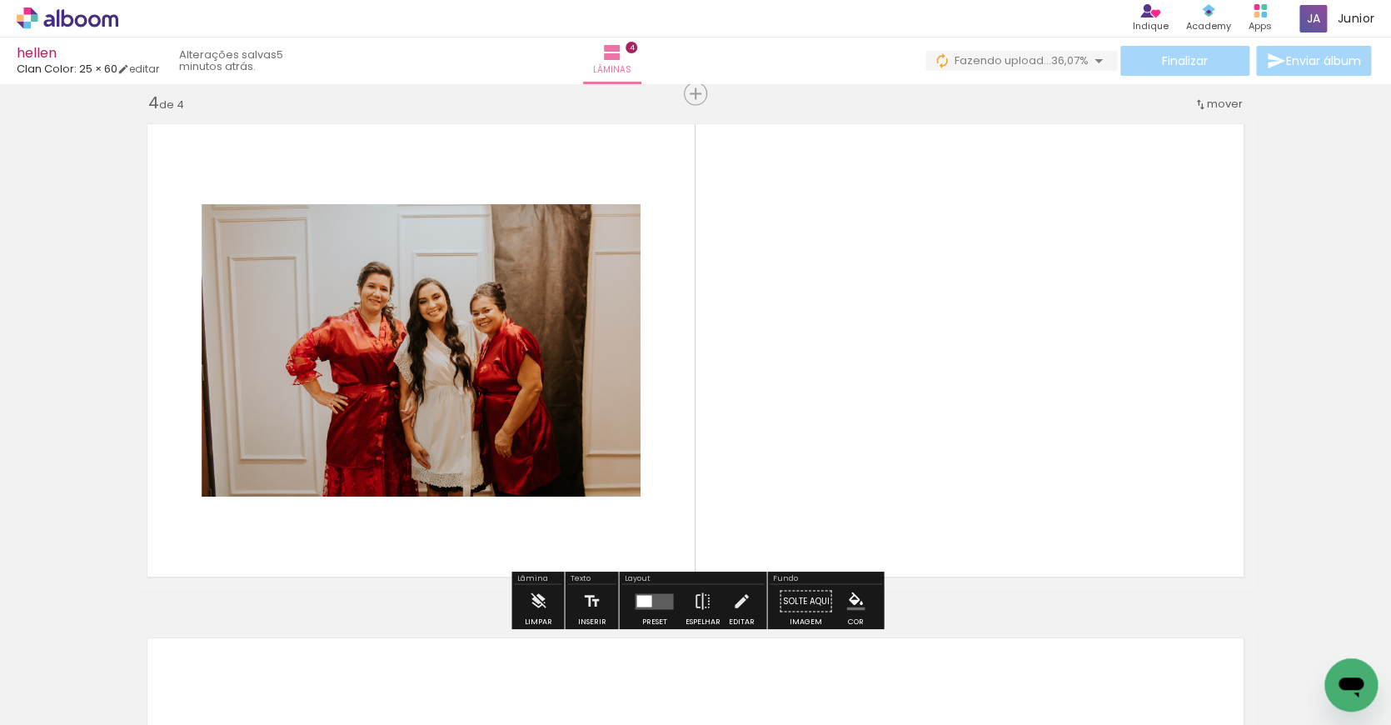
scroll to position [1558, 0]
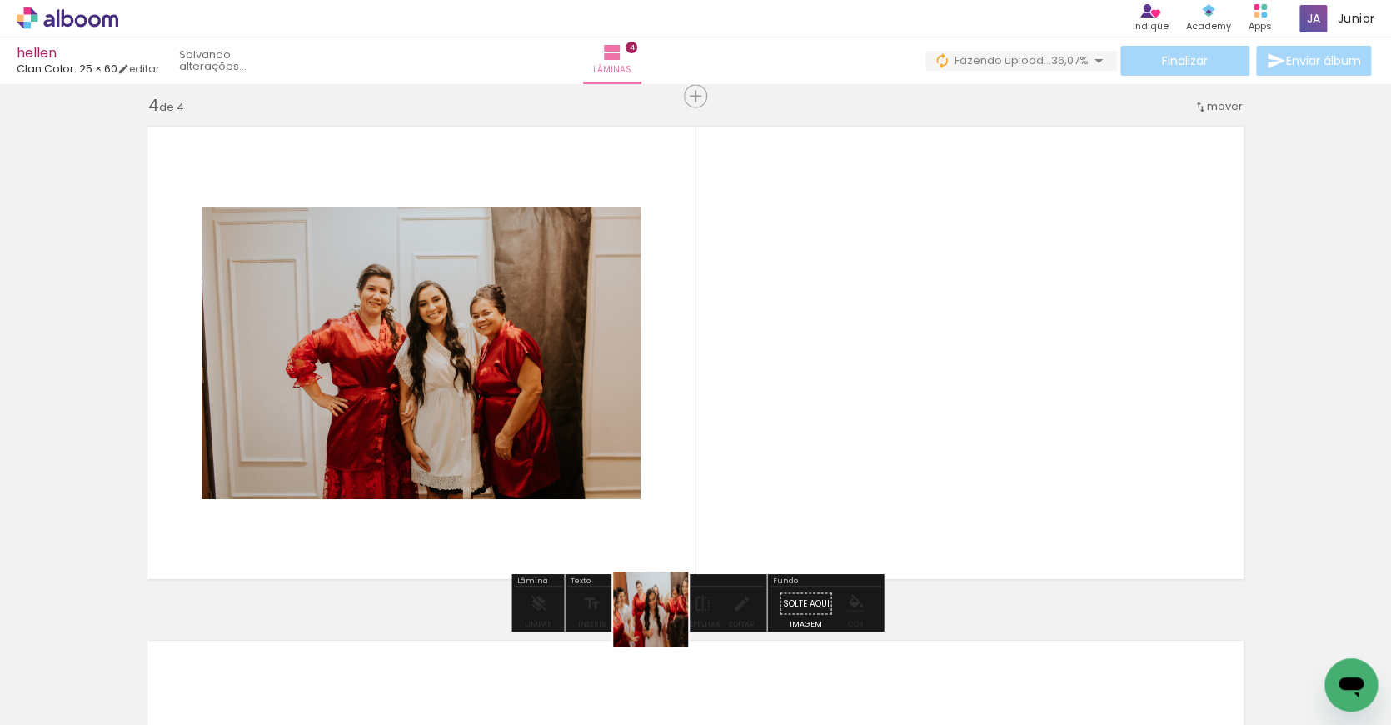
drag, startPoint x: 636, startPoint y: 674, endPoint x: 700, endPoint y: 560, distance: 130.5
click at [700, 560] on quentale-workspace at bounding box center [695, 362] width 1391 height 725
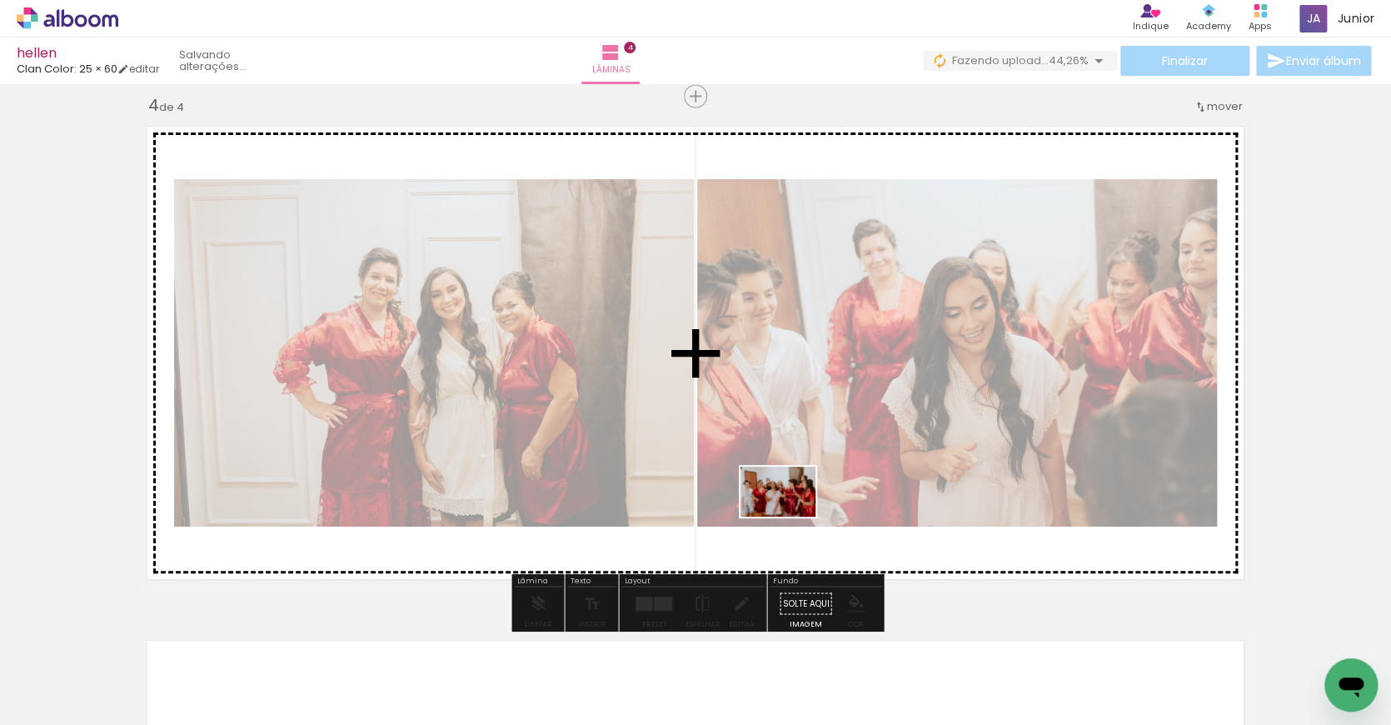
drag, startPoint x: 746, startPoint y: 673, endPoint x: 792, endPoint y: 509, distance: 170.4
click at [792, 509] on quentale-workspace at bounding box center [695, 362] width 1391 height 725
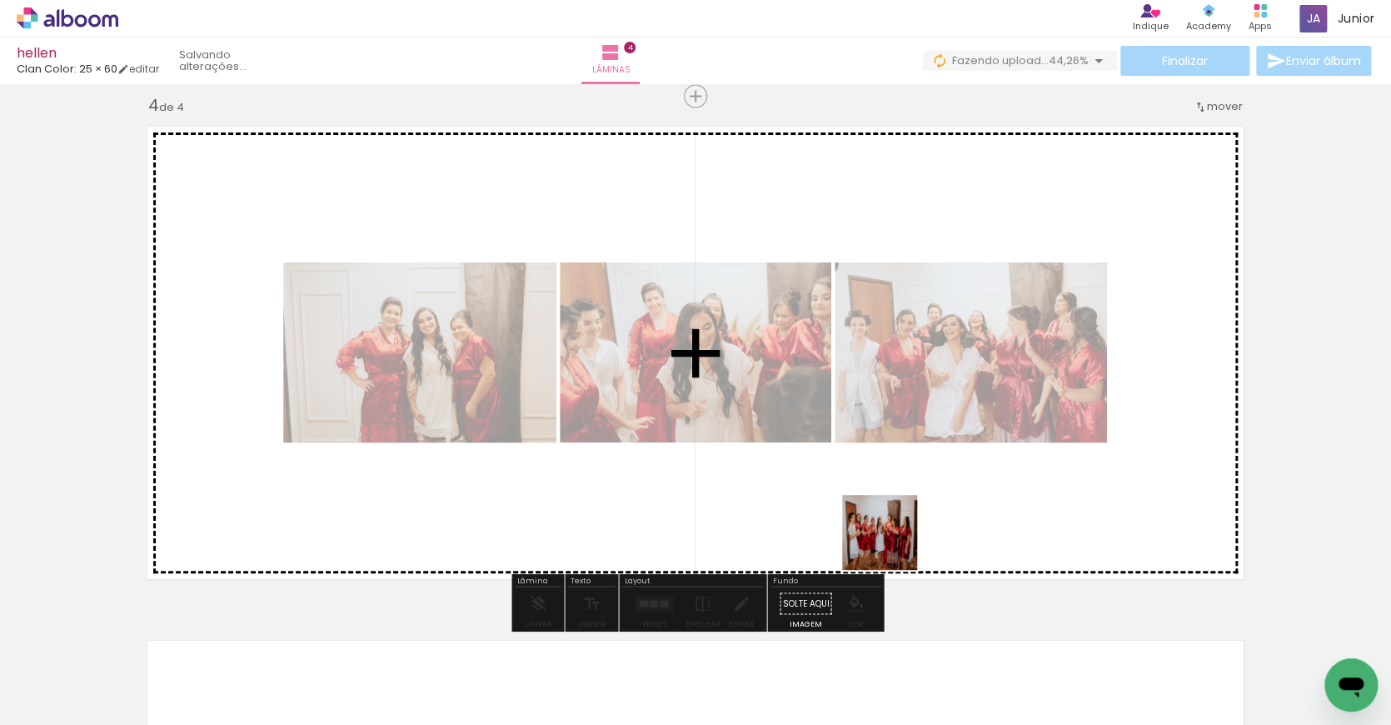
drag, startPoint x: 849, startPoint y: 673, endPoint x: 897, endPoint y: 536, distance: 145.7
click at [896, 536] on quentale-workspace at bounding box center [695, 362] width 1391 height 725
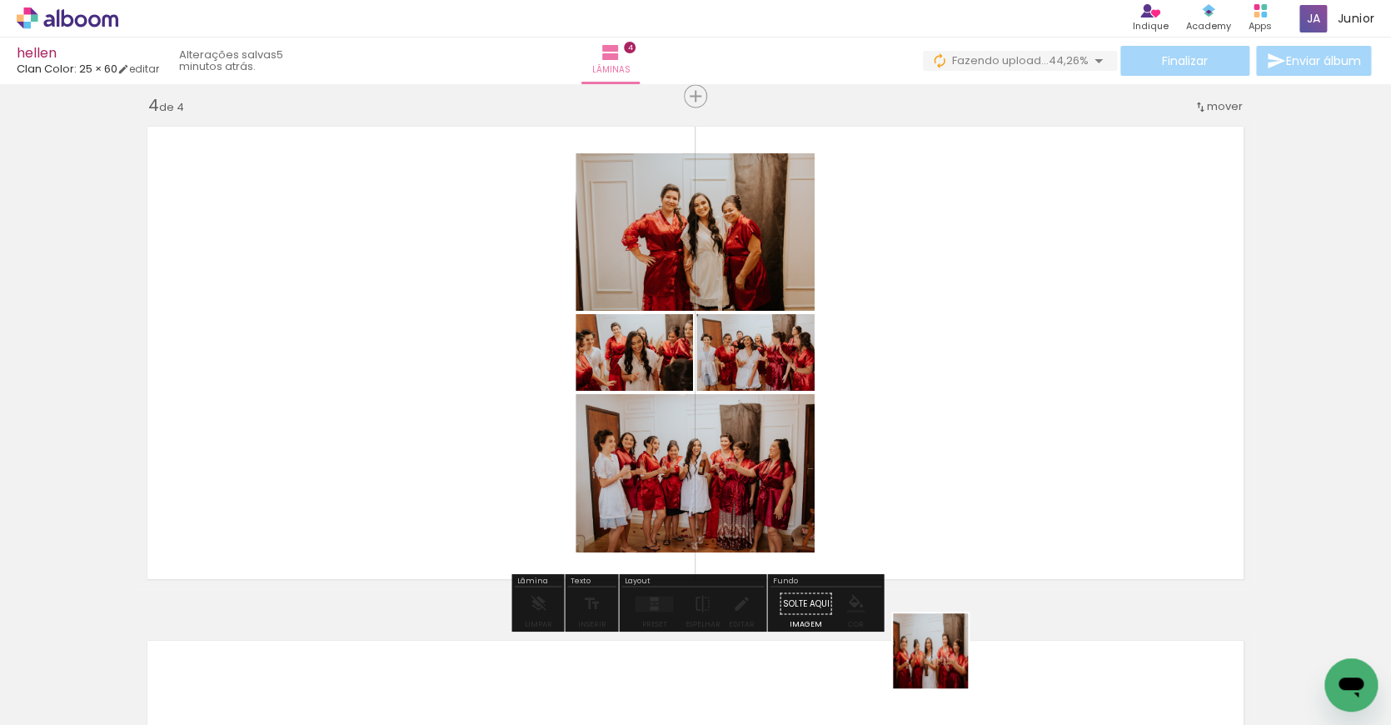
drag, startPoint x: 941, startPoint y: 671, endPoint x: 996, endPoint y: 677, distance: 55.3
click at [974, 526] on quentale-workspace at bounding box center [695, 362] width 1391 height 725
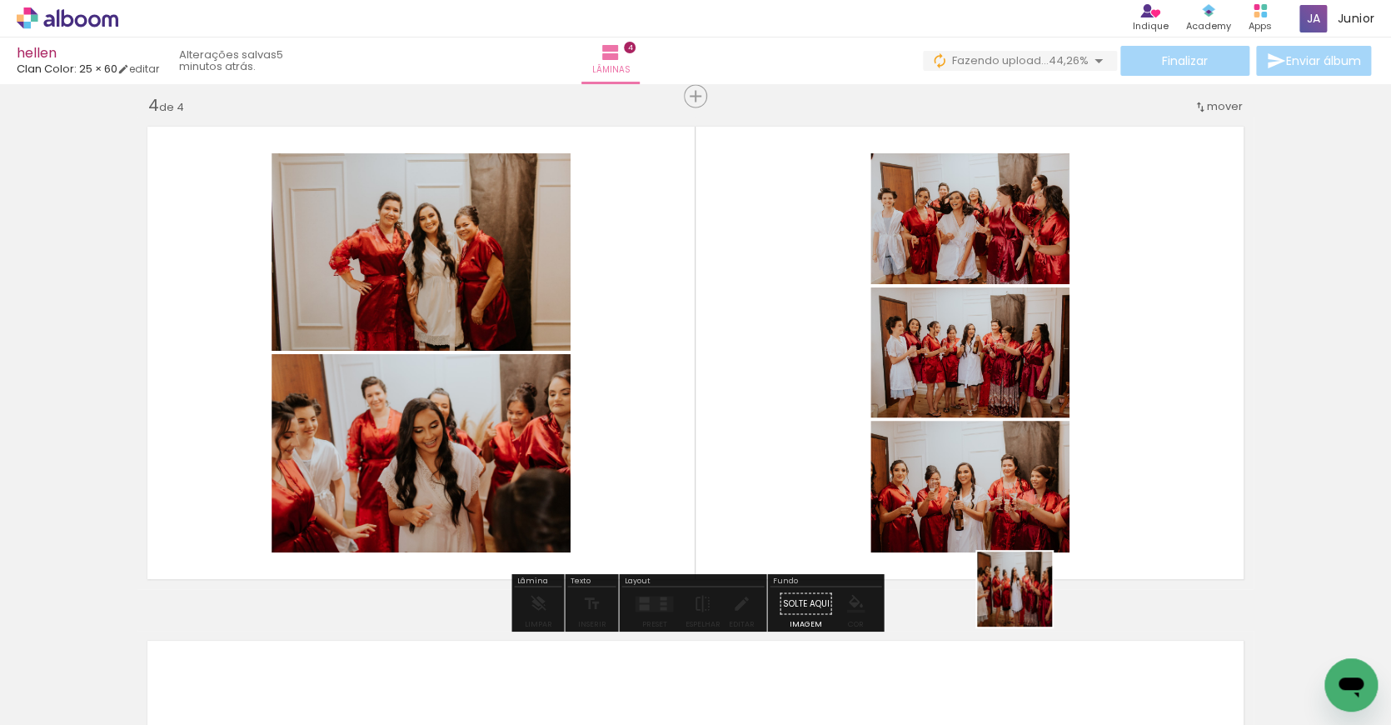
drag, startPoint x: 1023, startPoint y: 674, endPoint x: 1033, endPoint y: 551, distance: 123.7
click at [1033, 551] on quentale-workspace at bounding box center [695, 362] width 1391 height 725
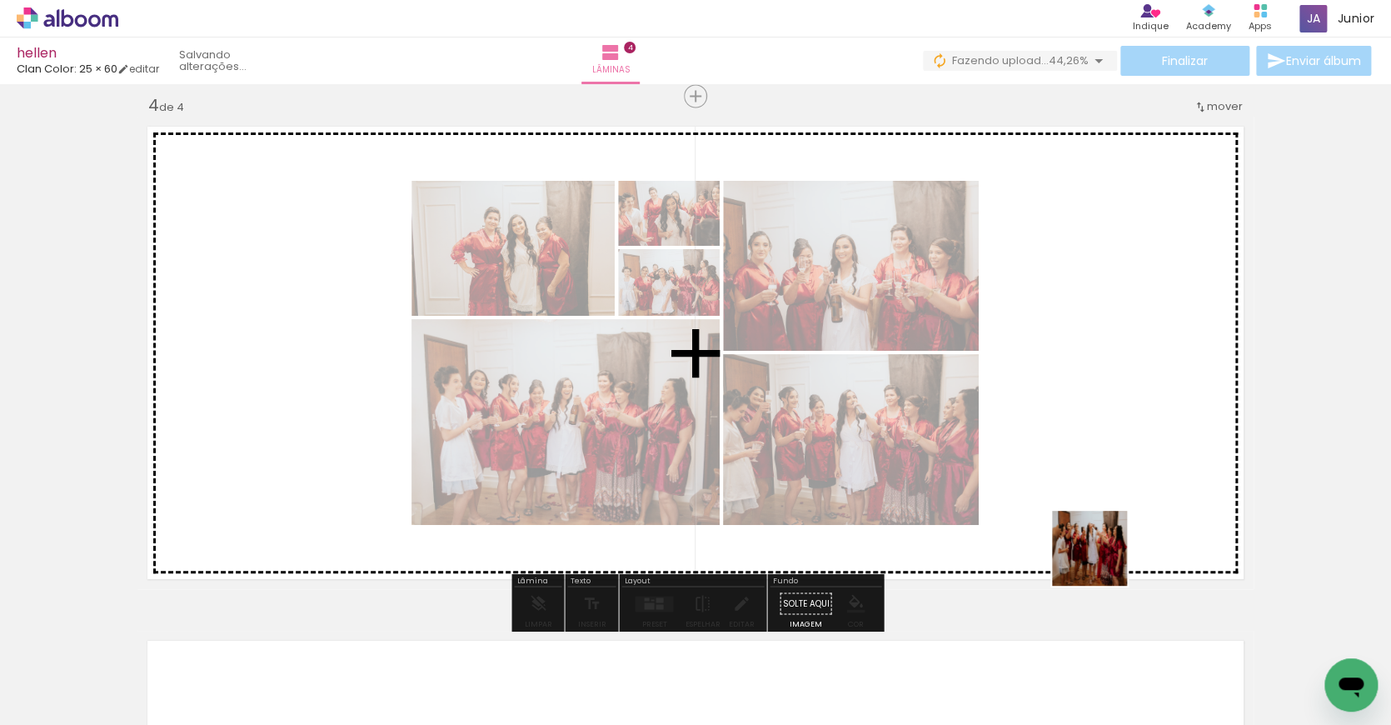
drag, startPoint x: 1113, startPoint y: 669, endPoint x: 1113, endPoint y: 505, distance: 164.1
click at [1113, 505] on quentale-workspace at bounding box center [695, 362] width 1391 height 725
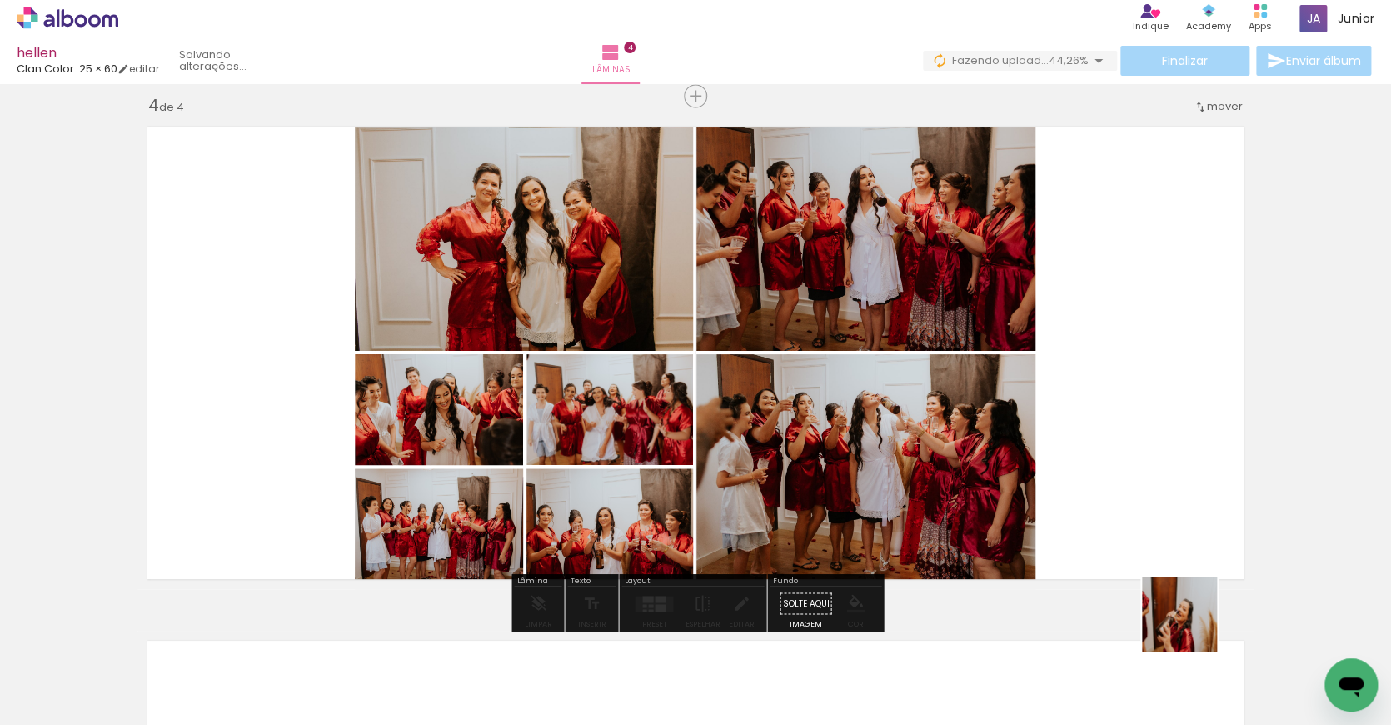
drag, startPoint x: 1194, startPoint y: 653, endPoint x: 1180, endPoint y: 516, distance: 138.2
click at [1180, 516] on quentale-workspace at bounding box center [695, 362] width 1391 height 725
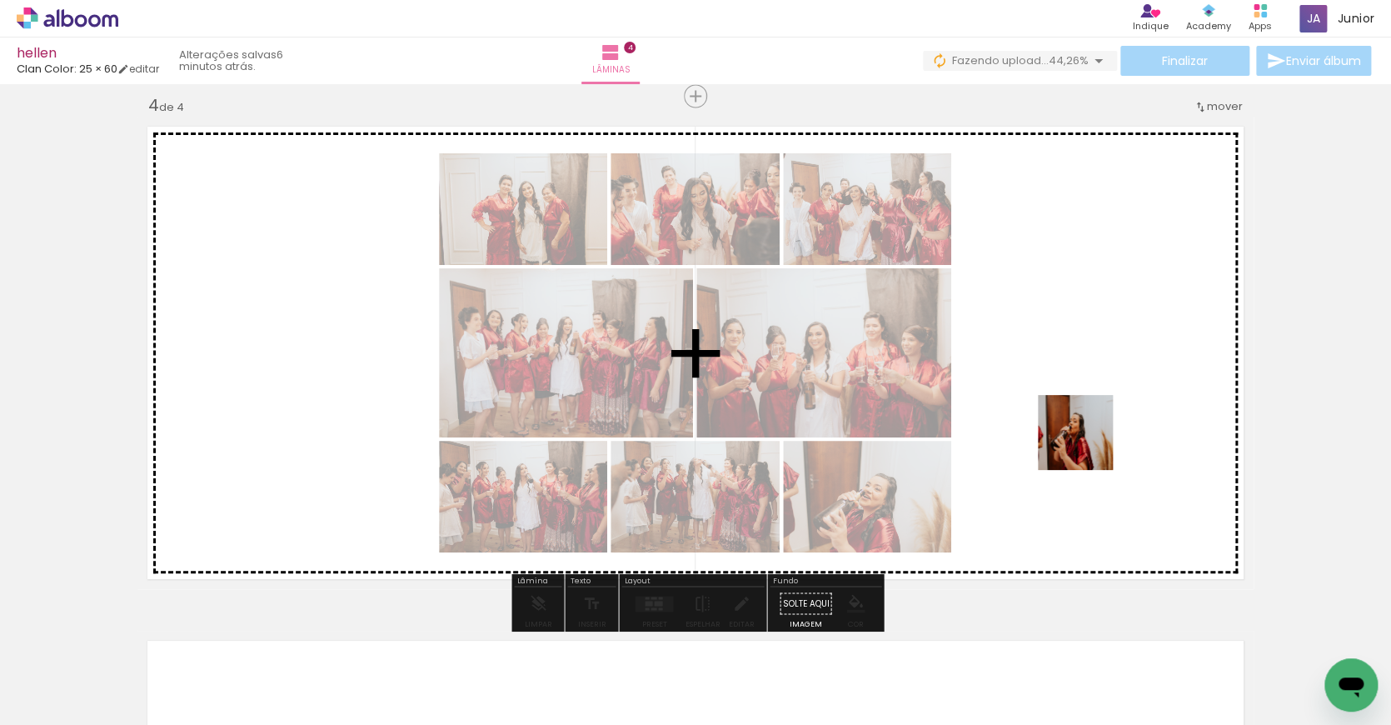
drag, startPoint x: 1279, startPoint y: 661, endPoint x: 1077, endPoint y: 437, distance: 300.8
click at [1077, 437] on quentale-workspace at bounding box center [695, 362] width 1391 height 725
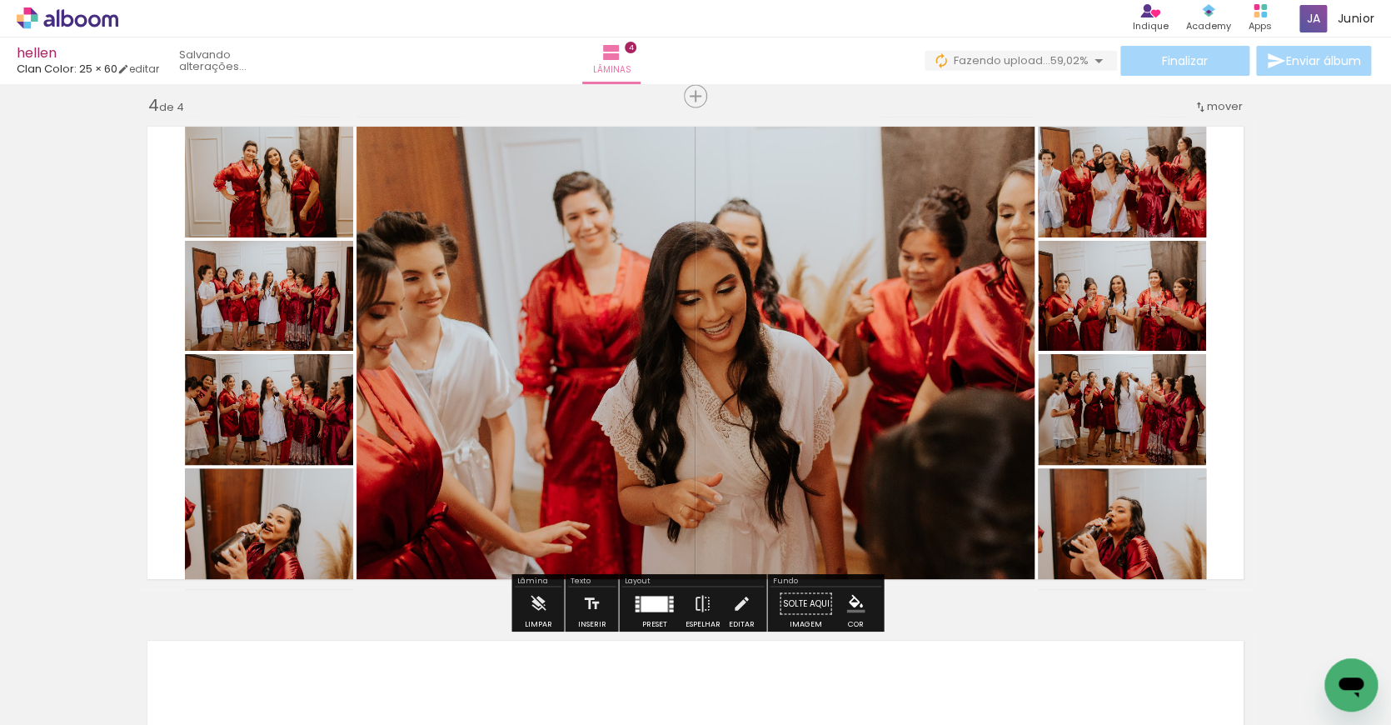
click at [651, 606] on div at bounding box center [654, 603] width 27 height 16
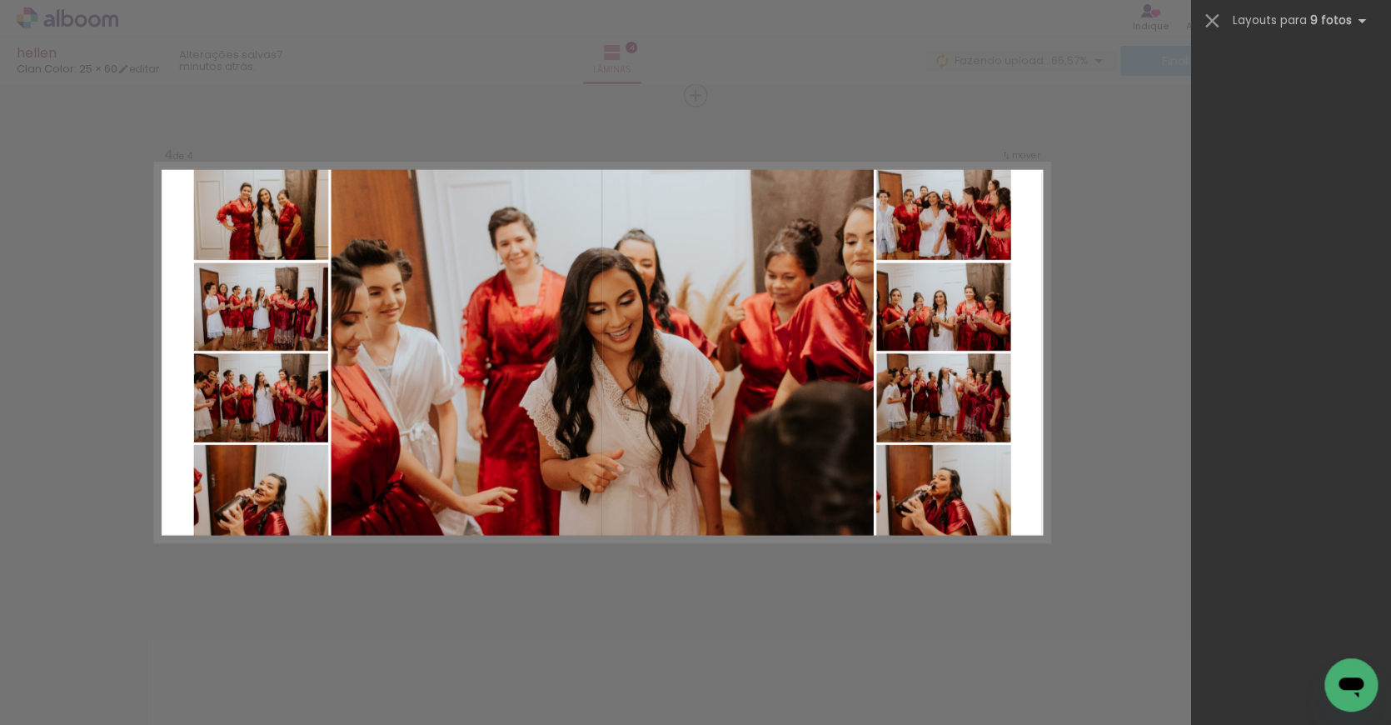
scroll to position [0, 5689]
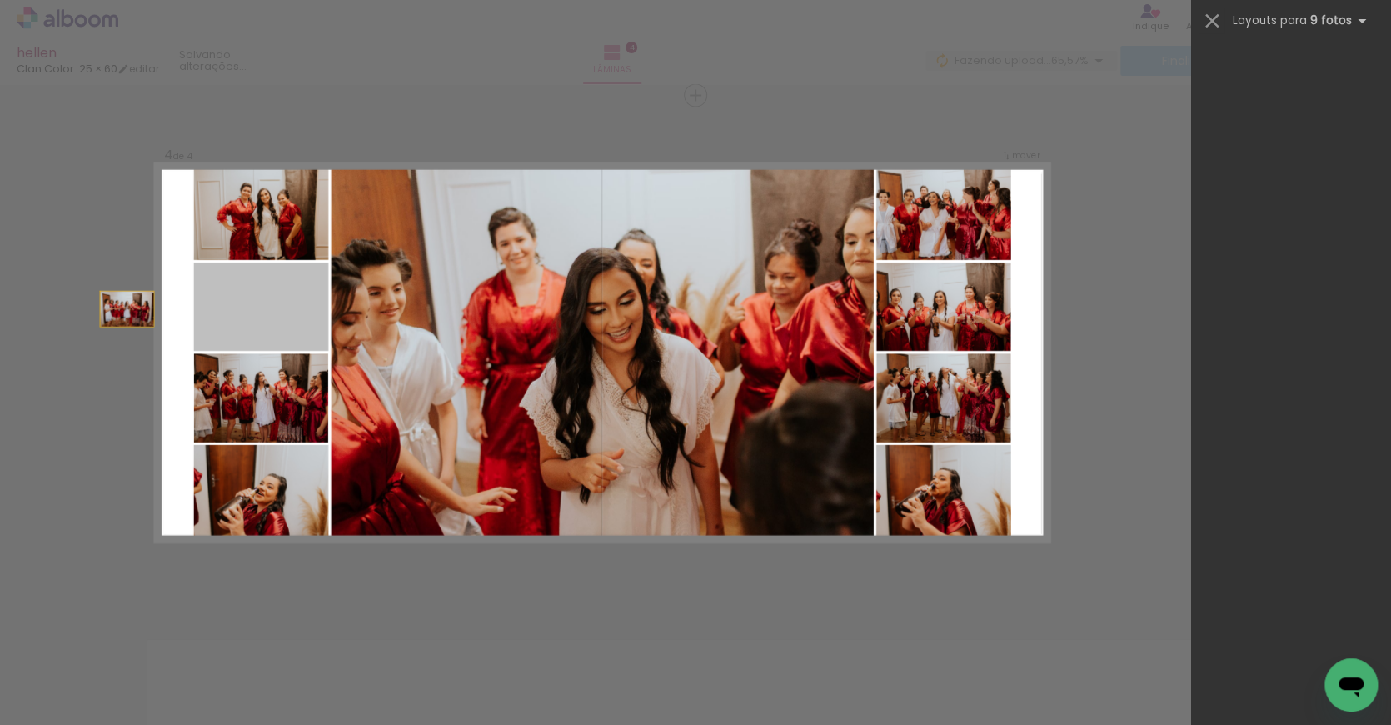
drag, startPoint x: 250, startPoint y: 315, endPoint x: 88, endPoint y: 308, distance: 161.7
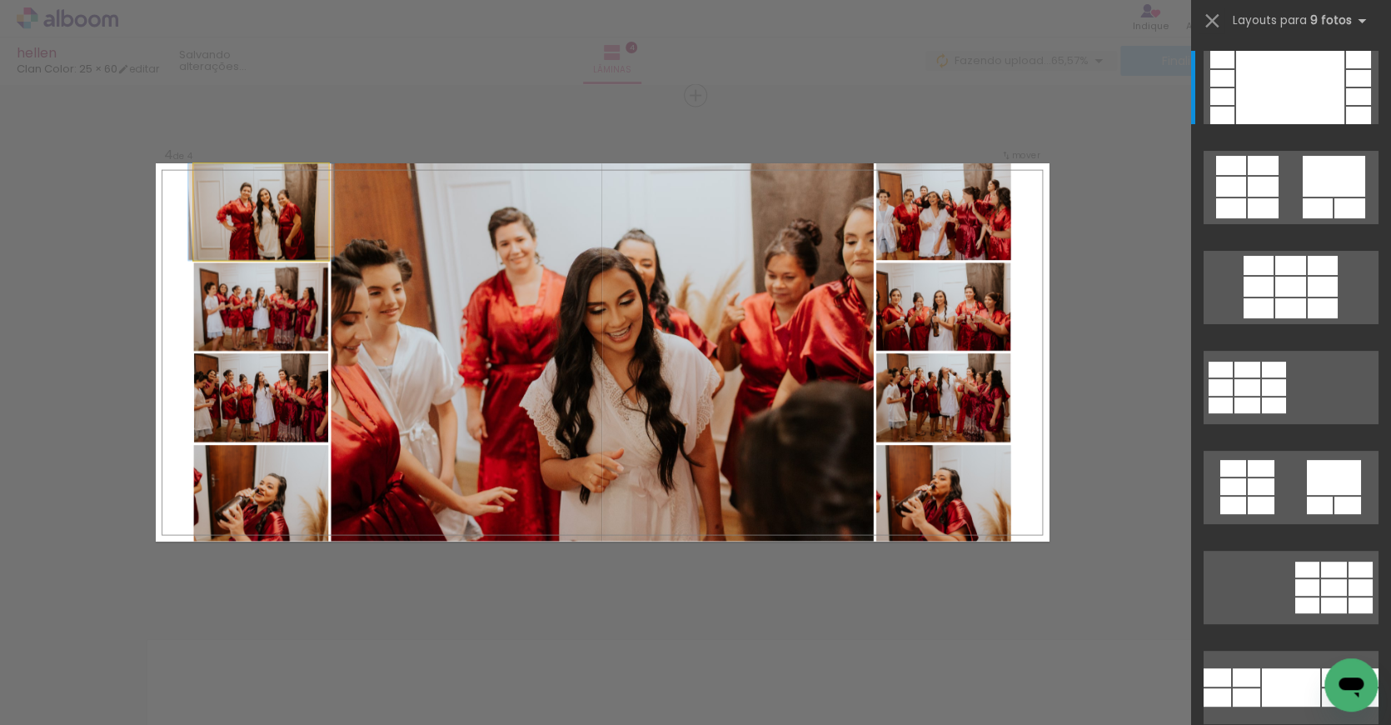
drag, startPoint x: 277, startPoint y: 215, endPoint x: 83, endPoint y: 211, distance: 194.1
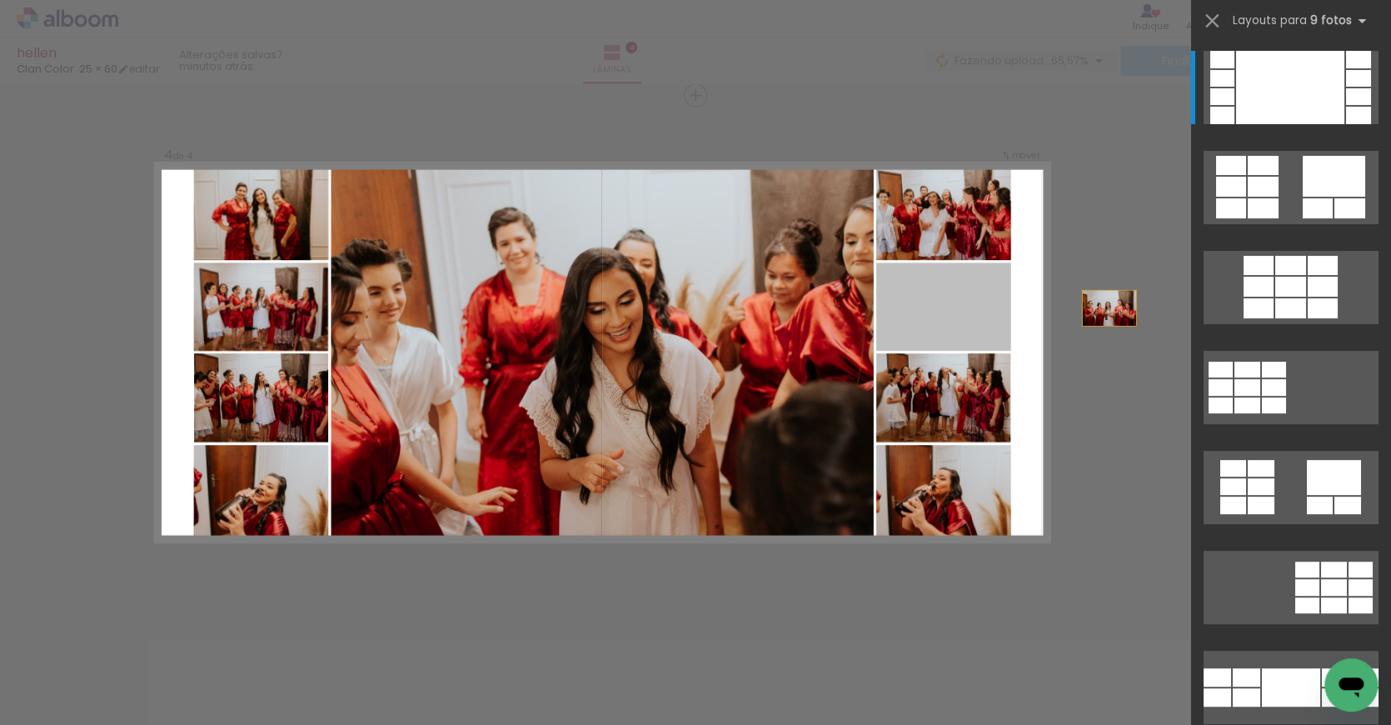
drag, startPoint x: 946, startPoint y: 322, endPoint x: 1151, endPoint y: 308, distance: 205.3
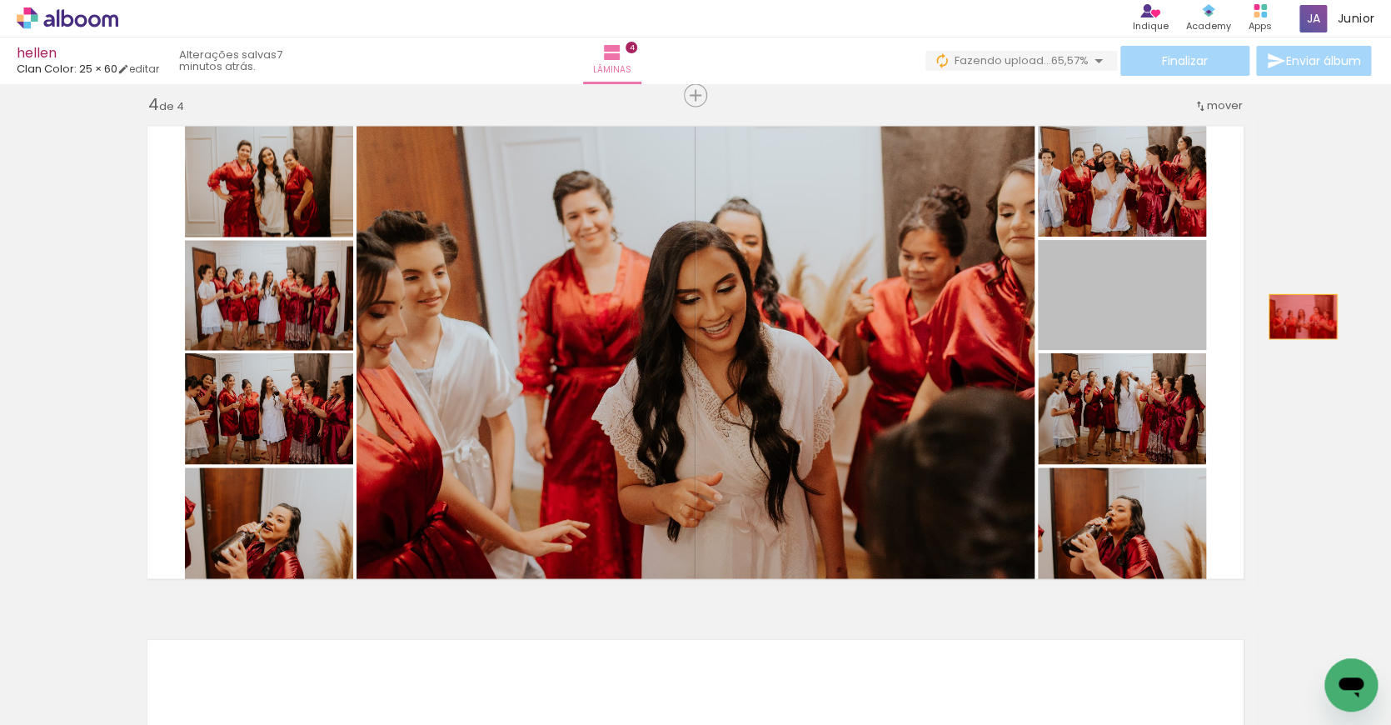
drag, startPoint x: 1099, startPoint y: 300, endPoint x: 1312, endPoint y: 317, distance: 213.9
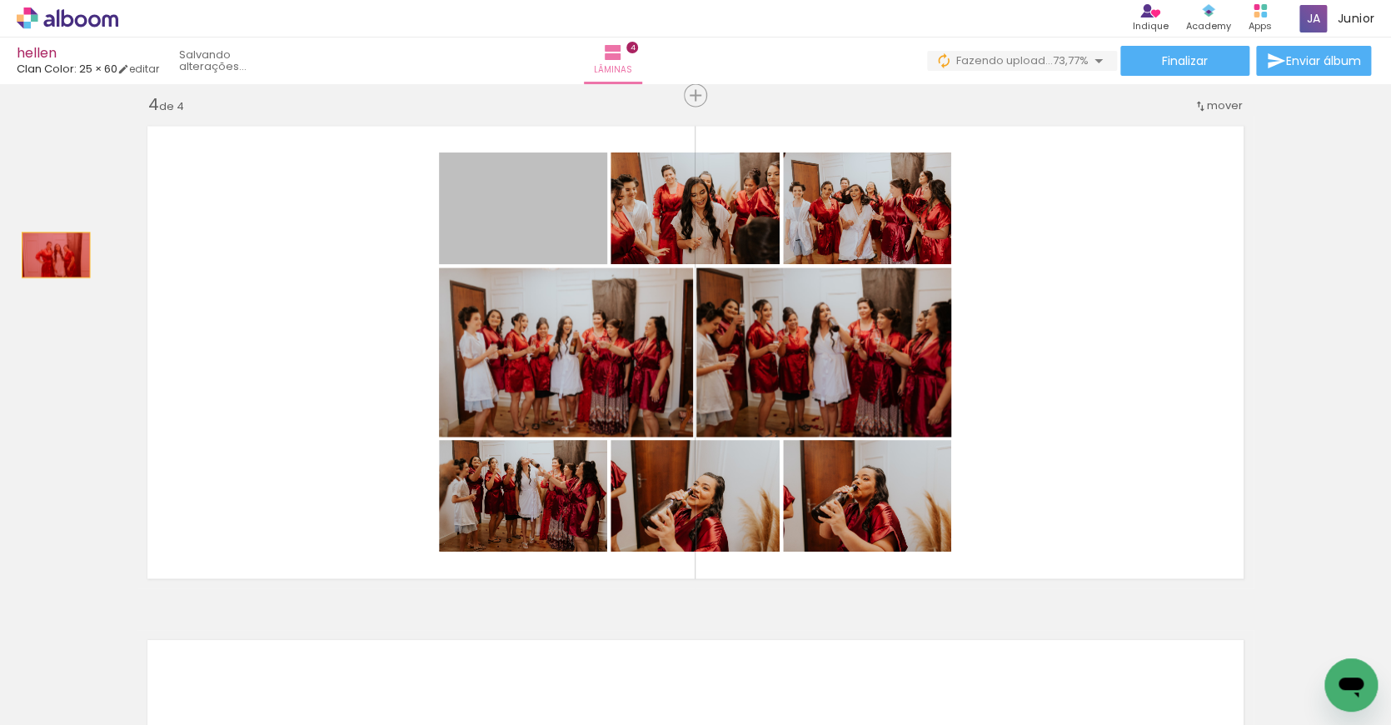
drag, startPoint x: 503, startPoint y: 247, endPoint x: 55, endPoint y: 255, distance: 448.2
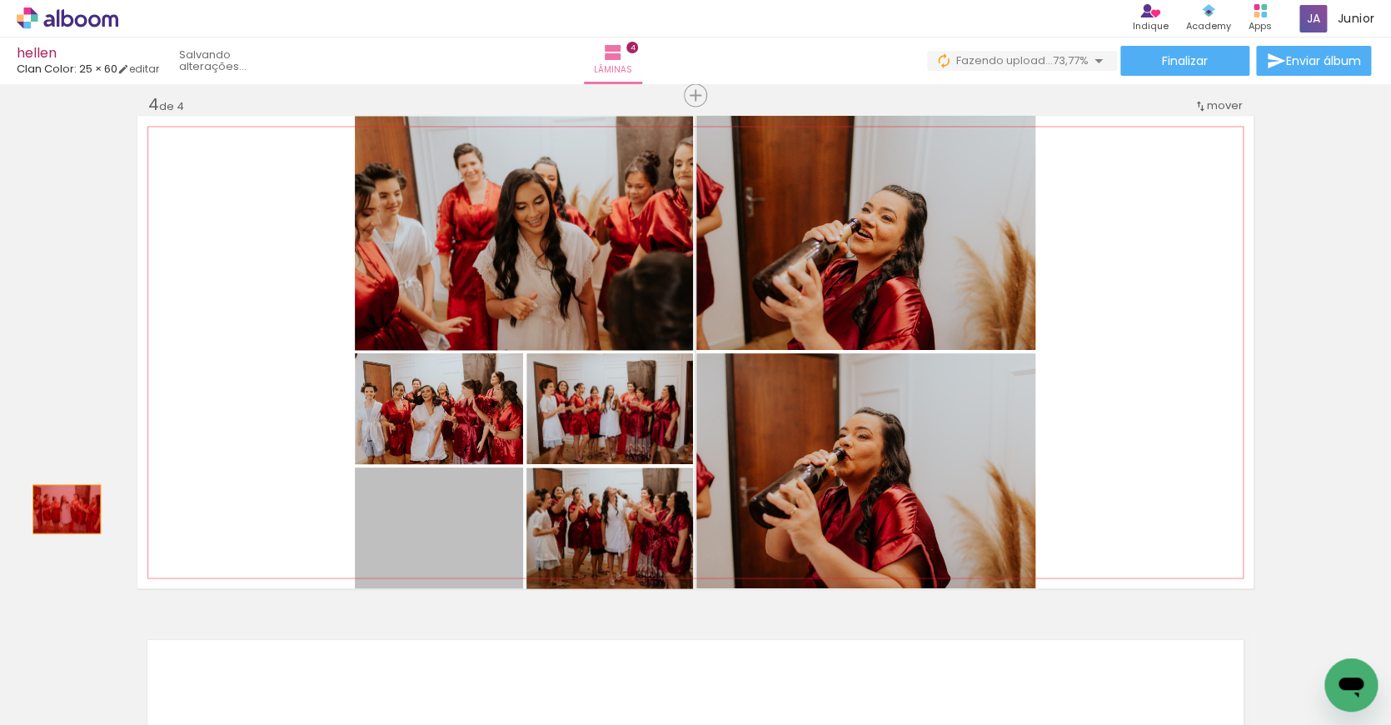
drag, startPoint x: 417, startPoint y: 533, endPoint x: 60, endPoint y: 508, distance: 358.2
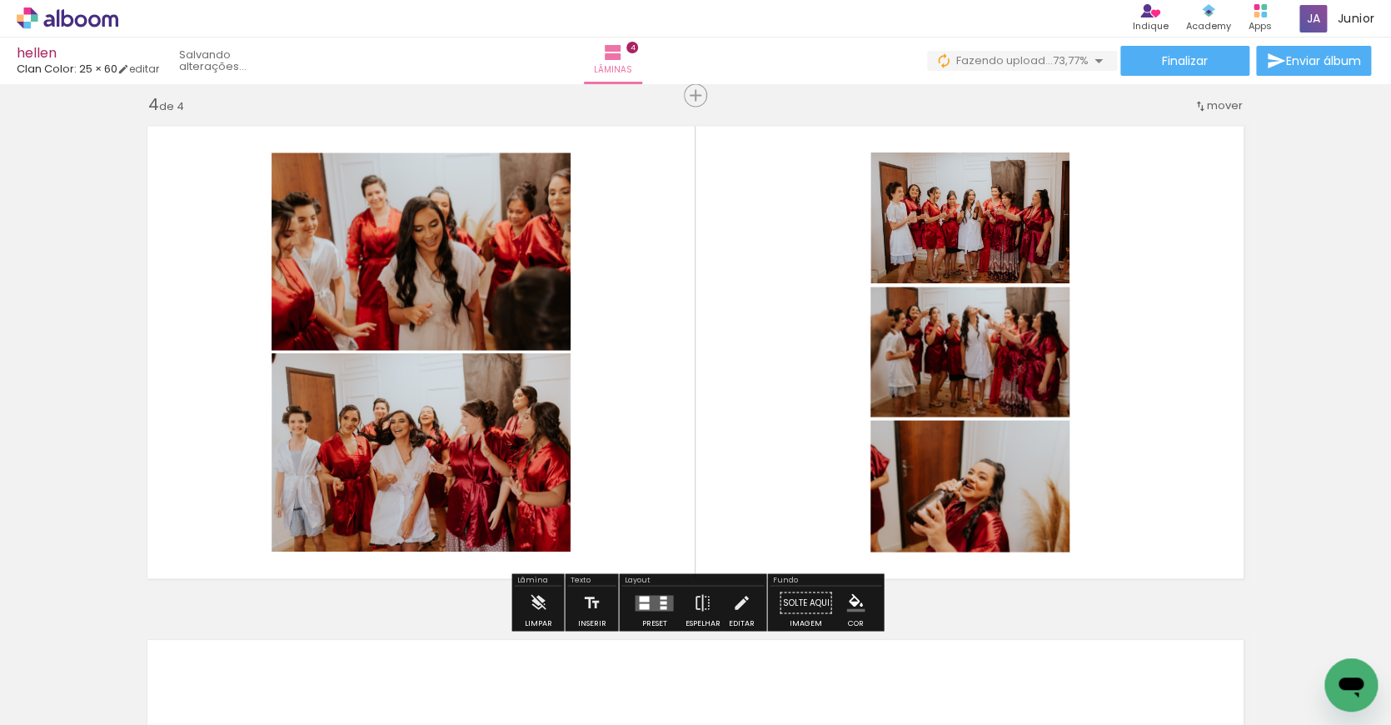
drag, startPoint x: 910, startPoint y: 470, endPoint x: 72, endPoint y: 411, distance: 839.2
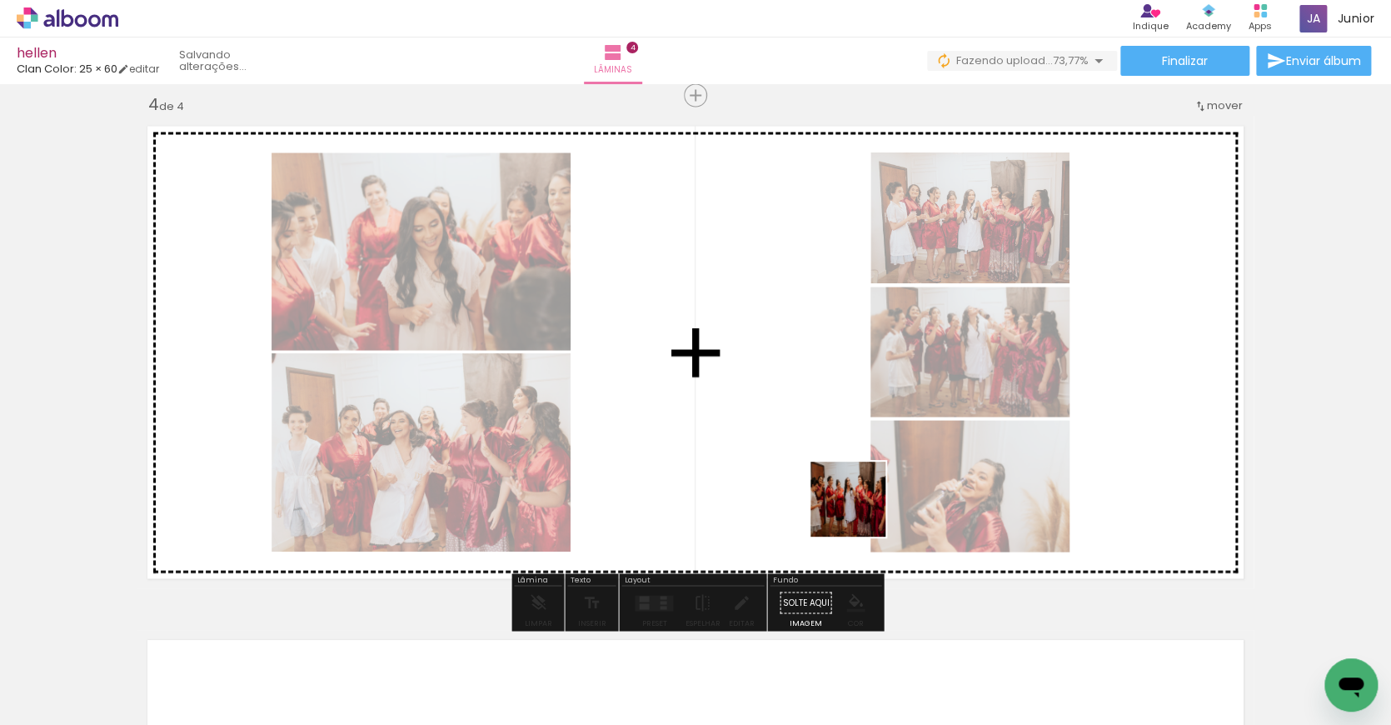
drag, startPoint x: 1032, startPoint y: 681, endPoint x: 729, endPoint y: 465, distance: 372.1
click at [729, 465] on quentale-workspace at bounding box center [695, 362] width 1391 height 725
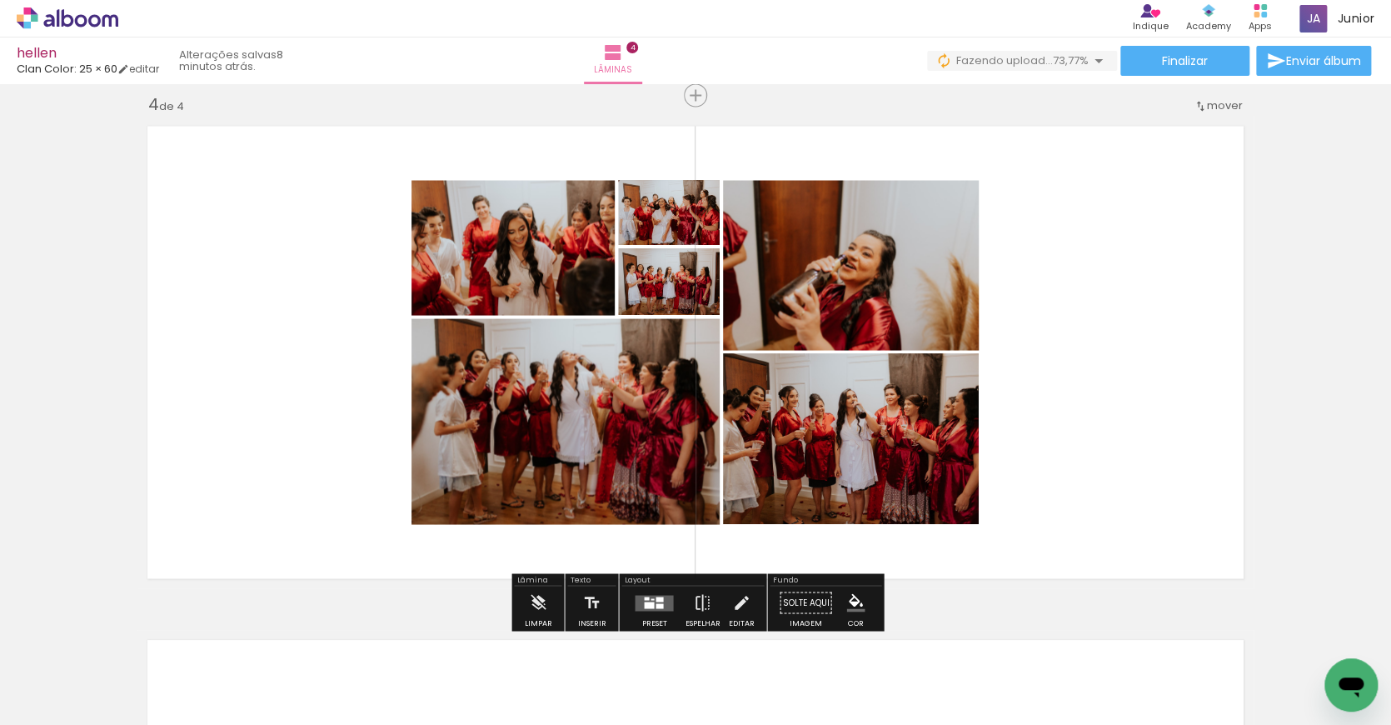
click at [659, 601] on quentale-layouter at bounding box center [654, 602] width 38 height 16
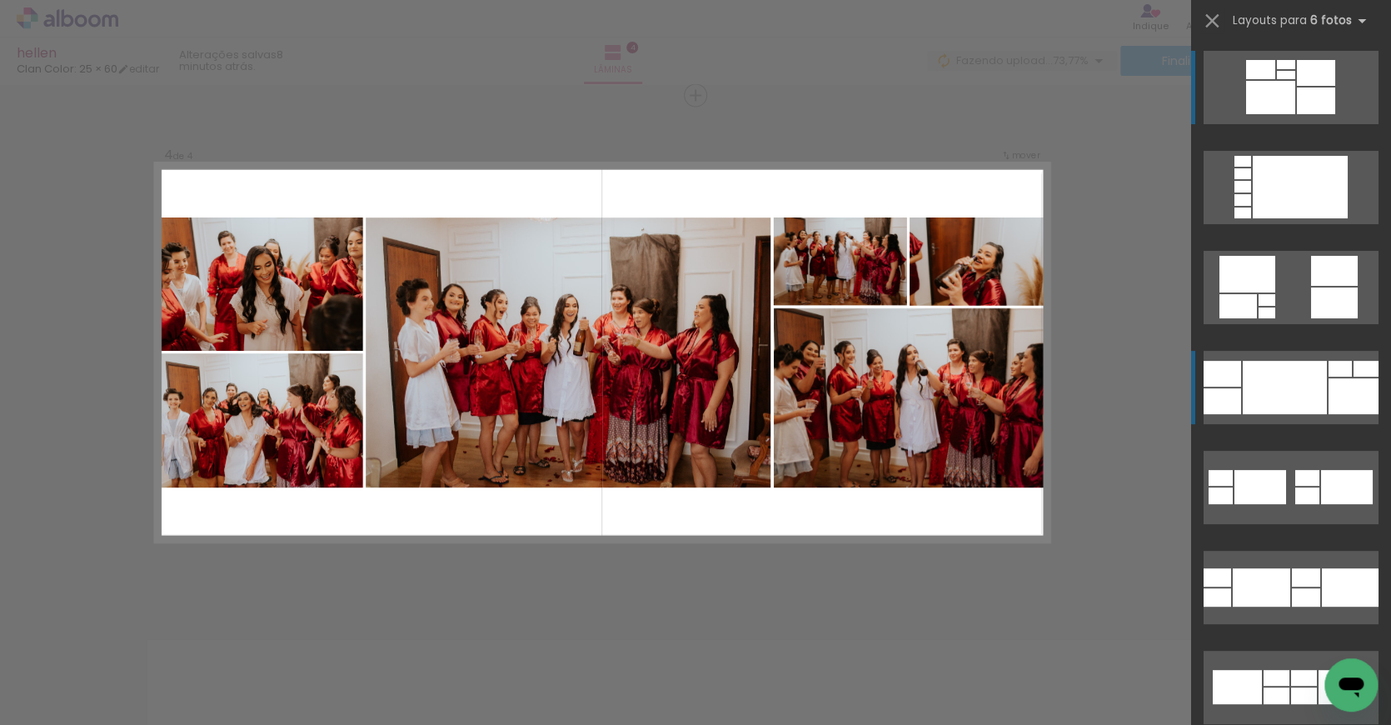
click at [1313, 381] on div at bounding box center [1285, 387] width 84 height 53
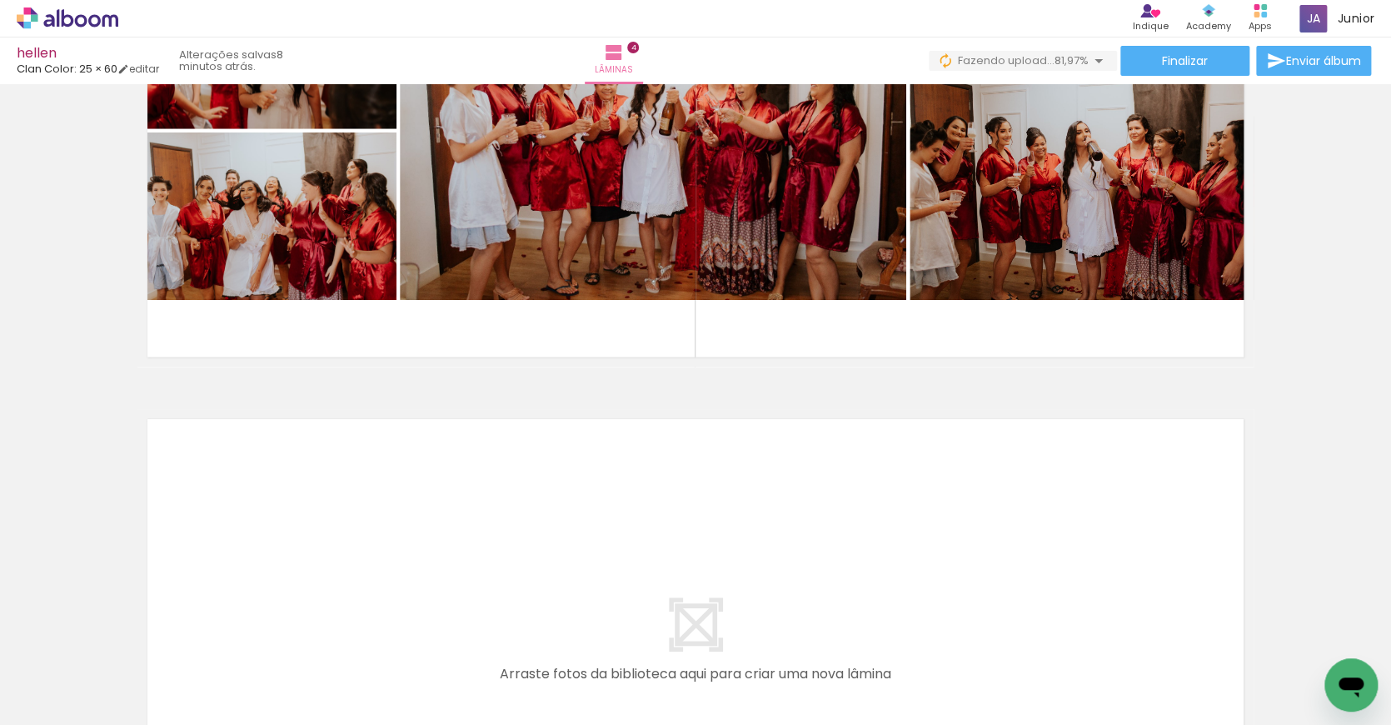
scroll to position [0, 7716]
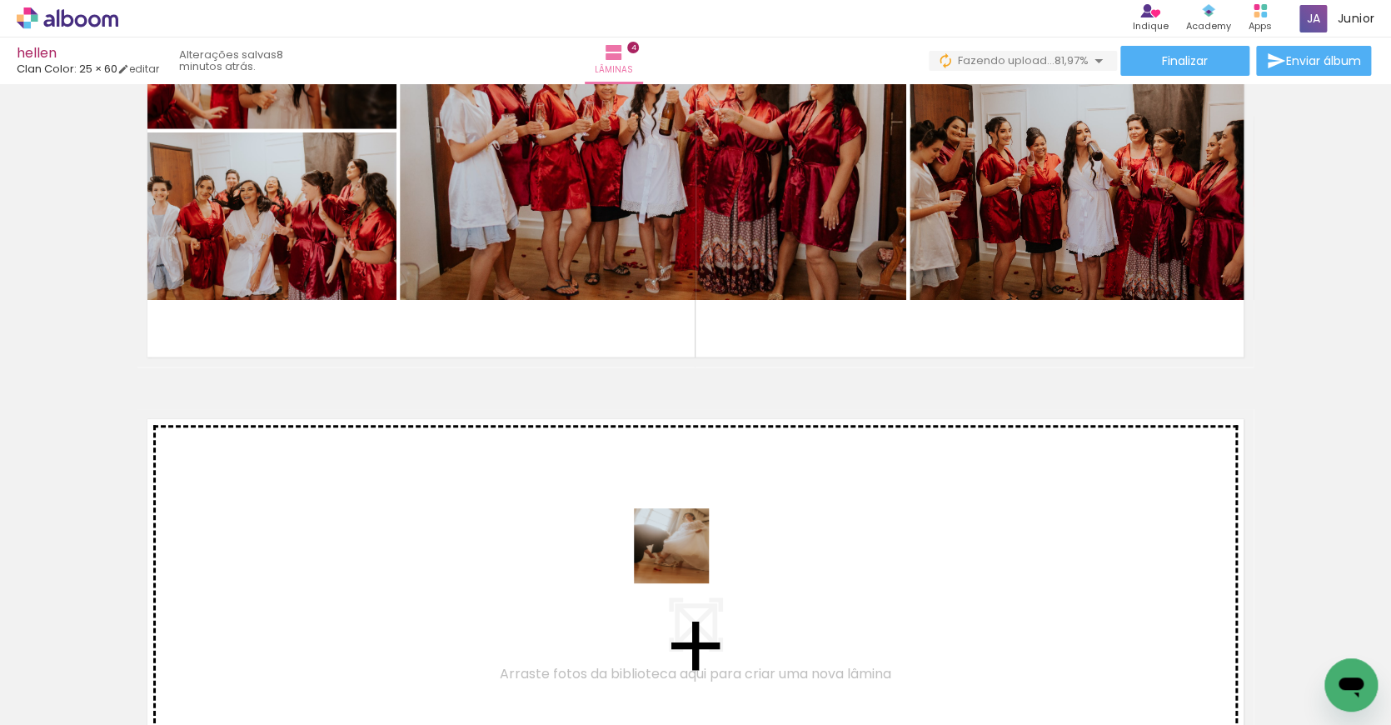
drag, startPoint x: 773, startPoint y: 696, endPoint x: 676, endPoint y: 552, distance: 173.5
click at [676, 552] on quentale-workspace at bounding box center [695, 362] width 1391 height 725
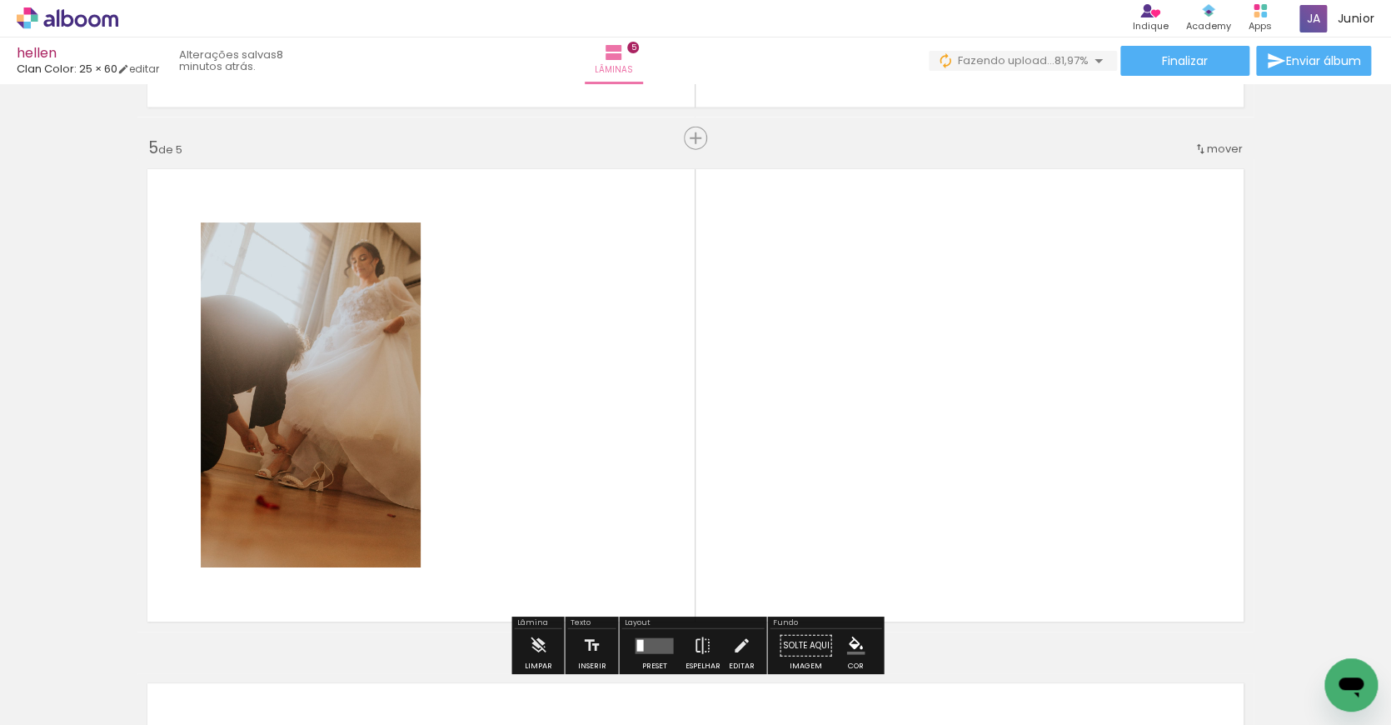
scroll to position [2072, 0]
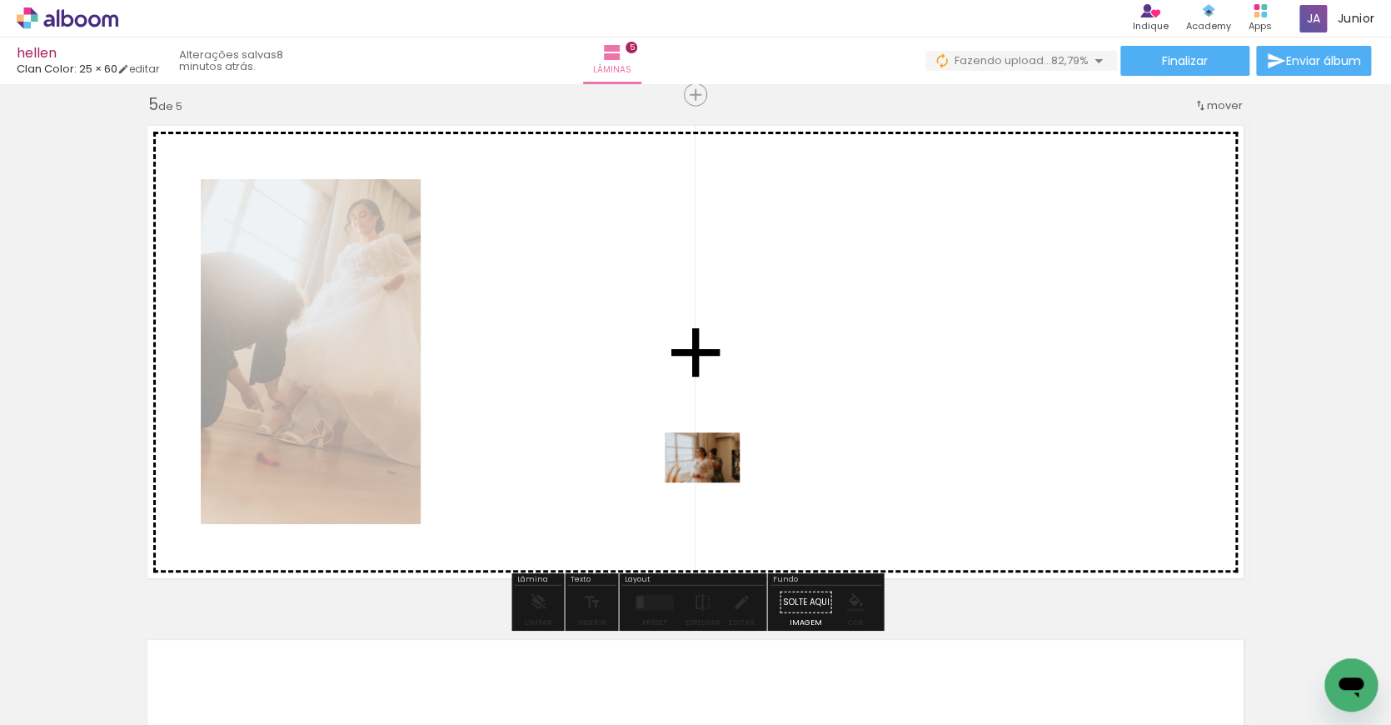
click at [706, 476] on quentale-workspace at bounding box center [695, 362] width 1391 height 725
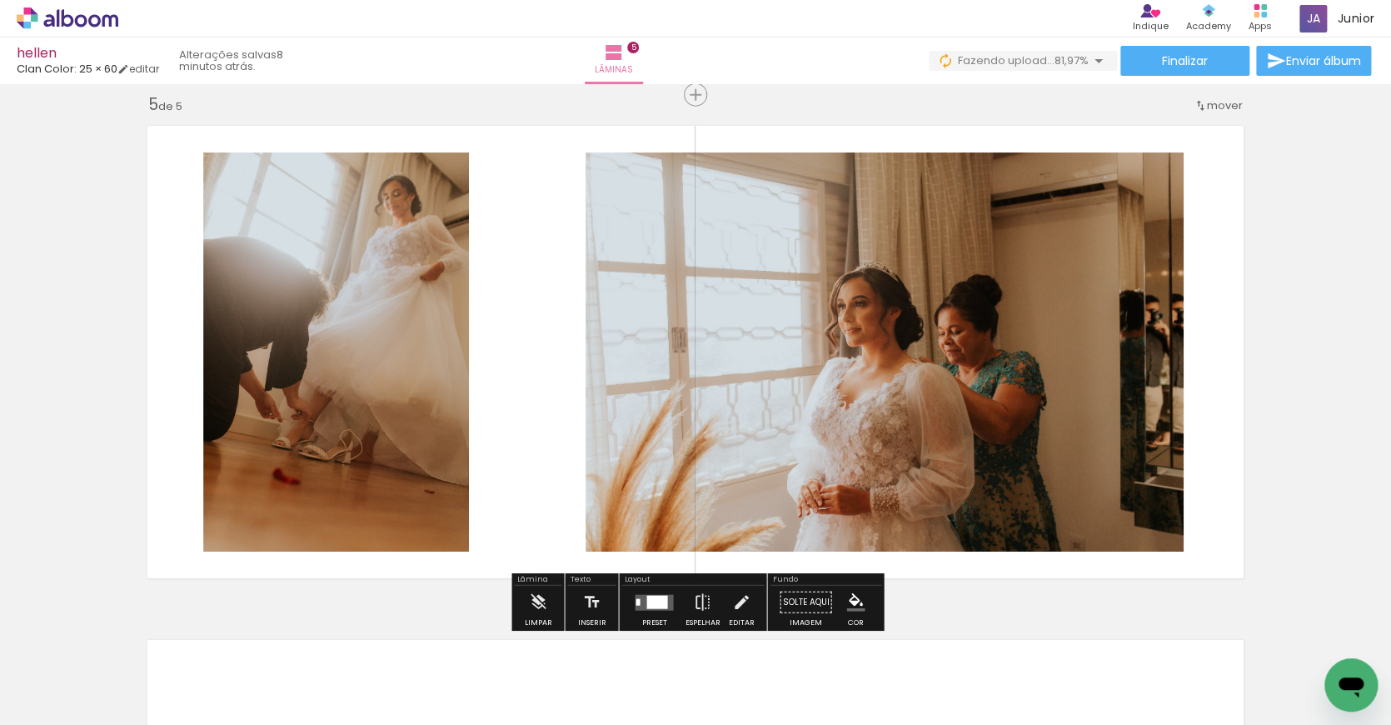
click at [653, 602] on div at bounding box center [656, 601] width 21 height 13
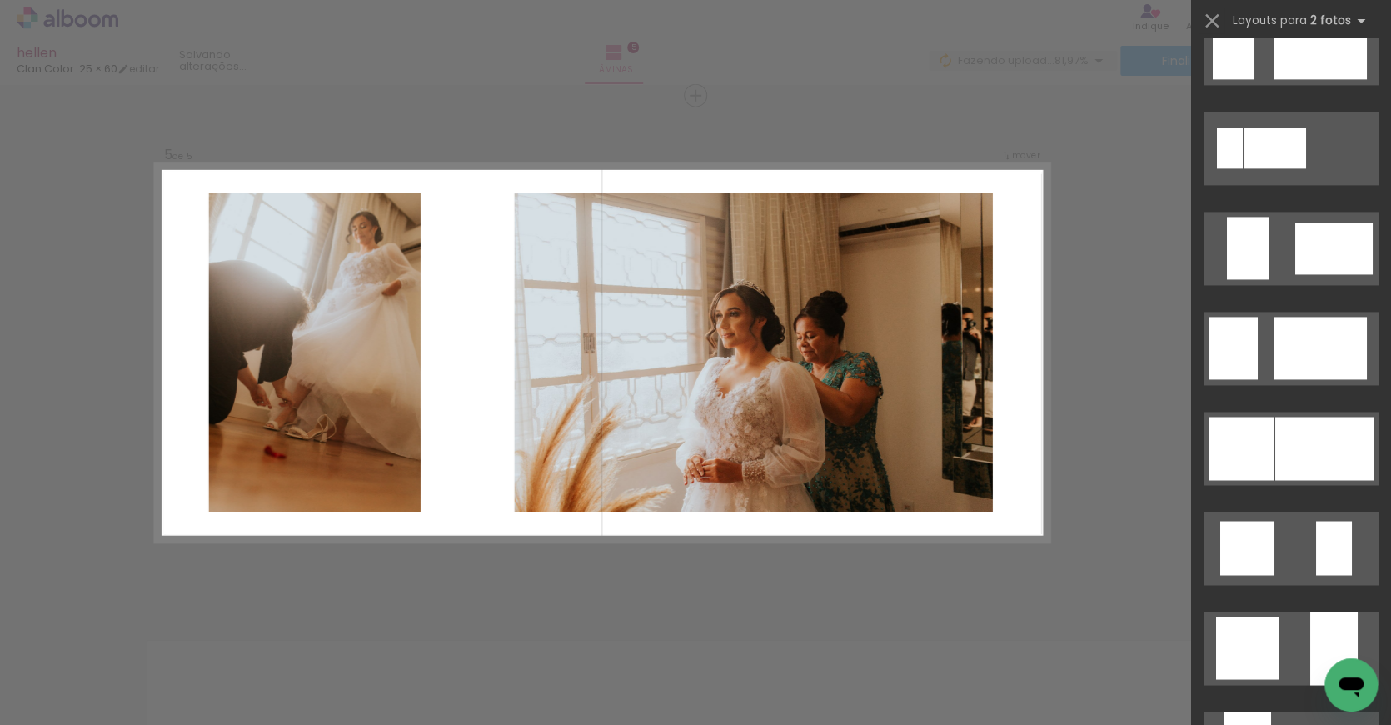
scroll to position [1151, 0]
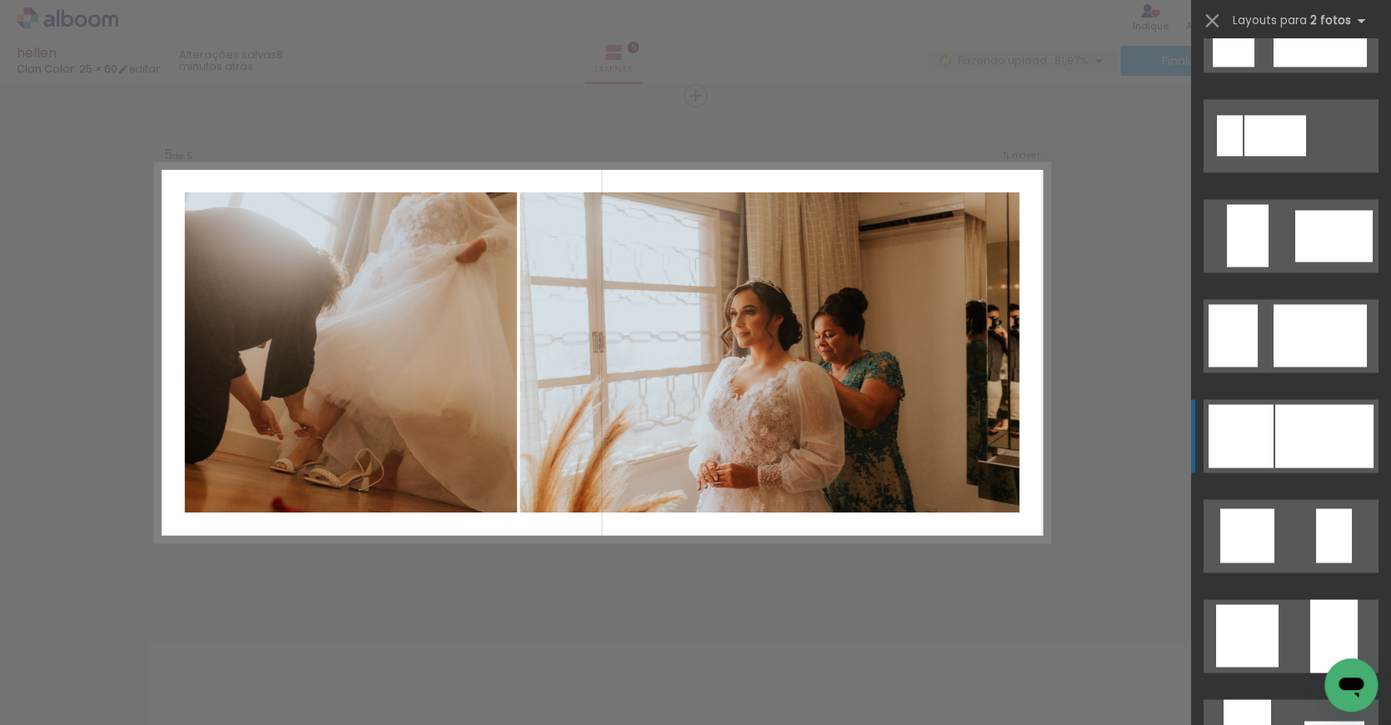
click at [1316, 422] on div at bounding box center [1324, 435] width 98 height 63
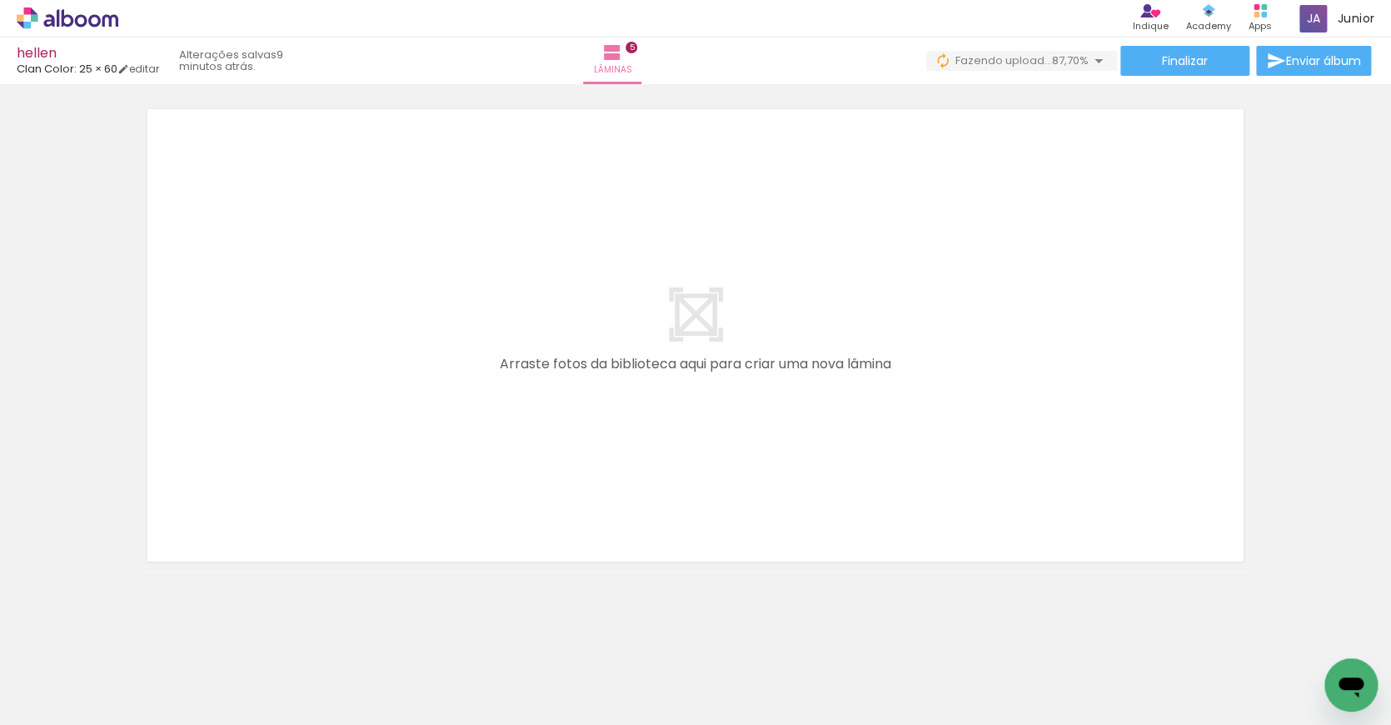
scroll to position [0, 437]
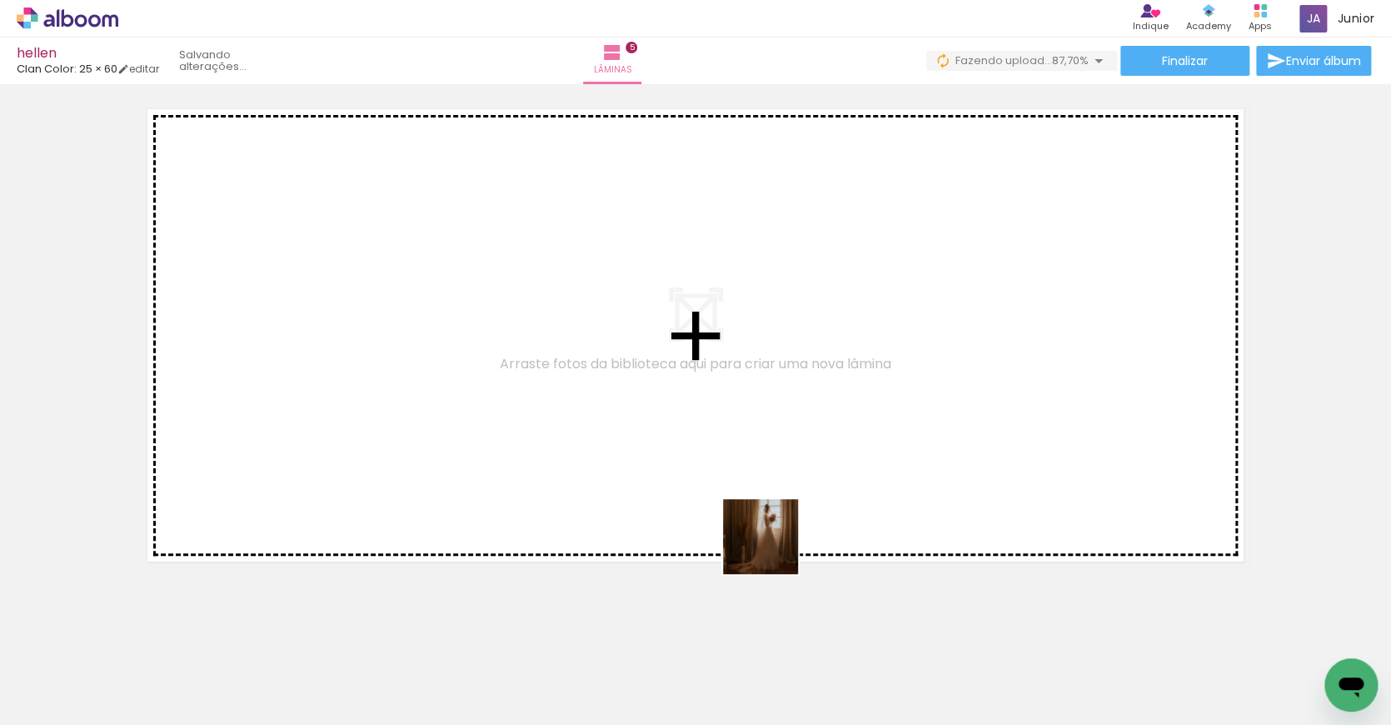
drag, startPoint x: 773, startPoint y: 549, endPoint x: 713, endPoint y: 493, distance: 81.9
click at [713, 493] on quentale-workspace at bounding box center [695, 362] width 1391 height 725
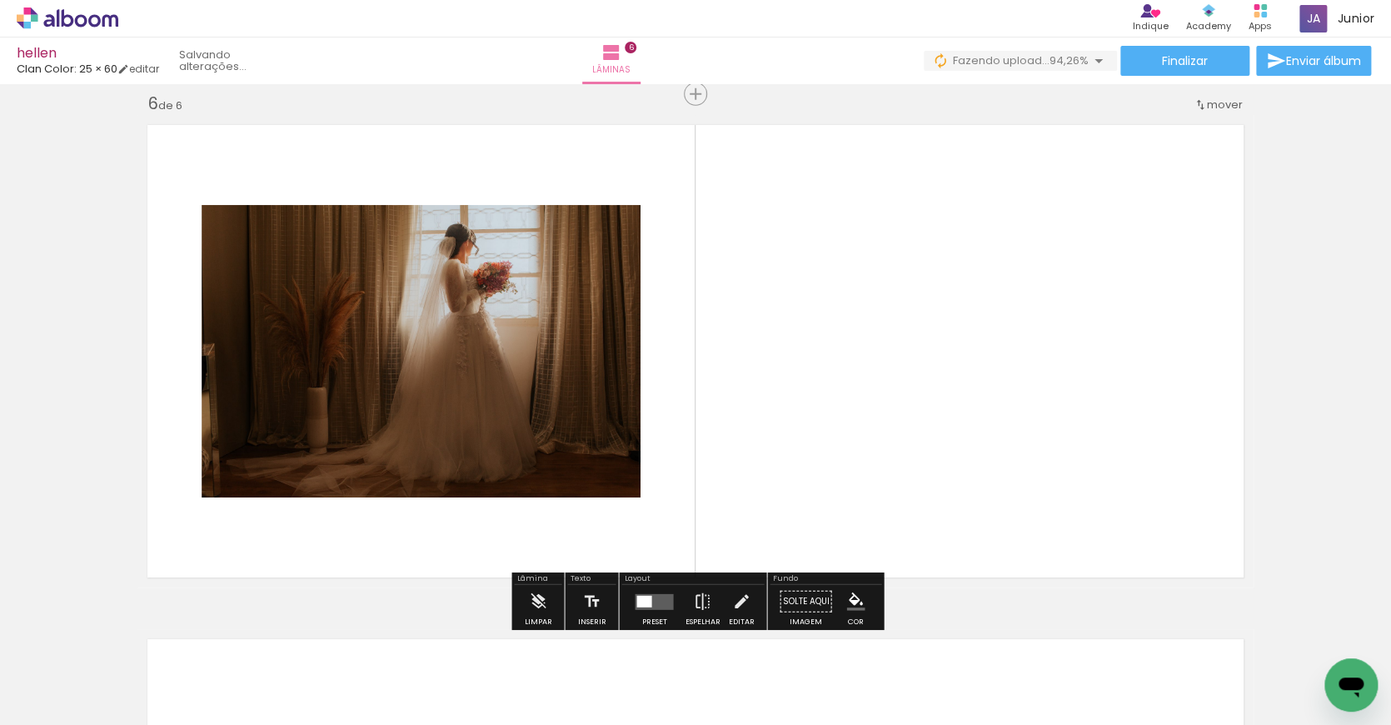
scroll to position [2586, 0]
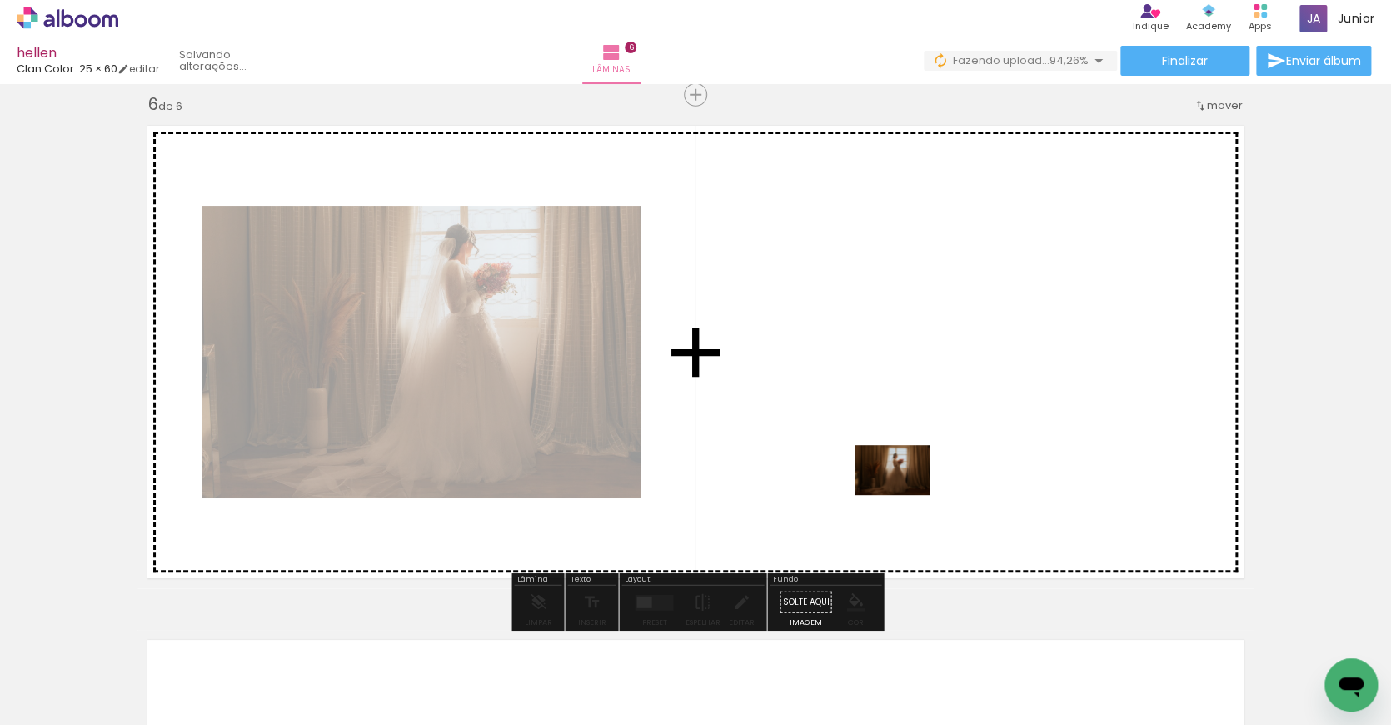
drag, startPoint x: 948, startPoint y: 673, endPoint x: 905, endPoint y: 493, distance: 185.1
click at [905, 493] on quentale-workspace at bounding box center [695, 362] width 1391 height 725
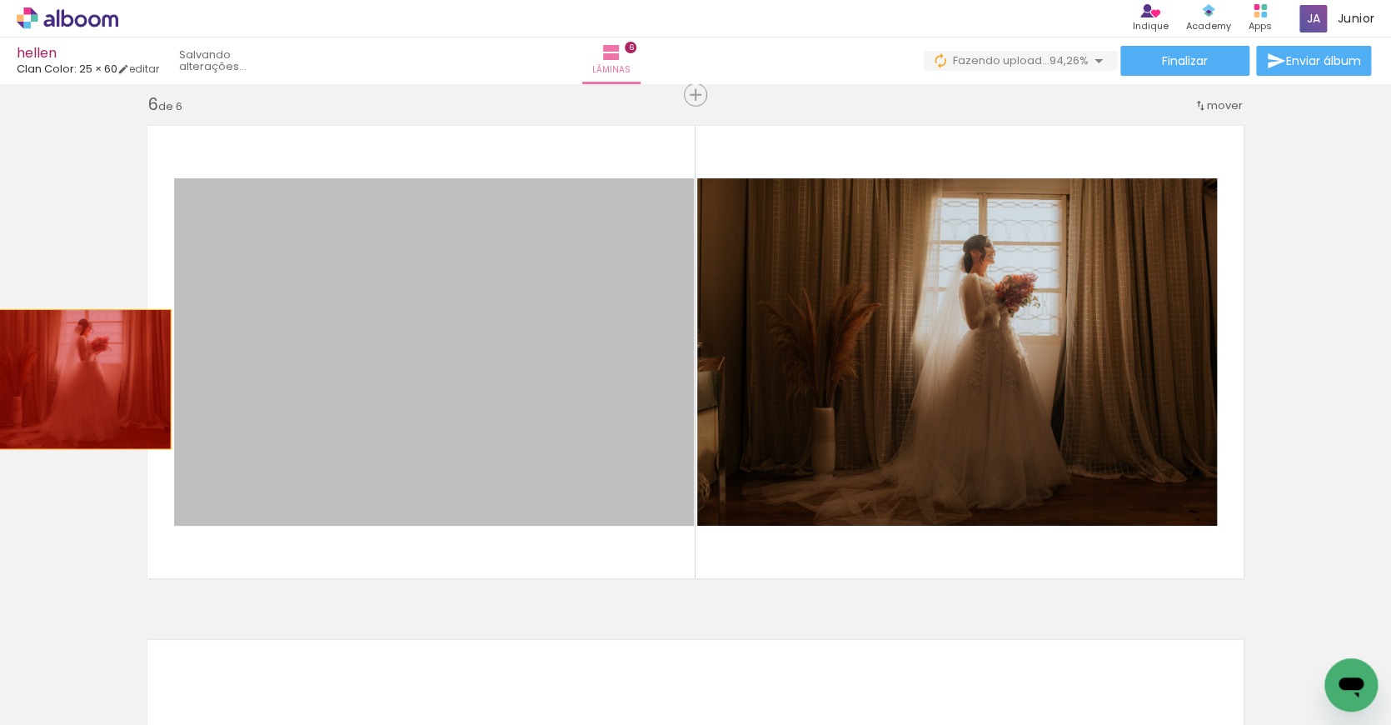
drag, startPoint x: 537, startPoint y: 411, endPoint x: 67, endPoint y: 380, distance: 471.6
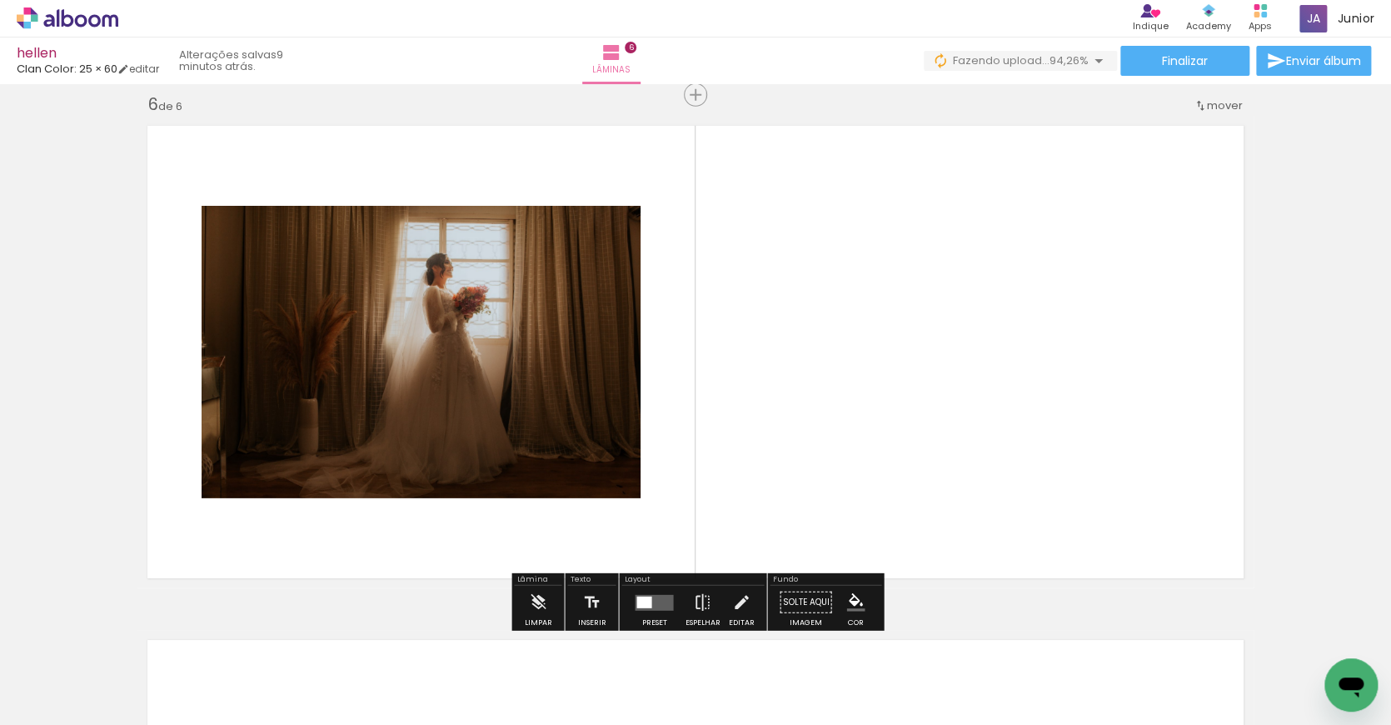
click at [644, 603] on div at bounding box center [643, 602] width 15 height 12
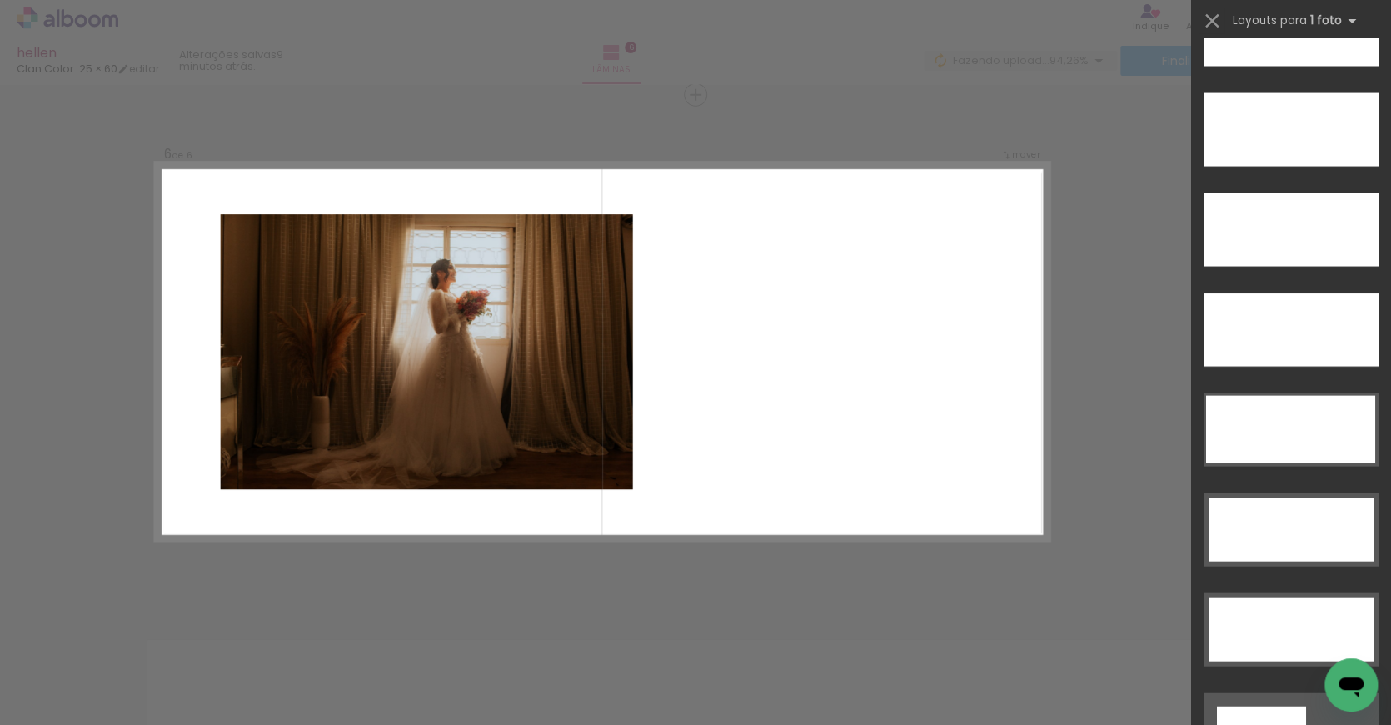
scroll to position [4853, 0]
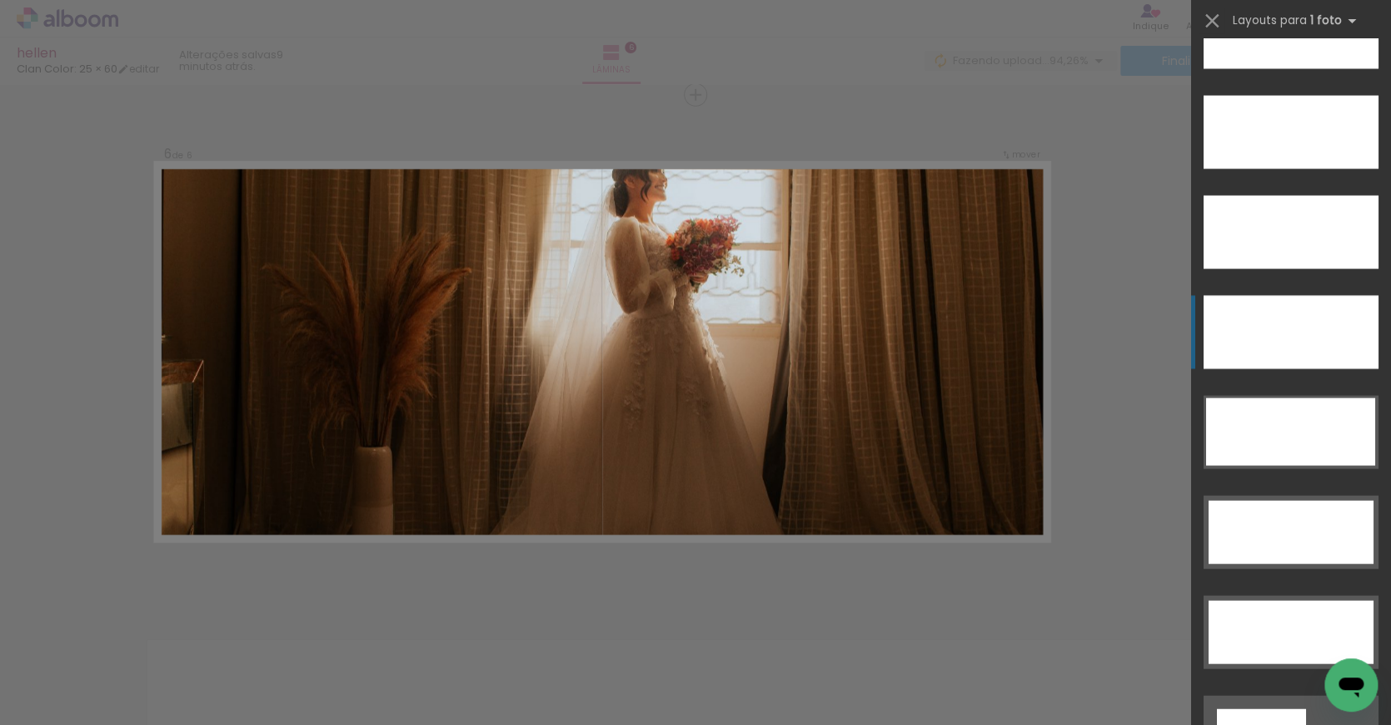
click at [1281, 333] on div at bounding box center [1291, 332] width 175 height 73
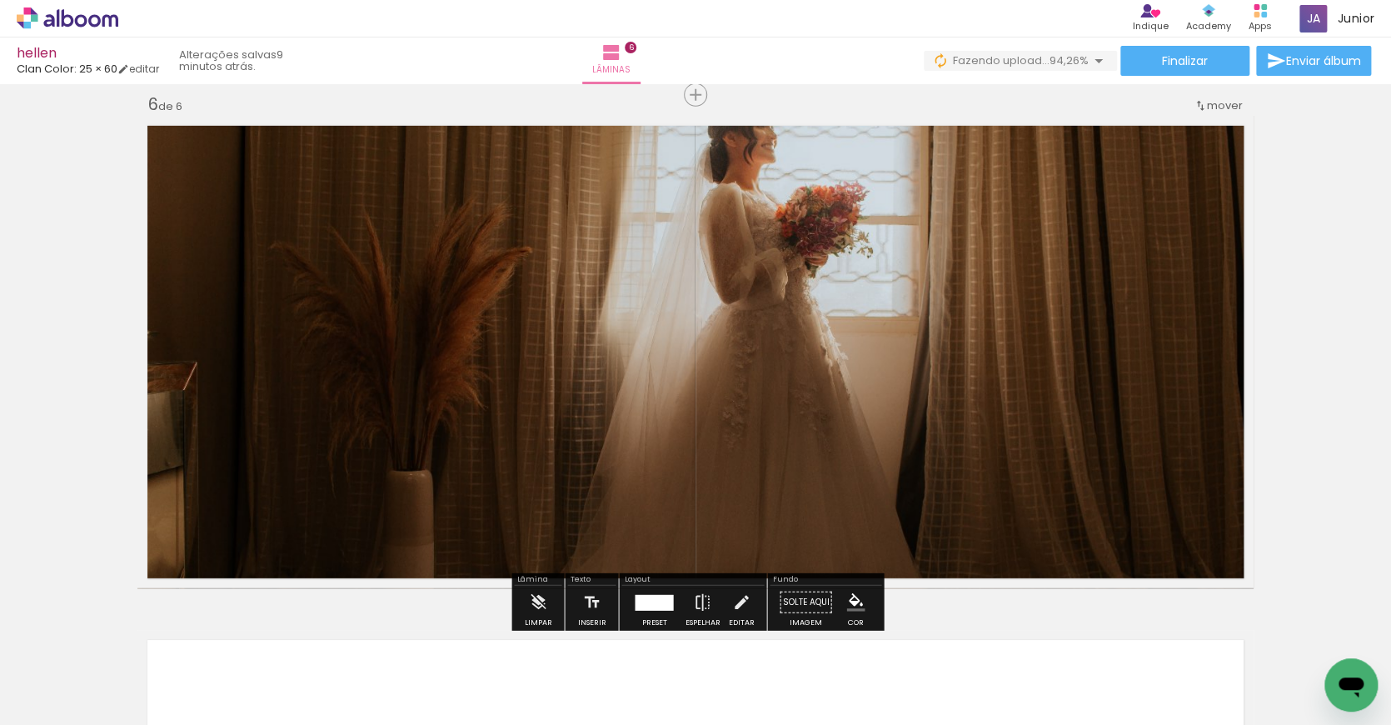
click at [733, 322] on quentale-photo at bounding box center [695, 352] width 1116 height 472
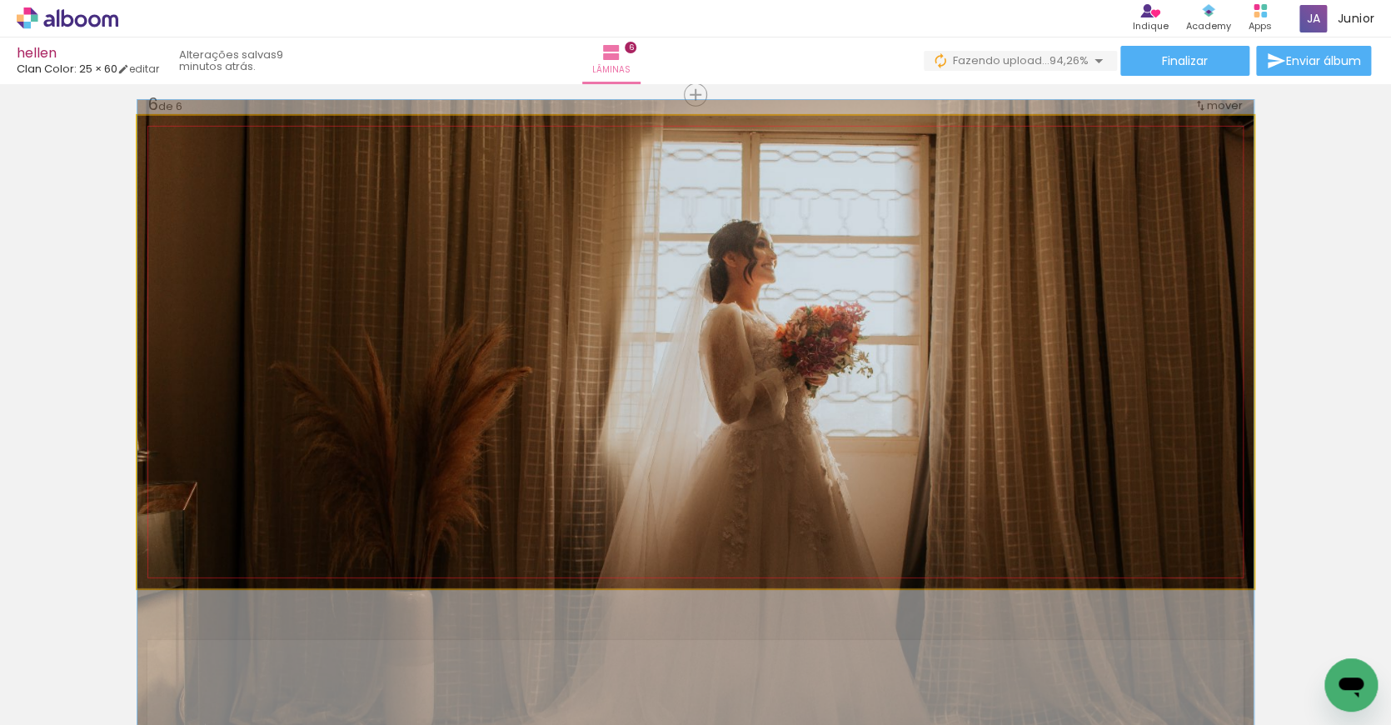
drag, startPoint x: 759, startPoint y: 291, endPoint x: 751, endPoint y: 411, distance: 120.2
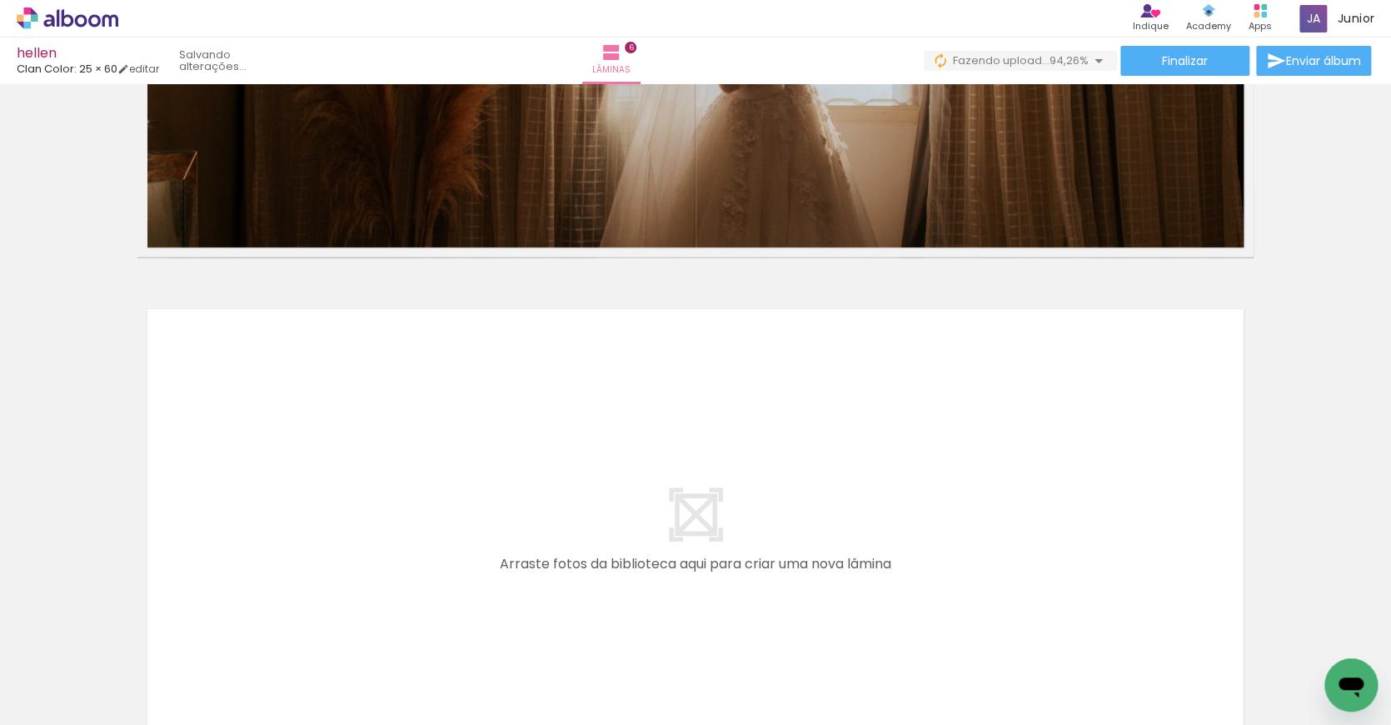
scroll to position [2918, 0]
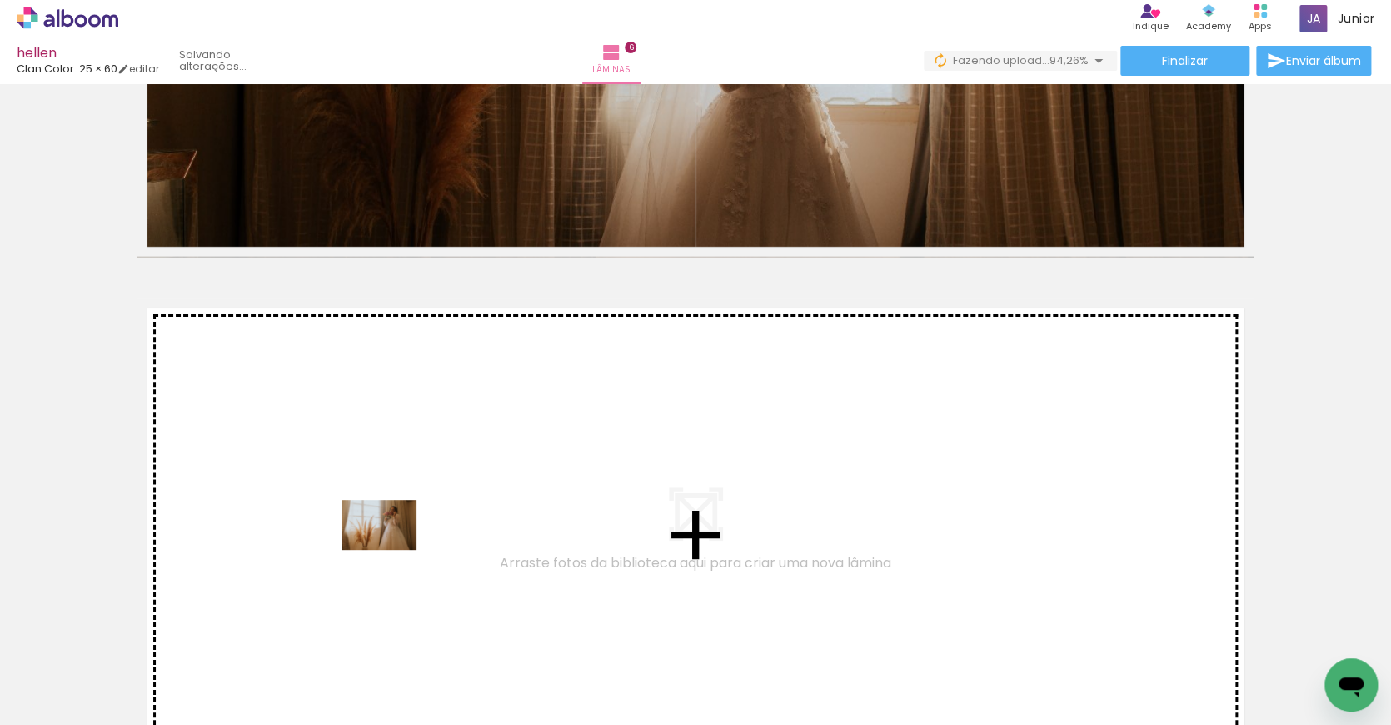
drag, startPoint x: 391, startPoint y: 682, endPoint x: 391, endPoint y: 550, distance: 132.4
click at [391, 550] on quentale-workspace at bounding box center [695, 362] width 1391 height 725
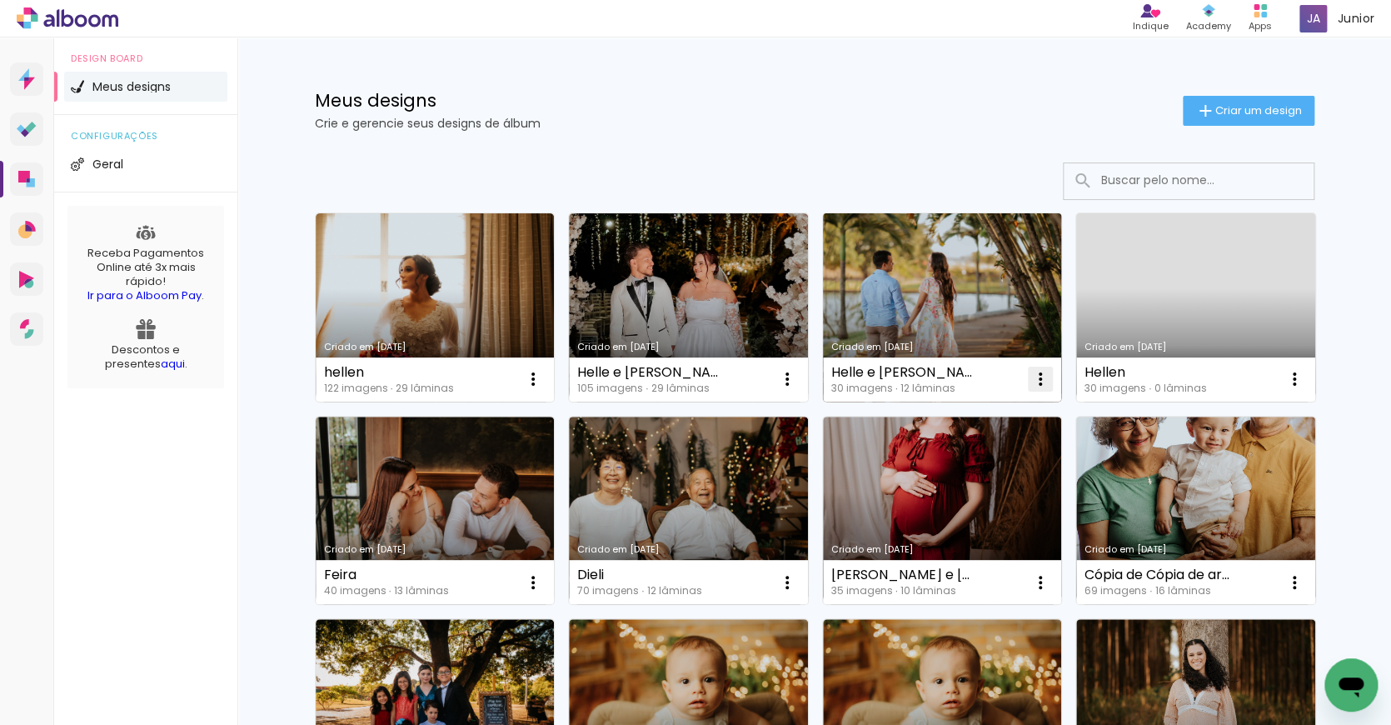
click at [1037, 375] on iron-icon at bounding box center [1040, 379] width 20 height 20
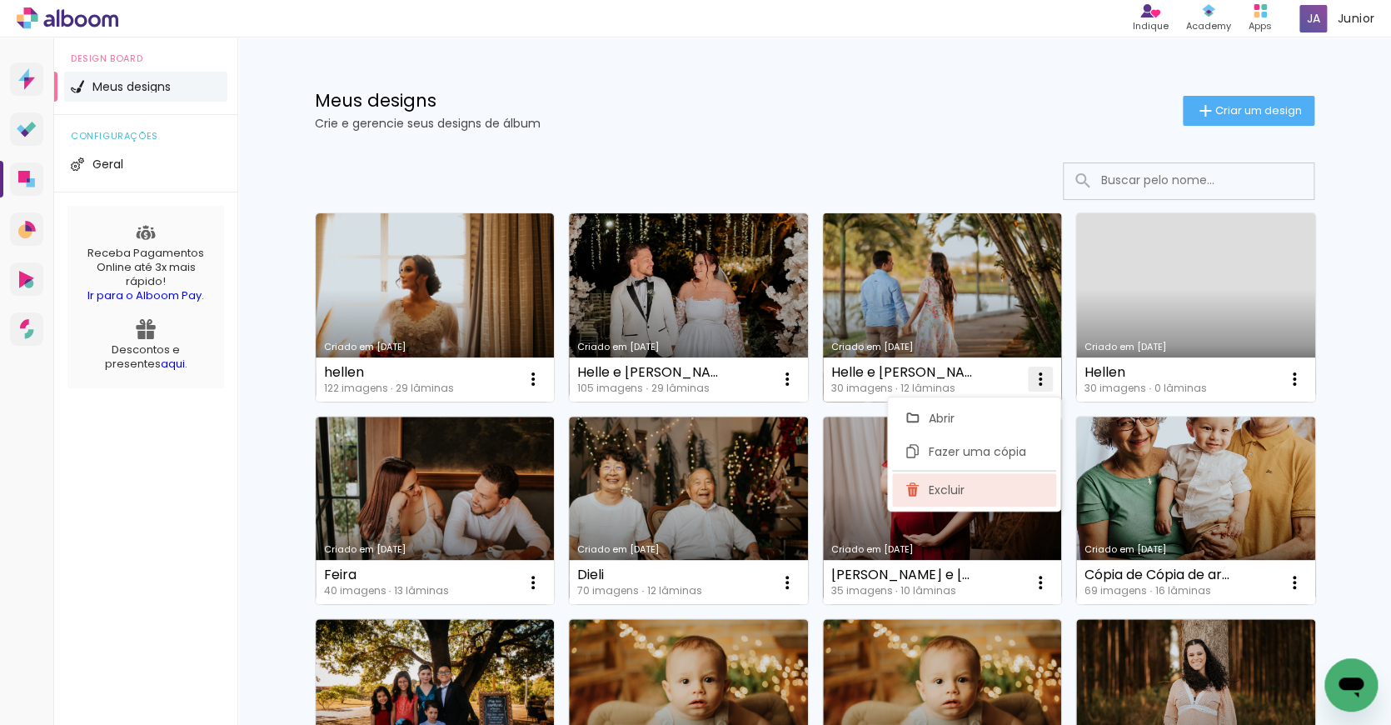
click at [933, 484] on span "Excluir" at bounding box center [947, 490] width 36 height 12
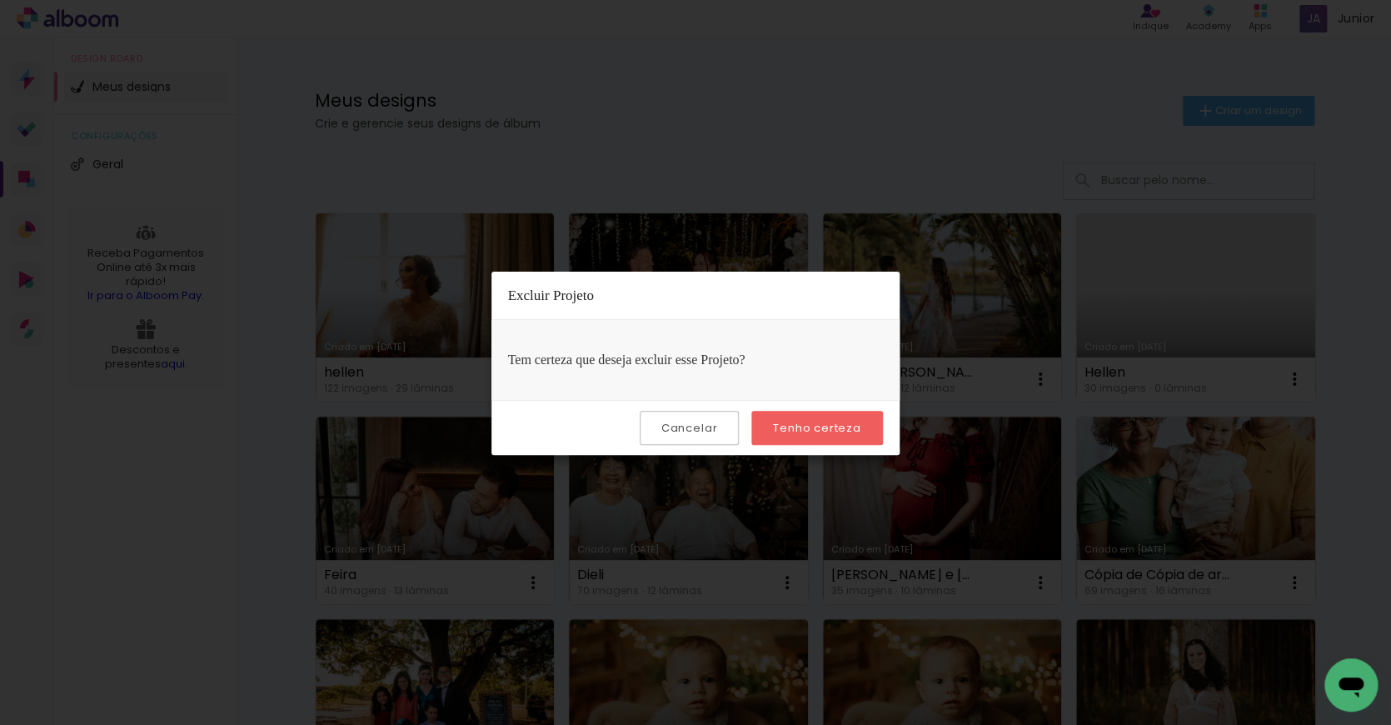
click at [861, 416] on paper-button "Tenho certeza" at bounding box center [816, 428] width 131 height 34
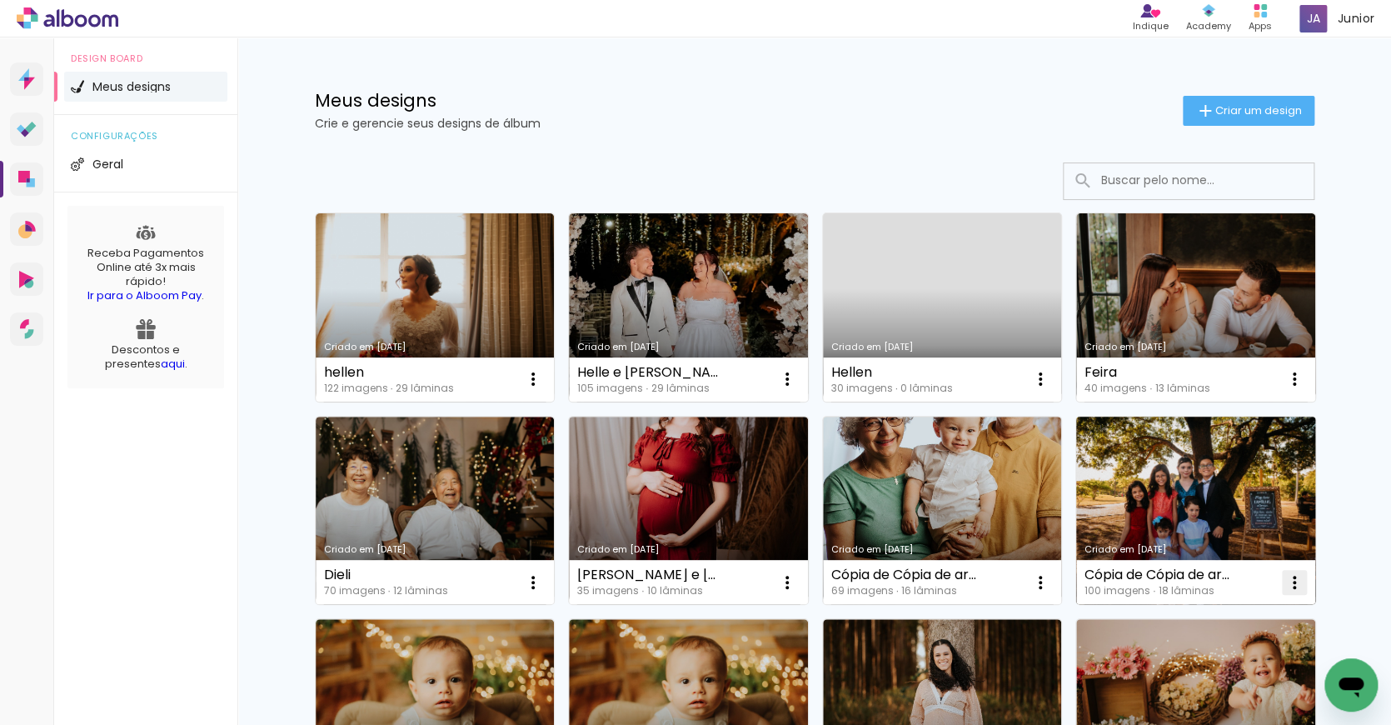
click at [1299, 585] on iron-icon at bounding box center [1294, 582] width 20 height 20
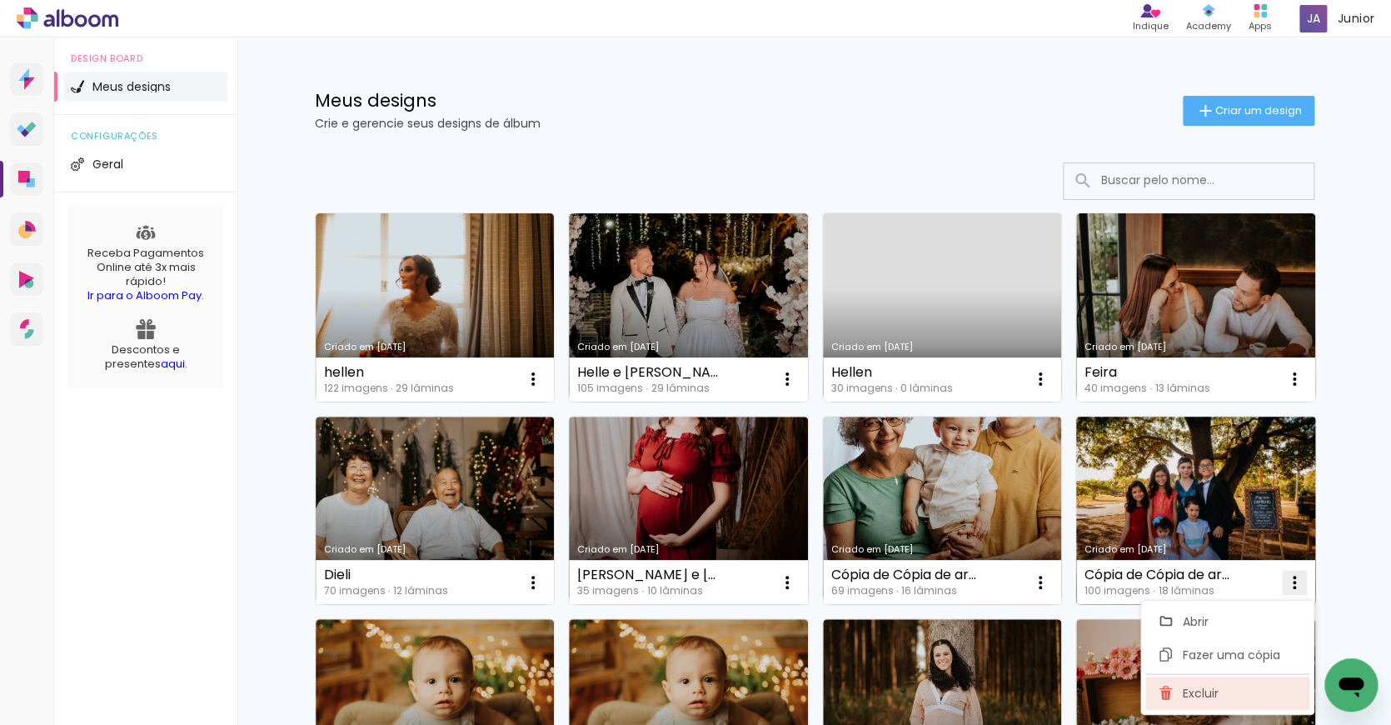
click at [1211, 690] on span "Excluir" at bounding box center [1200, 693] width 36 height 12
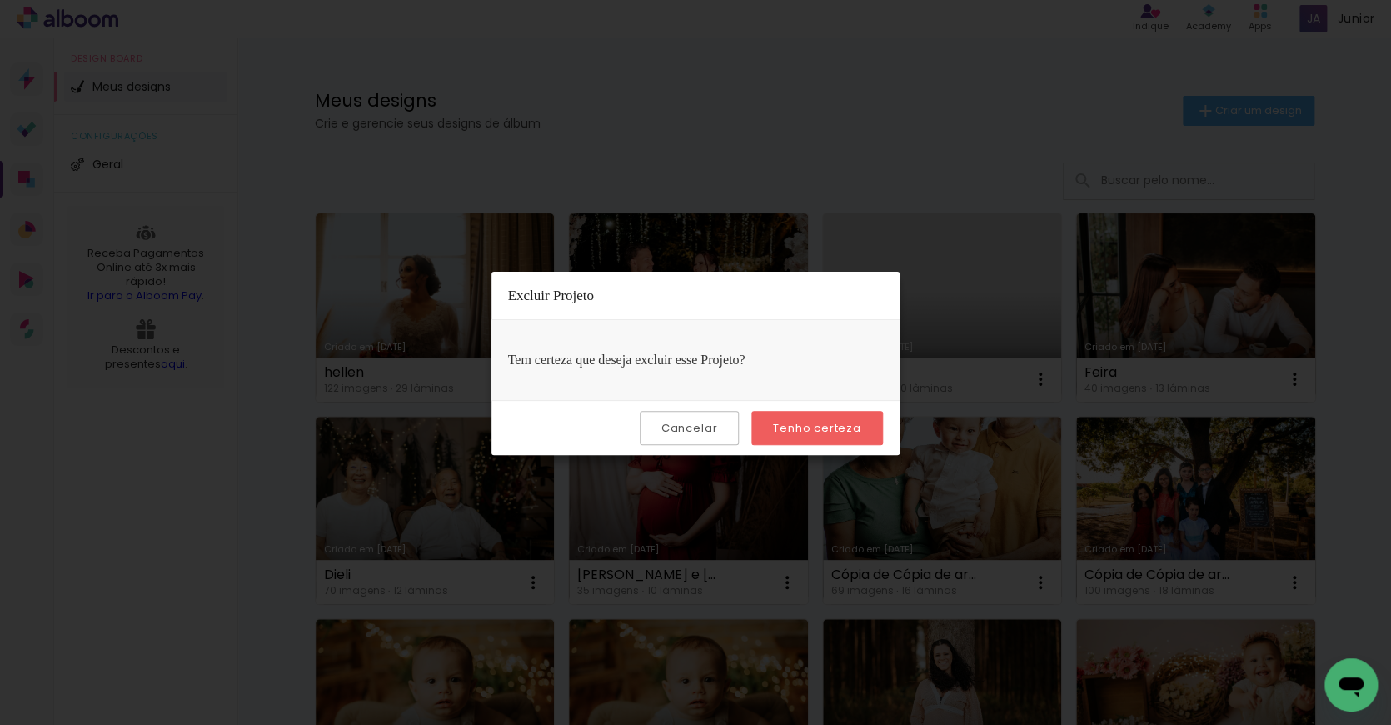
click at [803, 414] on paper-button "Tenho certeza" at bounding box center [816, 428] width 131 height 34
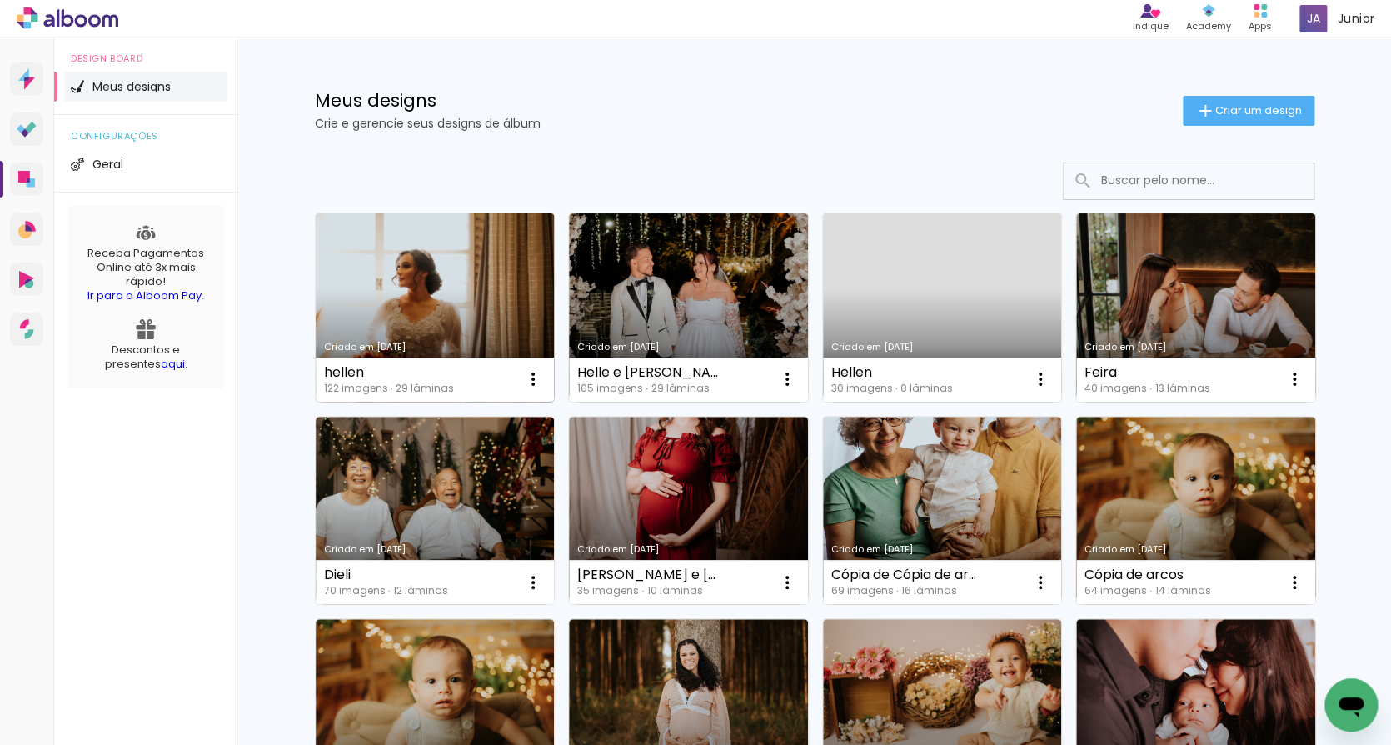
click at [451, 288] on link "Criado em [DATE]" at bounding box center [435, 307] width 239 height 188
